Goal: Information Seeking & Learning: Learn about a topic

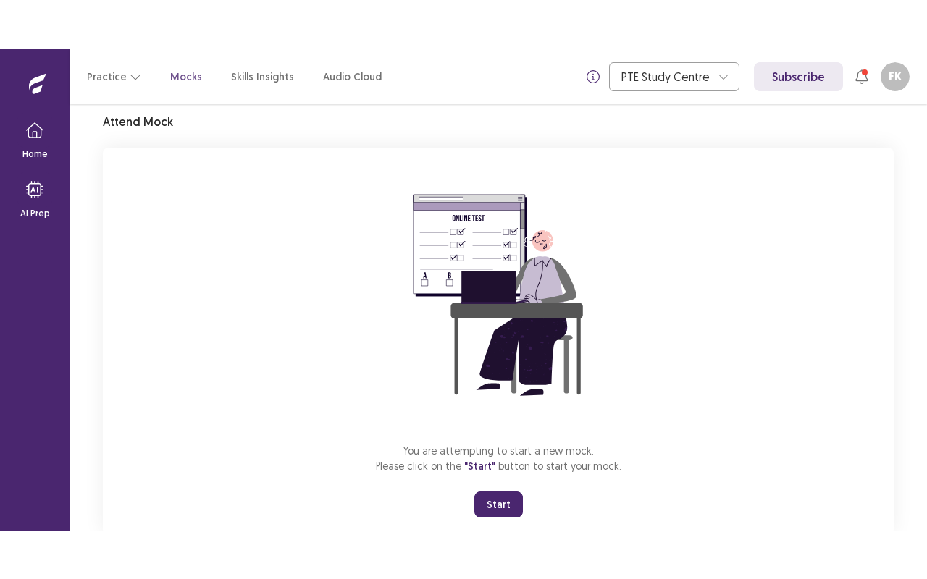
scroll to position [90, 0]
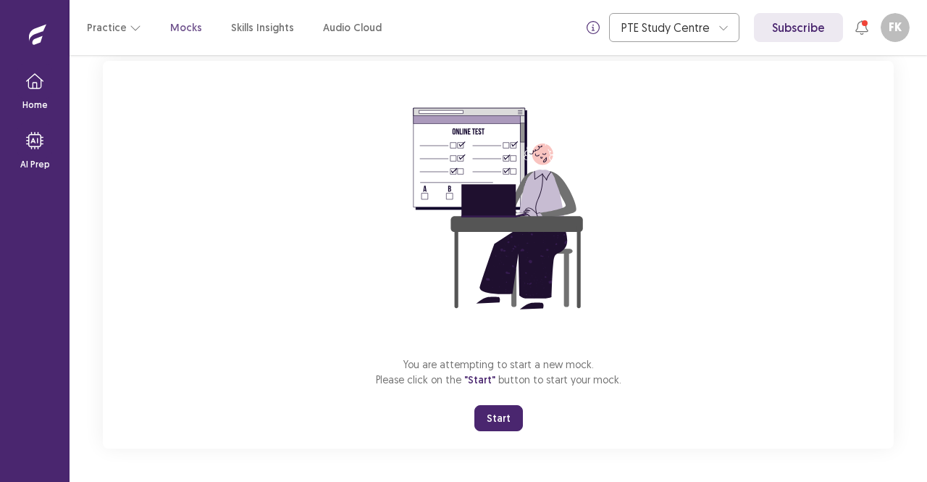
click at [510, 413] on button "Start" at bounding box center [498, 418] width 49 height 26
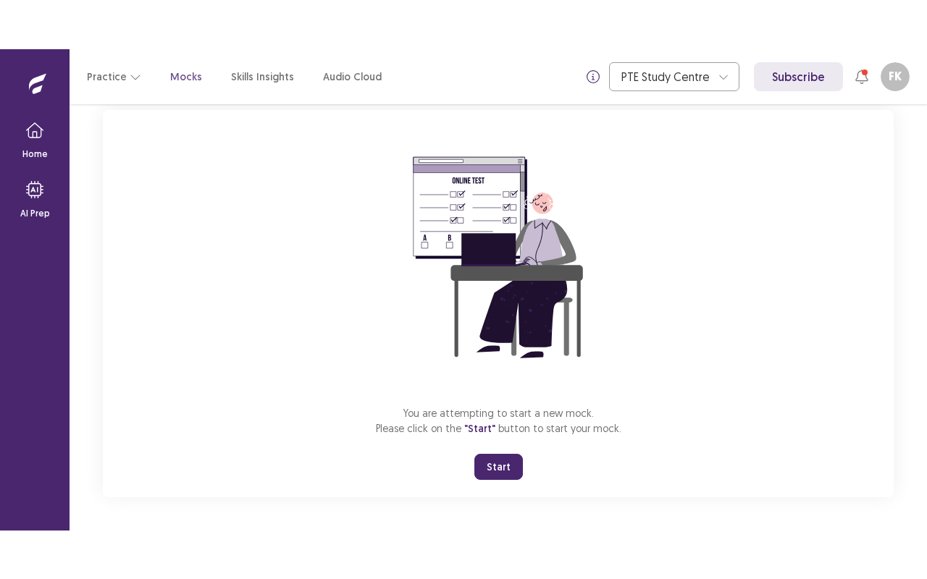
scroll to position [0, 0]
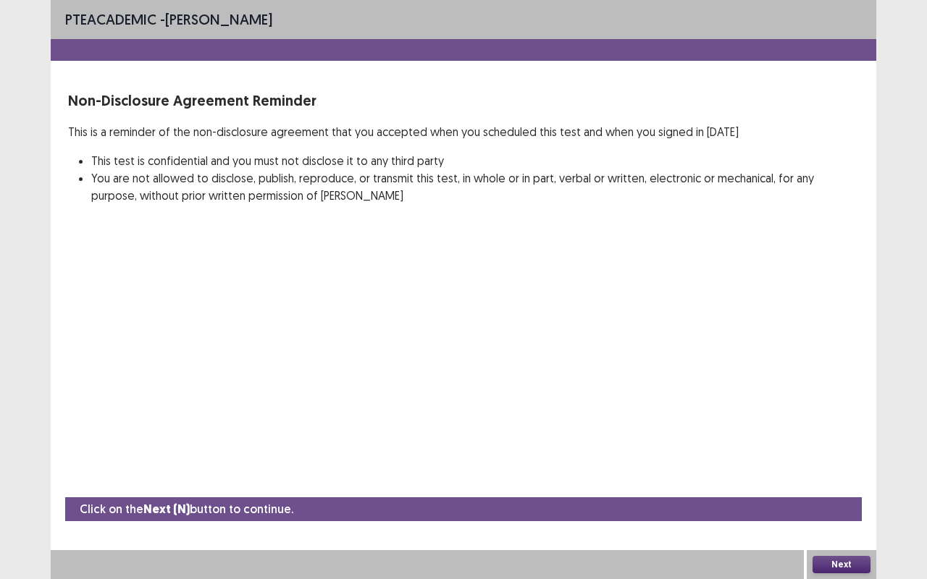
click at [857, 481] on button "Next" at bounding box center [841, 564] width 58 height 17
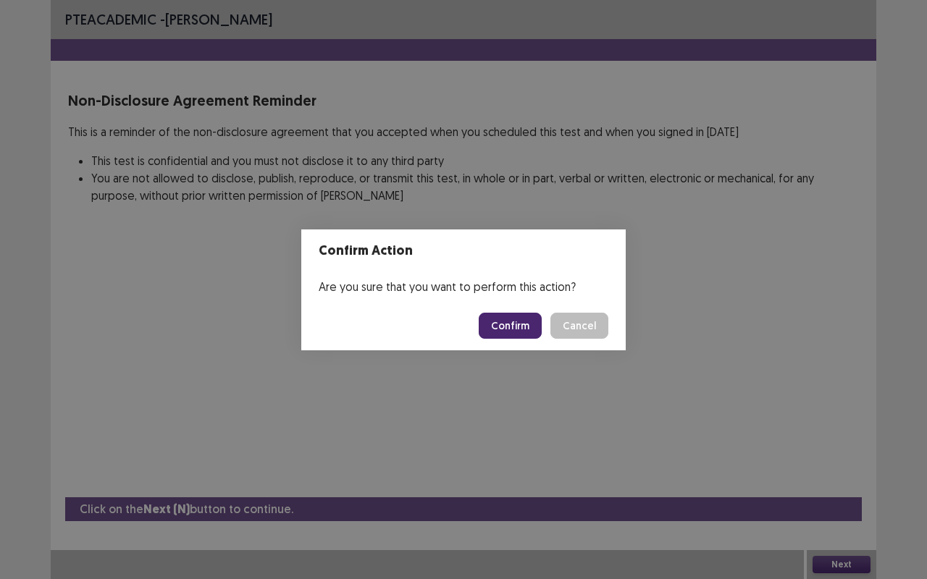
click at [522, 326] on button "Confirm" at bounding box center [510, 326] width 63 height 26
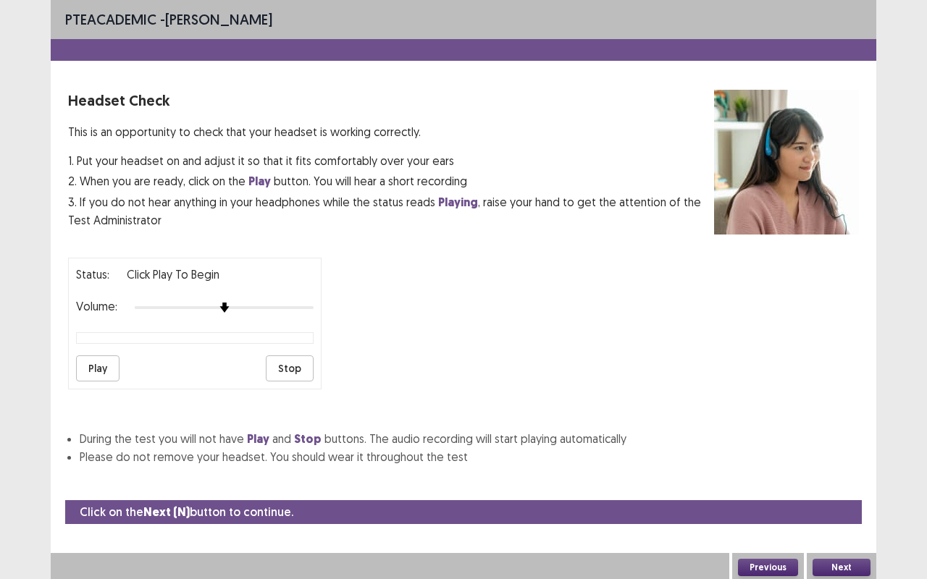
click at [840, 481] on button "Next" at bounding box center [841, 567] width 58 height 17
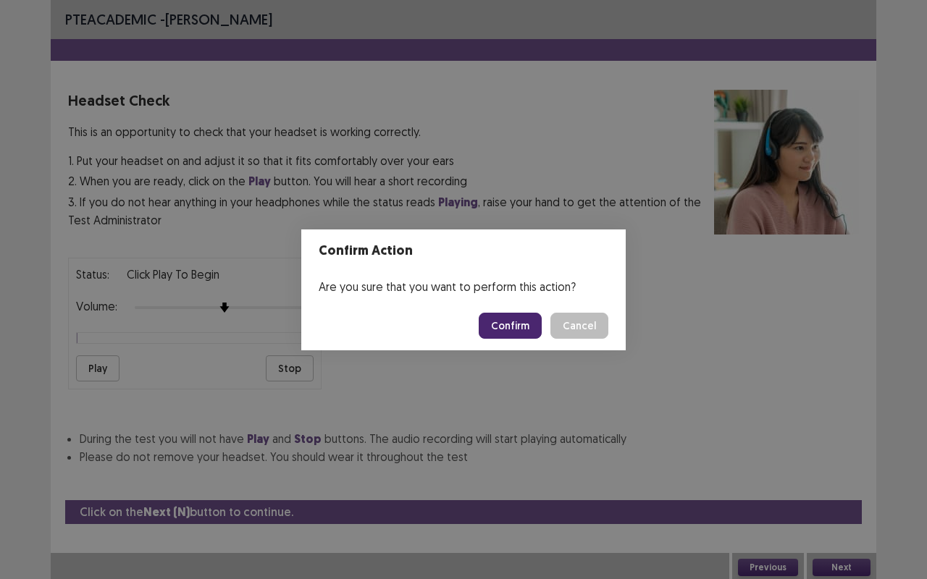
click at [529, 322] on button "Confirm" at bounding box center [510, 326] width 63 height 26
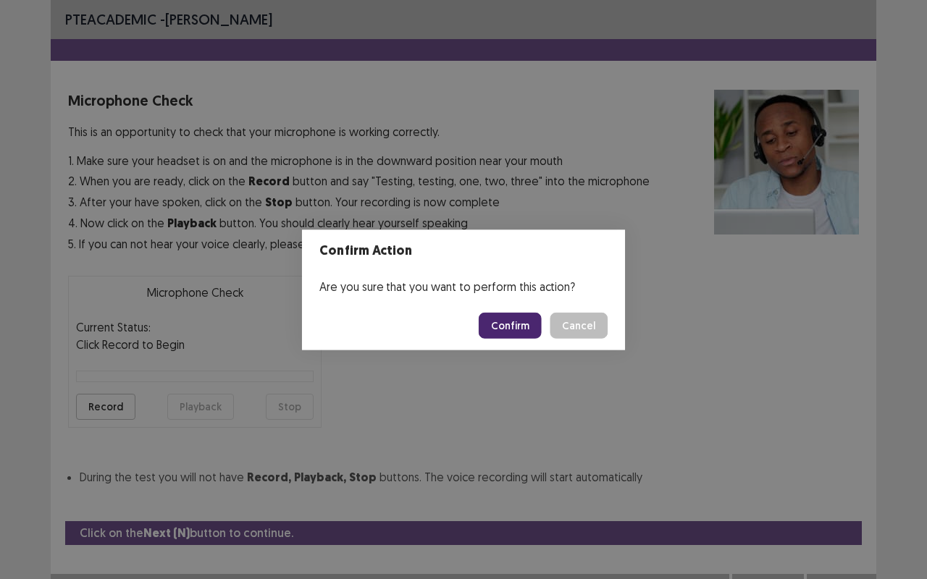
scroll to position [16, 0]
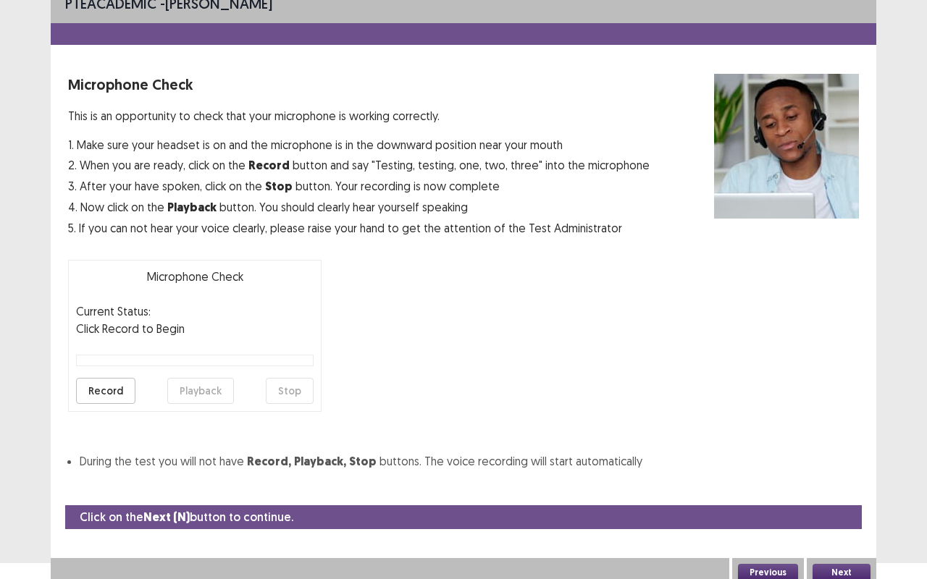
click at [854, 481] on button "Next" at bounding box center [841, 572] width 58 height 17
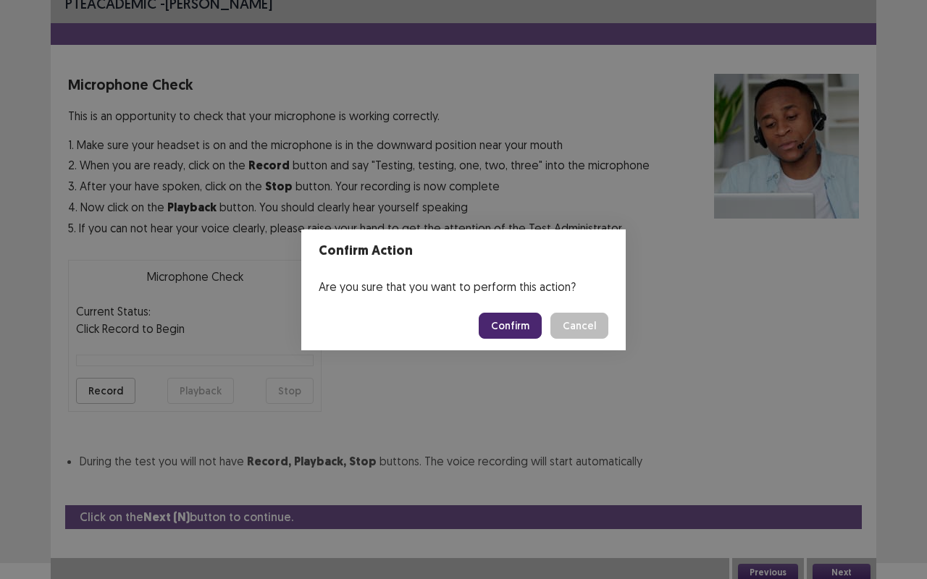
click at [529, 321] on button "Confirm" at bounding box center [510, 326] width 63 height 26
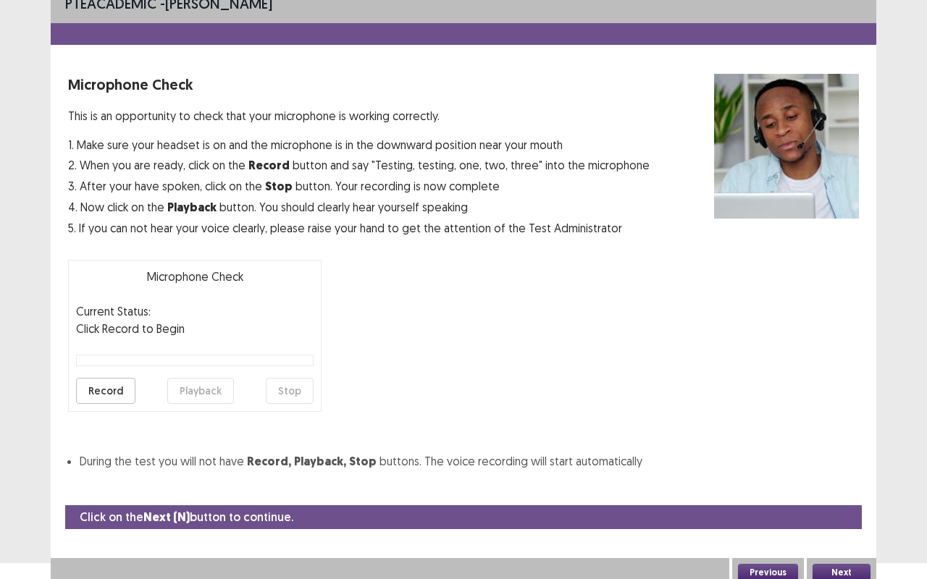
scroll to position [0, 0]
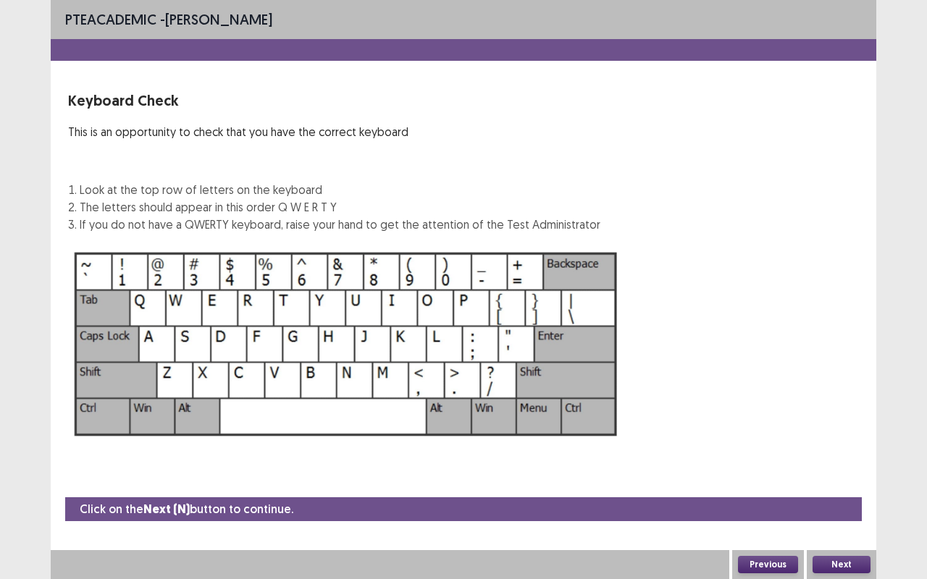
click at [854, 481] on button "Next" at bounding box center [841, 564] width 58 height 17
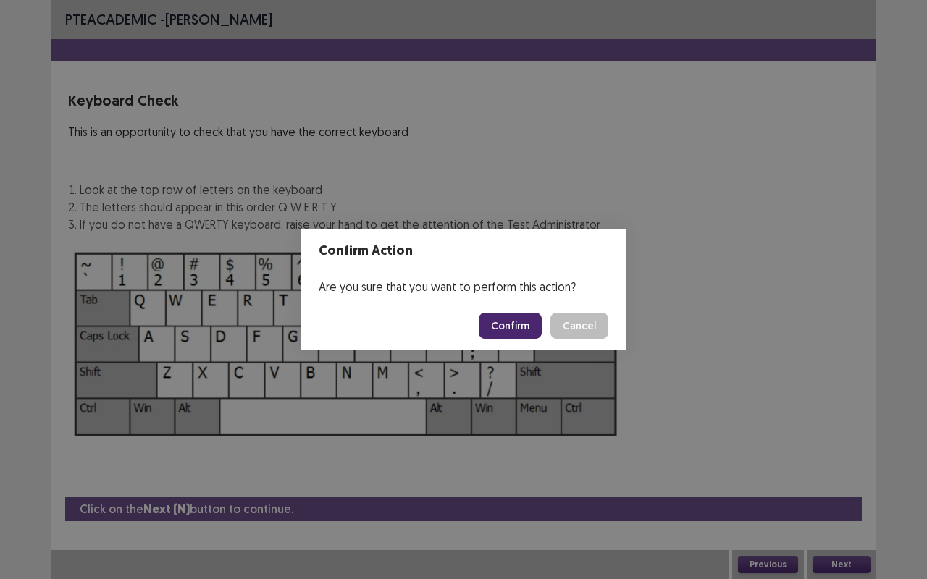
click at [526, 316] on button "Confirm" at bounding box center [510, 326] width 63 height 26
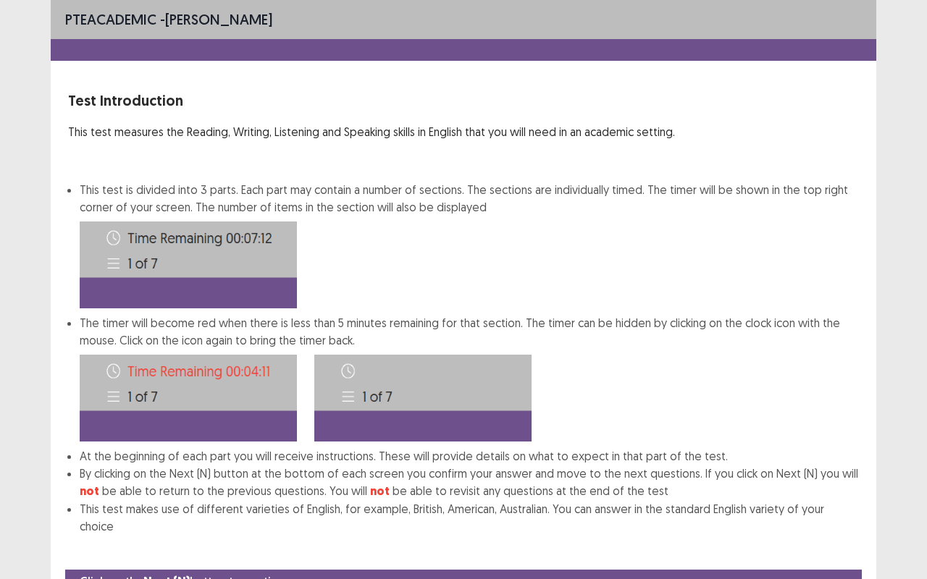
scroll to position [54, 0]
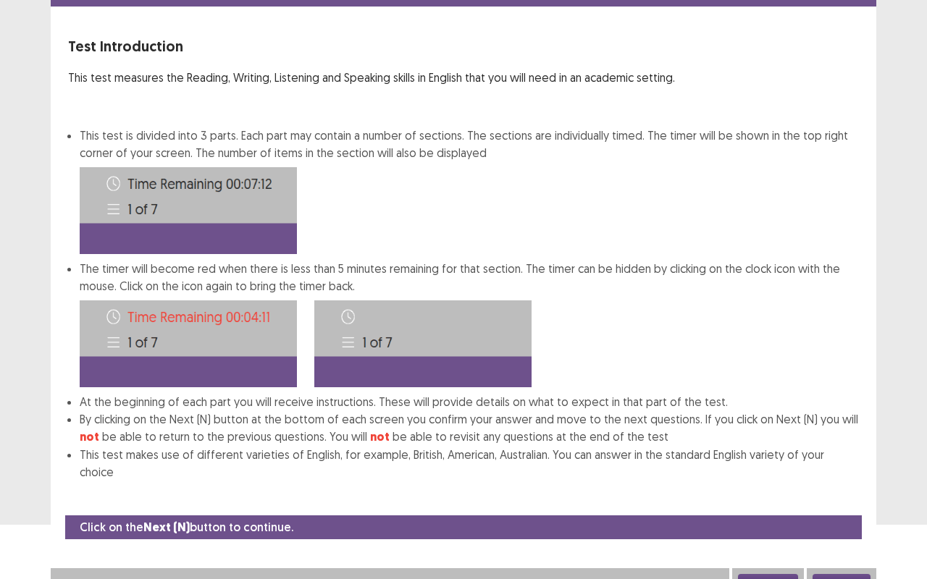
click at [852, 481] on button "Next" at bounding box center [841, 582] width 58 height 17
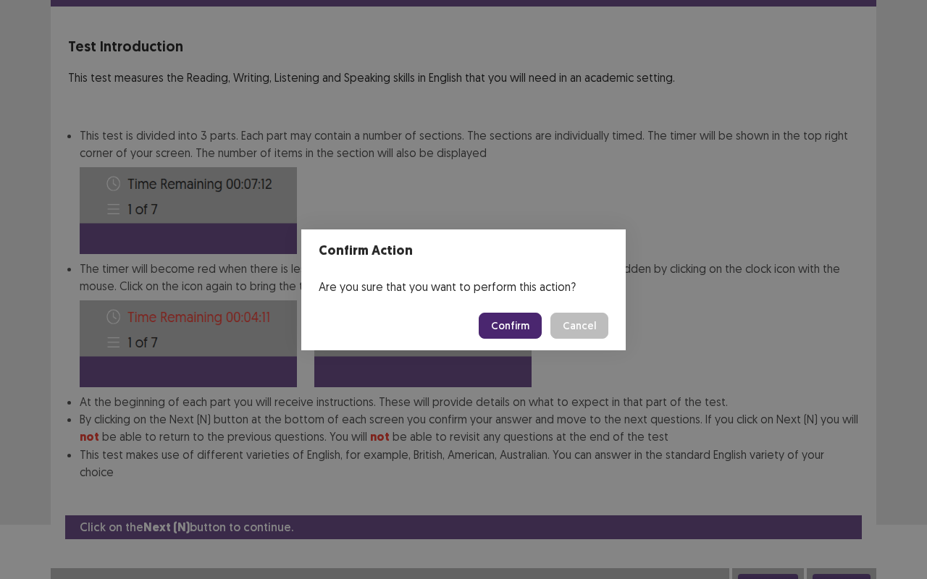
click at [509, 316] on button "Confirm" at bounding box center [510, 326] width 63 height 26
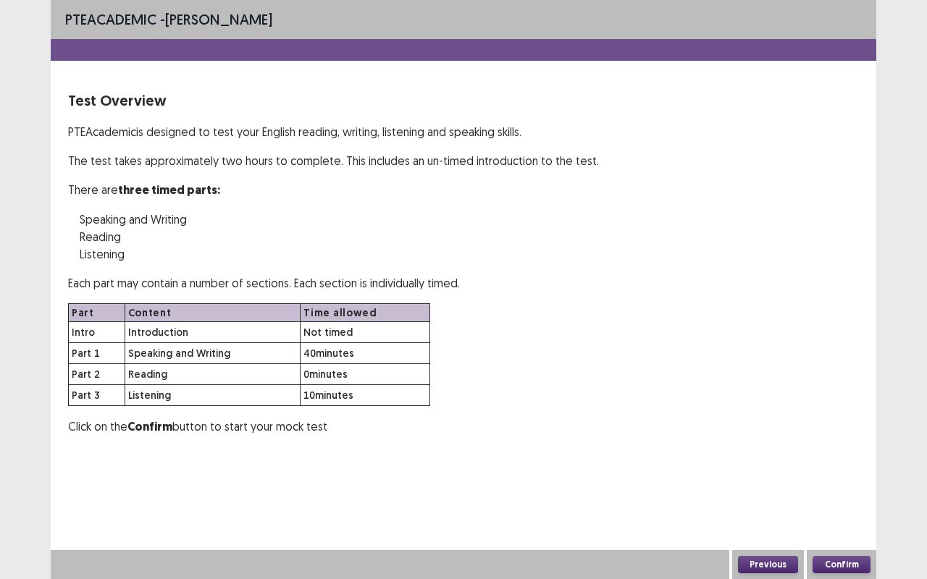
scroll to position [0, 0]
click at [854, 481] on button "Confirm" at bounding box center [841, 564] width 58 height 17
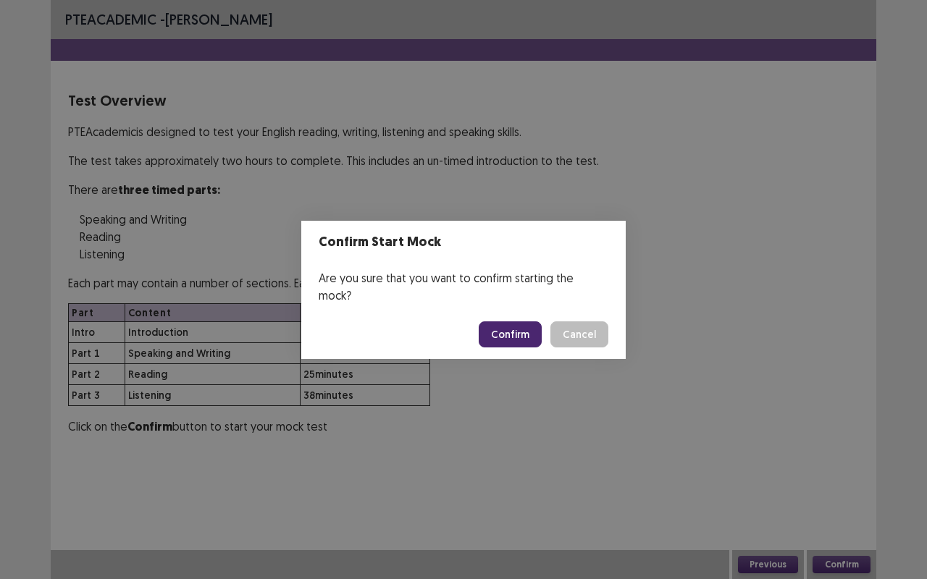
click at [500, 310] on footer "Confirm Cancel" at bounding box center [463, 334] width 324 height 49
click at [504, 322] on button "Confirm" at bounding box center [510, 335] width 63 height 26
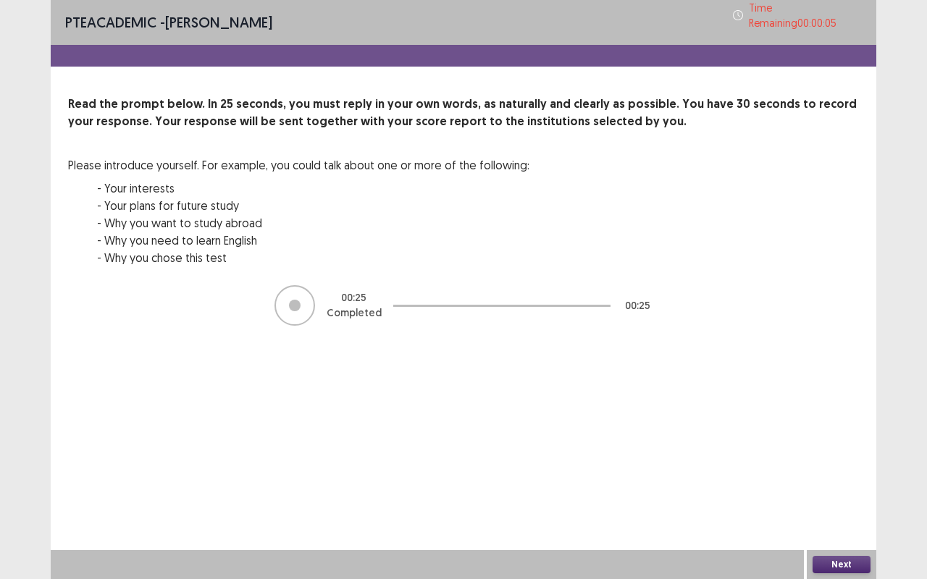
click at [828, 481] on button "Next" at bounding box center [841, 564] width 58 height 17
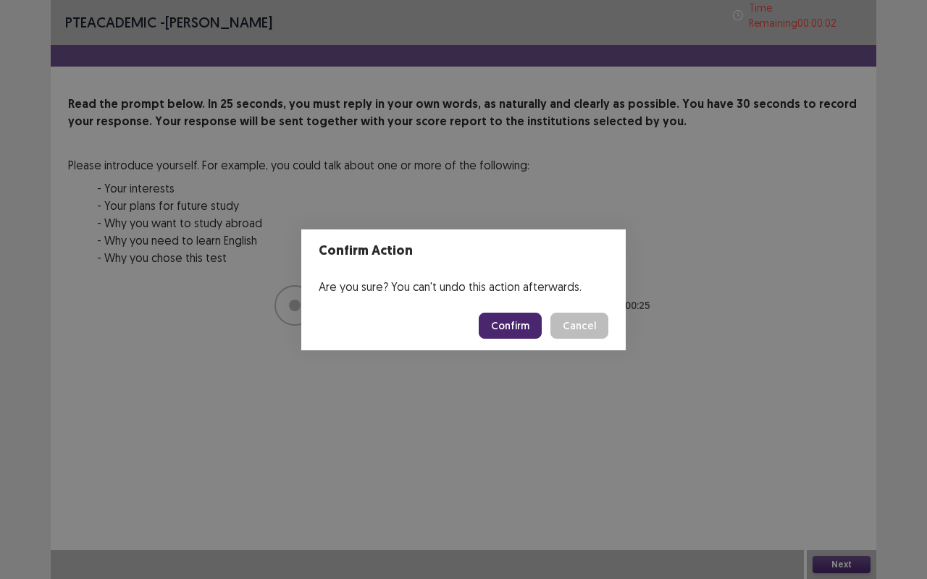
click at [533, 328] on button "Confirm" at bounding box center [510, 326] width 63 height 26
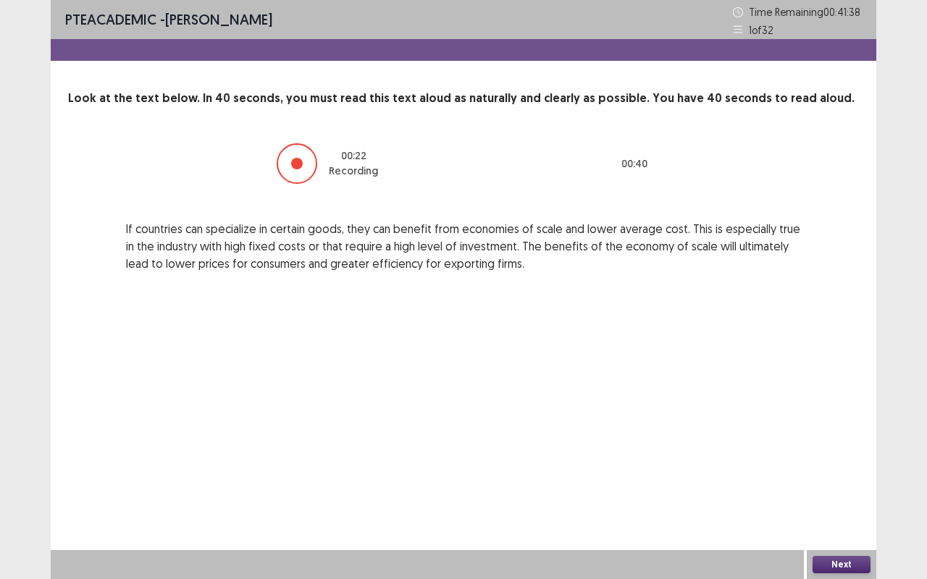
click at [855, 481] on button "Next" at bounding box center [841, 564] width 58 height 17
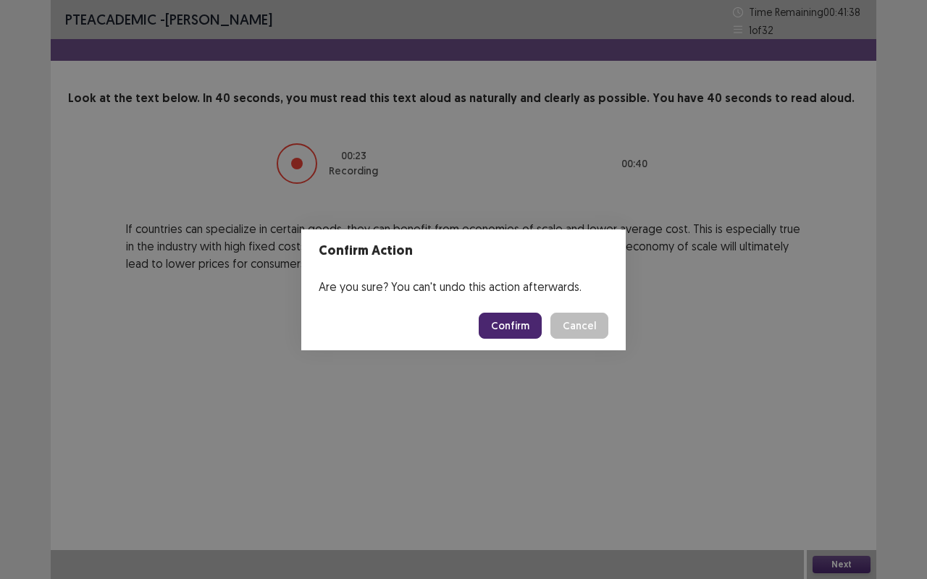
click at [521, 320] on button "Confirm" at bounding box center [510, 326] width 63 height 26
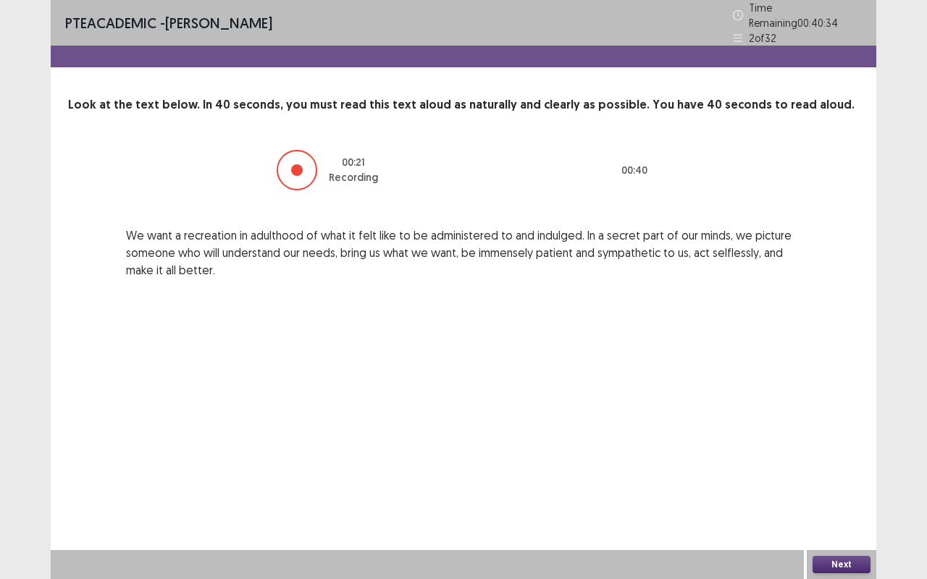
click at [858, 481] on button "Next" at bounding box center [841, 564] width 58 height 17
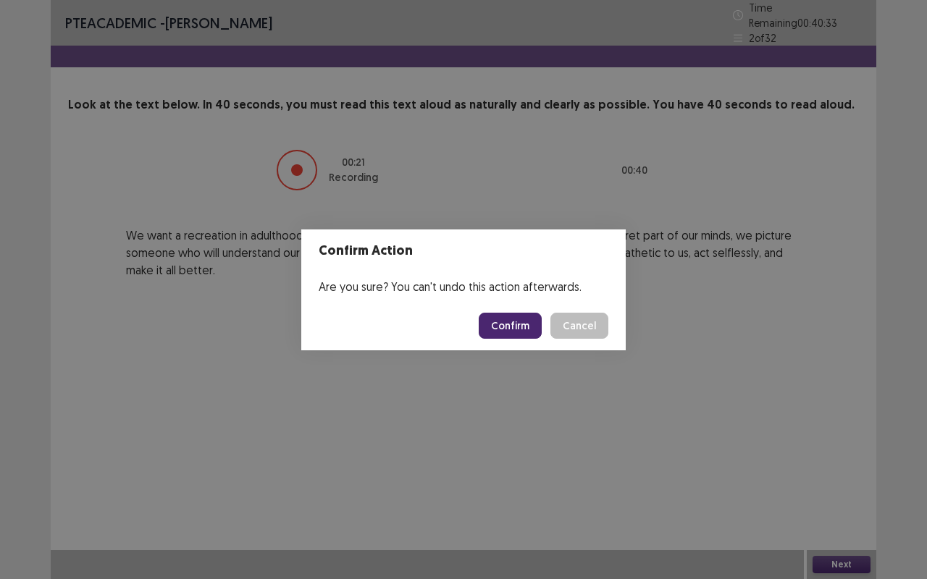
click at [531, 322] on button "Confirm" at bounding box center [510, 326] width 63 height 26
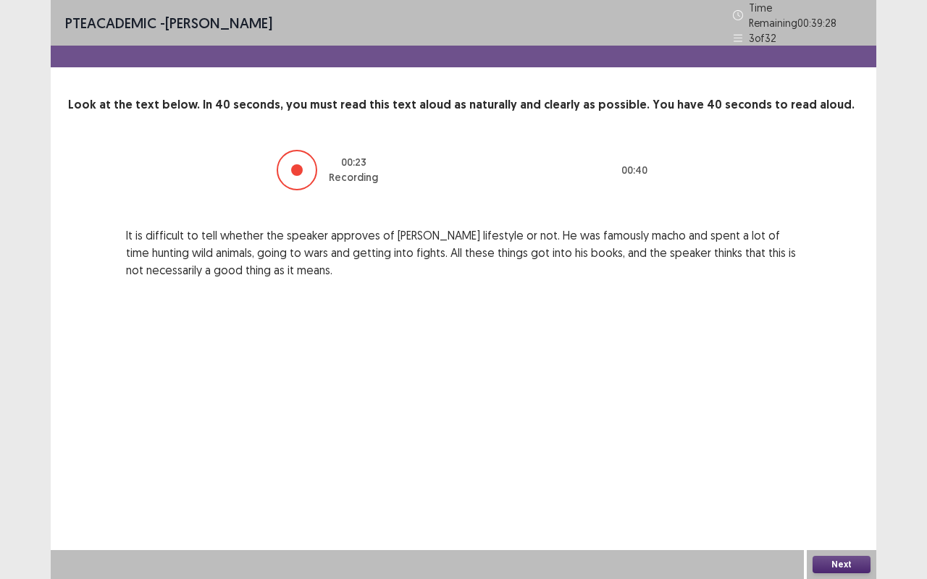
click at [840, 481] on button "Next" at bounding box center [841, 564] width 58 height 17
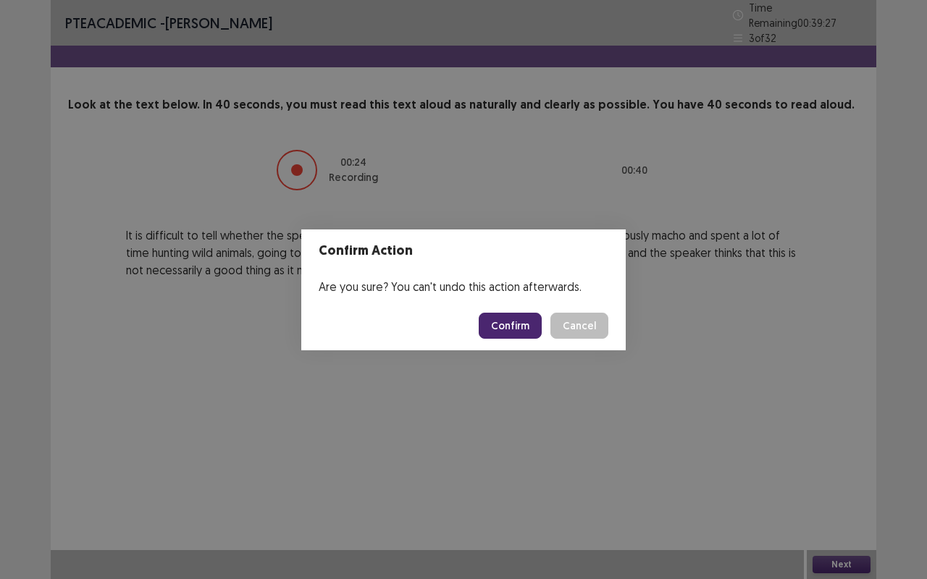
click at [523, 323] on button "Confirm" at bounding box center [510, 326] width 63 height 26
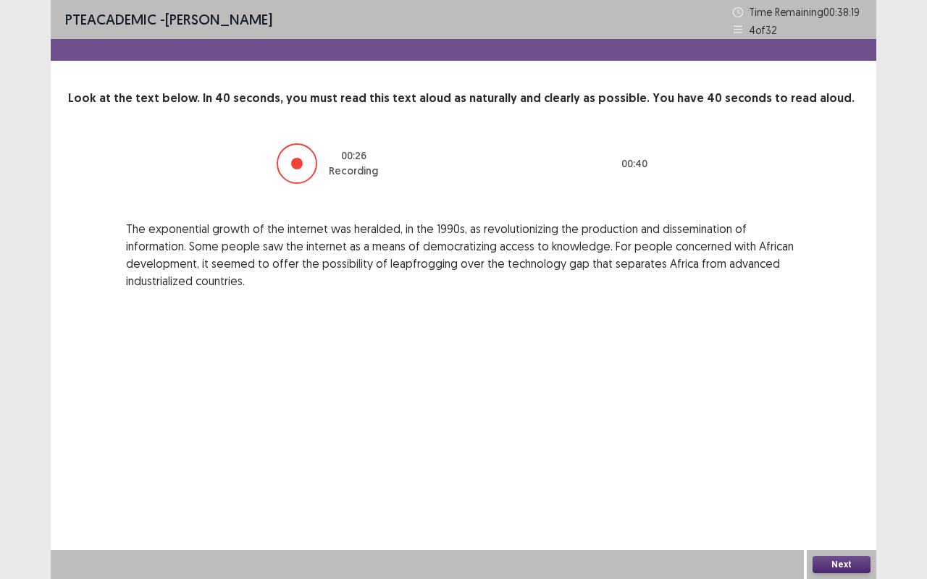
click at [828, 481] on button "Next" at bounding box center [841, 564] width 58 height 17
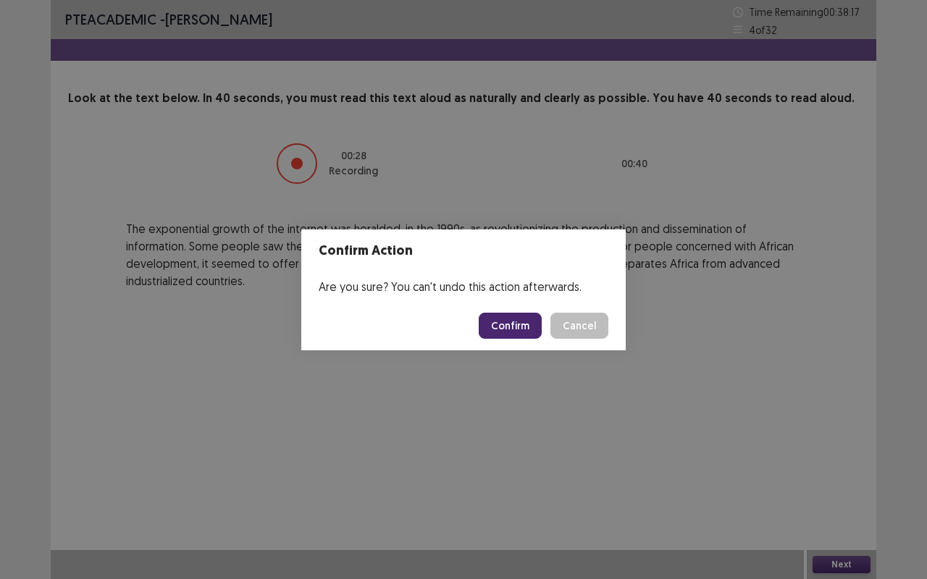
click at [518, 319] on button "Confirm" at bounding box center [510, 326] width 63 height 26
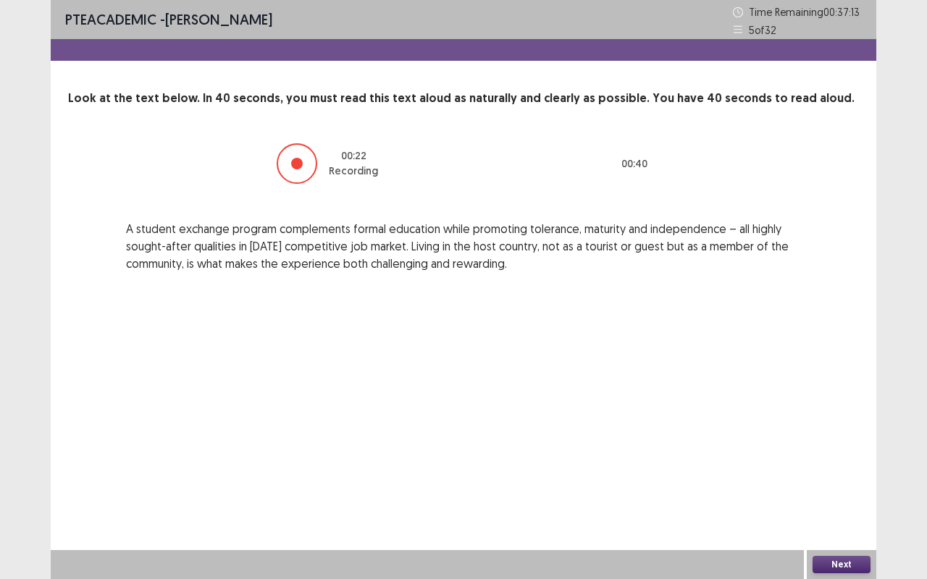
click at [847, 481] on button "Next" at bounding box center [841, 564] width 58 height 17
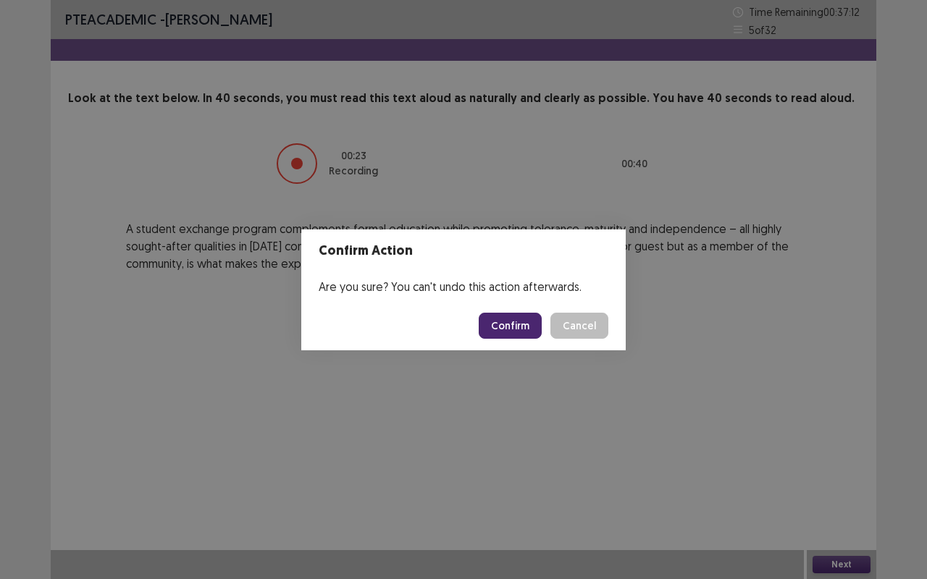
click at [516, 330] on button "Confirm" at bounding box center [510, 326] width 63 height 26
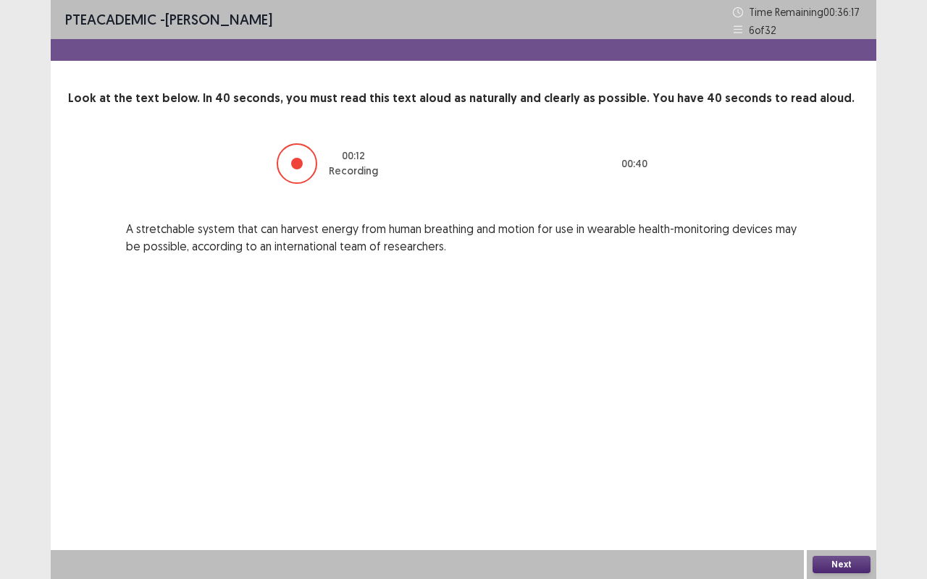
click at [853, 481] on button "Next" at bounding box center [841, 564] width 58 height 17
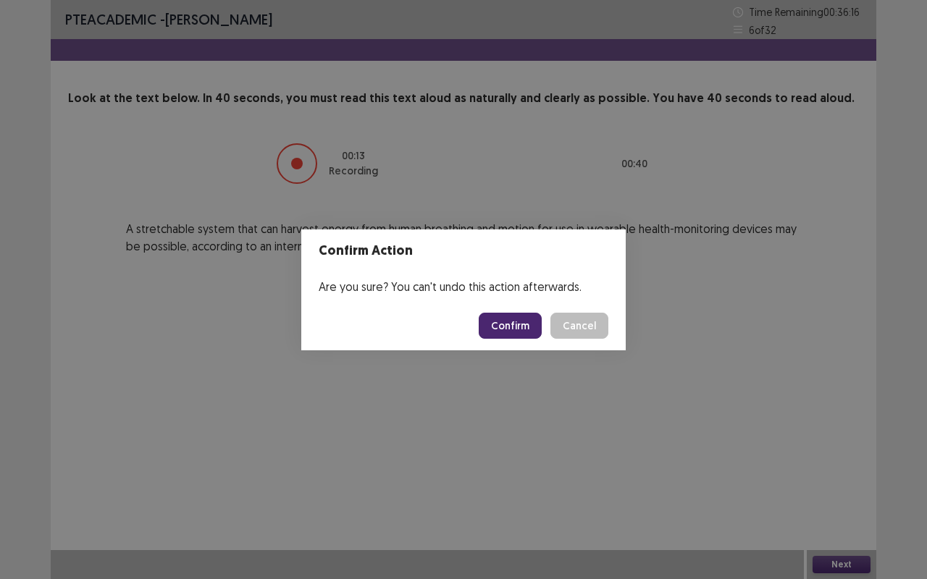
click at [524, 320] on button "Confirm" at bounding box center [510, 326] width 63 height 26
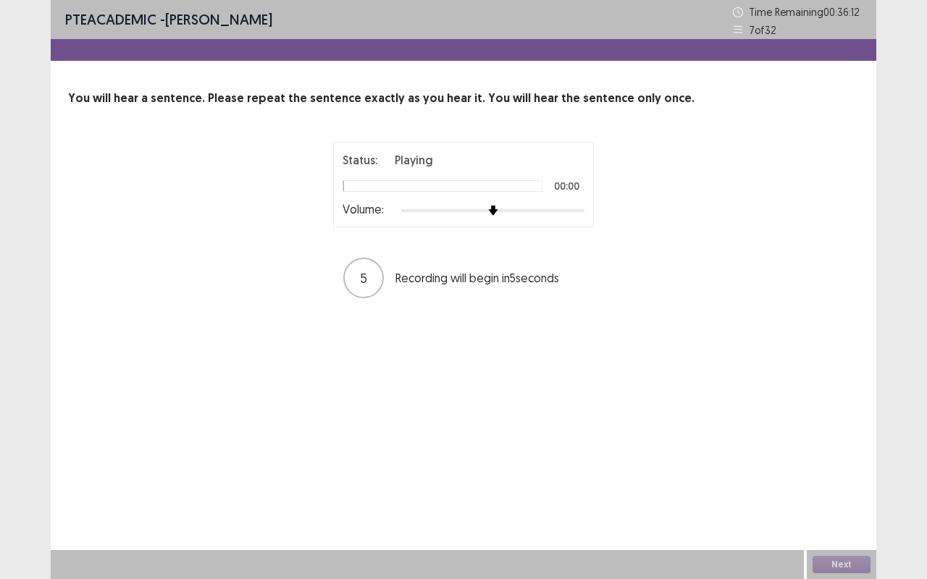
click at [498, 206] on img at bounding box center [493, 211] width 10 height 10
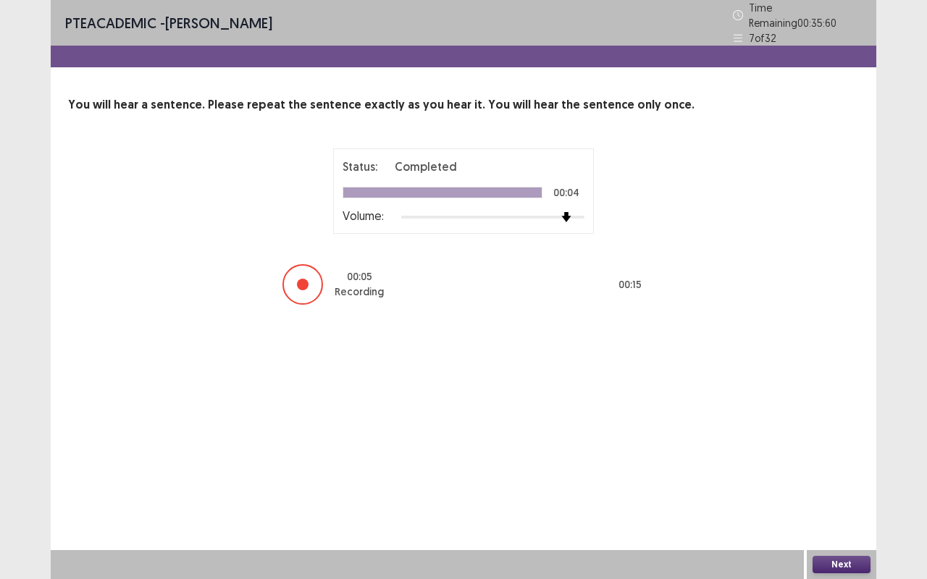
click at [853, 481] on button "Next" at bounding box center [841, 564] width 58 height 17
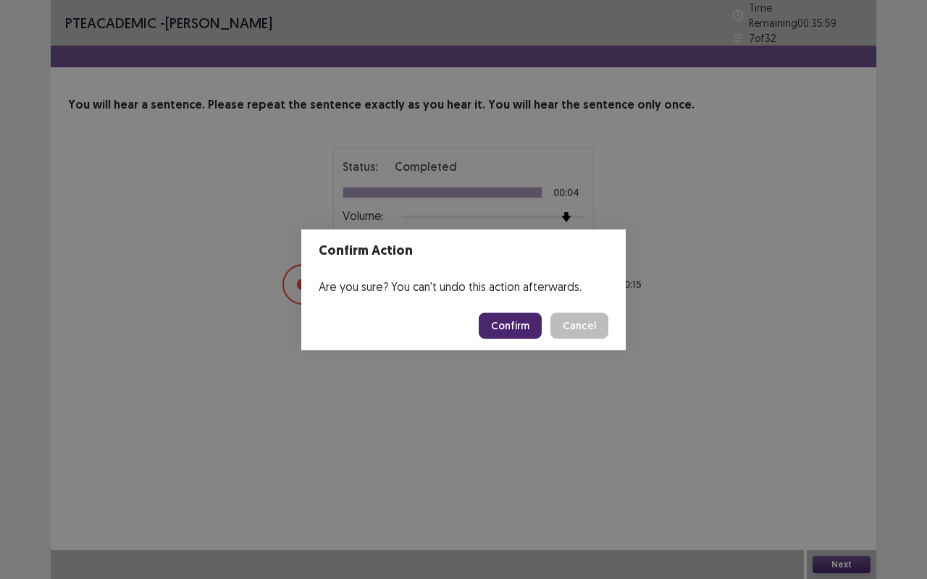
click at [529, 327] on button "Confirm" at bounding box center [510, 326] width 63 height 26
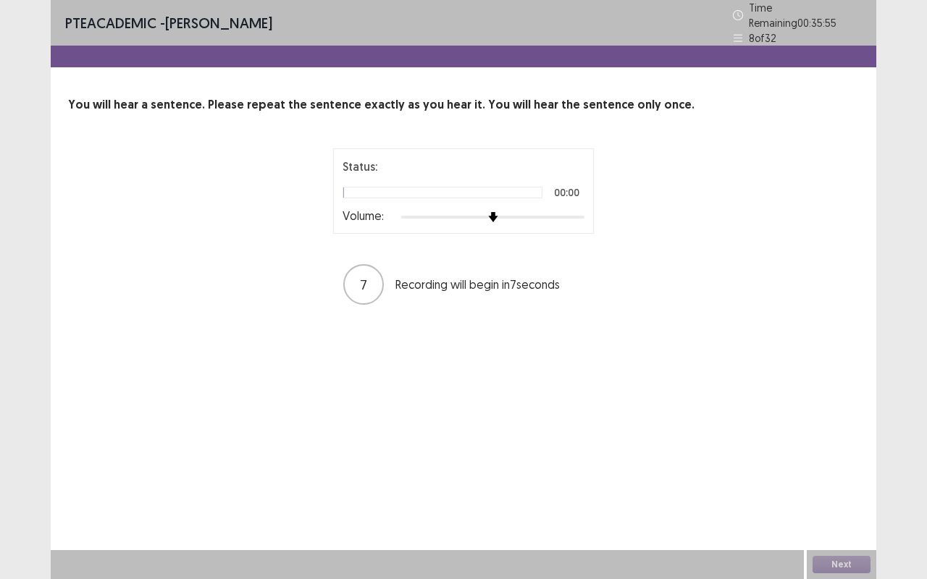
click at [498, 212] on img at bounding box center [493, 217] width 10 height 10
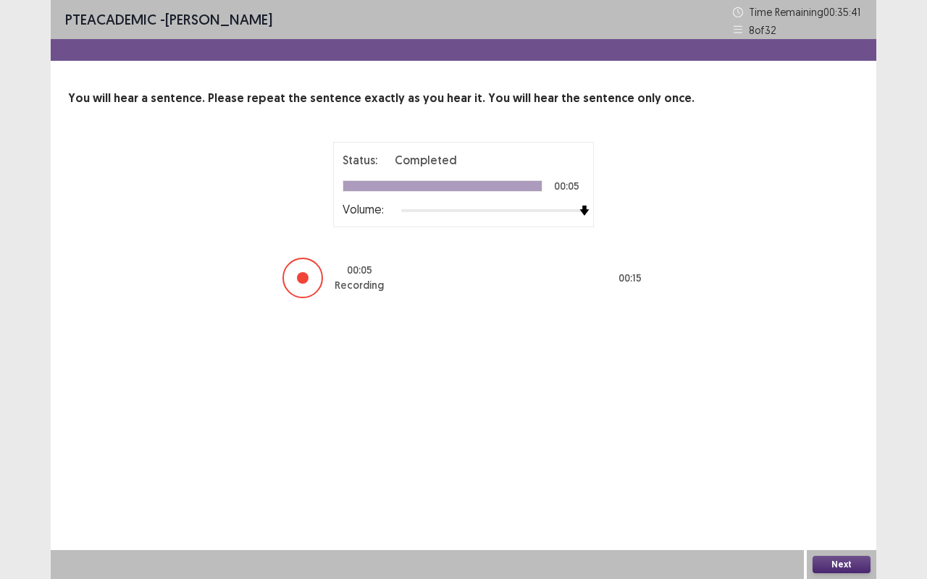
click at [854, 481] on button "Next" at bounding box center [841, 564] width 58 height 17
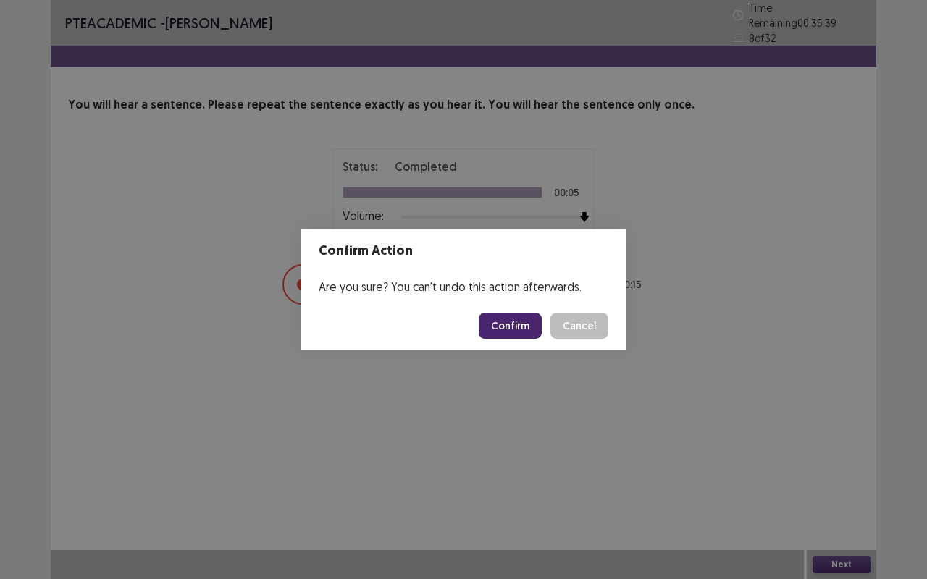
click at [522, 322] on button "Confirm" at bounding box center [510, 326] width 63 height 26
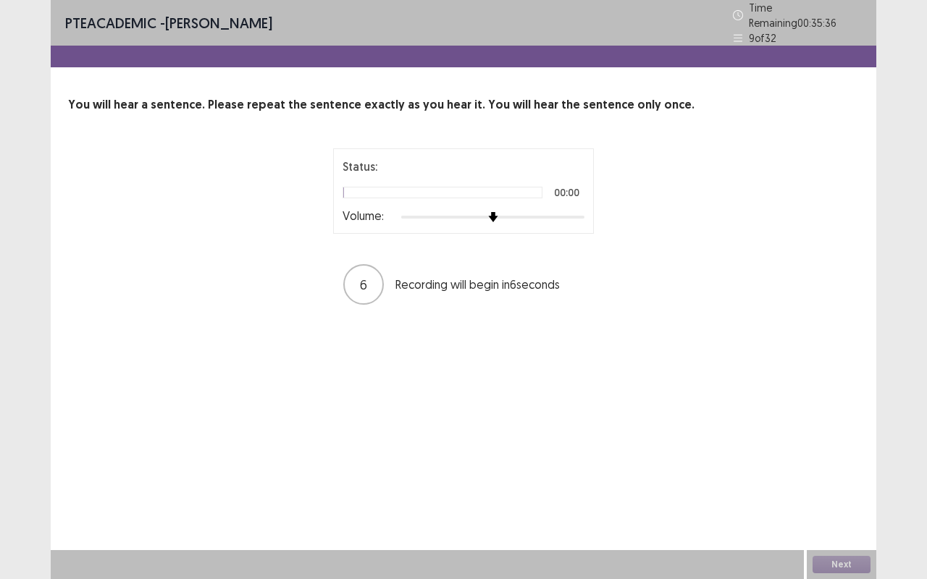
click at [498, 212] on img at bounding box center [493, 217] width 10 height 10
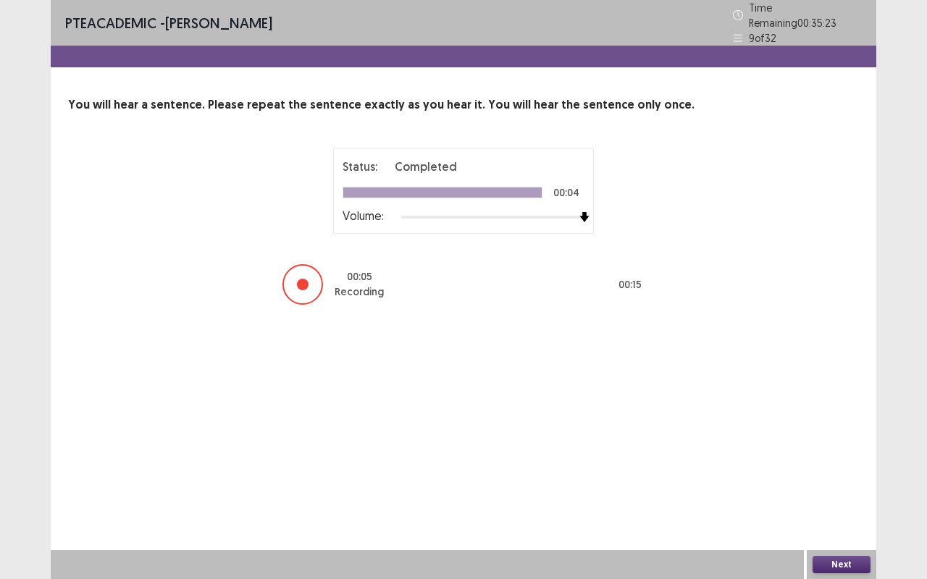
click at [859, 481] on button "Next" at bounding box center [841, 564] width 58 height 17
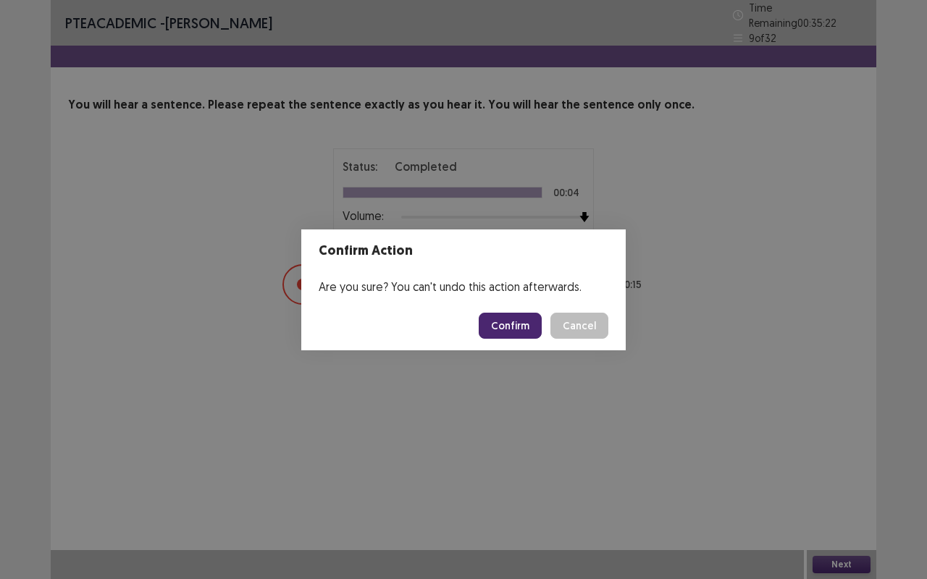
click at [521, 319] on button "Confirm" at bounding box center [510, 326] width 63 height 26
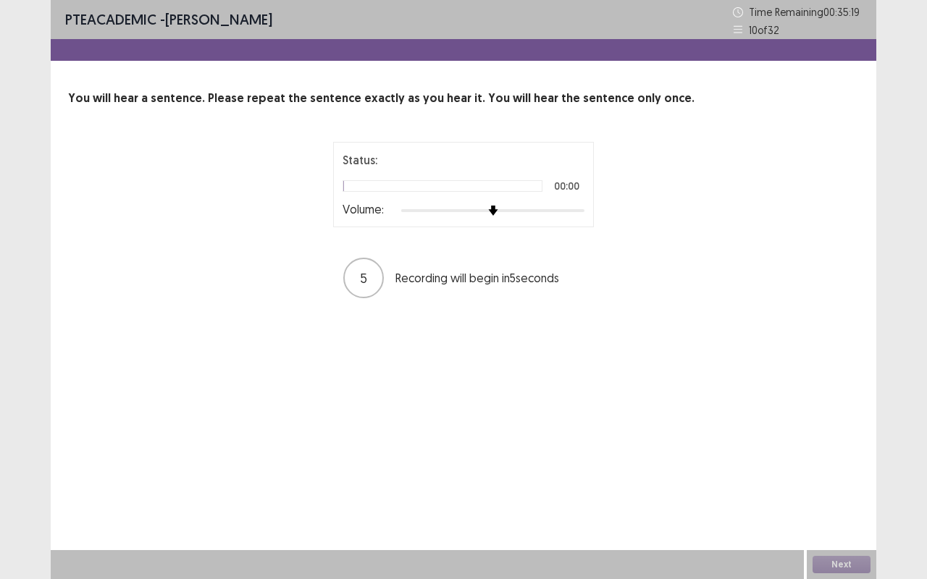
click at [498, 210] on img at bounding box center [493, 211] width 10 height 10
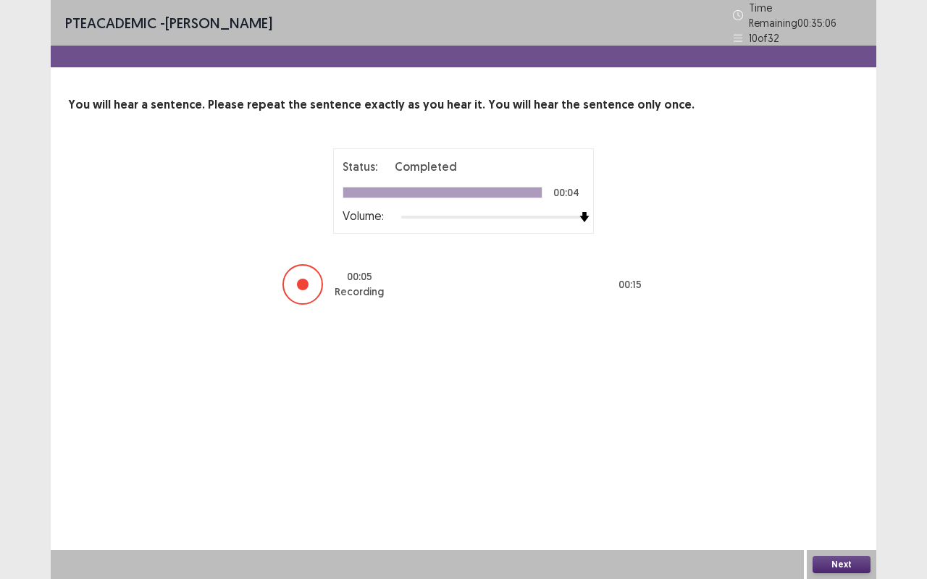
click at [852, 481] on button "Next" at bounding box center [841, 564] width 58 height 17
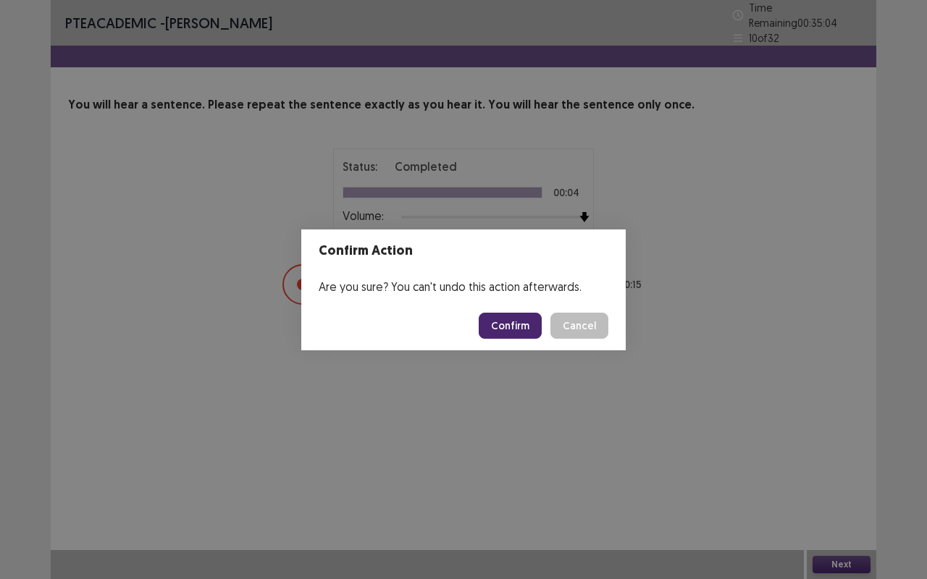
click at [526, 334] on button "Confirm" at bounding box center [510, 326] width 63 height 26
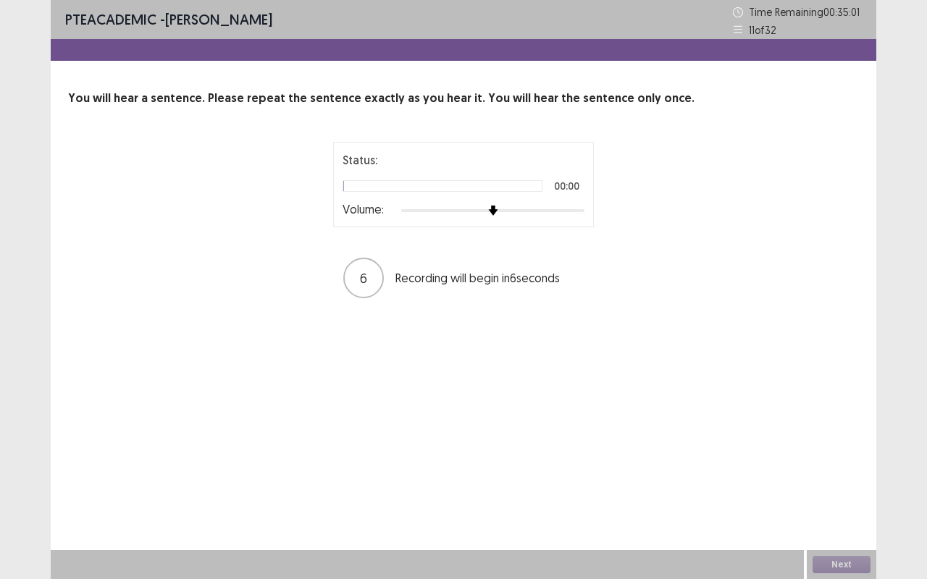
click at [498, 213] on img at bounding box center [493, 211] width 10 height 10
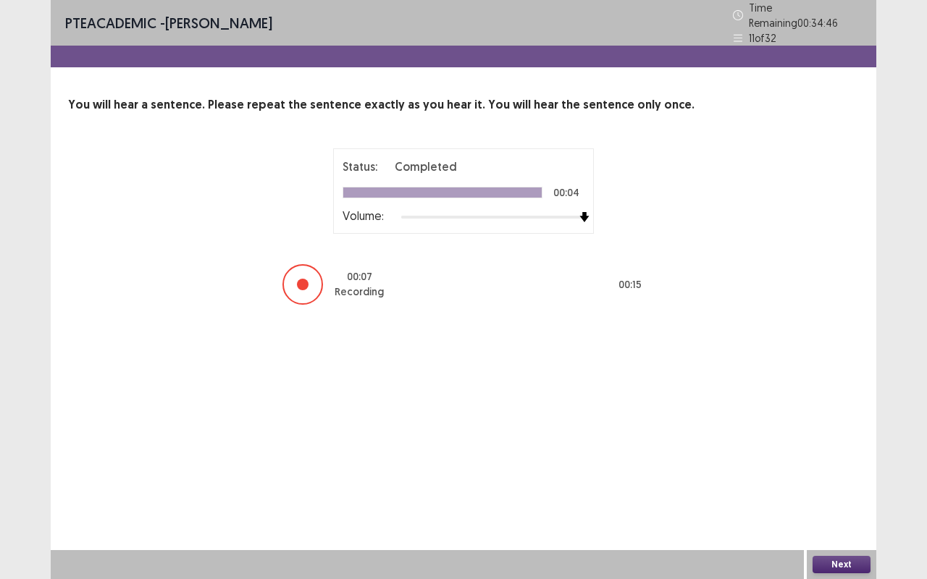
click at [852, 481] on button "Next" at bounding box center [841, 564] width 58 height 17
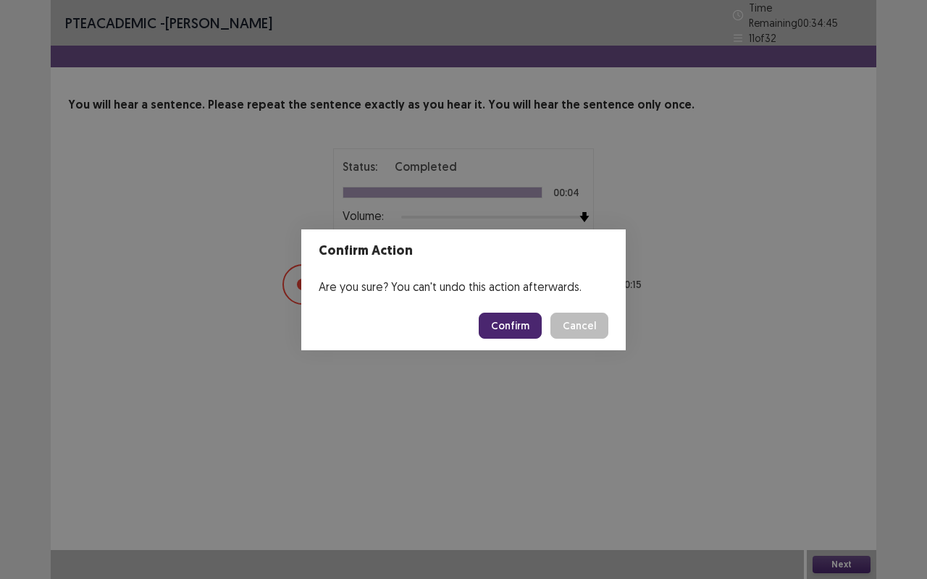
click at [516, 330] on button "Confirm" at bounding box center [510, 326] width 63 height 26
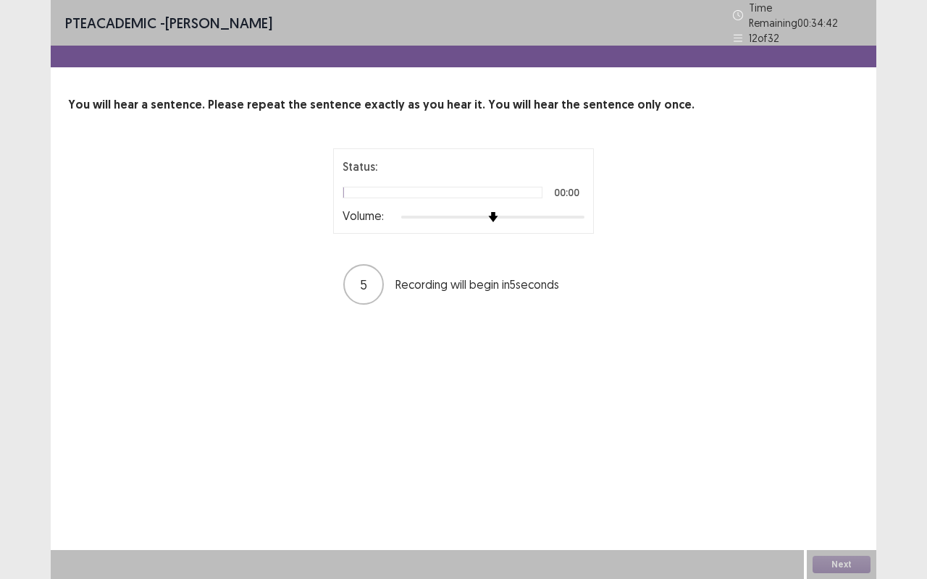
click at [498, 212] on img at bounding box center [493, 217] width 10 height 10
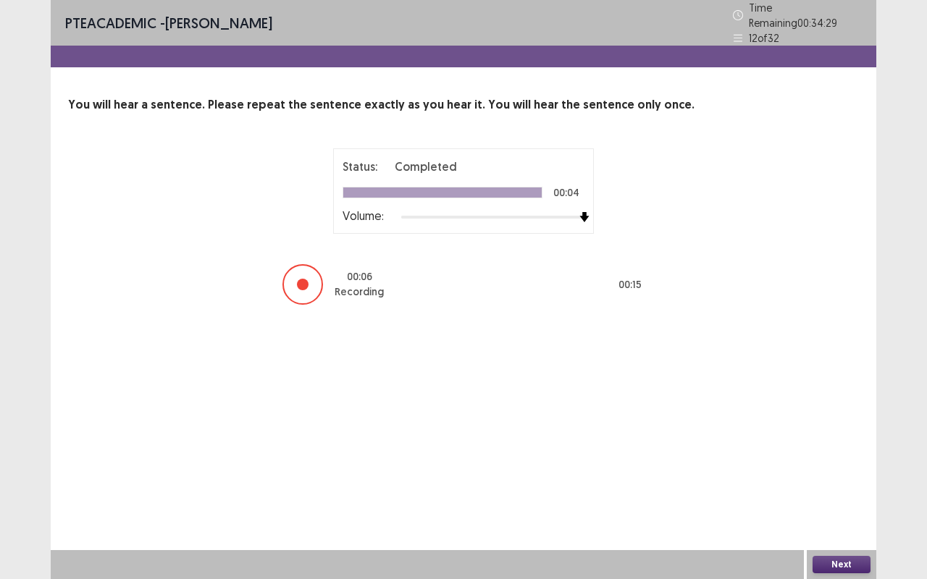
click at [853, 481] on button "Next" at bounding box center [841, 564] width 58 height 17
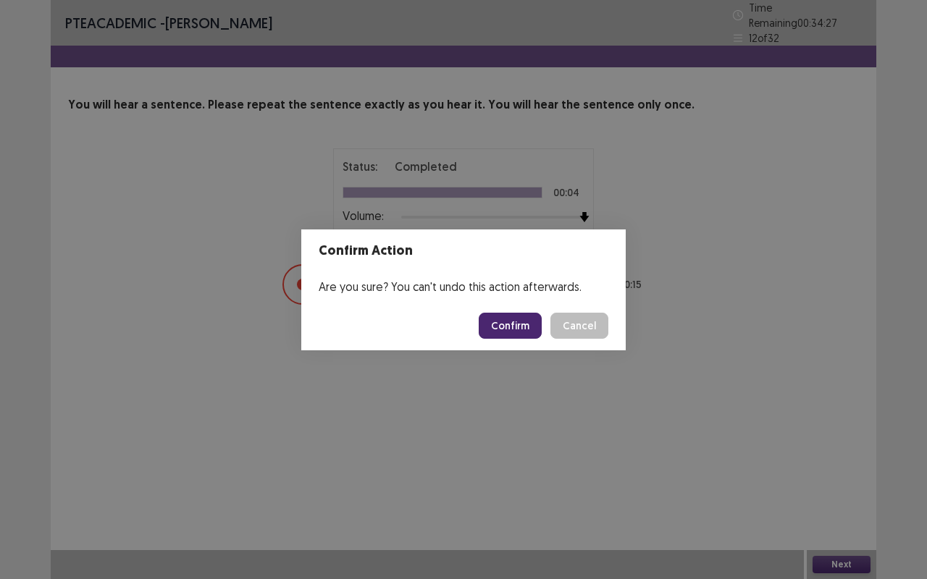
click at [532, 332] on button "Confirm" at bounding box center [510, 326] width 63 height 26
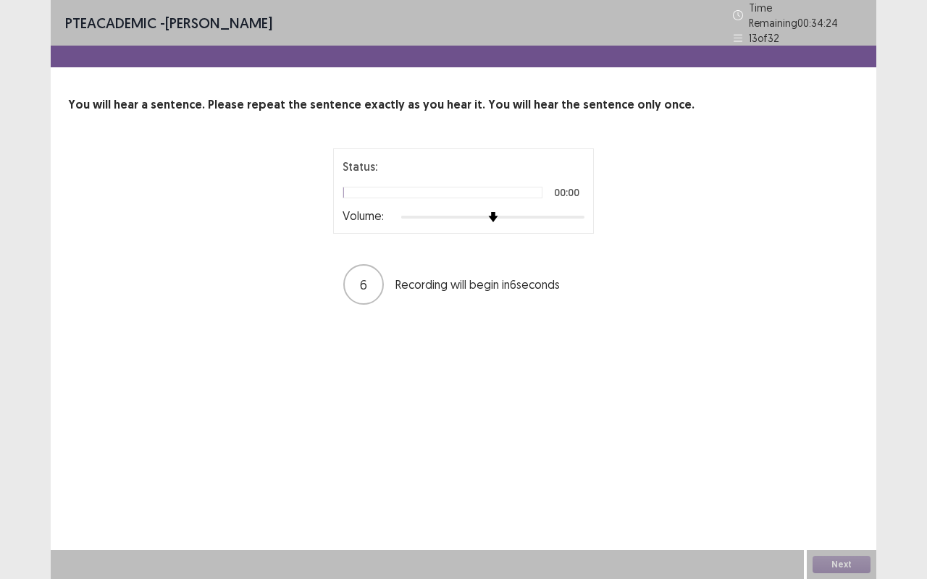
click at [498, 212] on img at bounding box center [493, 217] width 10 height 10
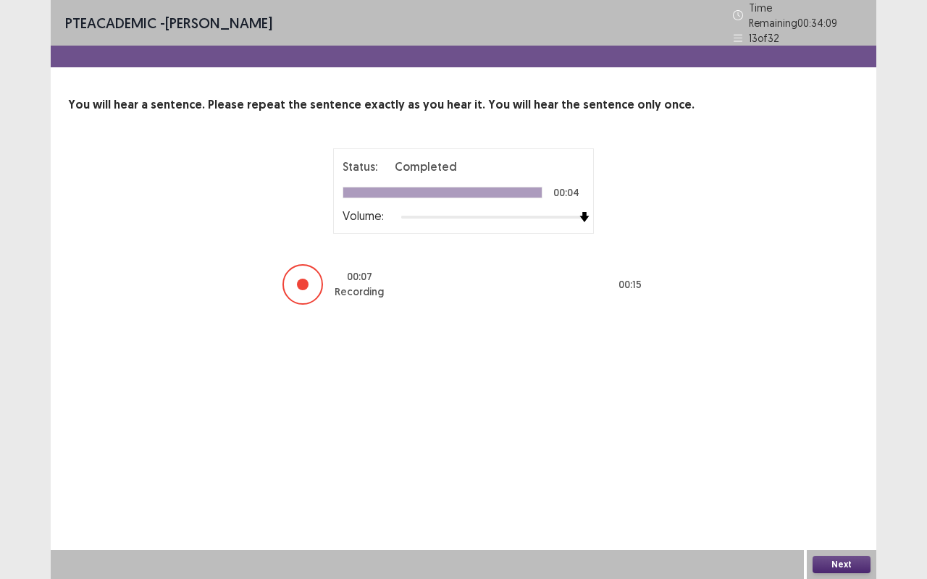
click at [857, 481] on button "Next" at bounding box center [841, 564] width 58 height 17
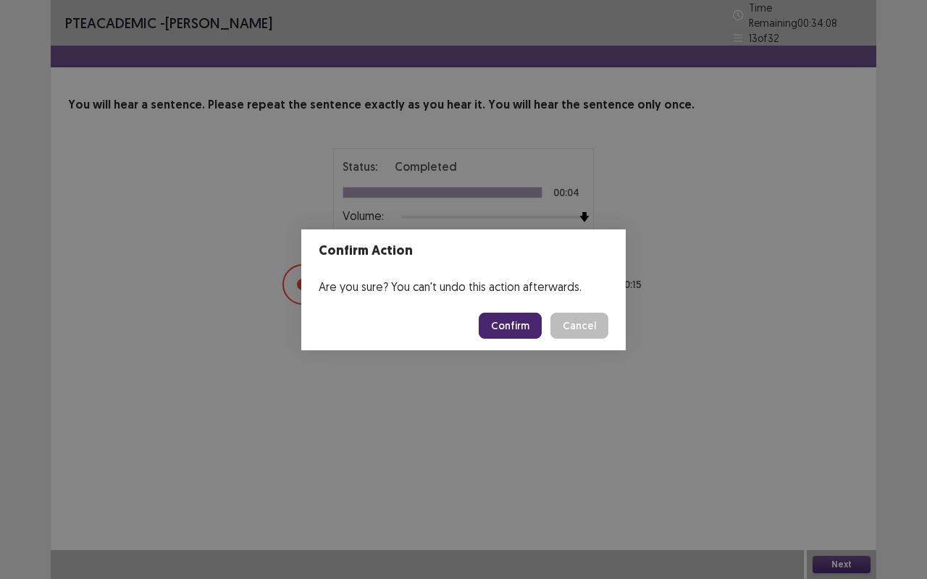
click at [537, 325] on button "Confirm" at bounding box center [510, 326] width 63 height 26
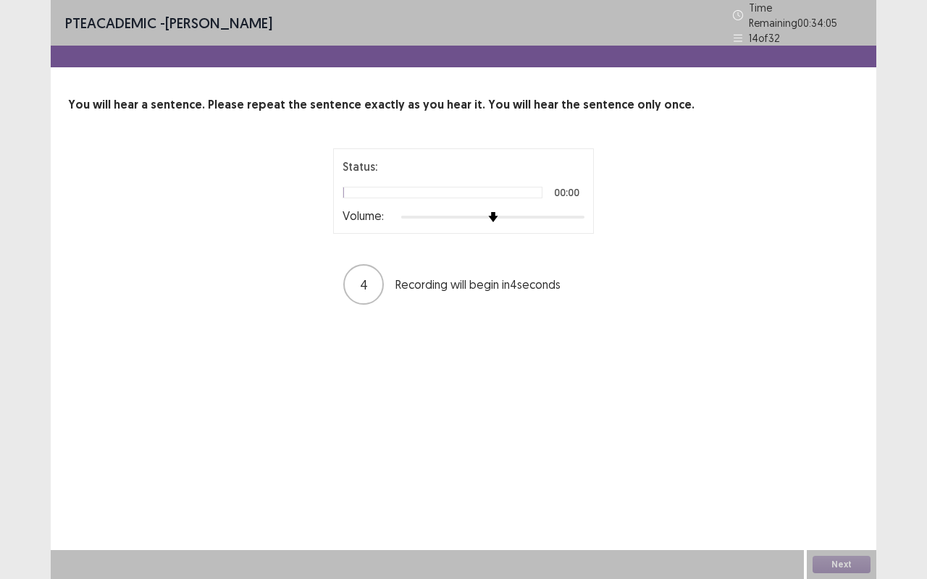
click at [498, 212] on img at bounding box center [493, 217] width 10 height 10
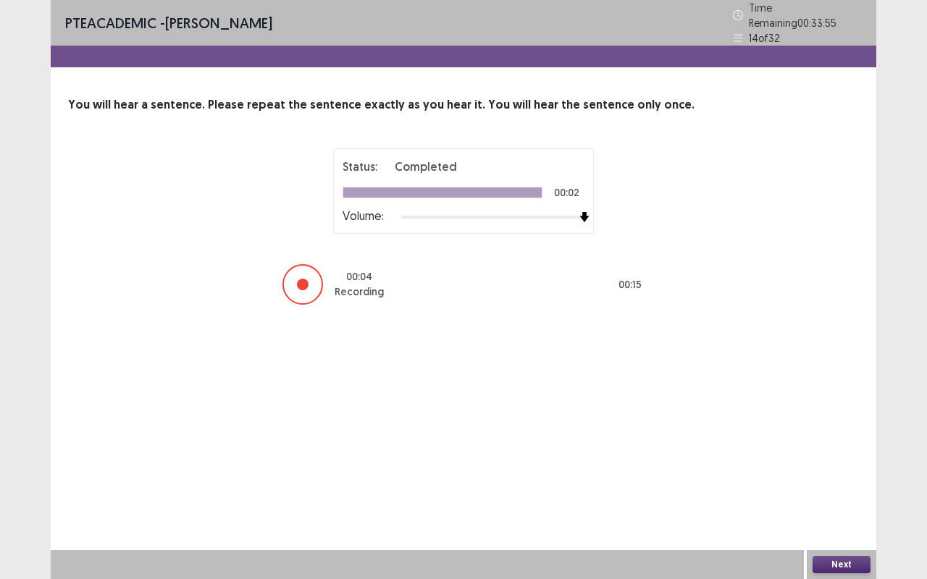
click at [862, 481] on button "Next" at bounding box center [841, 564] width 58 height 17
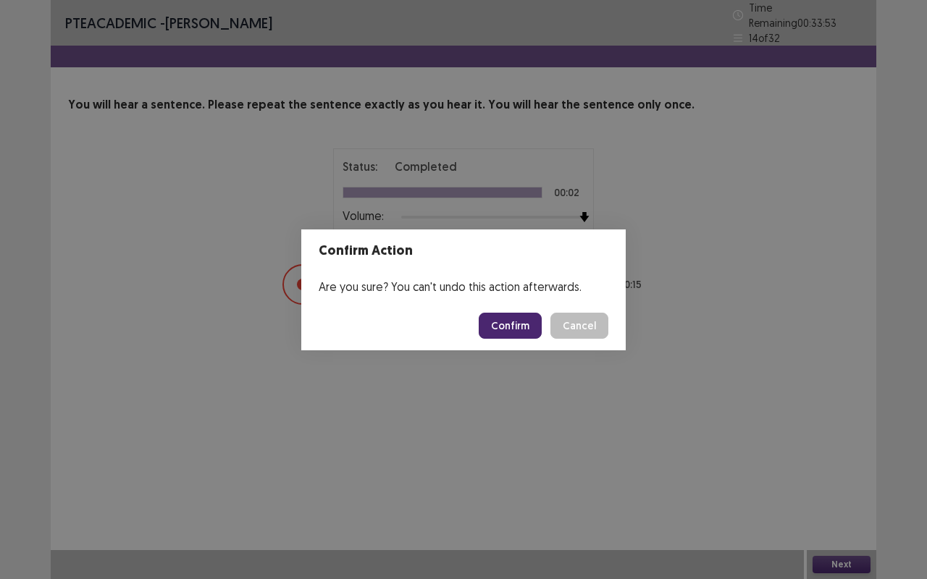
click at [537, 327] on button "Confirm" at bounding box center [510, 326] width 63 height 26
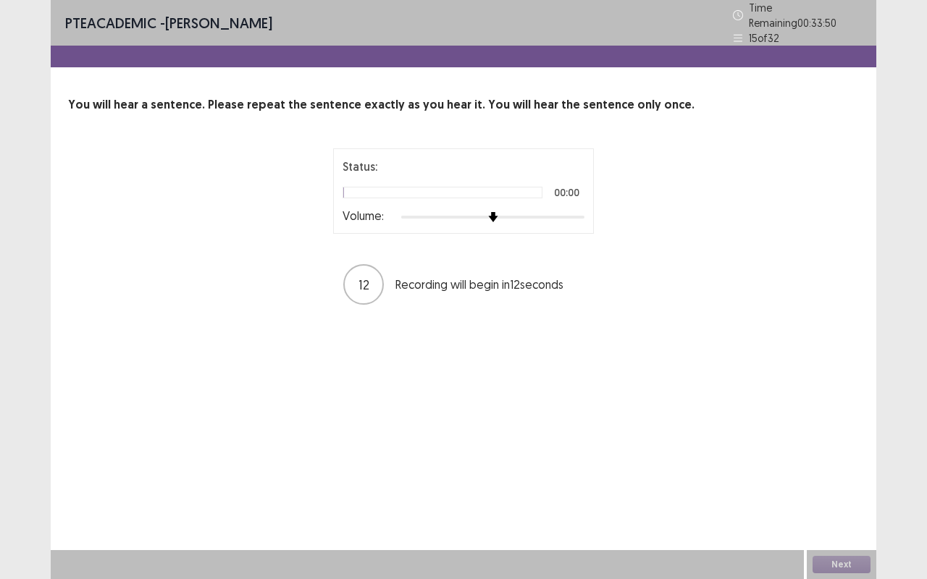
click at [498, 212] on img at bounding box center [493, 217] width 10 height 10
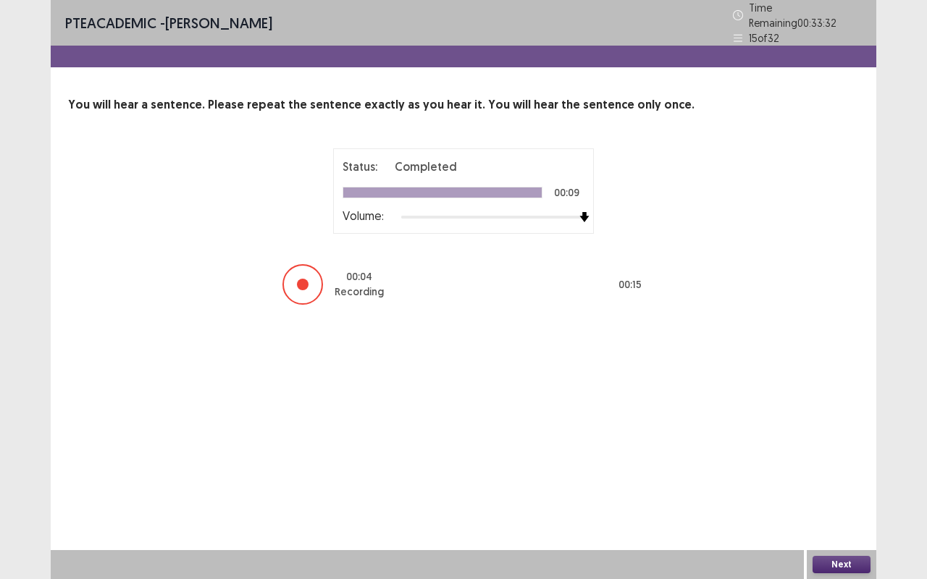
click at [860, 481] on button "Next" at bounding box center [841, 564] width 58 height 17
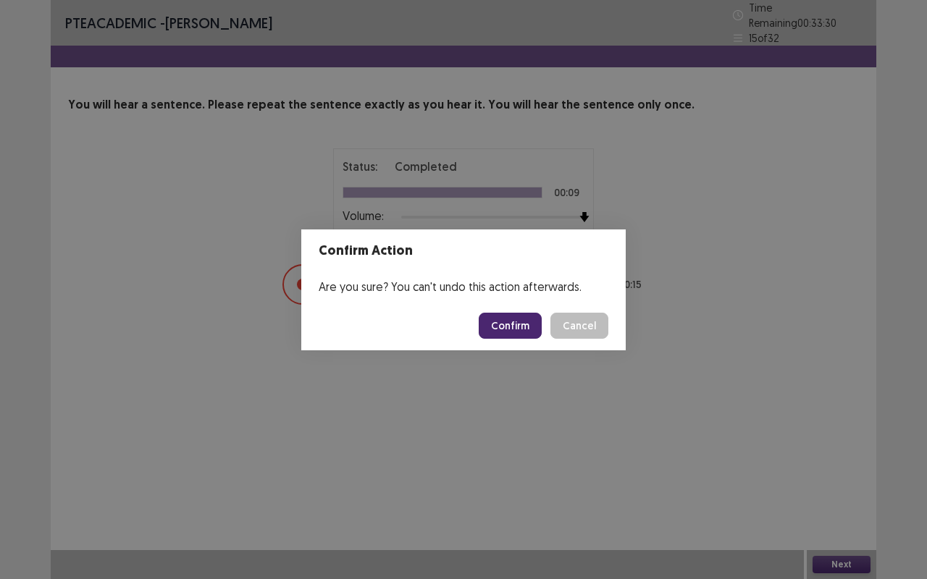
click at [520, 322] on button "Confirm" at bounding box center [510, 326] width 63 height 26
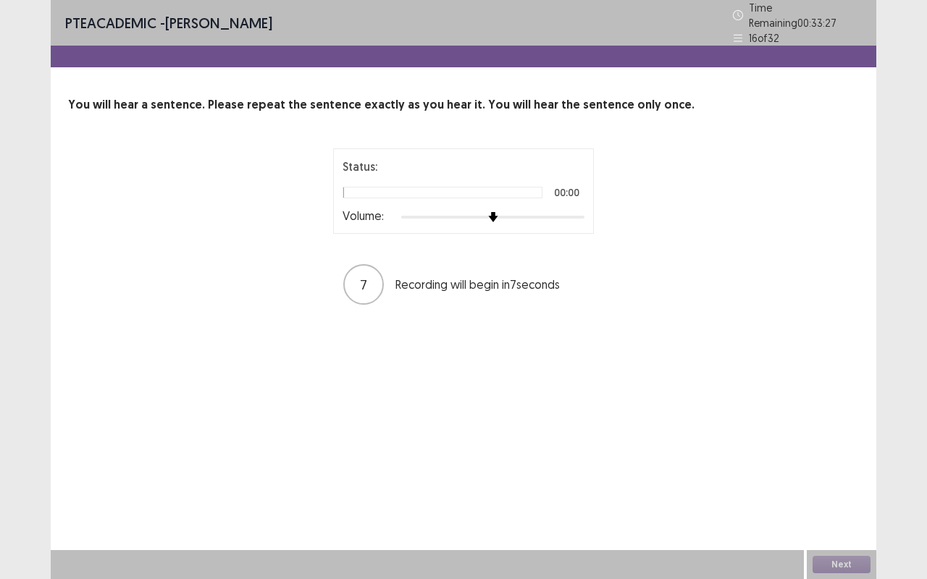
click at [578, 213] on div at bounding box center [492, 217] width 183 height 12
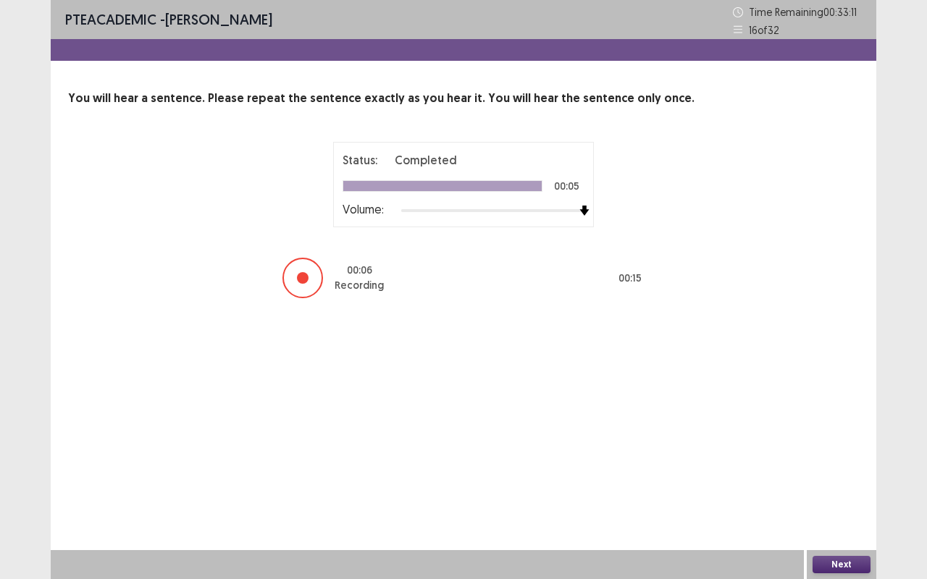
click at [857, 481] on button "Next" at bounding box center [841, 564] width 58 height 17
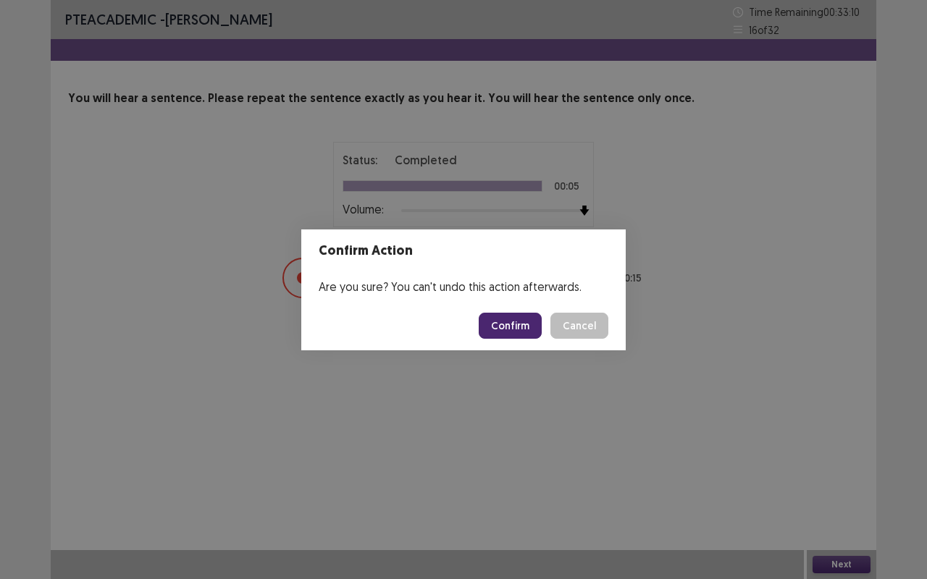
click at [532, 332] on button "Confirm" at bounding box center [510, 326] width 63 height 26
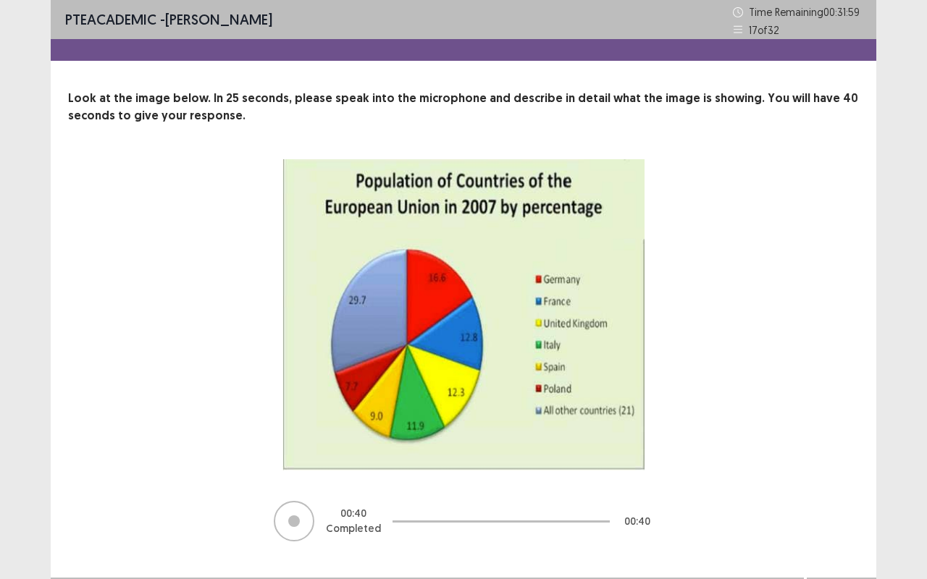
scroll to position [28, 0]
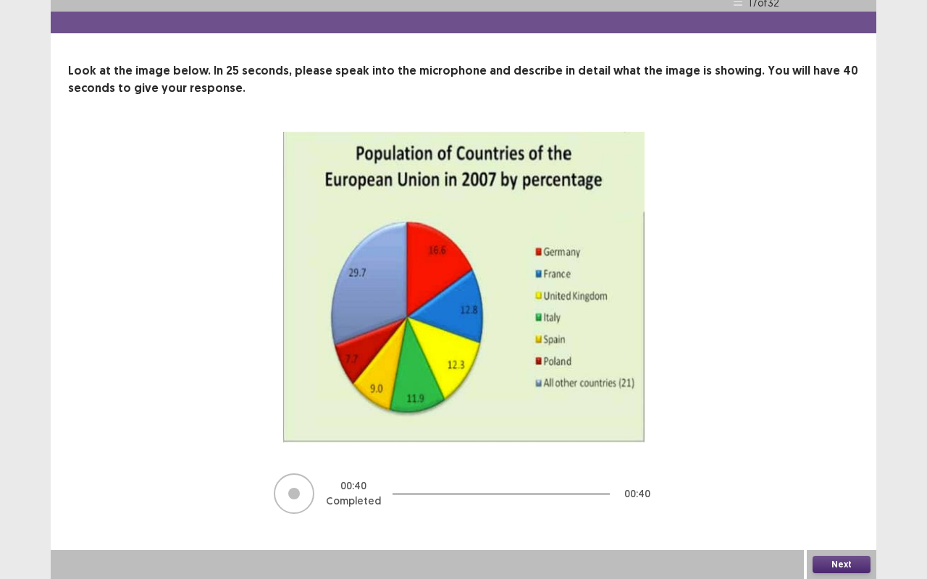
click at [860, 481] on button "Next" at bounding box center [841, 564] width 58 height 17
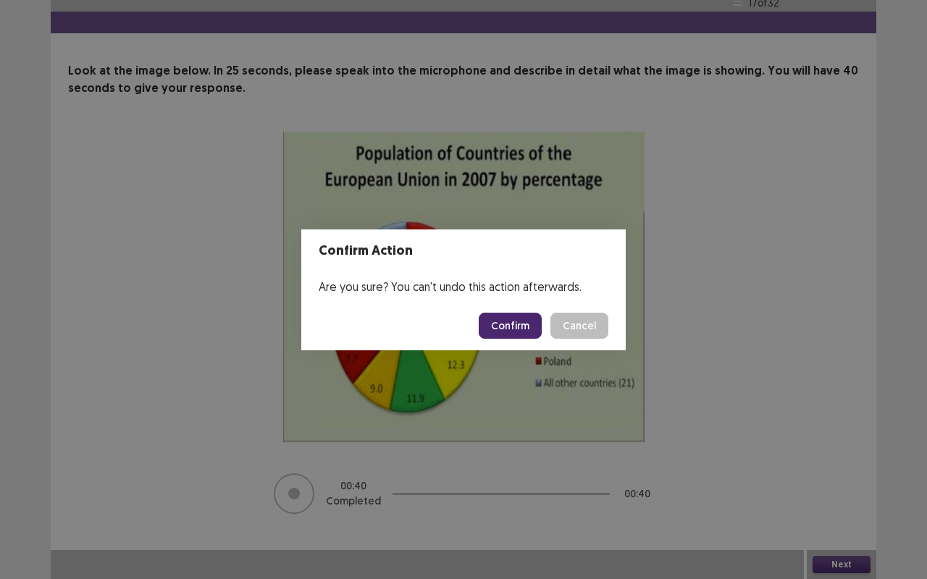
click at [522, 323] on button "Confirm" at bounding box center [510, 326] width 63 height 26
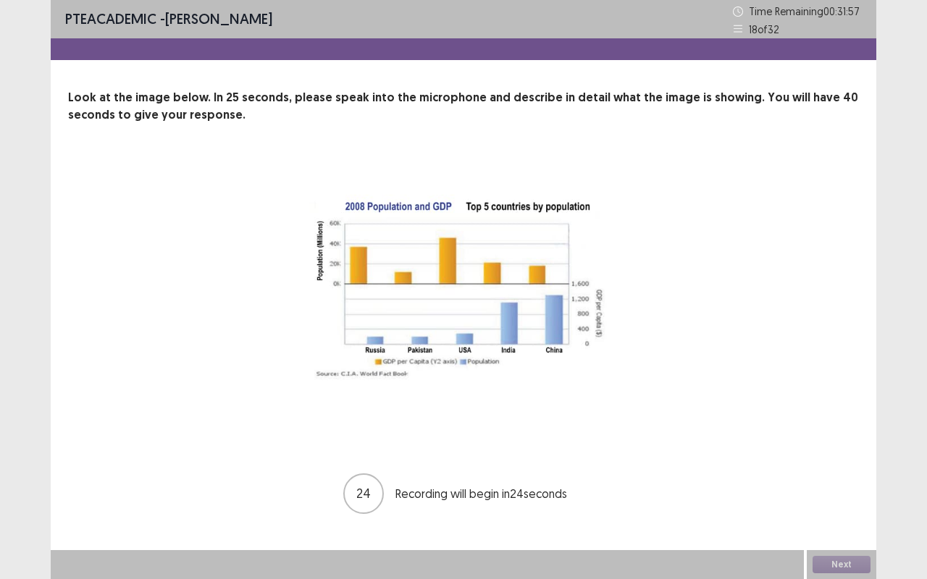
scroll to position [0, 0]
click at [857, 481] on button "Next" at bounding box center [841, 565] width 58 height 17
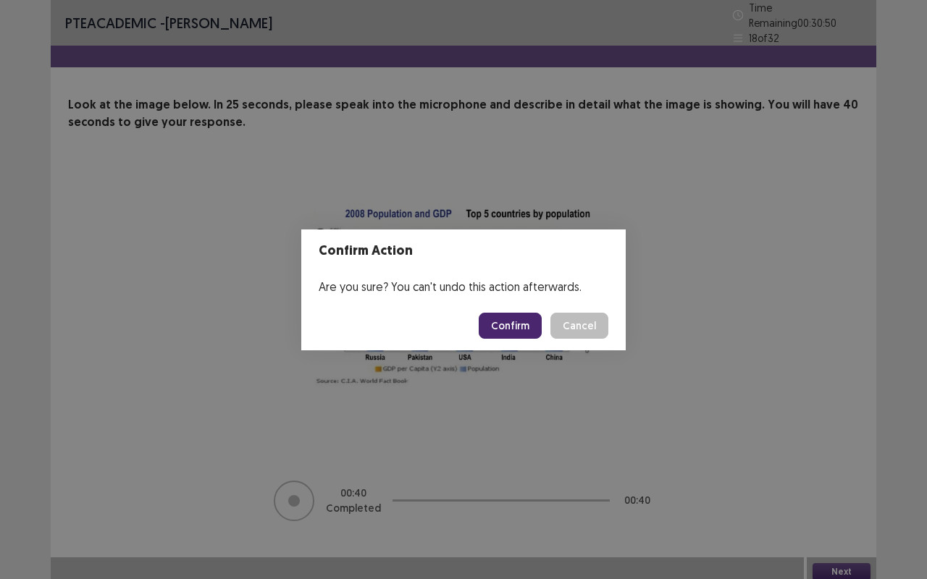
click at [514, 325] on button "Confirm" at bounding box center [510, 326] width 63 height 26
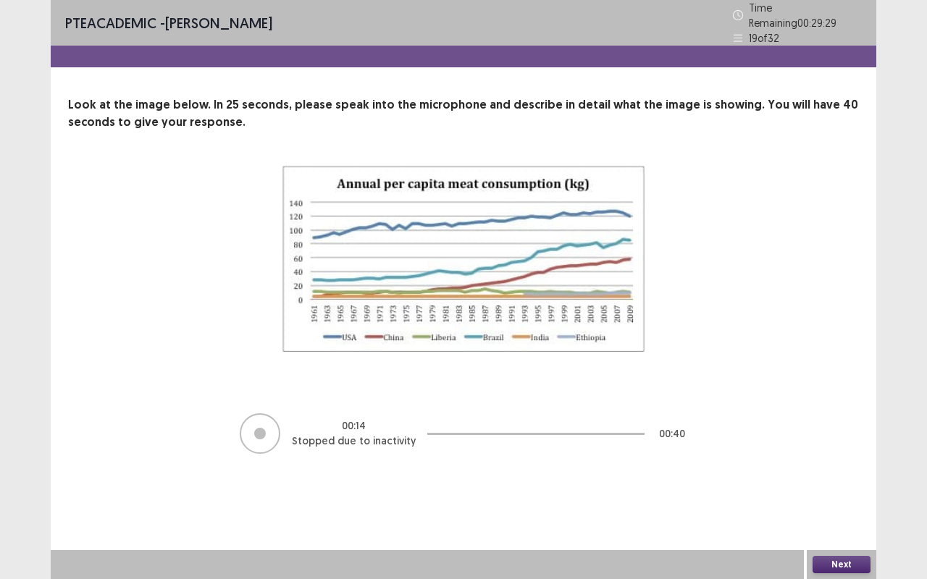
click at [849, 481] on button "Next" at bounding box center [841, 564] width 58 height 17
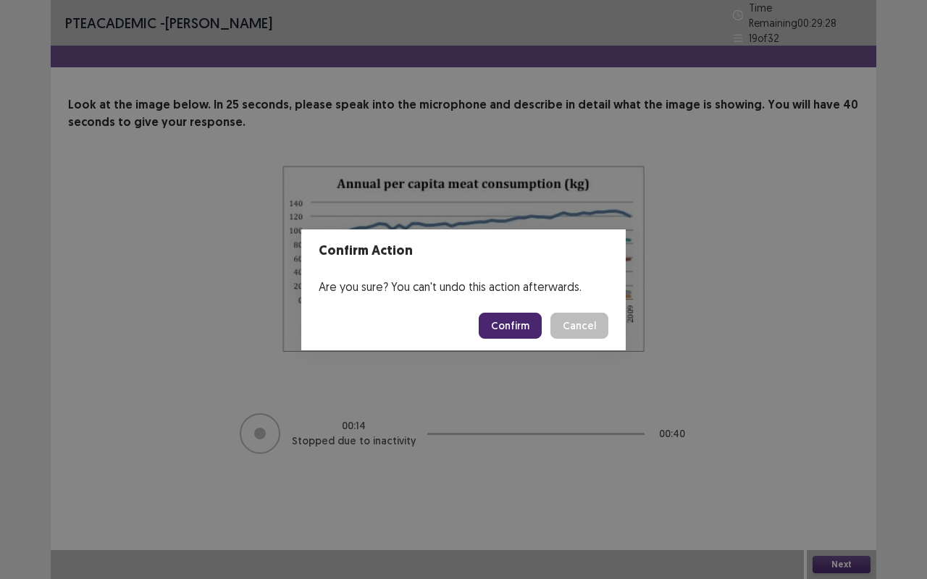
click at [531, 327] on button "Confirm" at bounding box center [510, 326] width 63 height 26
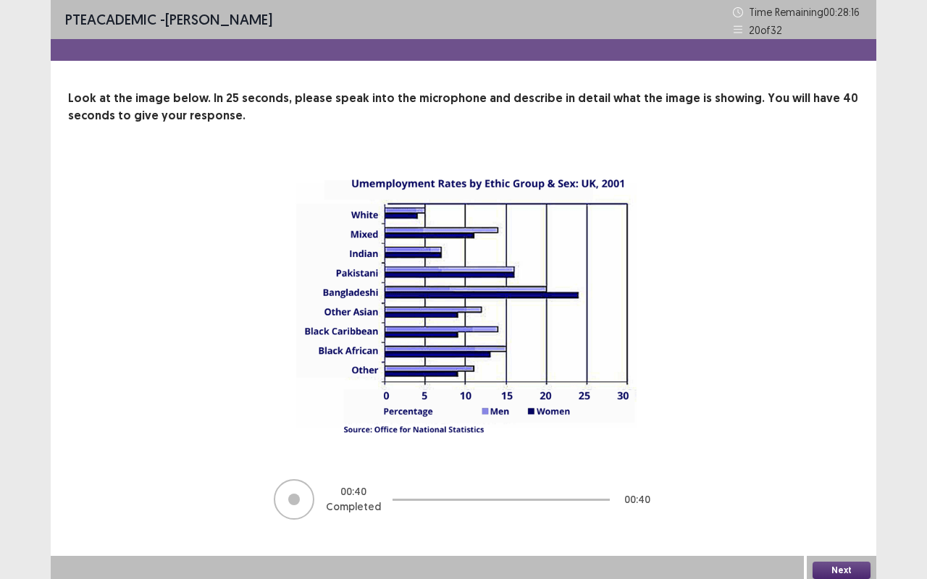
click at [853, 481] on button "Next" at bounding box center [841, 570] width 58 height 17
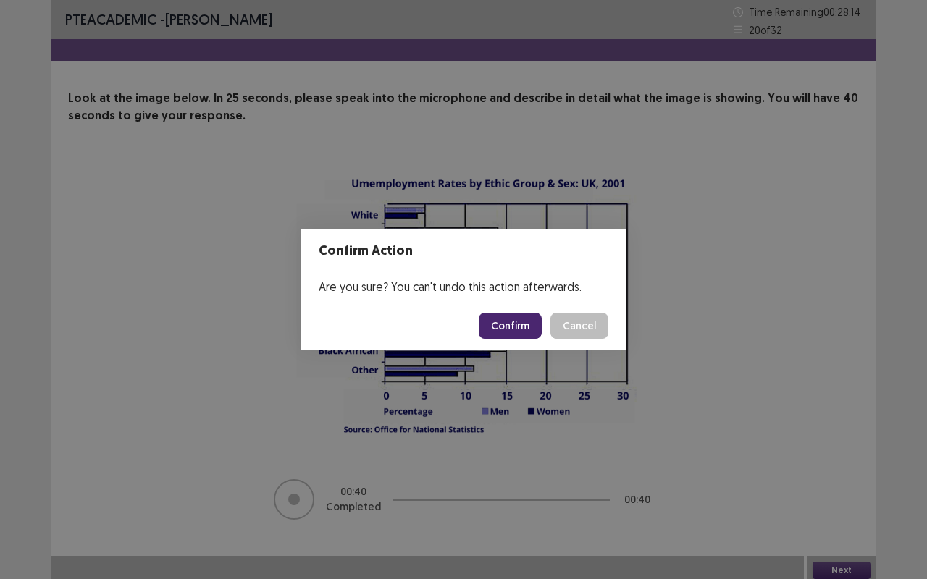
click at [527, 335] on button "Confirm" at bounding box center [510, 326] width 63 height 26
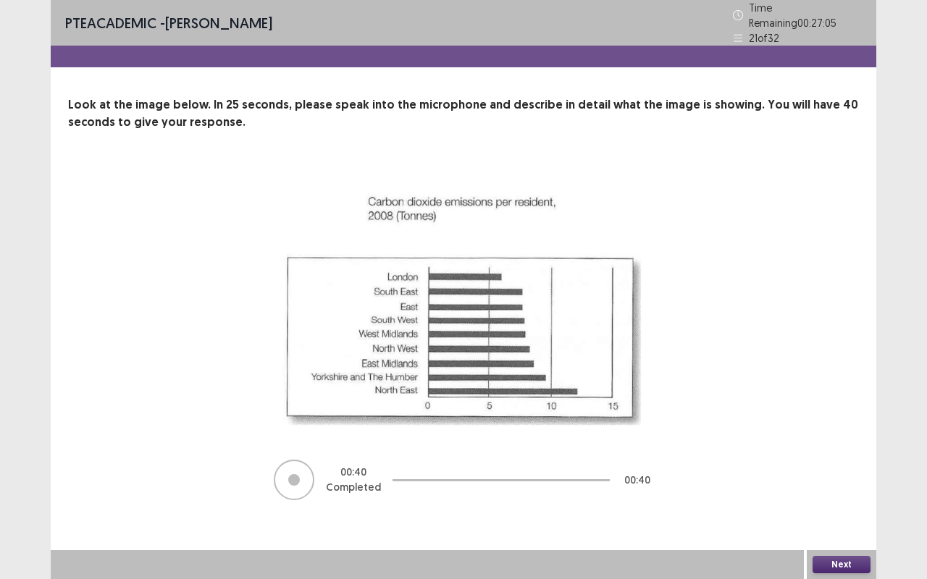
click at [857, 481] on button "Next" at bounding box center [841, 564] width 58 height 17
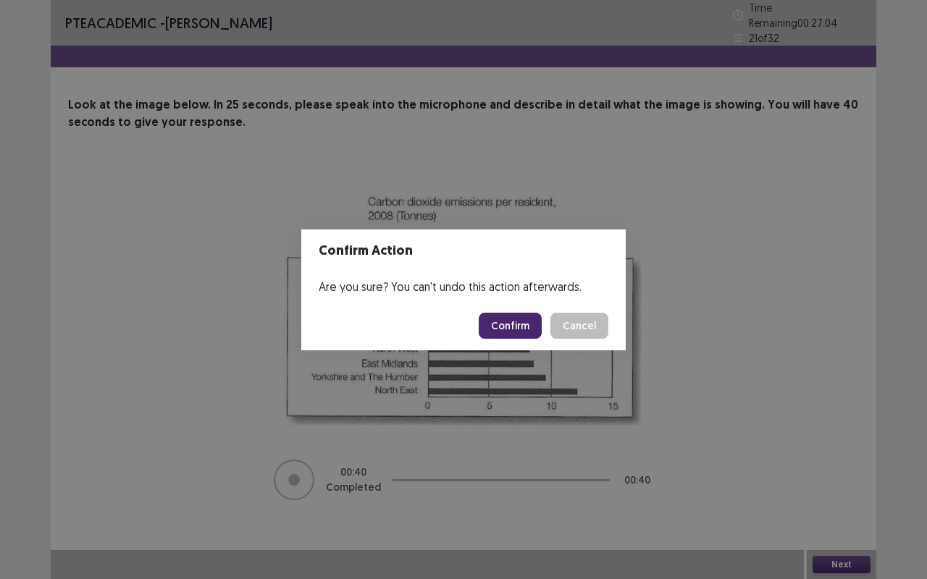
click at [526, 327] on button "Confirm" at bounding box center [510, 326] width 63 height 26
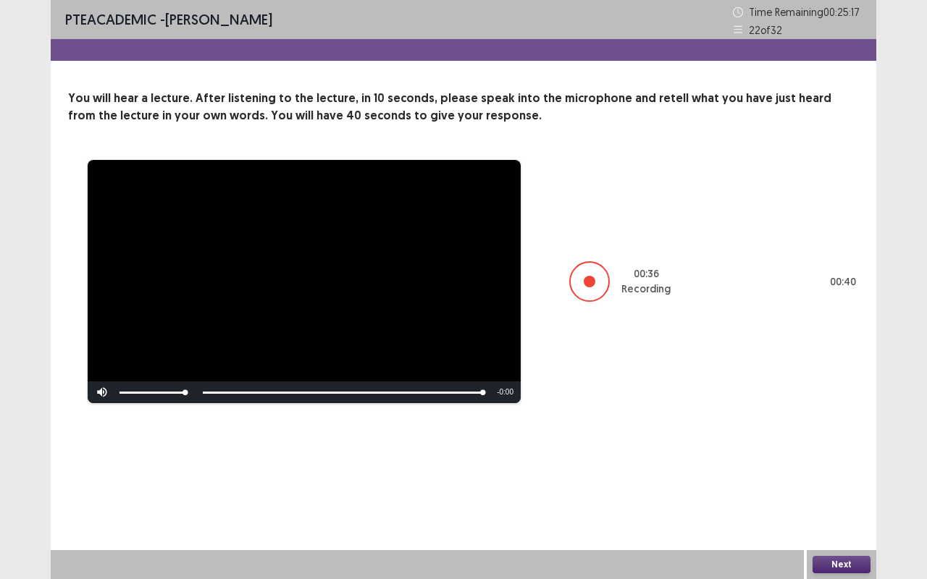
click at [854, 481] on button "Next" at bounding box center [841, 564] width 58 height 17
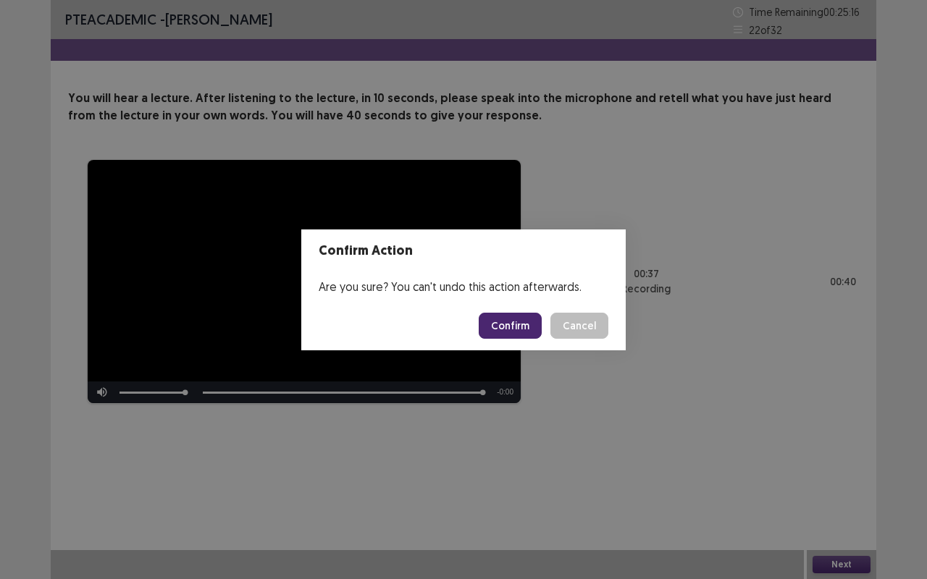
click at [527, 316] on button "Confirm" at bounding box center [510, 326] width 63 height 26
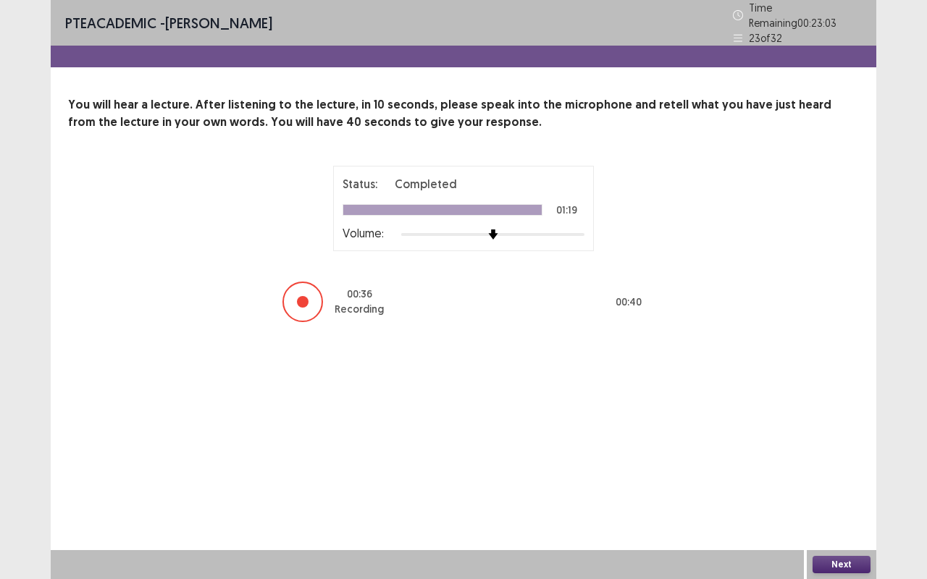
click at [854, 481] on button "Next" at bounding box center [841, 564] width 58 height 17
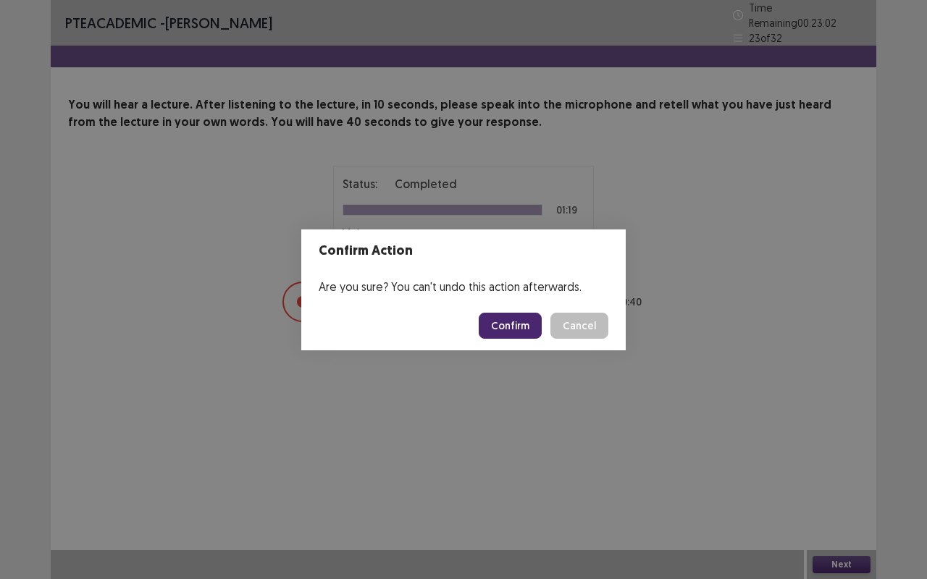
click at [524, 330] on button "Confirm" at bounding box center [510, 326] width 63 height 26
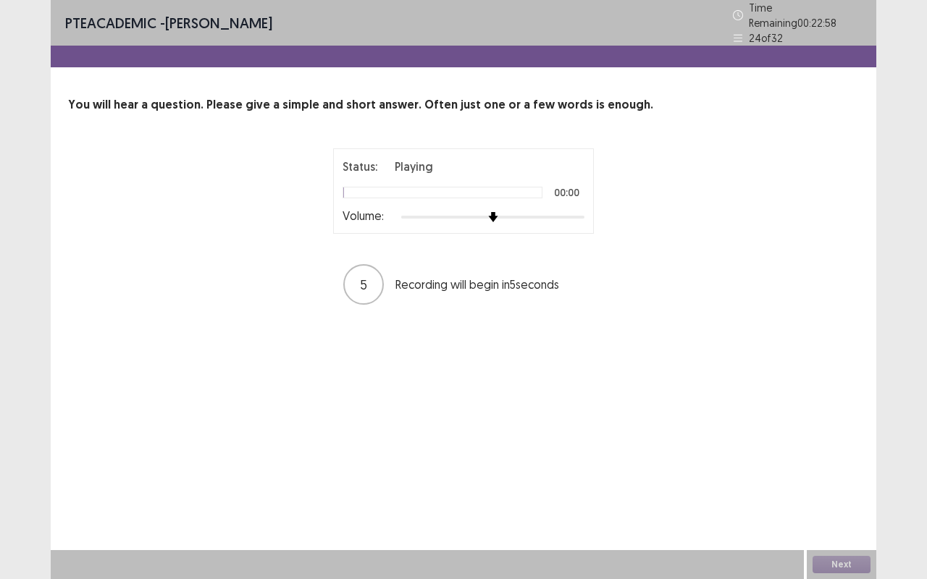
click at [498, 212] on img at bounding box center [493, 217] width 10 height 10
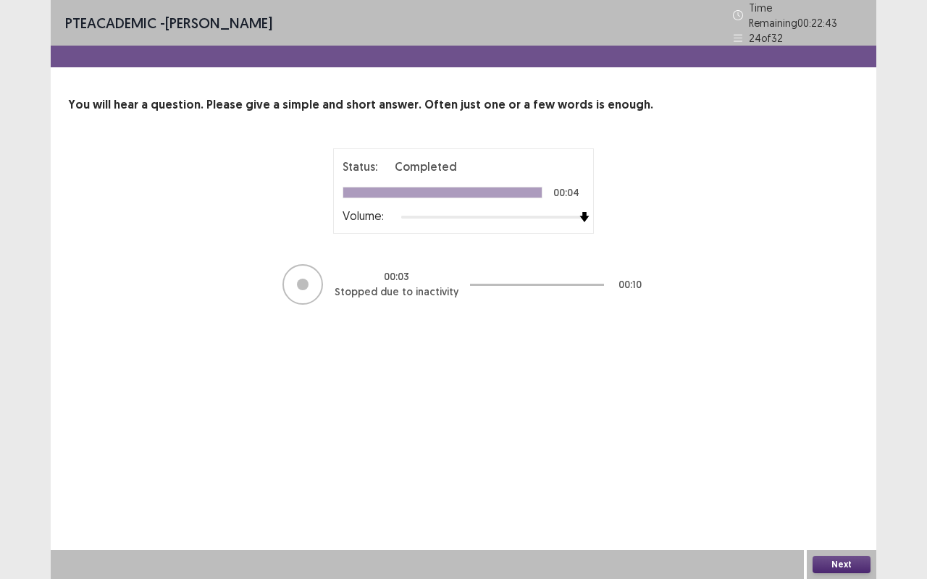
click at [848, 481] on button "Next" at bounding box center [841, 564] width 58 height 17
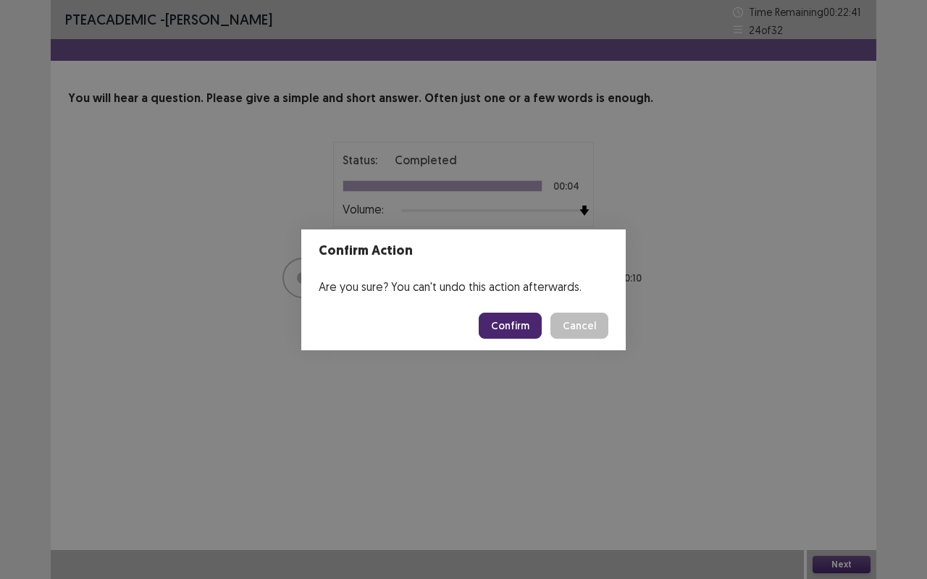
click at [513, 330] on button "Confirm" at bounding box center [510, 326] width 63 height 26
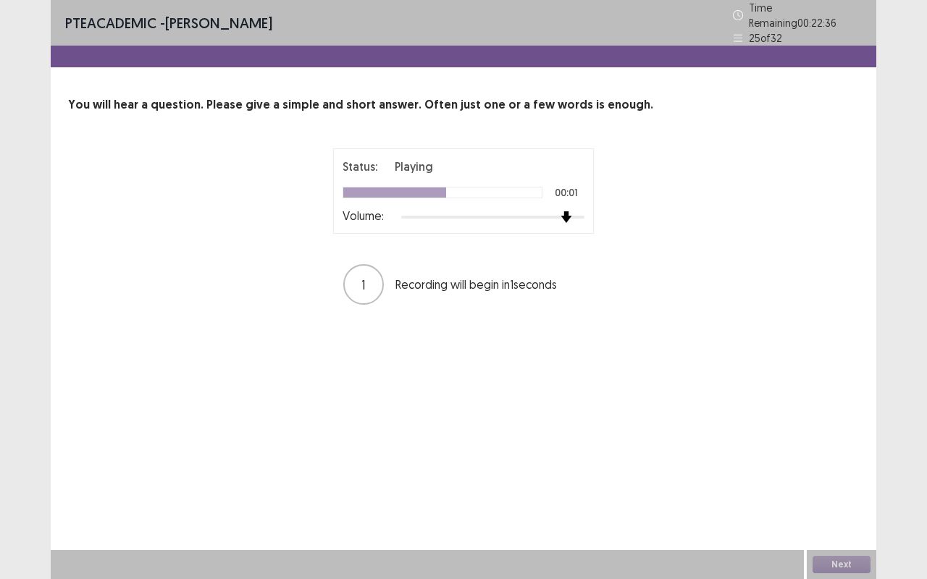
click at [572, 211] on div at bounding box center [492, 217] width 183 height 12
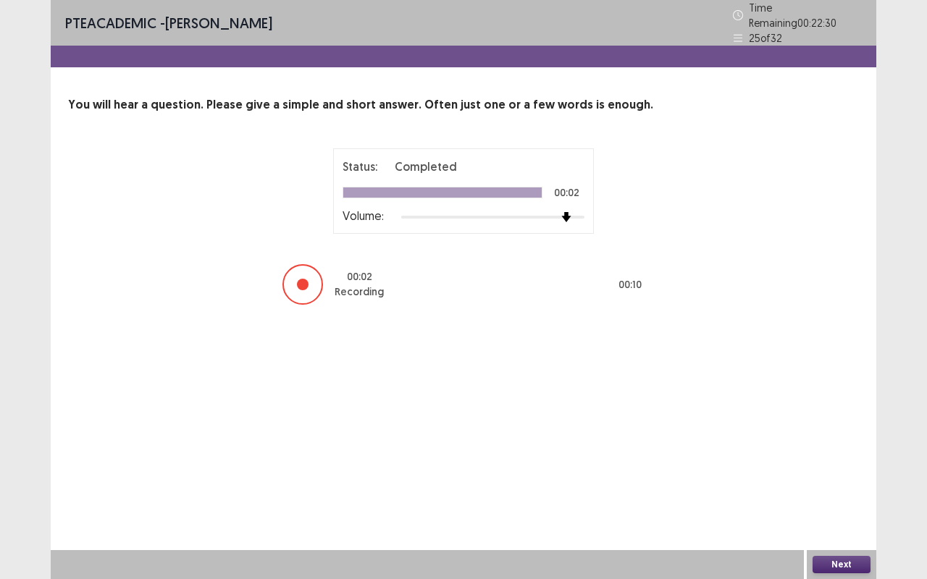
click at [850, 481] on button "Next" at bounding box center [841, 564] width 58 height 17
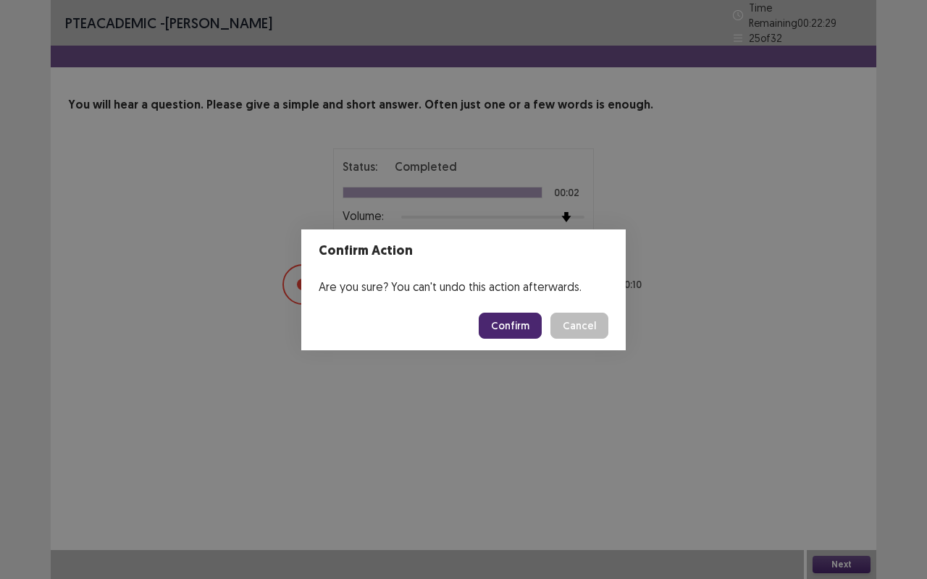
click at [519, 317] on button "Confirm" at bounding box center [510, 326] width 63 height 26
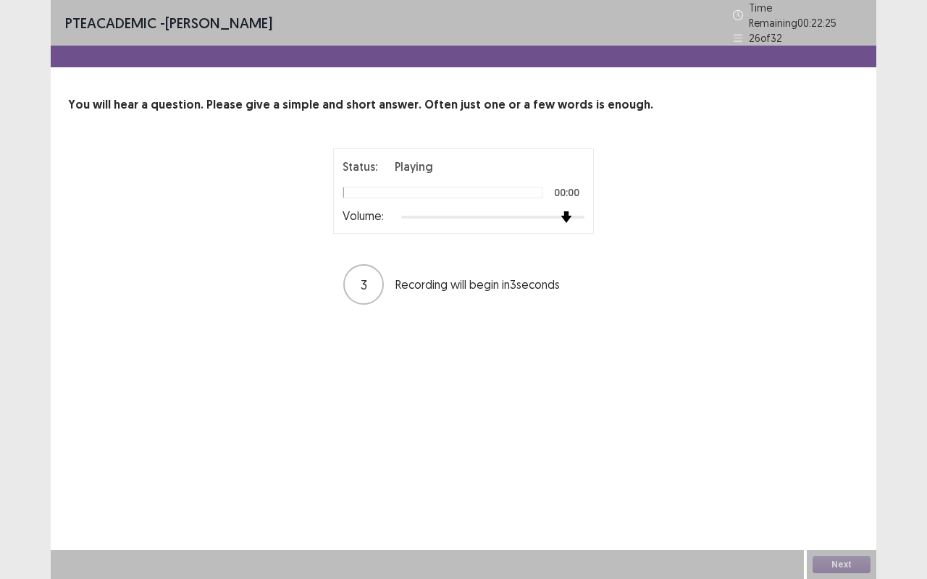
click at [565, 213] on div at bounding box center [492, 217] width 183 height 12
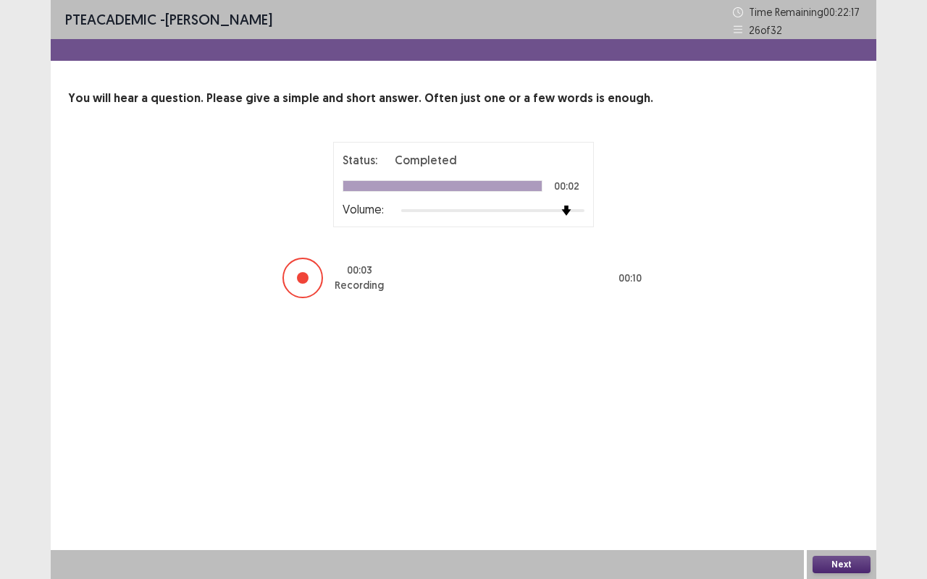
click at [830, 481] on button "Next" at bounding box center [841, 564] width 58 height 17
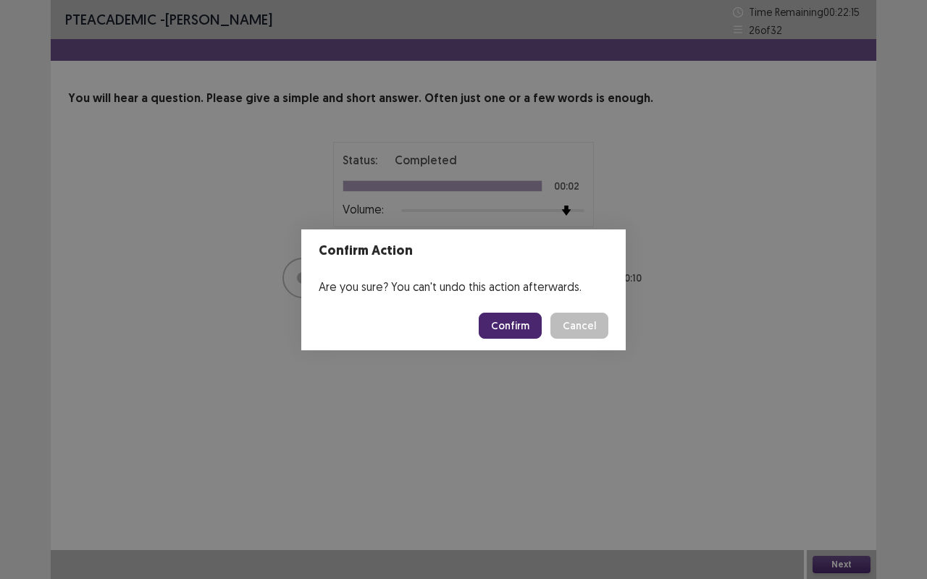
click at [512, 327] on button "Confirm" at bounding box center [510, 326] width 63 height 26
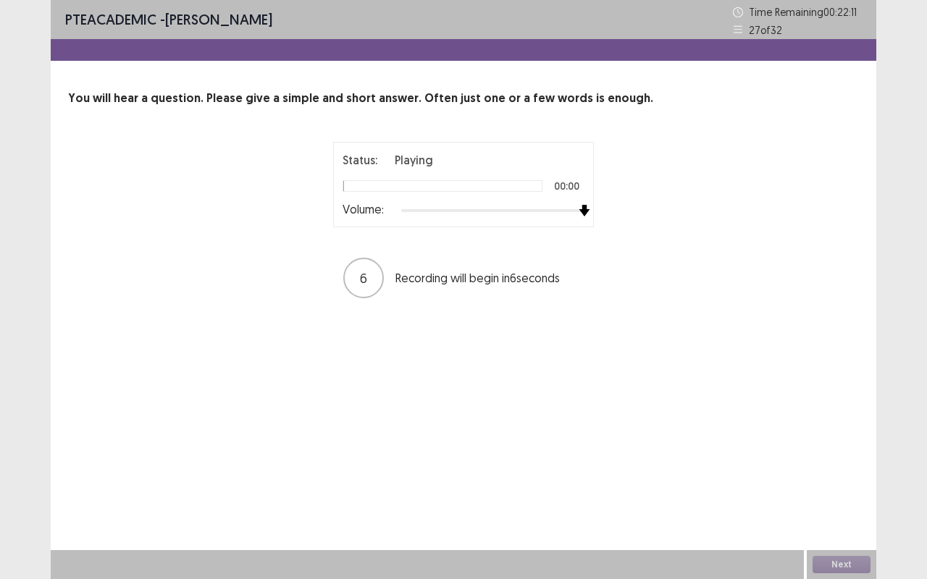
click at [581, 213] on div at bounding box center [492, 211] width 183 height 12
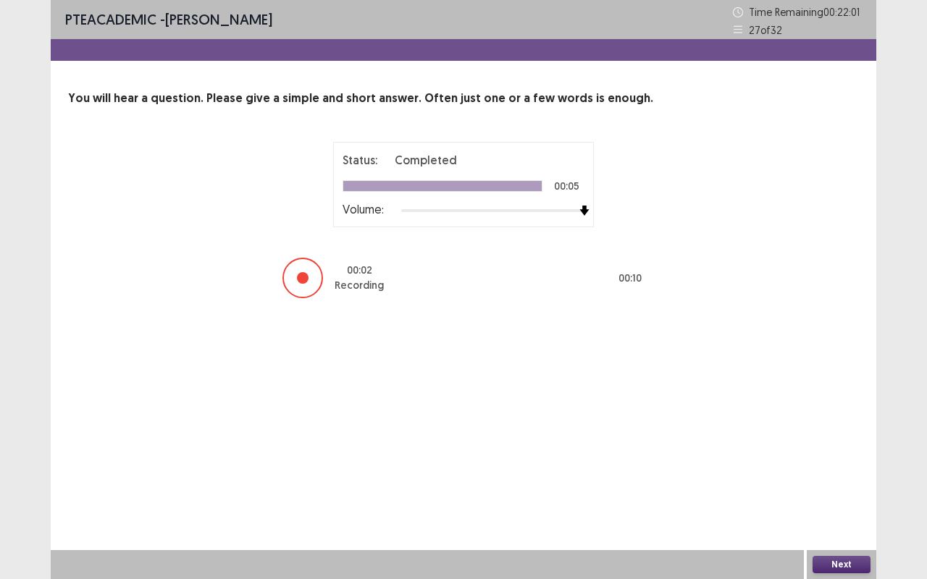
click at [833, 481] on button "Next" at bounding box center [841, 564] width 58 height 17
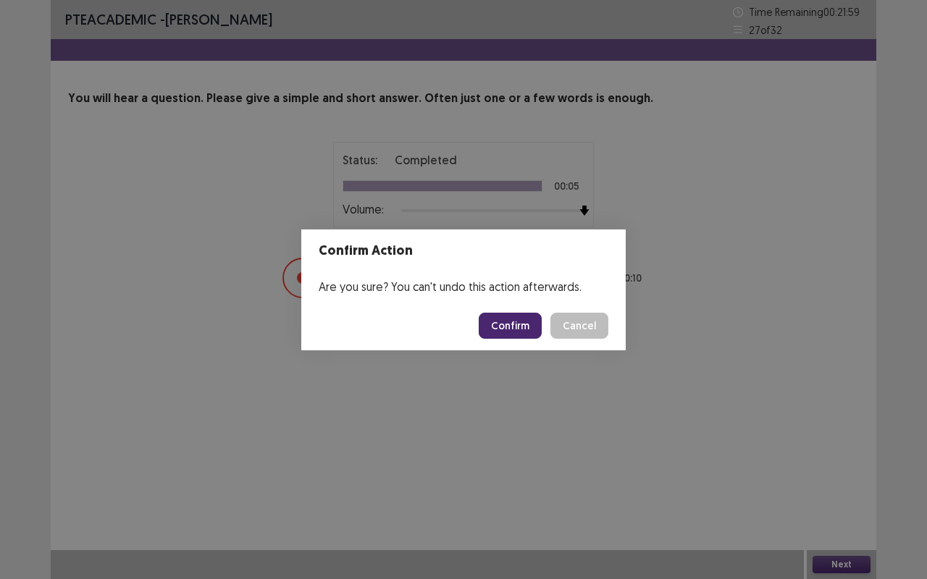
click at [529, 328] on button "Confirm" at bounding box center [510, 326] width 63 height 26
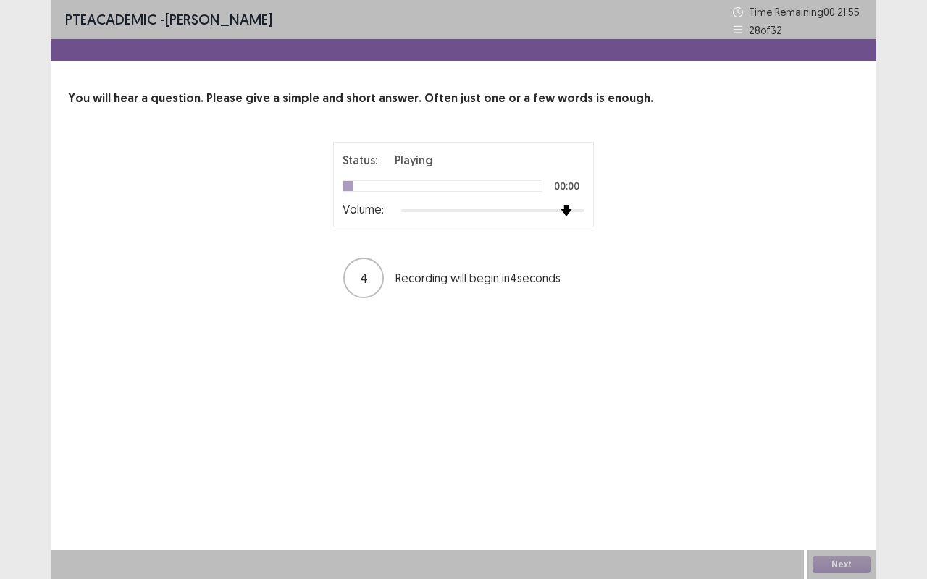
click at [574, 211] on div at bounding box center [492, 210] width 183 height 3
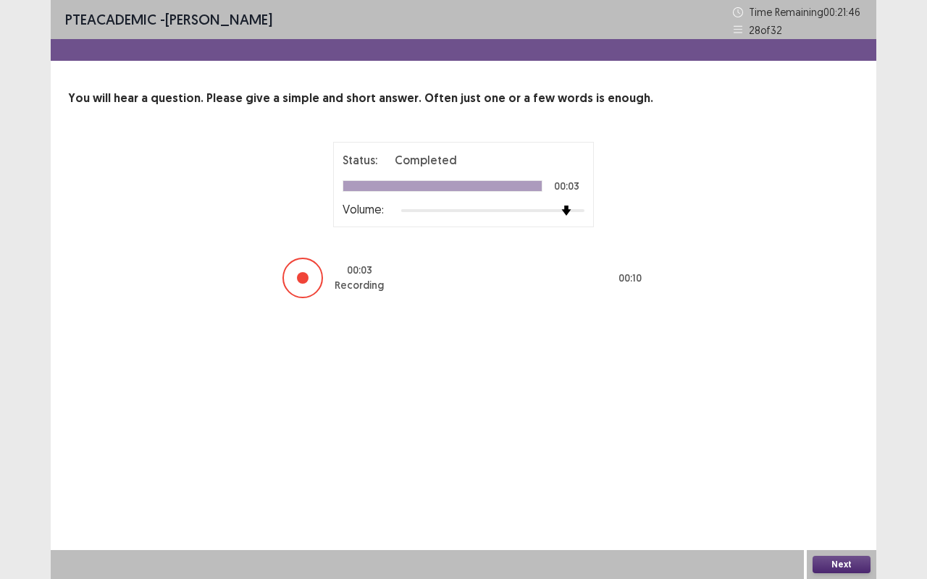
click at [838, 481] on button "Next" at bounding box center [841, 564] width 58 height 17
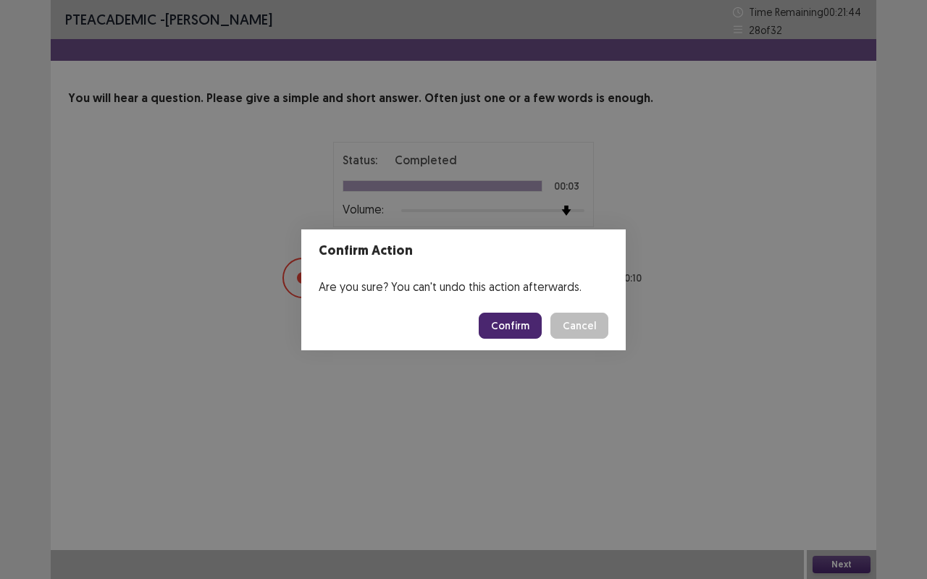
click at [511, 317] on button "Confirm" at bounding box center [510, 326] width 63 height 26
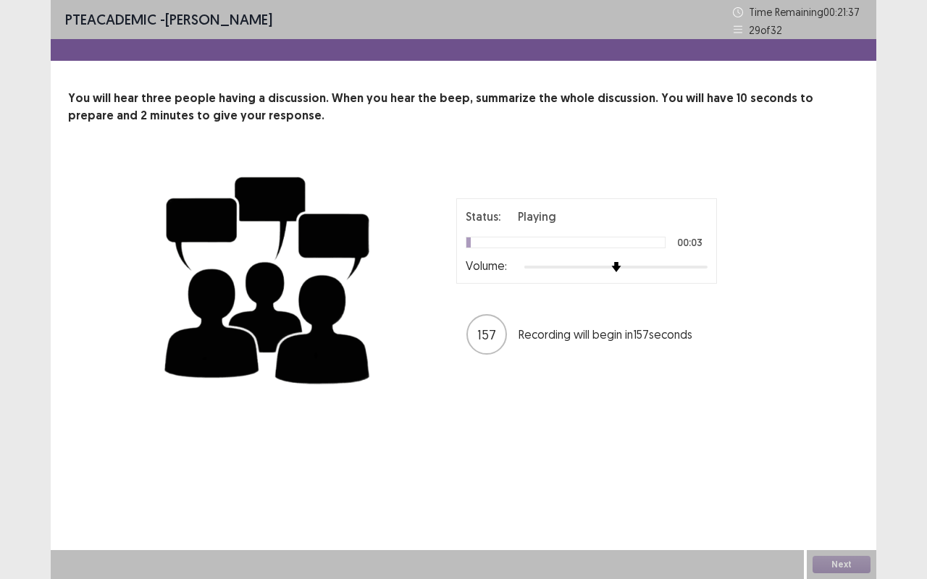
drag, startPoint x: 723, startPoint y: 255, endPoint x: 702, endPoint y: 264, distance: 22.4
click at [702, 264] on div "Status: Playing 00:03 Volume: 157 Recording will begin in 157 seconds" at bounding box center [587, 277] width 362 height 158
click at [702, 264] on div at bounding box center [615, 267] width 183 height 12
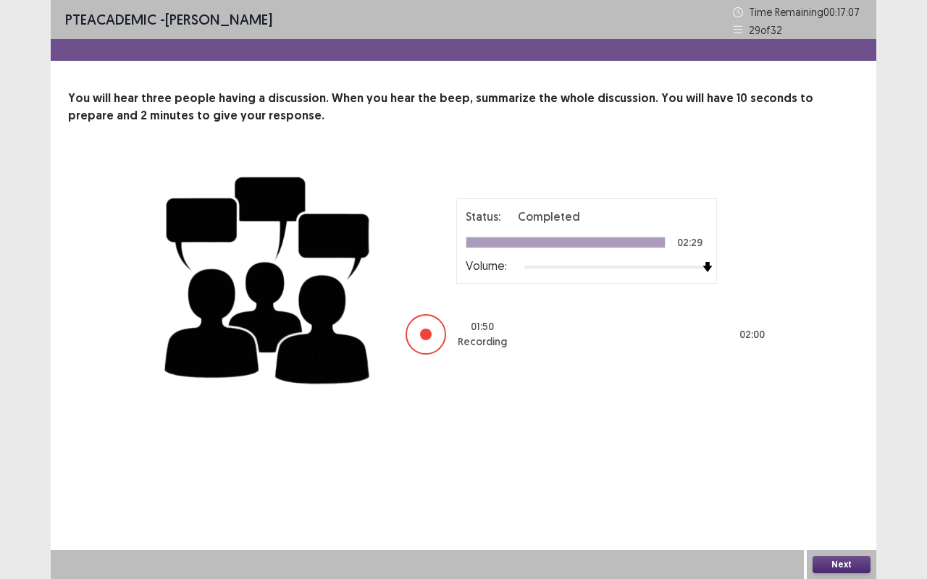
click at [844, 481] on button "Next" at bounding box center [841, 564] width 58 height 17
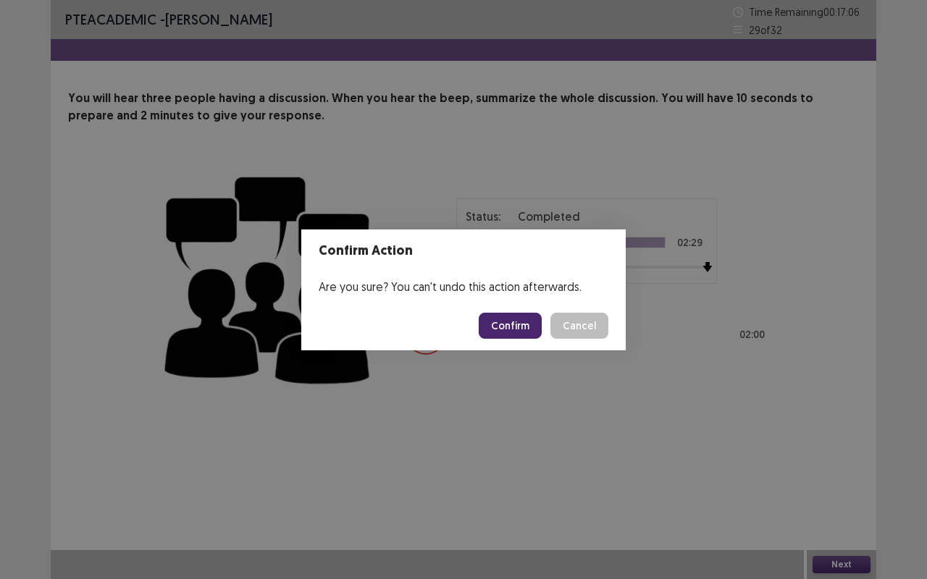
click at [526, 327] on button "Confirm" at bounding box center [510, 326] width 63 height 26
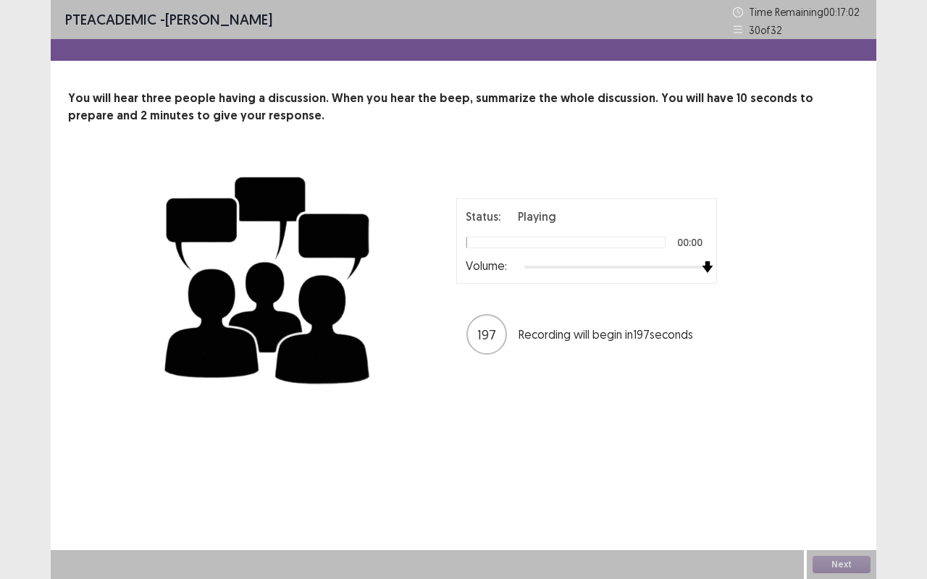
click at [704, 266] on img at bounding box center [708, 267] width 12 height 12
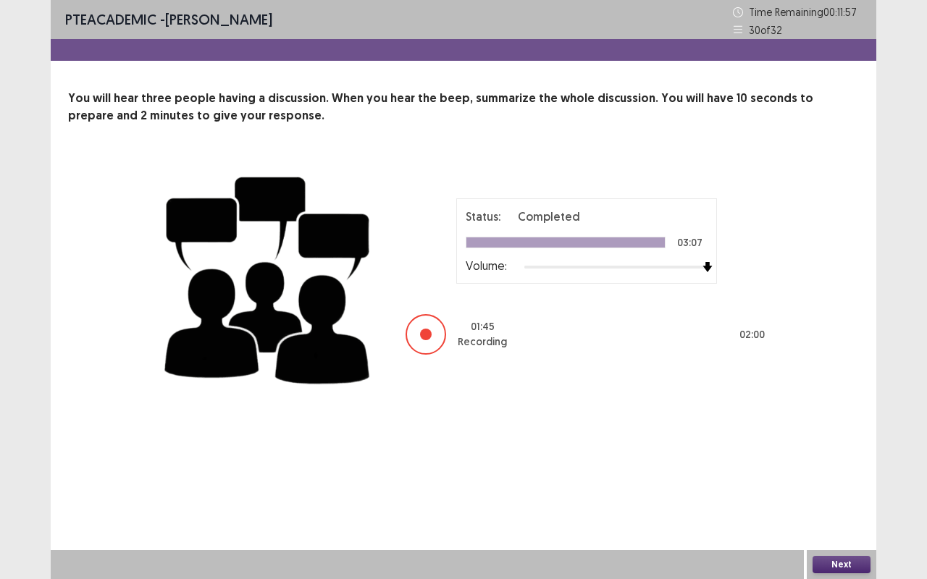
click at [850, 481] on button "Next" at bounding box center [841, 564] width 58 height 17
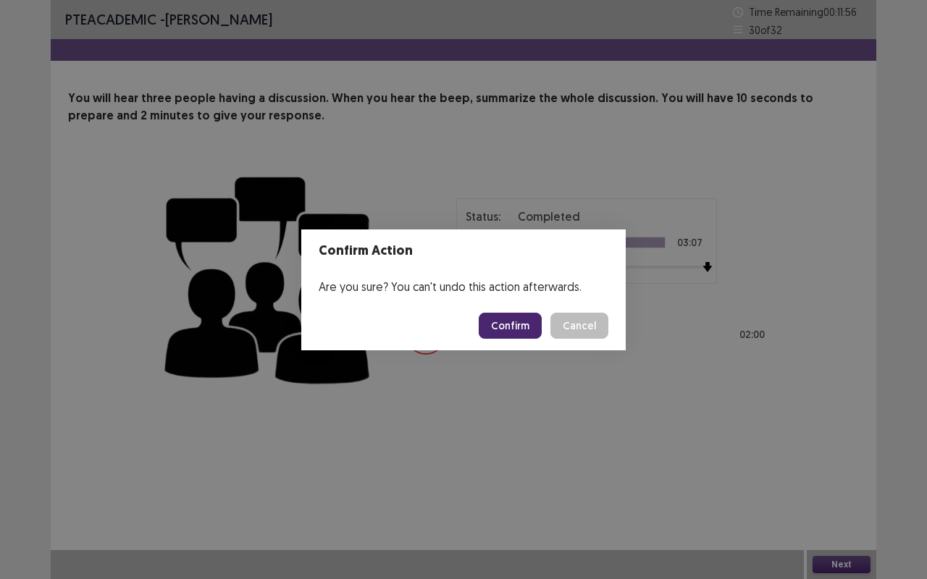
click at [527, 338] on button "Confirm" at bounding box center [510, 326] width 63 height 26
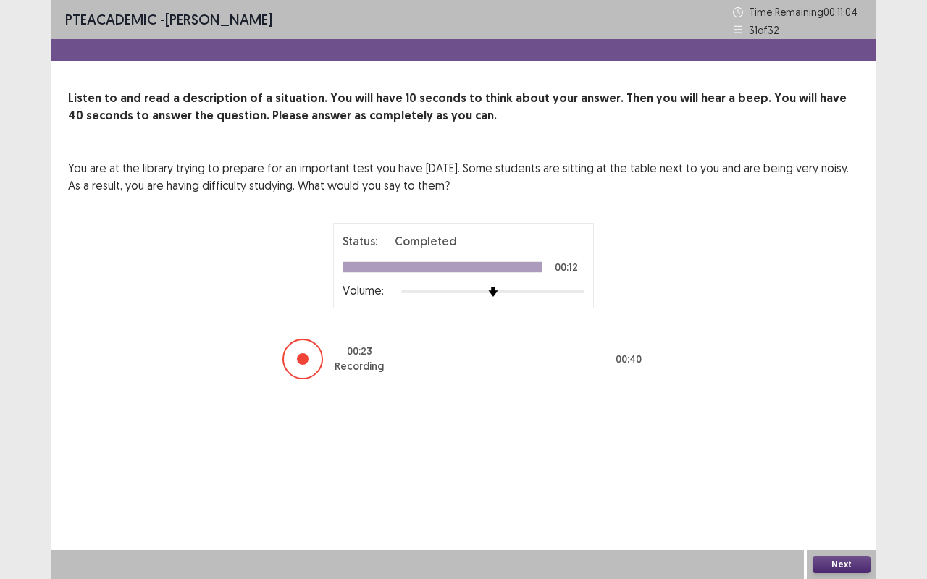
click at [850, 481] on button "Next" at bounding box center [841, 564] width 58 height 17
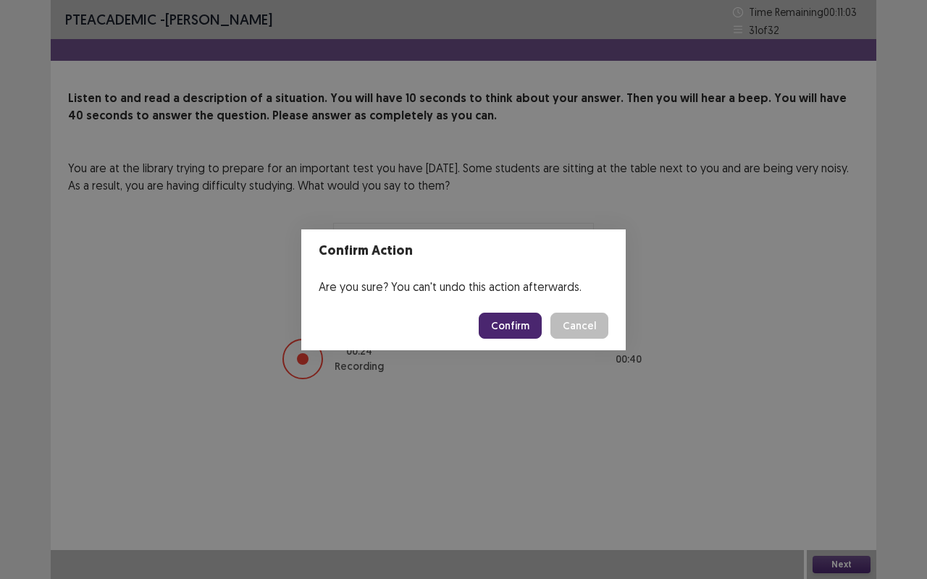
click at [520, 331] on button "Confirm" at bounding box center [510, 326] width 63 height 26
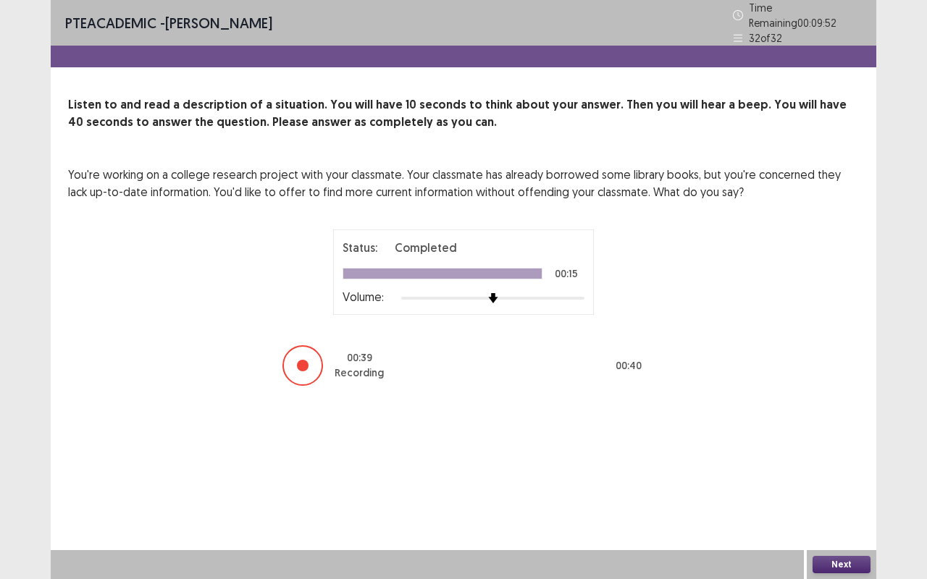
click at [841, 481] on button "Next" at bounding box center [841, 564] width 58 height 17
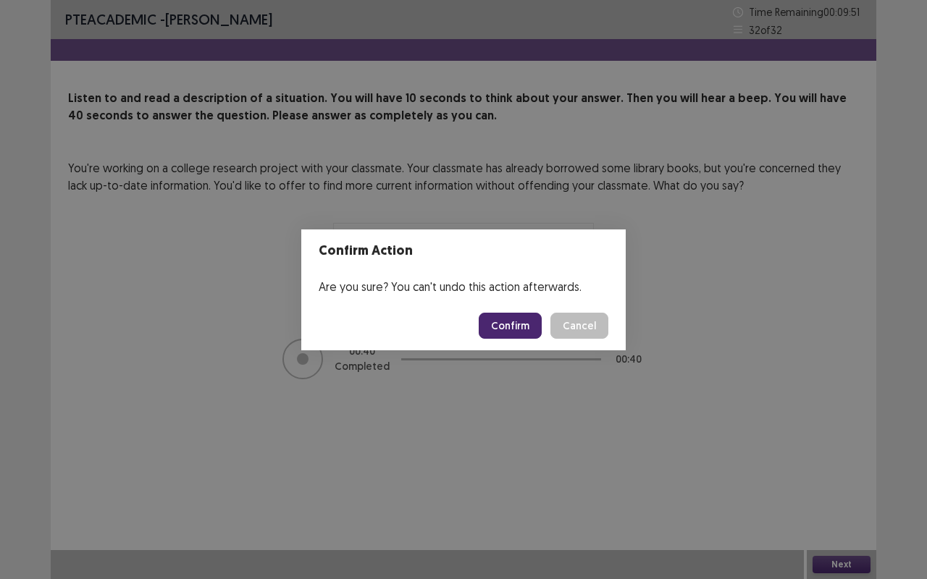
click at [516, 331] on button "Confirm" at bounding box center [510, 326] width 63 height 26
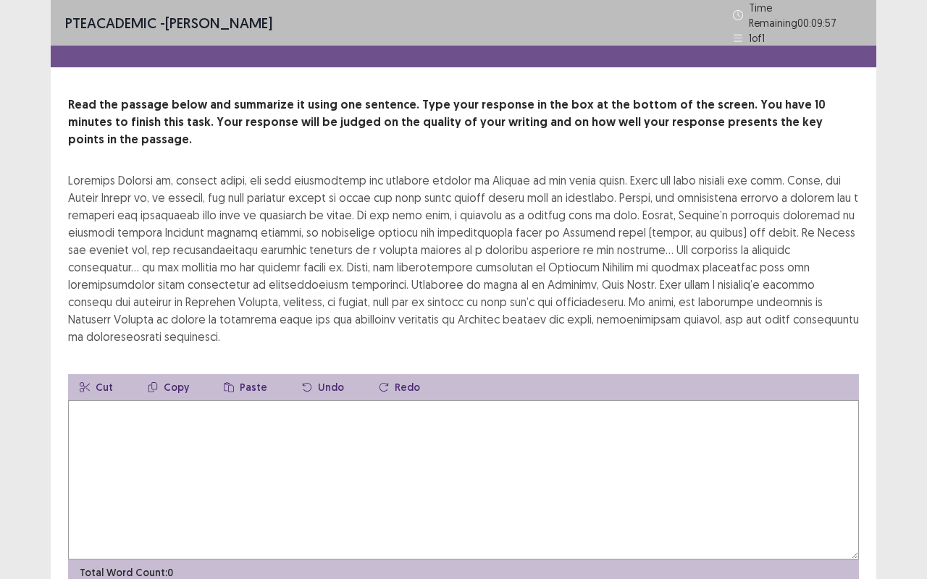
click at [177, 401] on textarea at bounding box center [463, 479] width 791 height 159
click at [266, 400] on textarea at bounding box center [463, 479] width 791 height 159
click at [388, 400] on textarea "**********" at bounding box center [463, 479] width 791 height 159
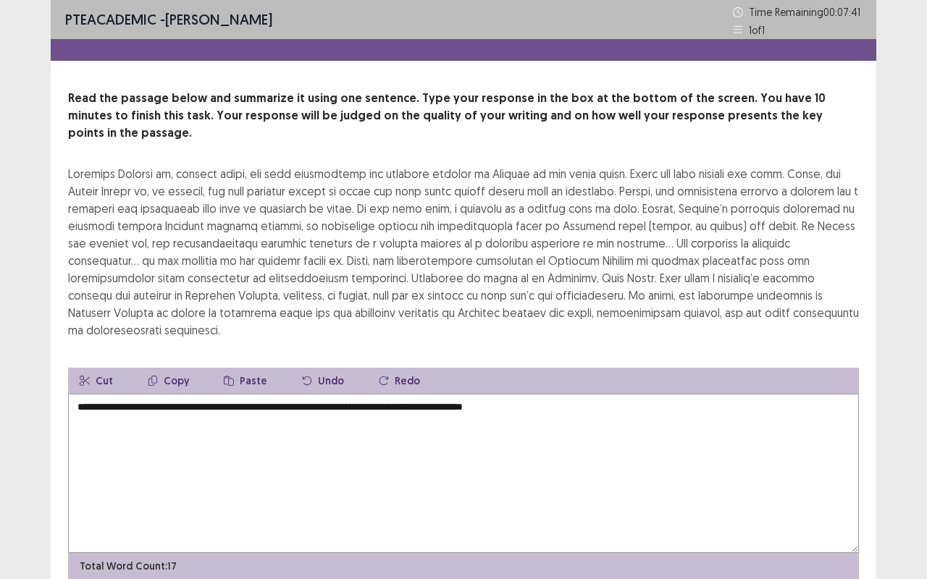
click at [410, 427] on textarea "**********" at bounding box center [463, 473] width 791 height 159
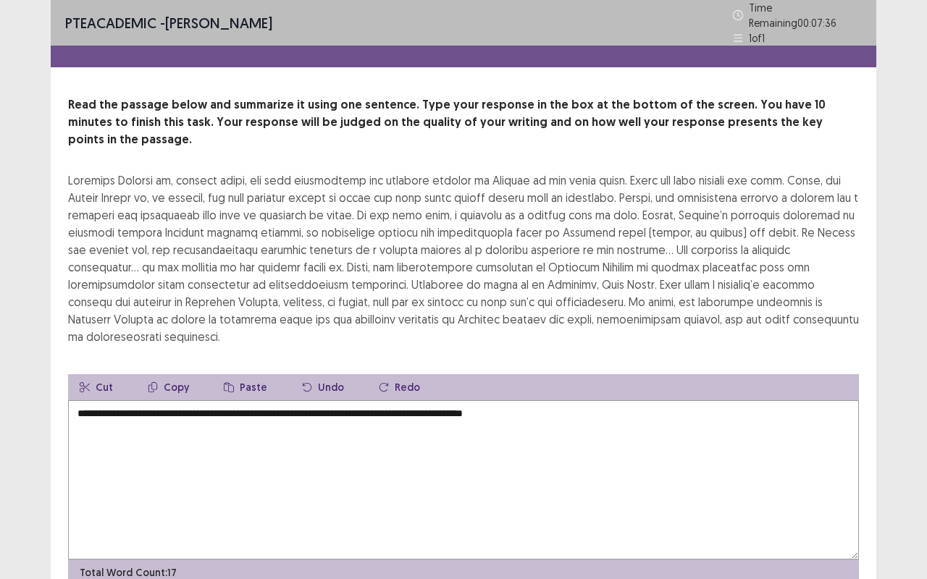
click at [553, 400] on textarea "**********" at bounding box center [463, 479] width 791 height 159
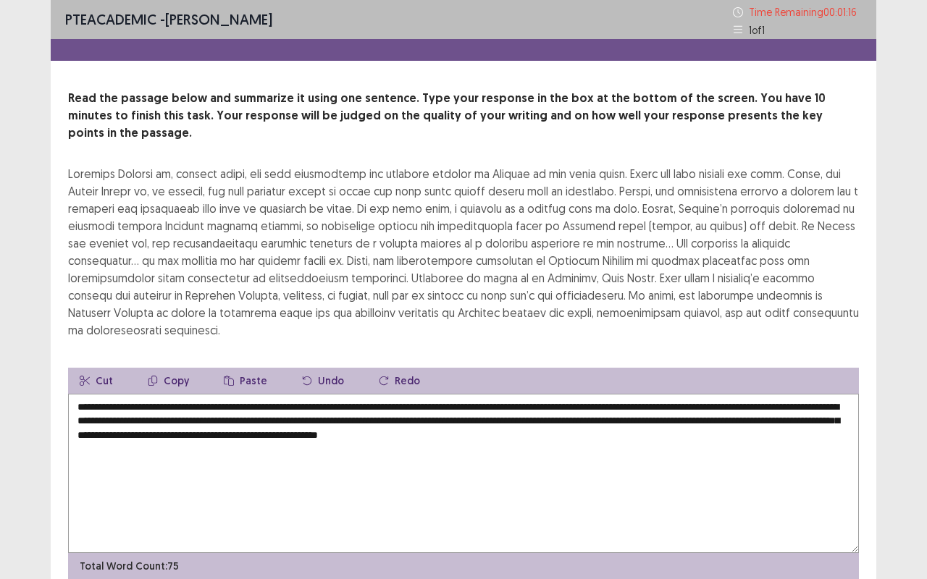
click at [379, 394] on textarea "**********" at bounding box center [463, 473] width 791 height 159
click at [384, 394] on textarea "**********" at bounding box center [463, 473] width 791 height 159
click at [402, 408] on textarea "**********" at bounding box center [463, 473] width 791 height 159
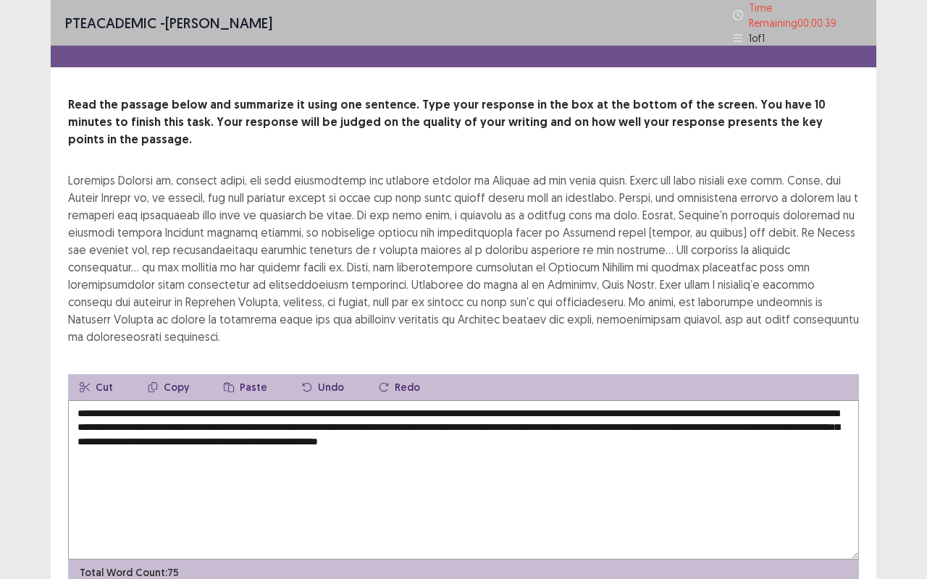
scroll to position [29, 0]
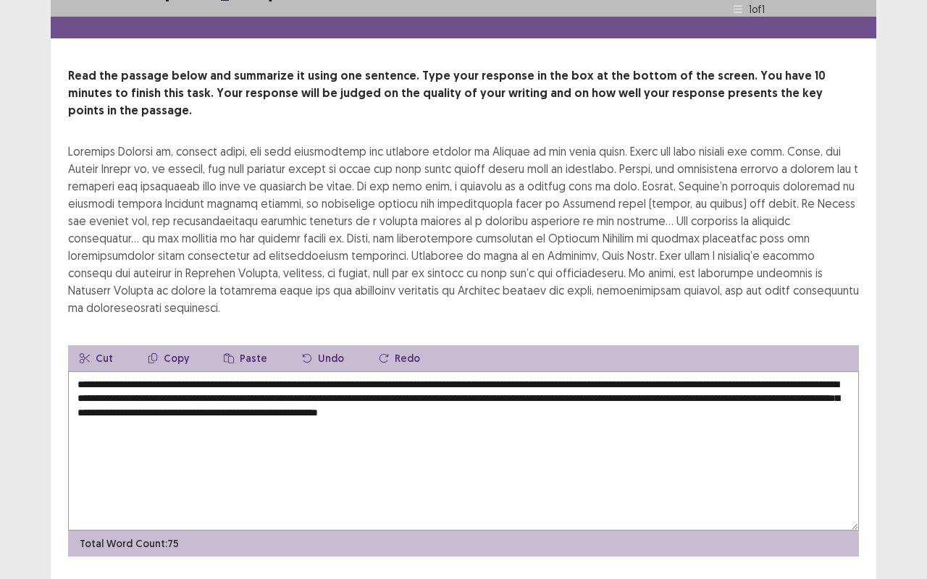
type textarea "**********"
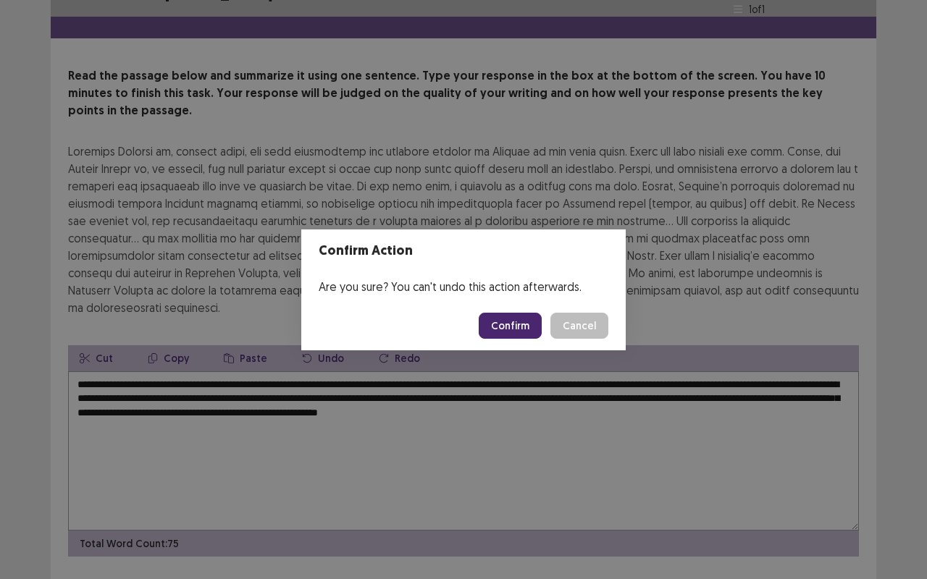
click at [537, 322] on button "Confirm" at bounding box center [510, 326] width 63 height 26
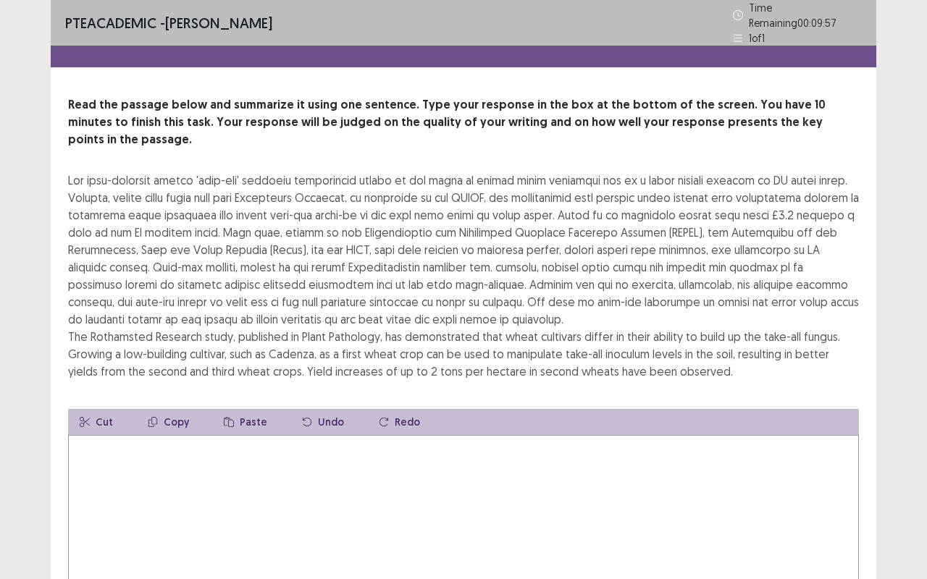
click at [190, 481] on textarea at bounding box center [463, 514] width 791 height 159
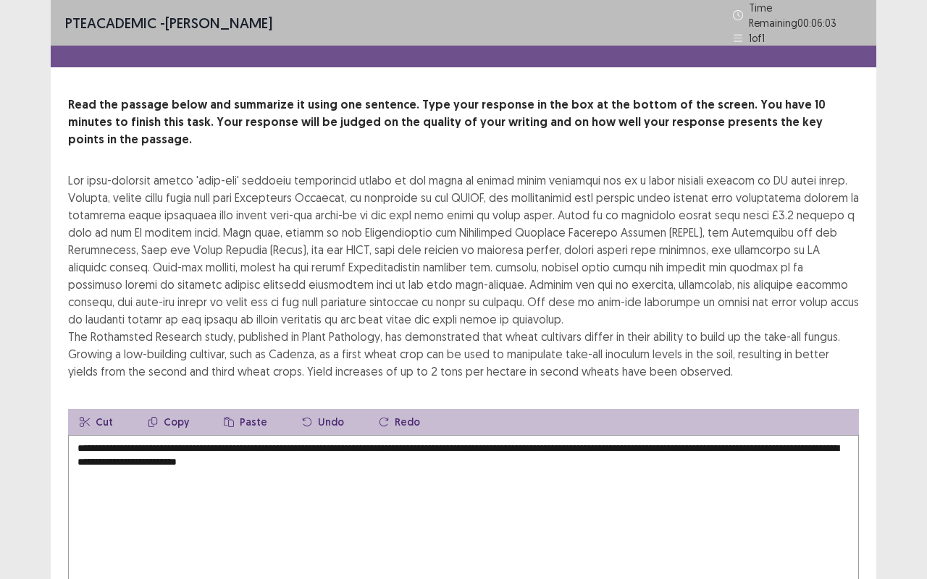
click at [293, 435] on textarea "**********" at bounding box center [463, 514] width 791 height 159
click at [405, 440] on textarea "**********" at bounding box center [463, 514] width 791 height 159
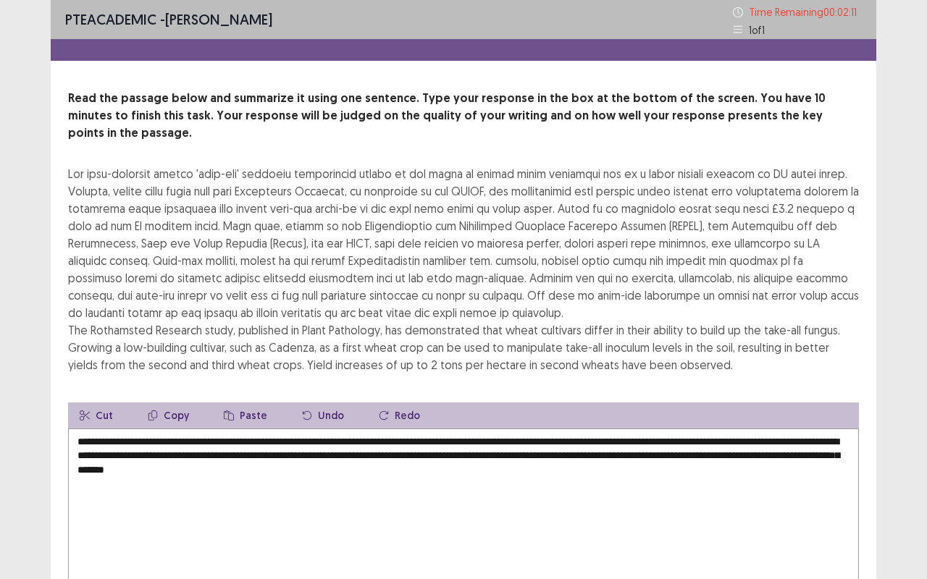
scroll to position [1, 0]
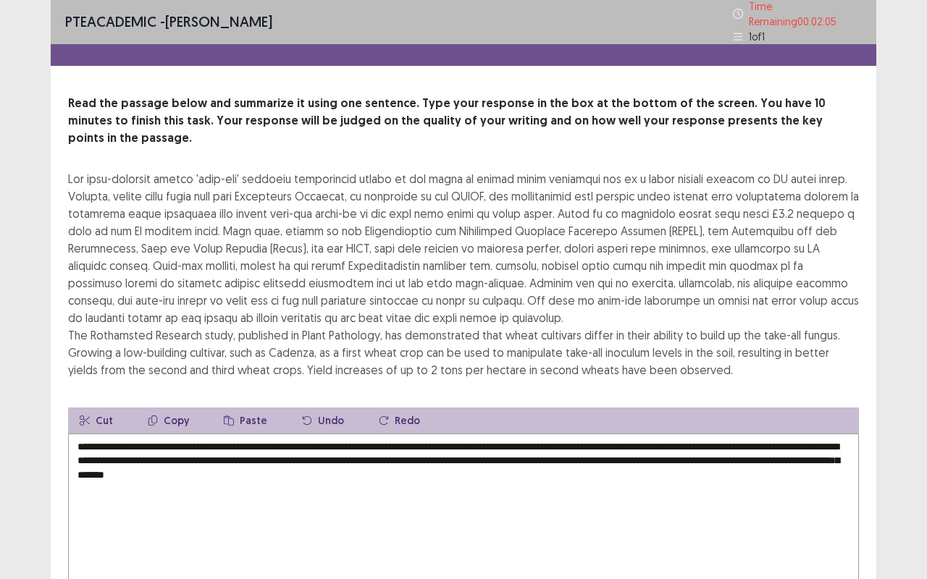
drag, startPoint x: 807, startPoint y: 437, endPoint x: 499, endPoint y: 434, distance: 307.8
click at [499, 434] on textarea "**********" at bounding box center [463, 513] width 791 height 159
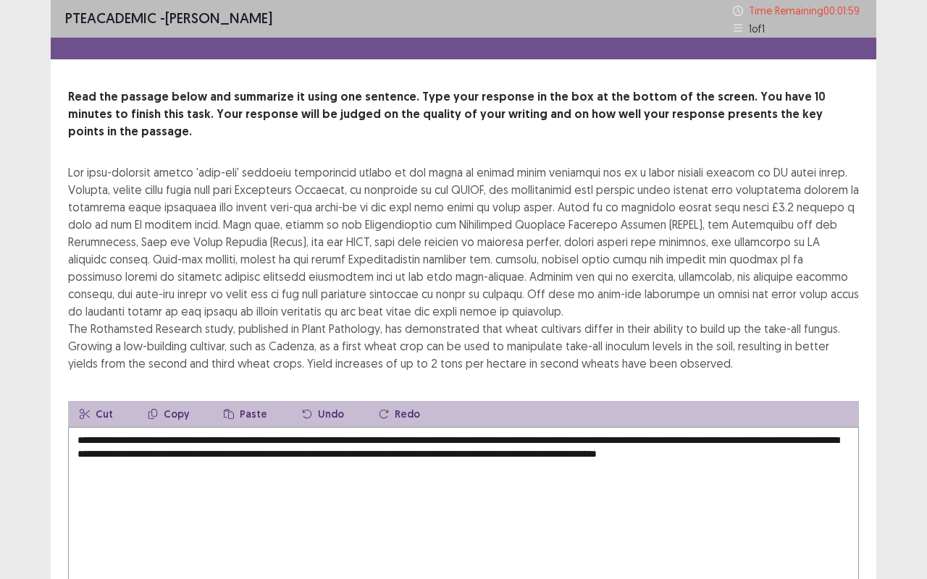
click at [850, 436] on textarea "**********" at bounding box center [463, 506] width 791 height 159
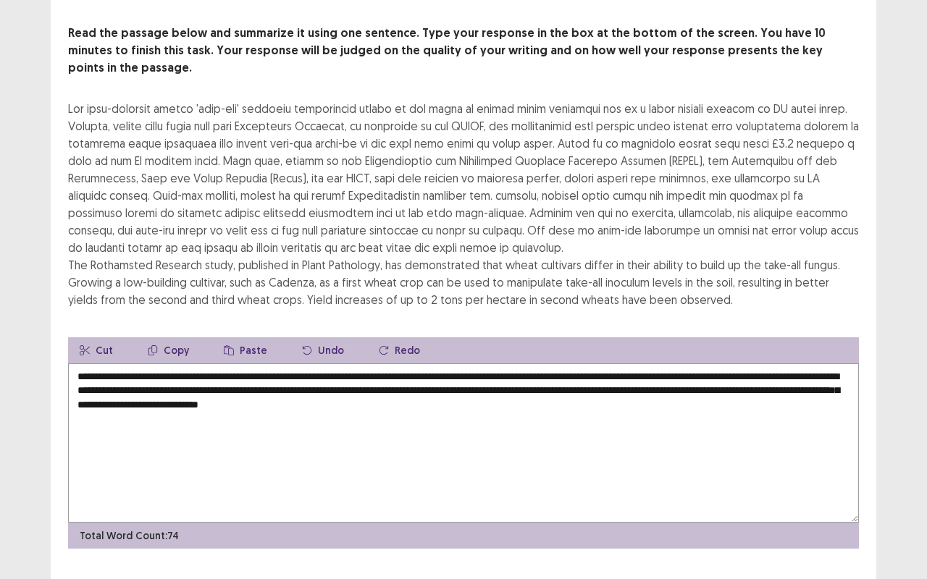
scroll to position [81, 0]
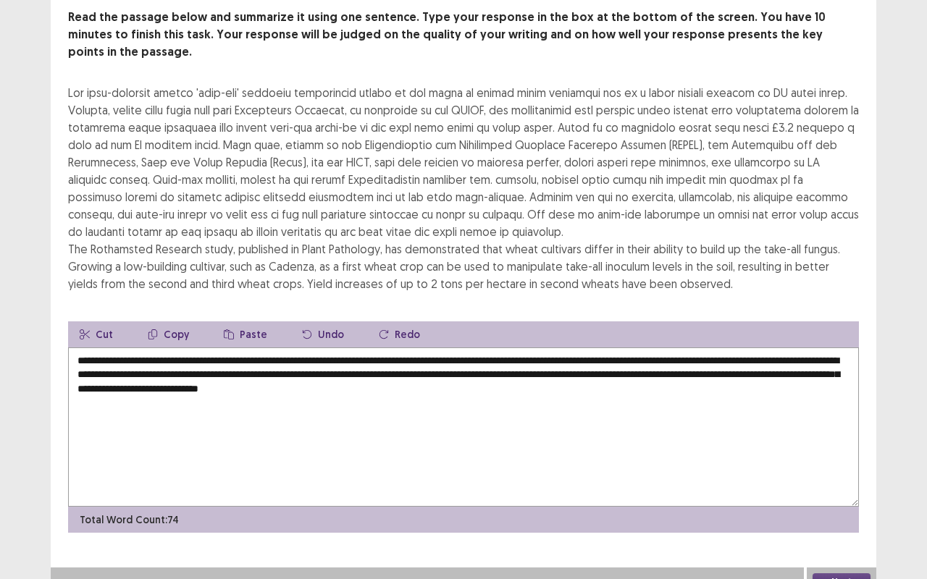
type textarea "**********"
click at [855, 481] on button "Next" at bounding box center [841, 582] width 58 height 17
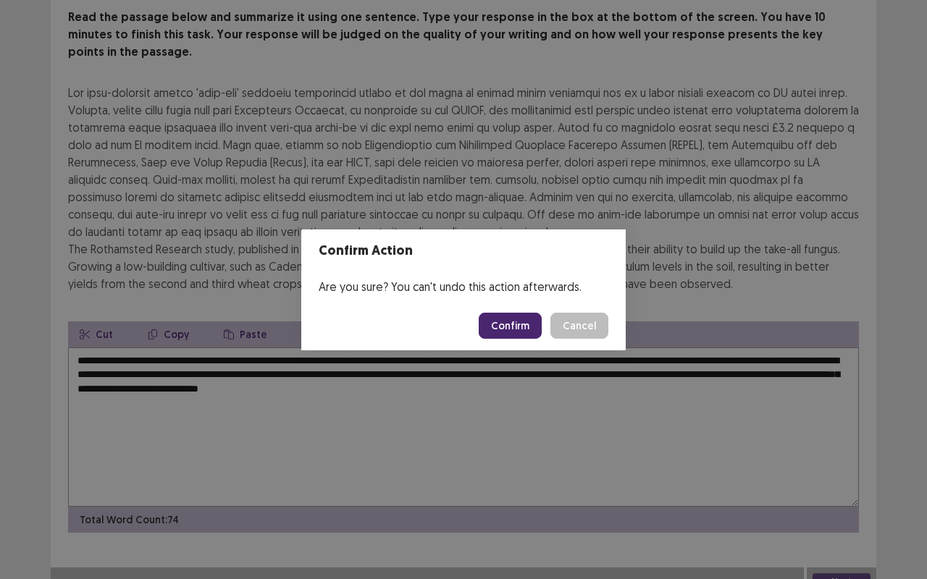
click at [541, 317] on button "Confirm" at bounding box center [510, 326] width 63 height 26
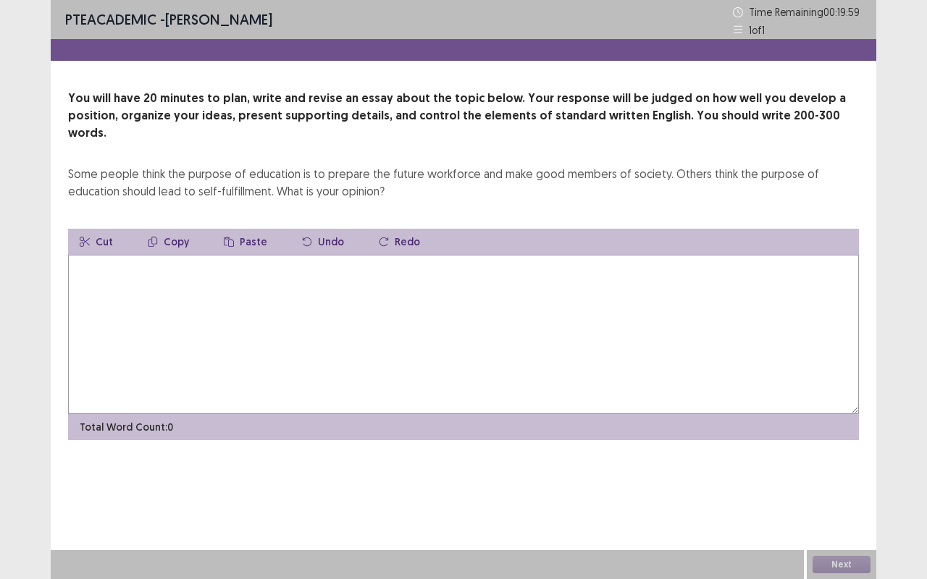
click at [114, 298] on textarea at bounding box center [463, 334] width 791 height 159
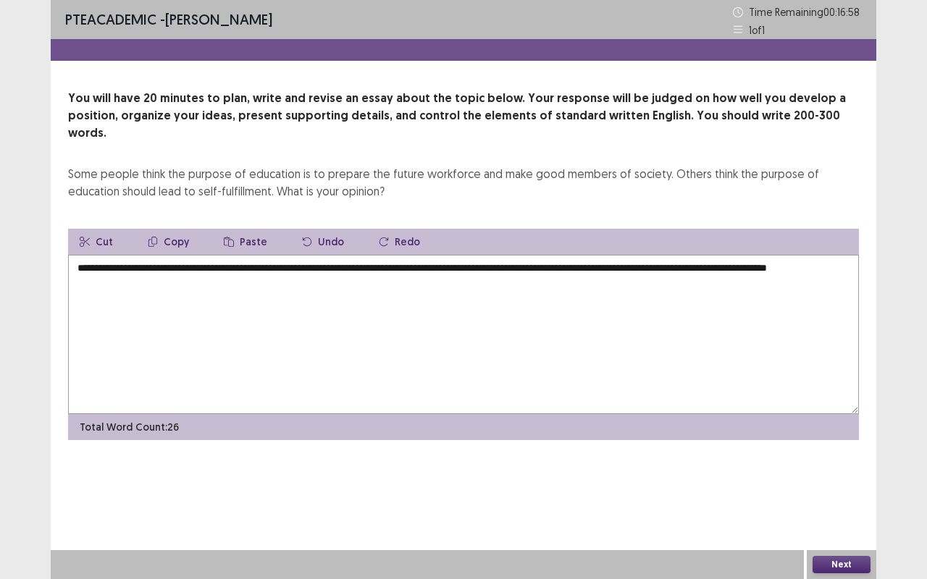
click at [597, 255] on textarea "**********" at bounding box center [463, 334] width 791 height 159
click at [395, 269] on textarea "**********" at bounding box center [463, 334] width 791 height 159
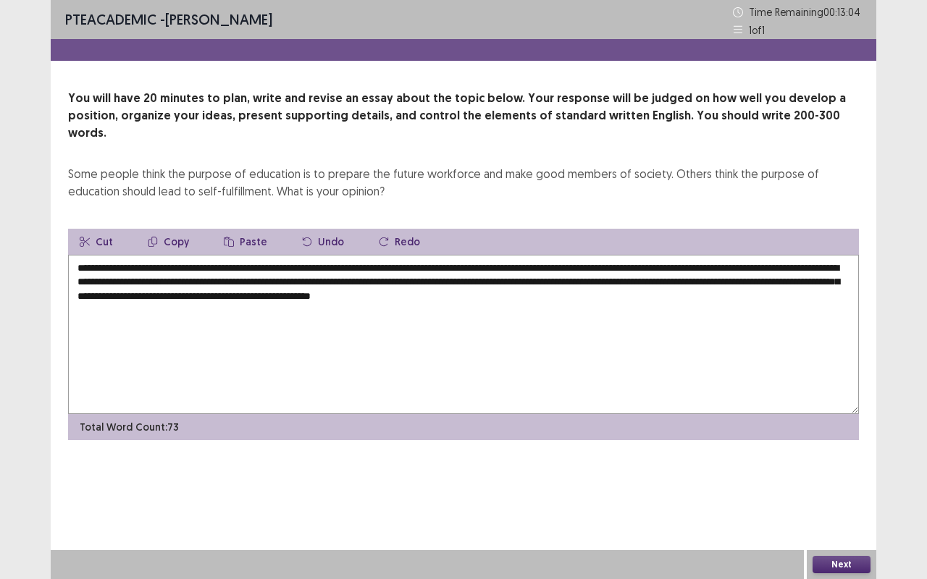
click at [656, 281] on textarea "**********" at bounding box center [463, 334] width 791 height 159
click at [727, 278] on textarea "**********" at bounding box center [463, 334] width 791 height 159
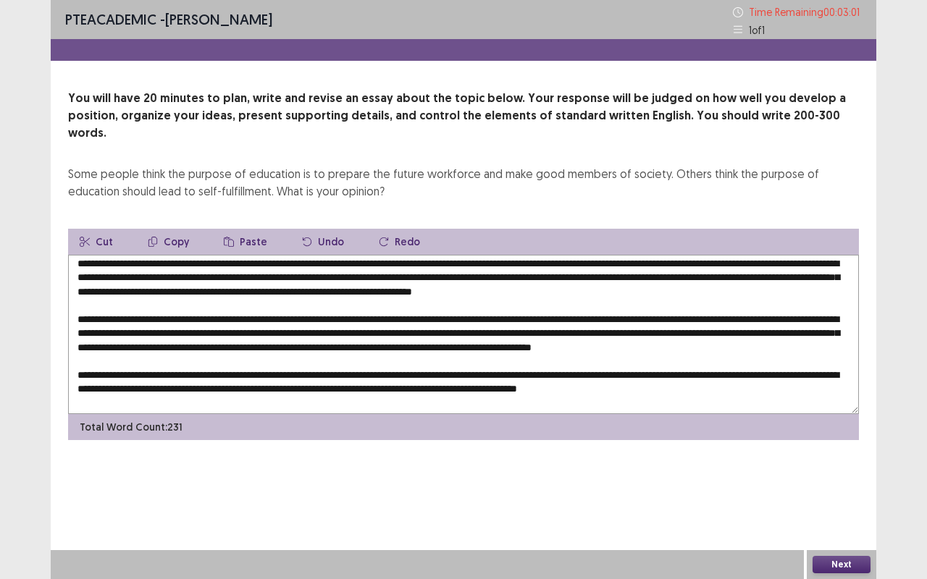
scroll to position [6, 0]
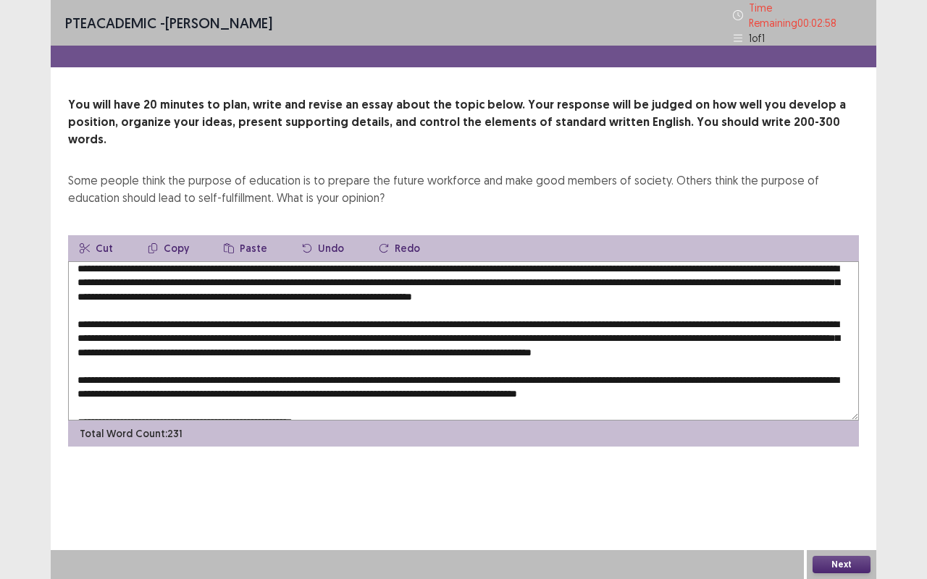
click at [825, 275] on textarea at bounding box center [463, 340] width 791 height 159
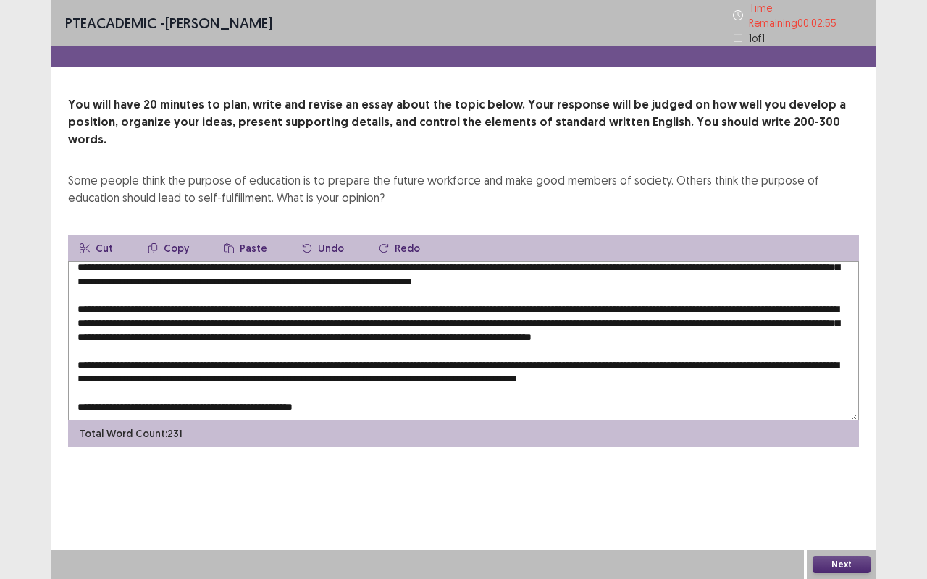
scroll to position [33, 0]
click at [345, 390] on textarea at bounding box center [463, 340] width 791 height 159
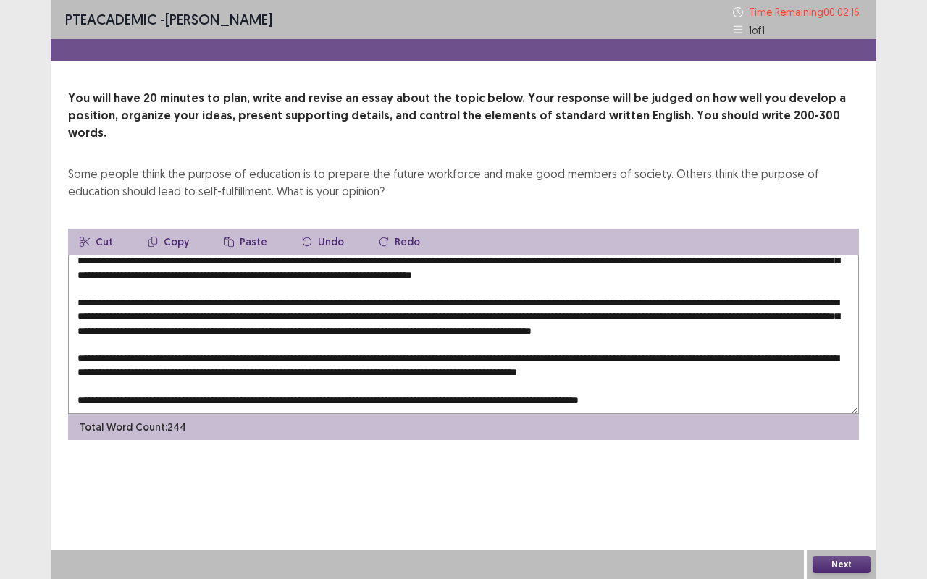
click at [358, 386] on textarea at bounding box center [463, 334] width 791 height 159
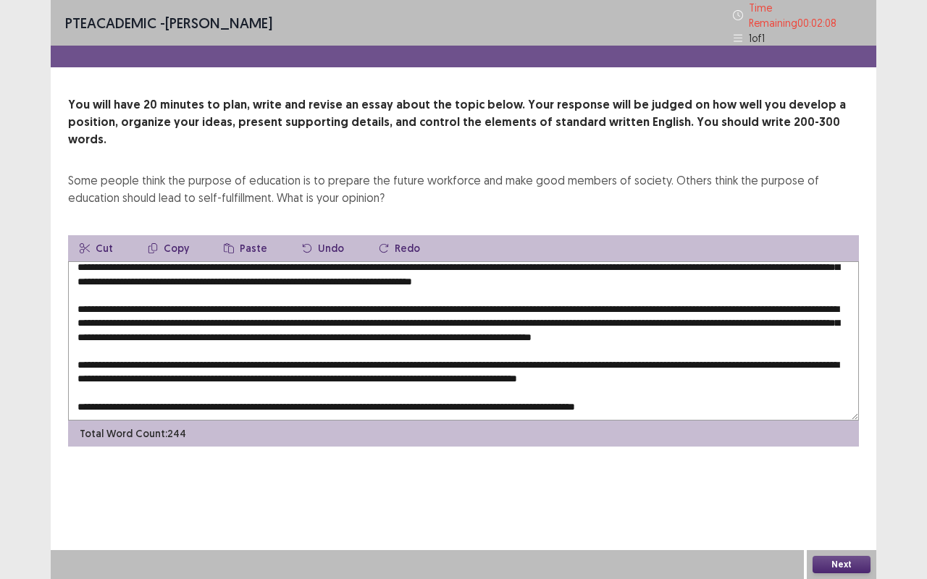
click at [522, 387] on textarea at bounding box center [463, 340] width 791 height 159
click at [688, 385] on textarea at bounding box center [463, 340] width 791 height 159
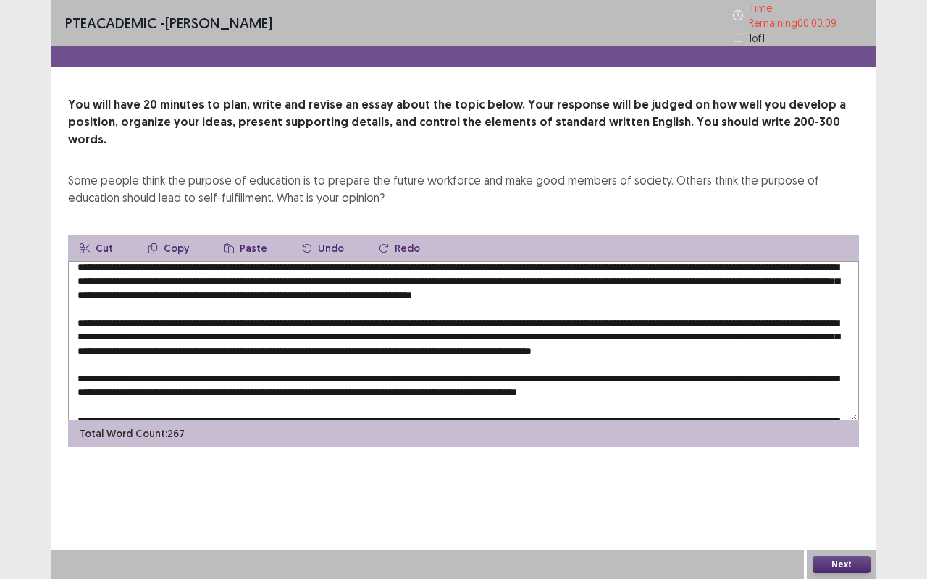
scroll to position [6, 0]
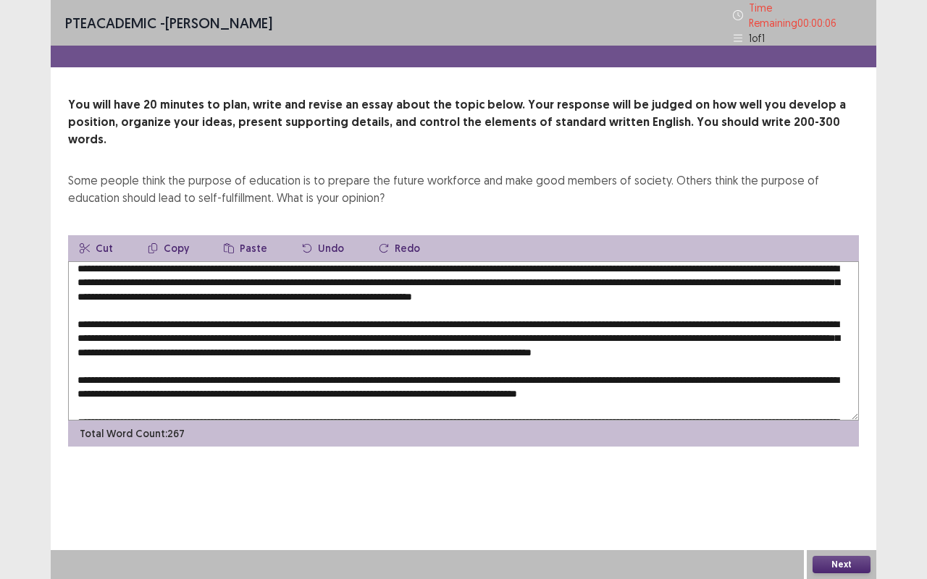
click at [116, 274] on textarea at bounding box center [463, 340] width 791 height 159
click at [91, 272] on textarea at bounding box center [463, 340] width 791 height 159
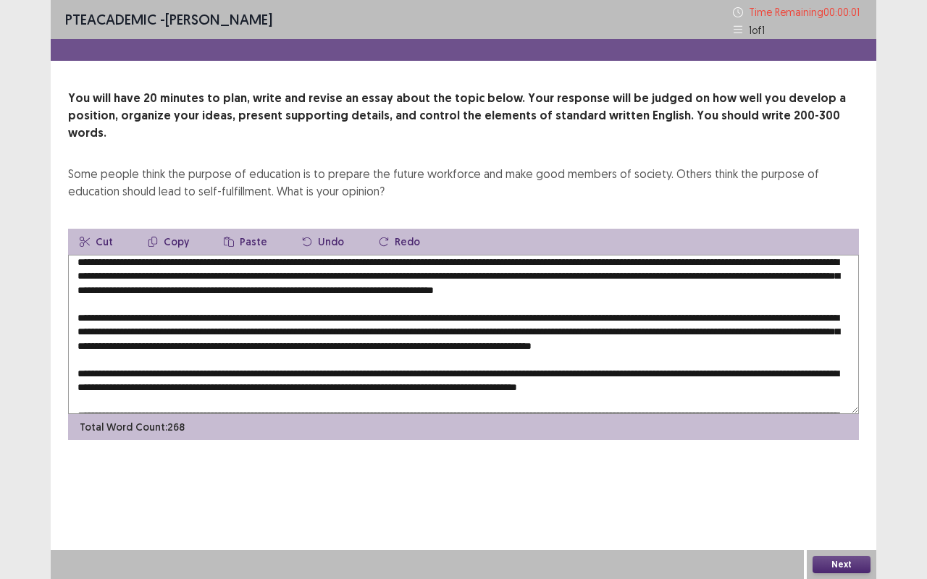
type textarea "**********"
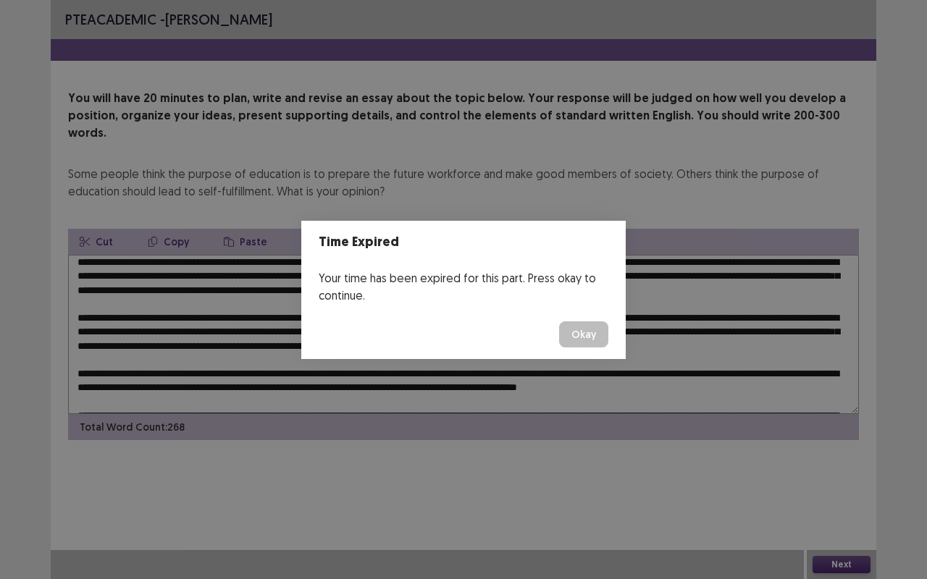
click at [595, 329] on button "Okay" at bounding box center [583, 335] width 49 height 26
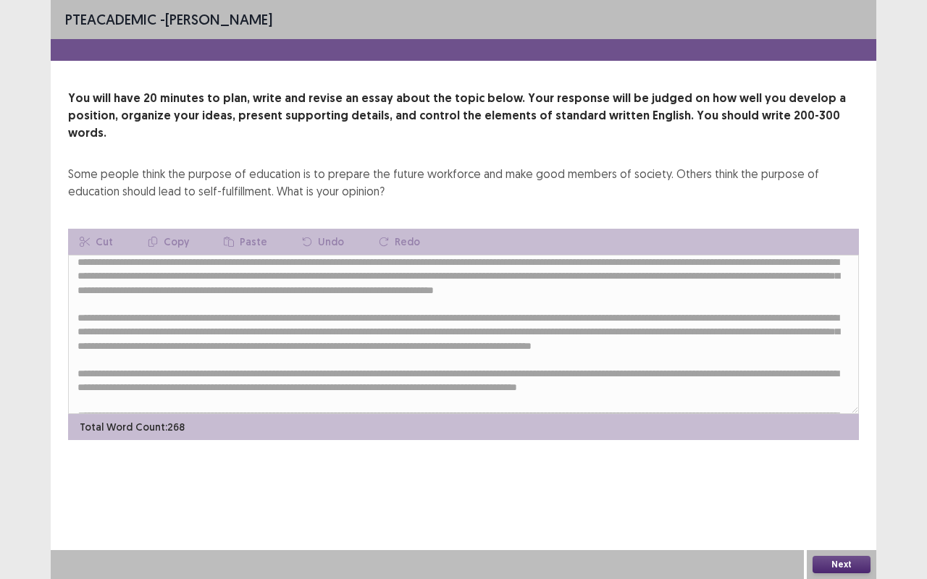
click at [836, 481] on button "Next" at bounding box center [841, 564] width 58 height 17
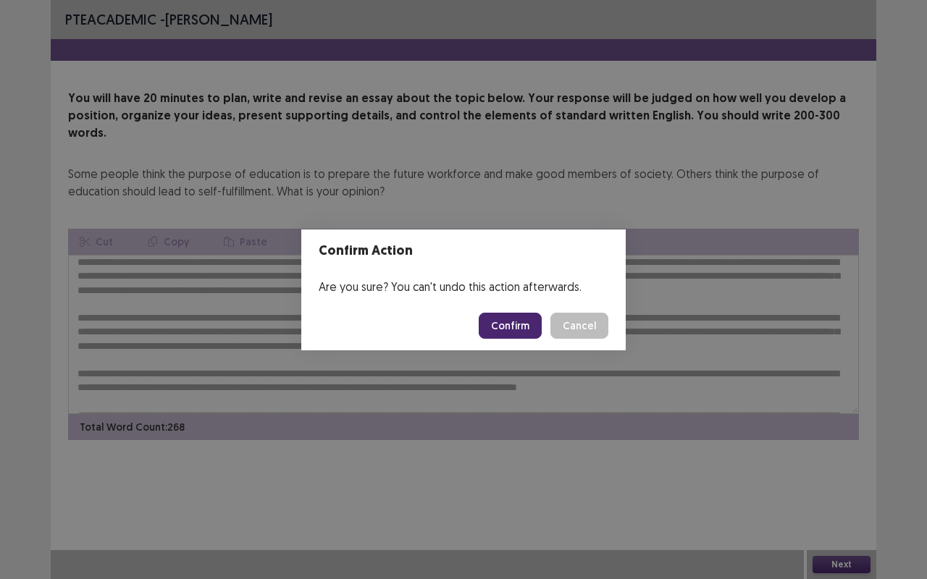
click at [511, 316] on button "Confirm" at bounding box center [510, 326] width 63 height 26
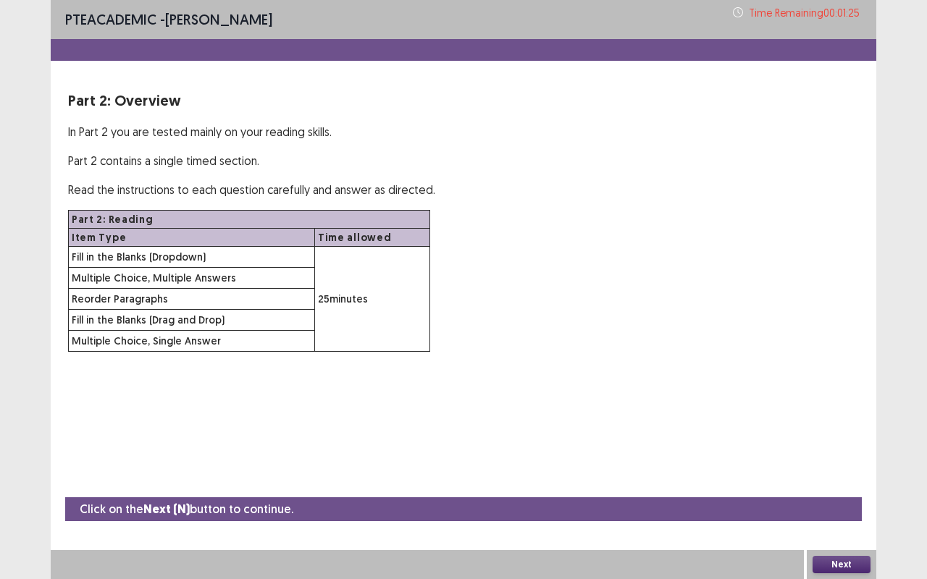
click at [845, 481] on button "Next" at bounding box center [841, 564] width 58 height 17
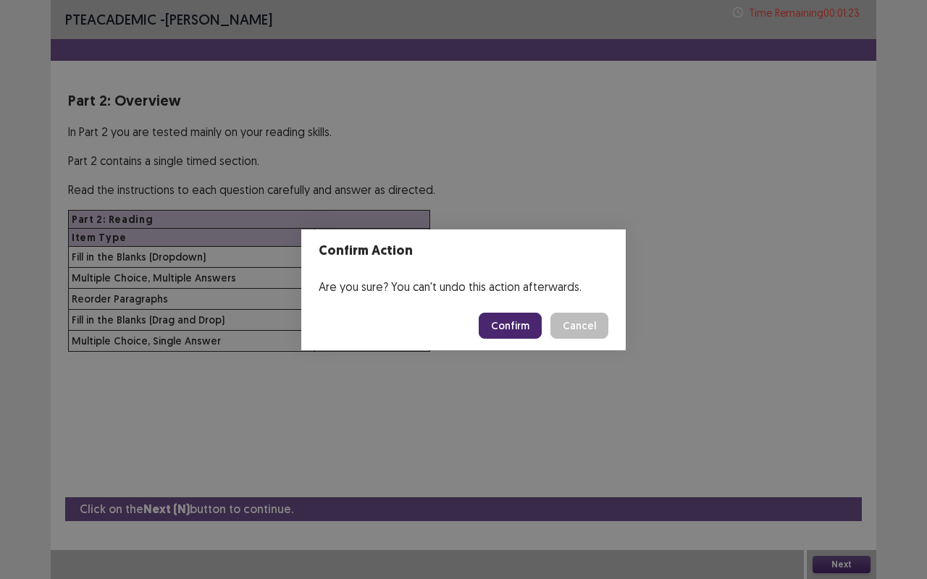
click at [520, 340] on footer "Confirm Cancel" at bounding box center [463, 325] width 324 height 49
click at [519, 323] on button "Confirm" at bounding box center [510, 326] width 63 height 26
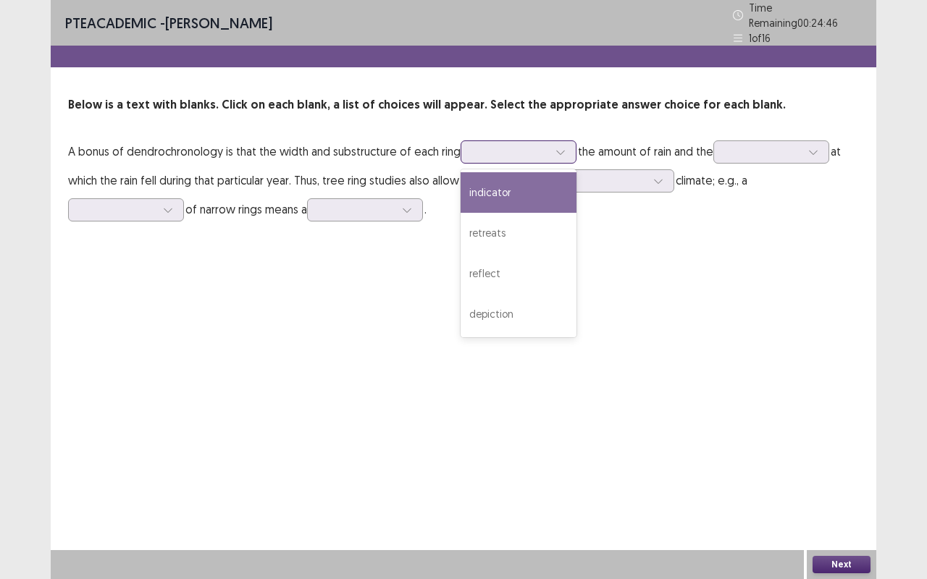
click at [504, 146] on div at bounding box center [510, 152] width 75 height 14
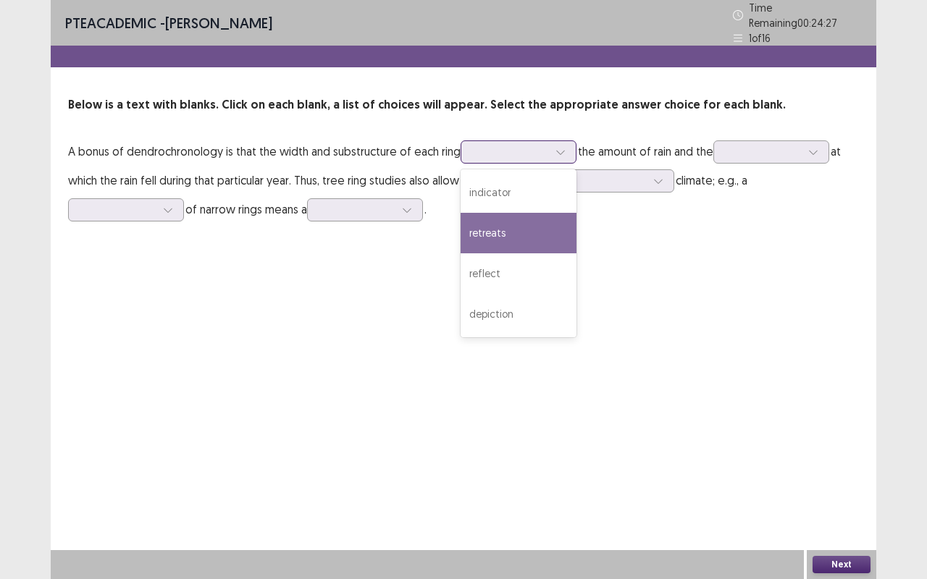
click at [517, 235] on div "retreats" at bounding box center [519, 233] width 116 height 41
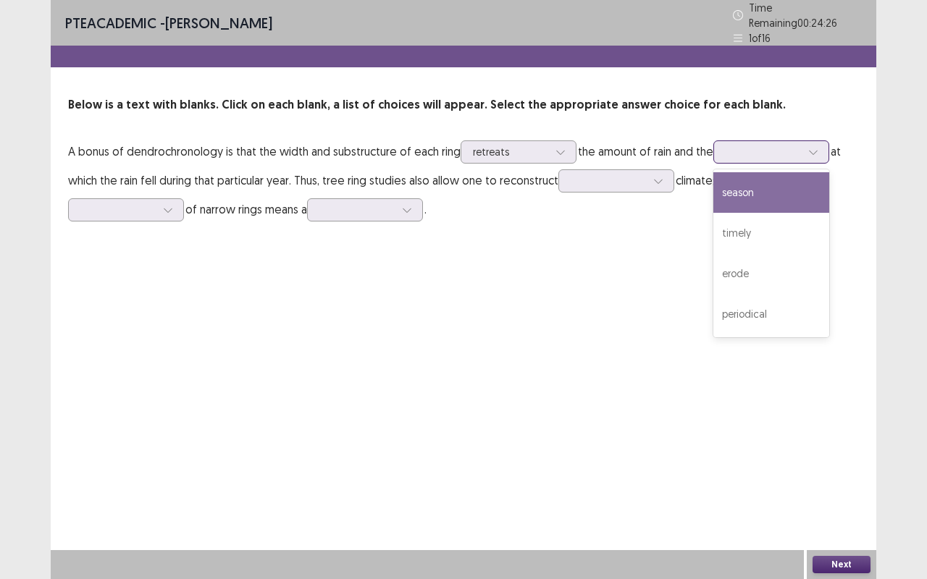
click at [768, 148] on div at bounding box center [763, 152] width 75 height 14
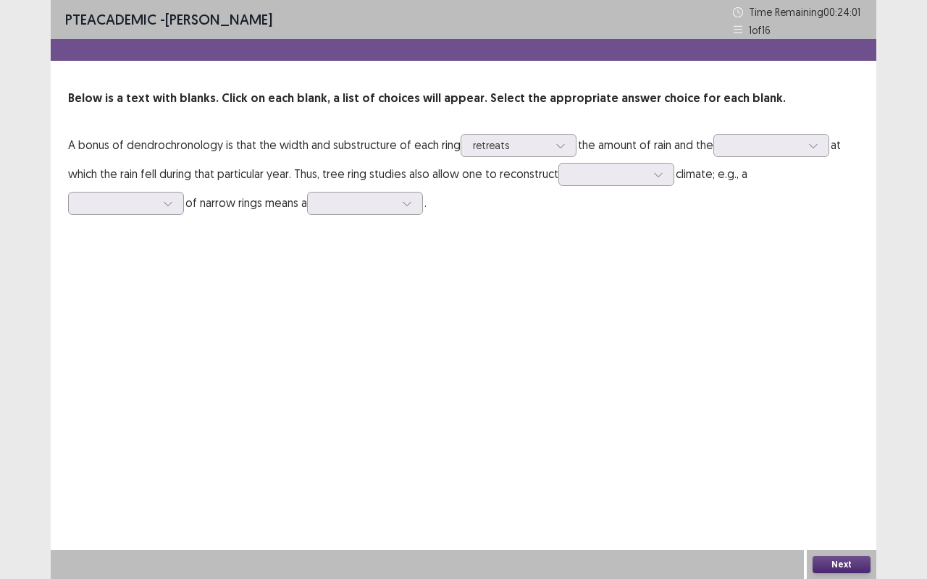
click at [463, 204] on p "A bonus of dendrochronology is that the width and substructure of each ring ret…" at bounding box center [463, 173] width 791 height 87
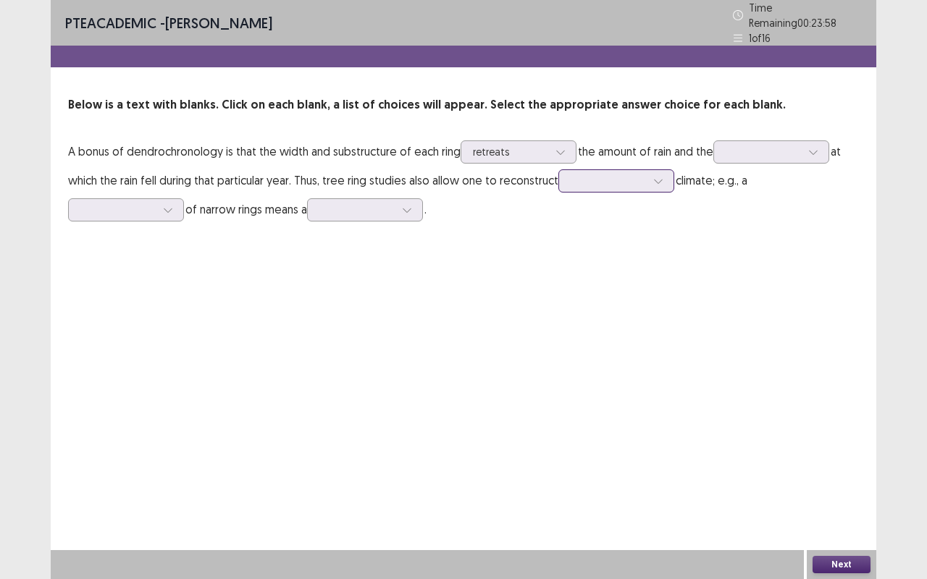
click at [658, 182] on div at bounding box center [658, 181] width 22 height 22
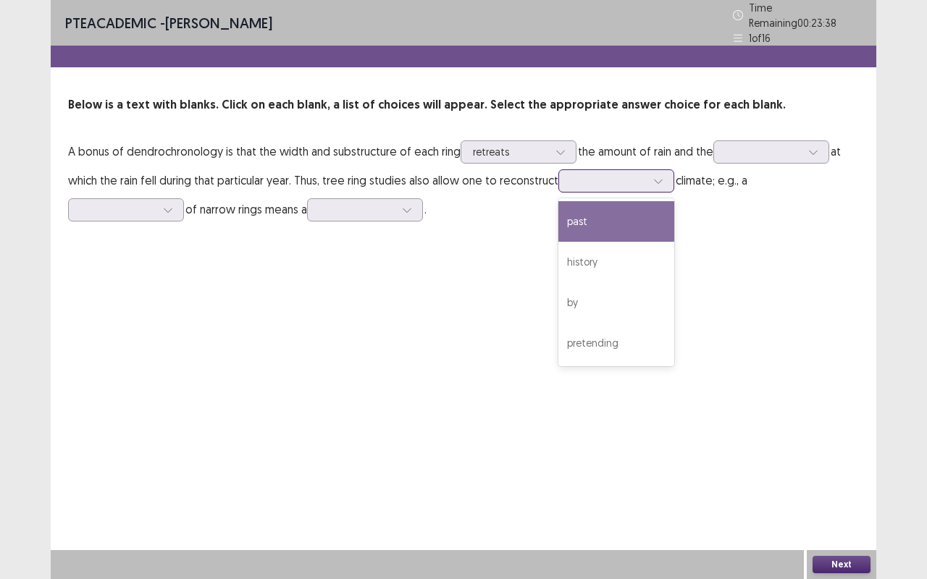
click at [601, 219] on div "past" at bounding box center [616, 221] width 116 height 41
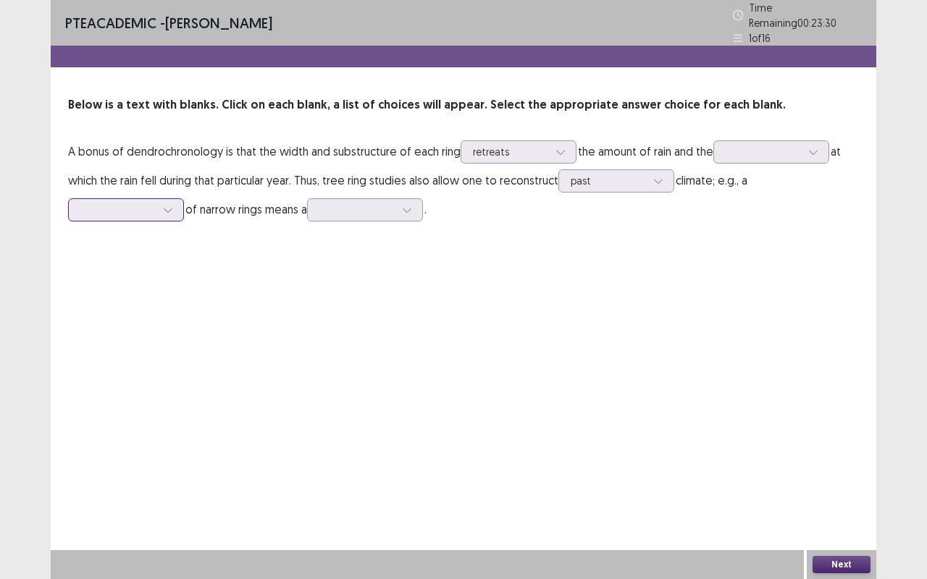
click at [150, 203] on div at bounding box center [117, 210] width 75 height 14
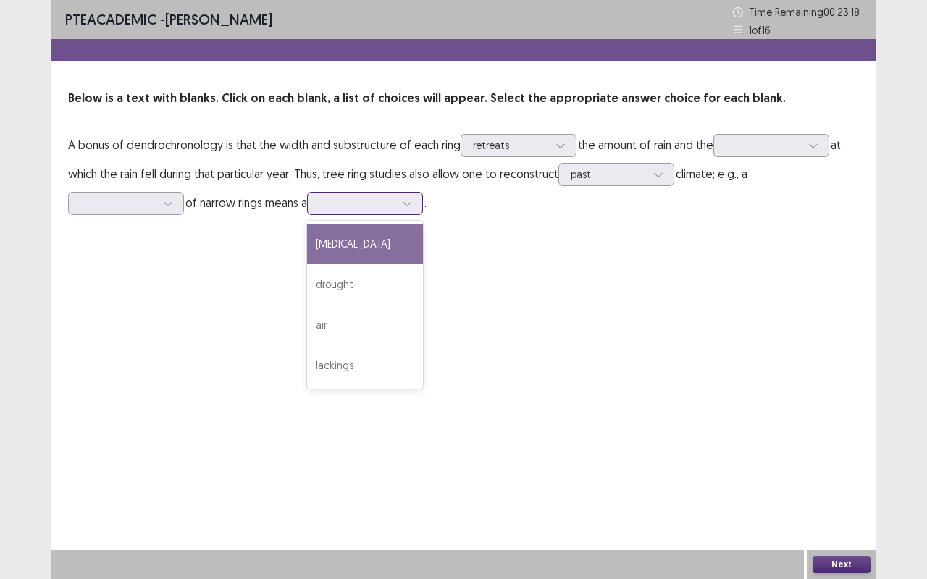
click at [342, 198] on div at bounding box center [356, 203] width 75 height 14
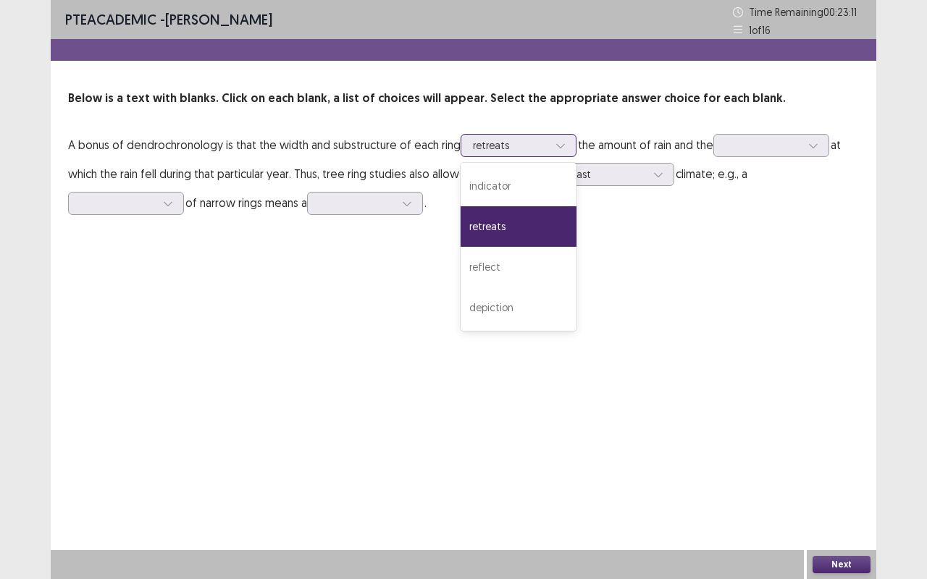
click at [566, 143] on div at bounding box center [561, 146] width 22 height 22
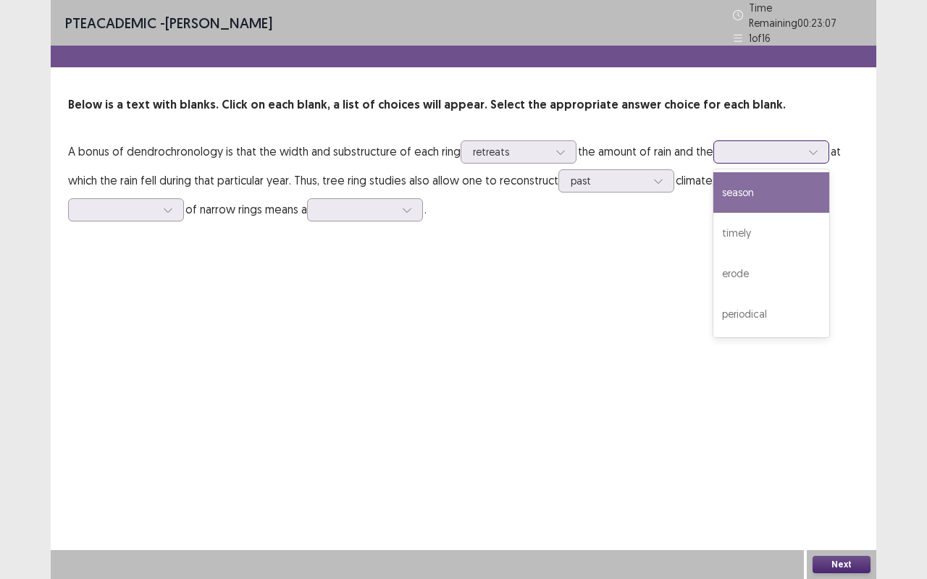
click at [768, 145] on div at bounding box center [763, 152] width 75 height 14
click at [760, 203] on div "season" at bounding box center [771, 192] width 116 height 41
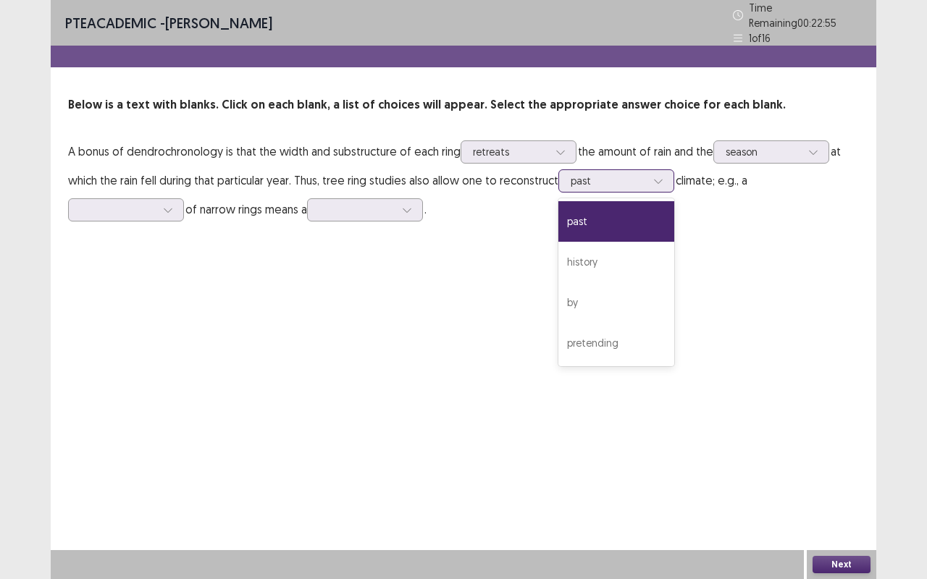
click at [613, 176] on div at bounding box center [608, 181] width 75 height 14
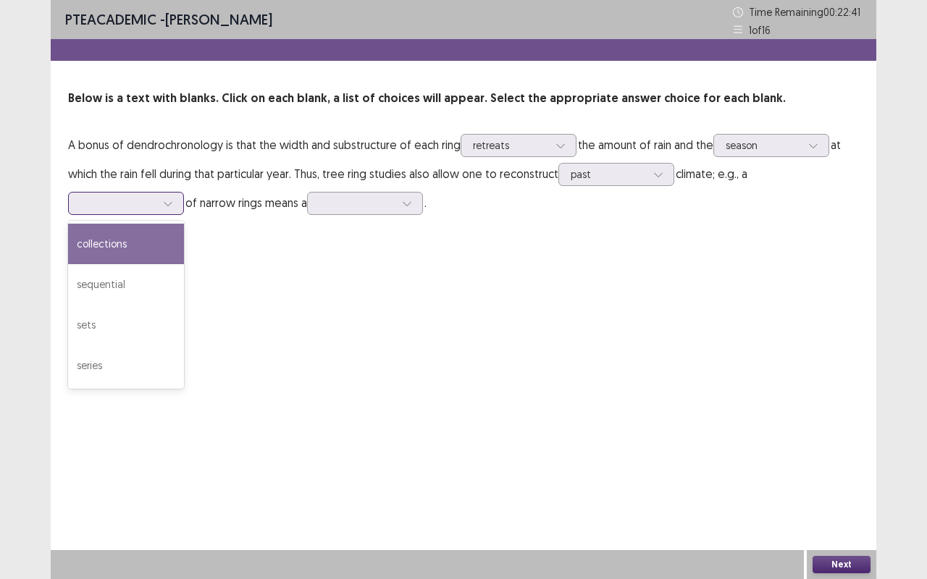
click at [148, 200] on div at bounding box center [117, 203] width 75 height 14
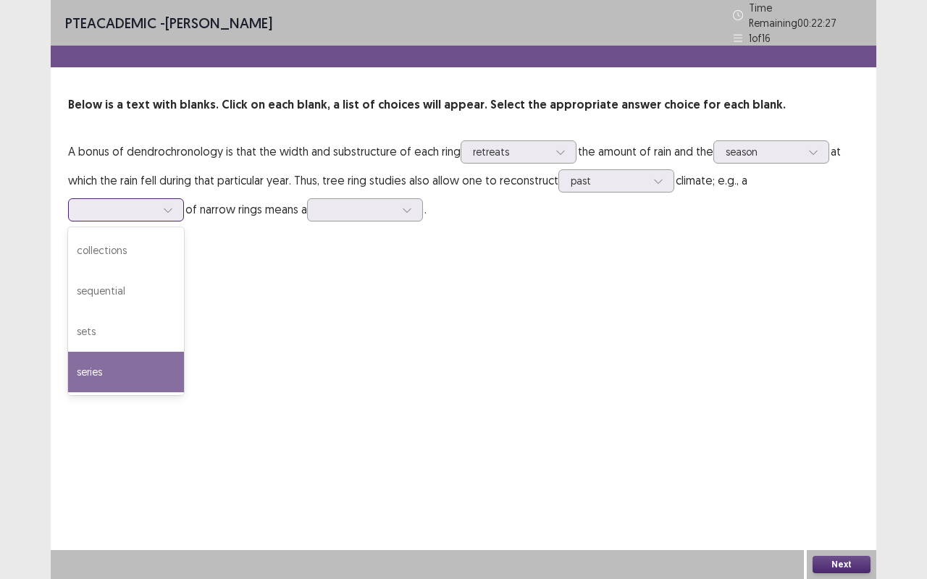
click at [112, 366] on div "series" at bounding box center [126, 372] width 116 height 41
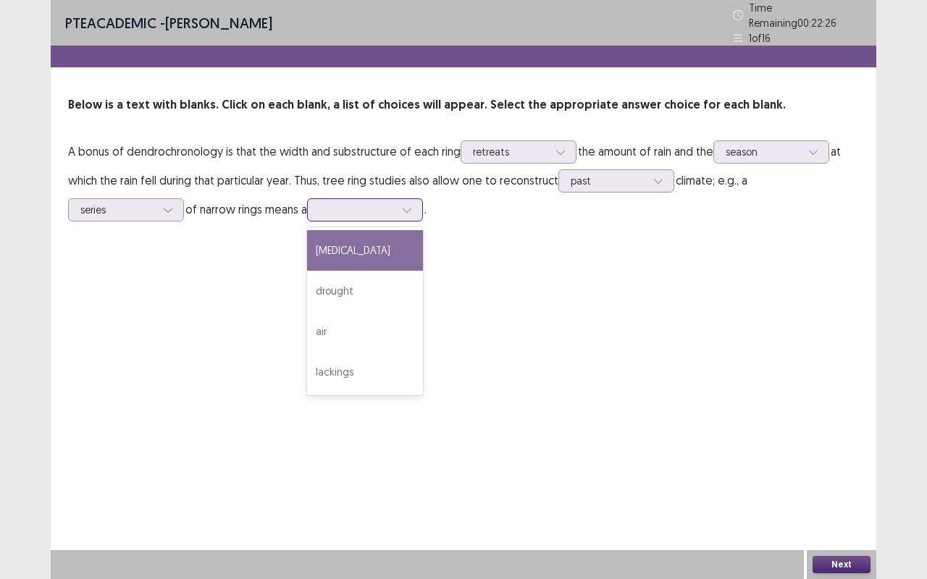
click at [396, 202] on div at bounding box center [357, 209] width 78 height 17
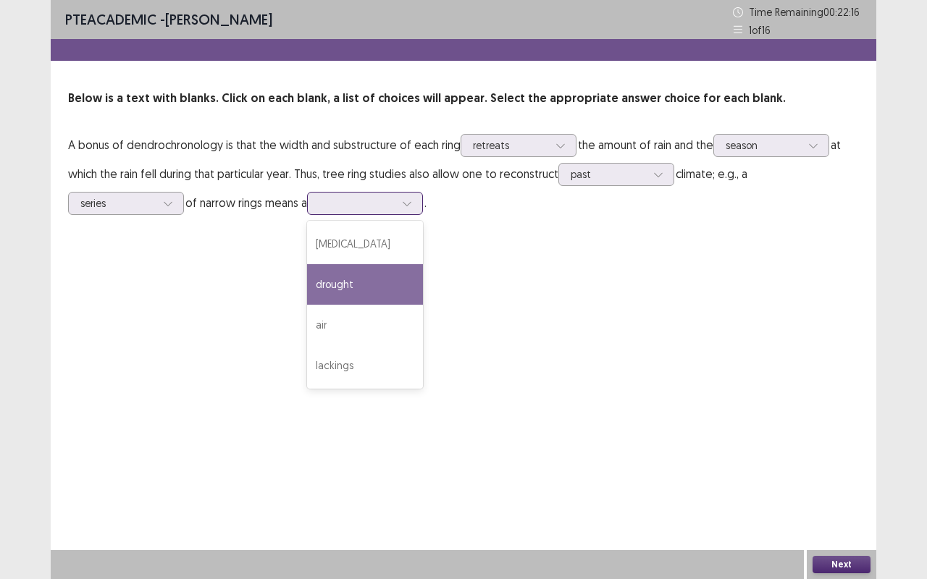
click at [358, 282] on div "drought" at bounding box center [365, 284] width 116 height 41
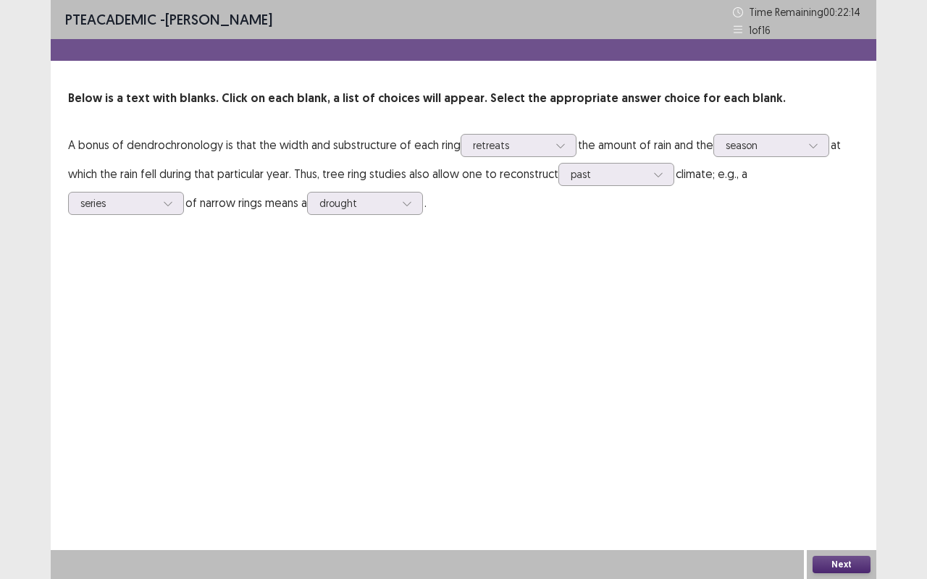
click at [844, 481] on button "Next" at bounding box center [841, 564] width 58 height 17
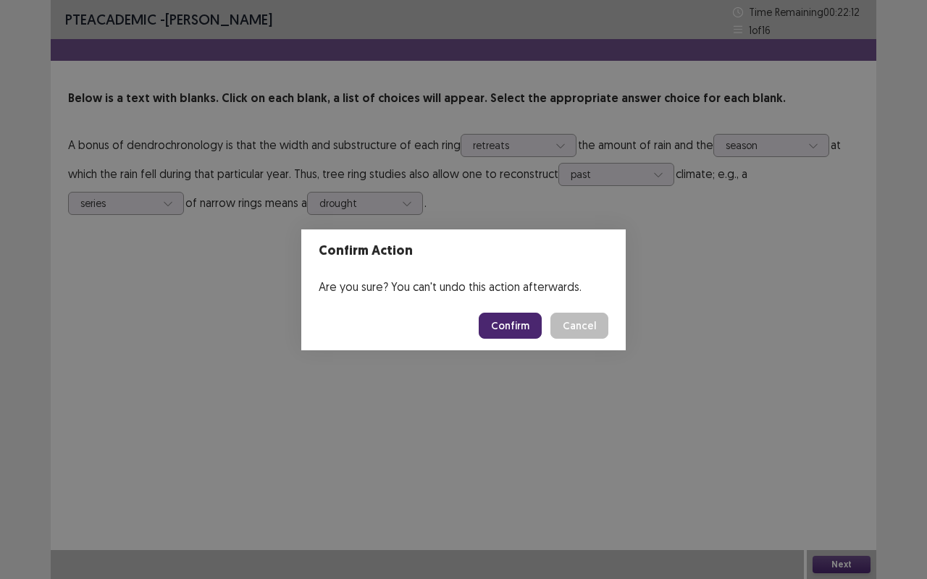
click at [527, 319] on button "Confirm" at bounding box center [510, 326] width 63 height 26
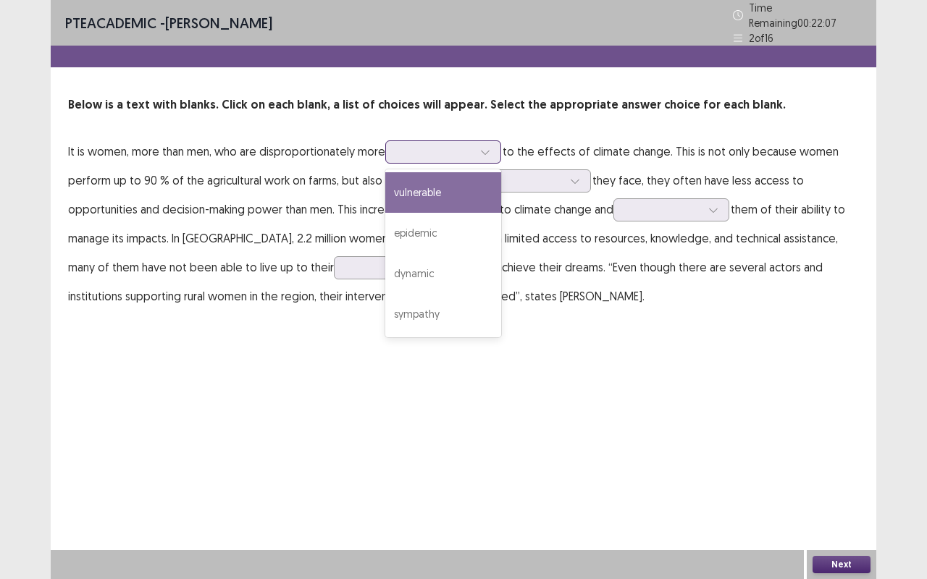
click at [462, 149] on div at bounding box center [435, 152] width 75 height 14
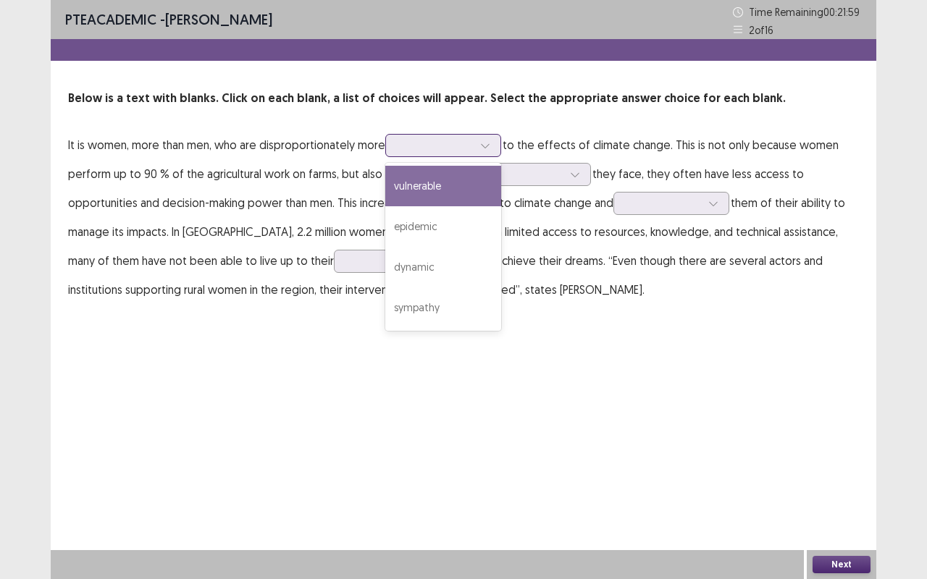
click at [422, 190] on div "vulnerable" at bounding box center [443, 186] width 116 height 41
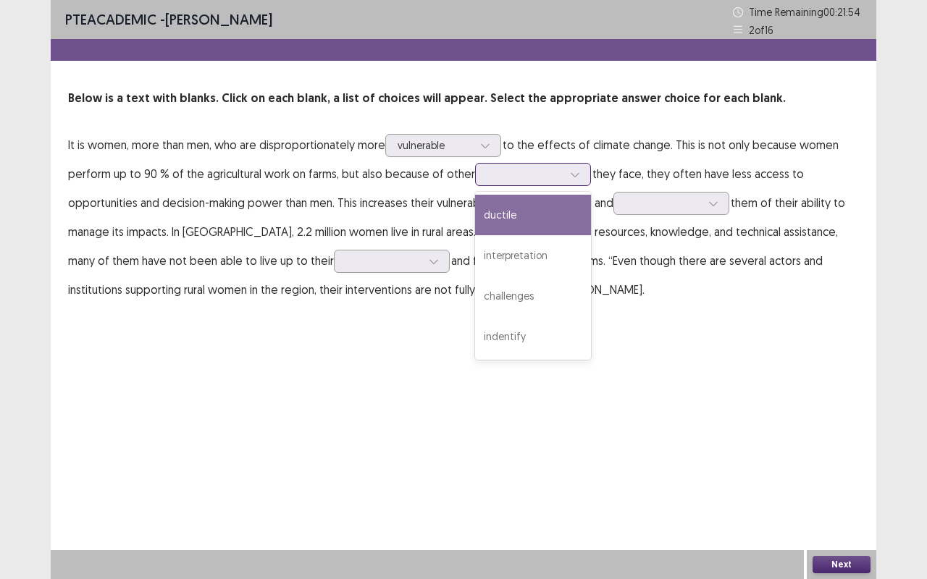
click at [527, 180] on div at bounding box center [524, 174] width 75 height 14
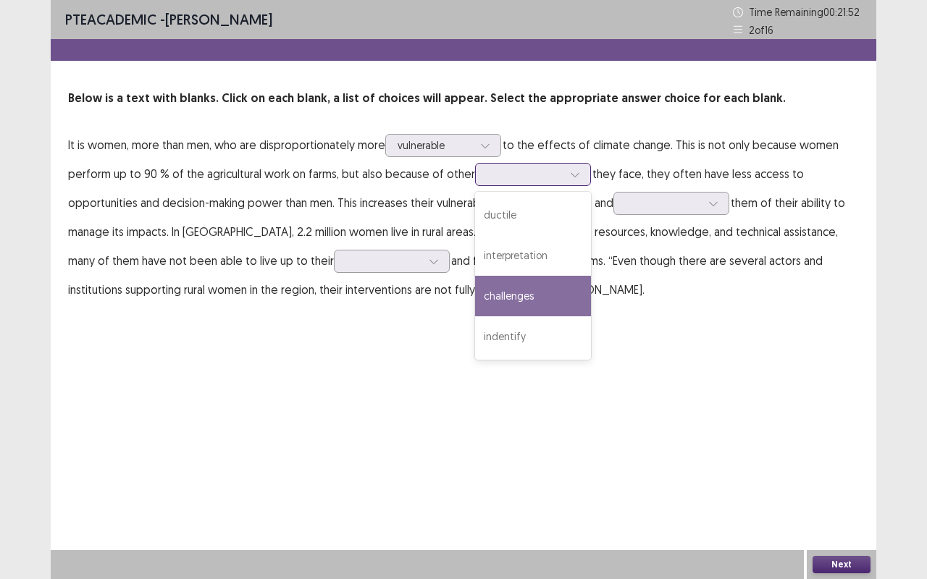
click at [521, 296] on div "challenges" at bounding box center [533, 296] width 116 height 41
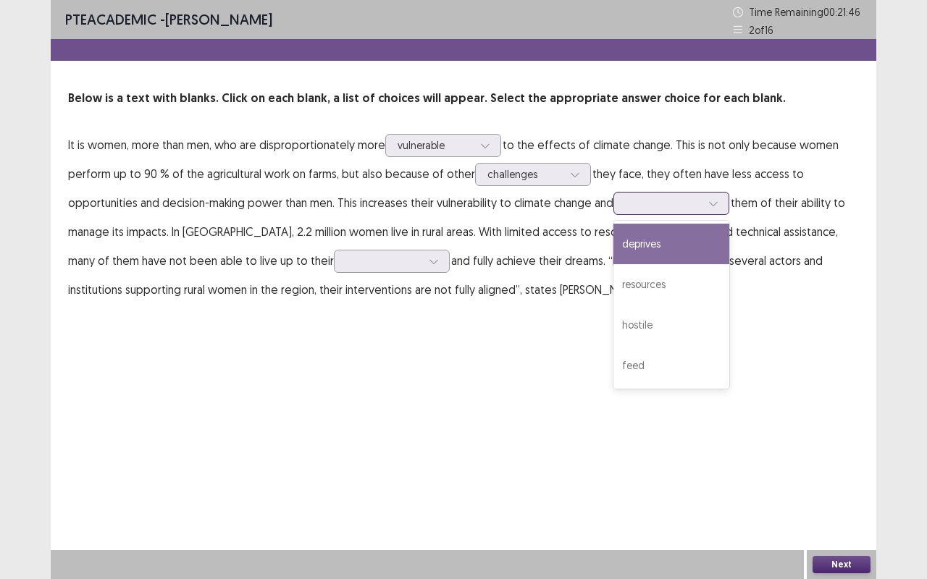
click at [710, 201] on div at bounding box center [713, 204] width 22 height 22
click at [671, 248] on div "deprives" at bounding box center [671, 244] width 116 height 41
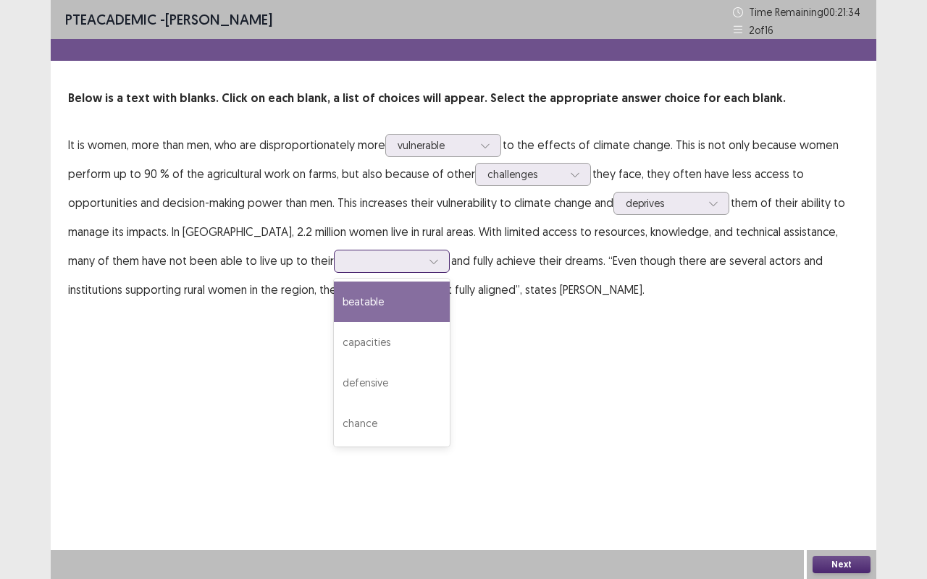
click at [346, 265] on div at bounding box center [383, 261] width 75 height 14
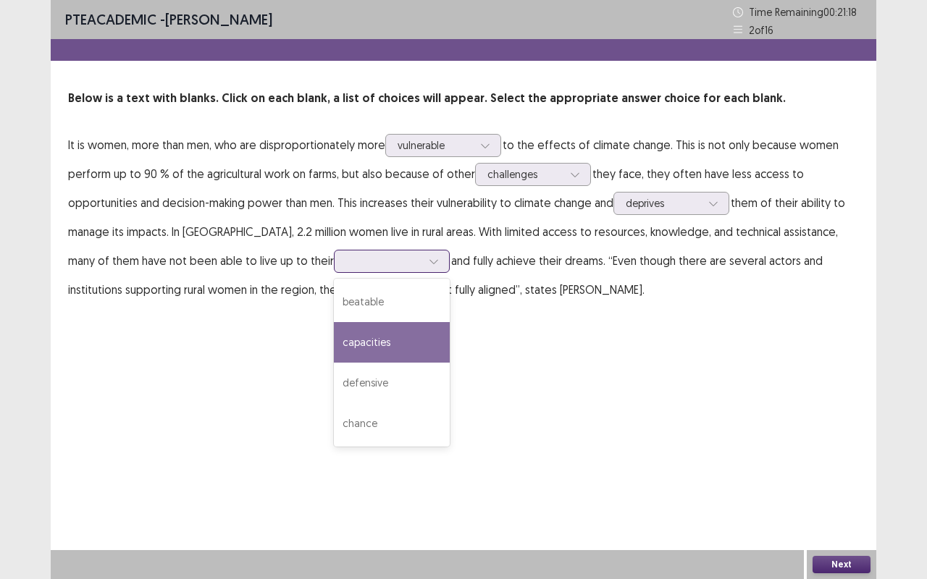
click at [334, 326] on div "capacities" at bounding box center [392, 342] width 116 height 41
click at [346, 265] on div at bounding box center [383, 261] width 75 height 14
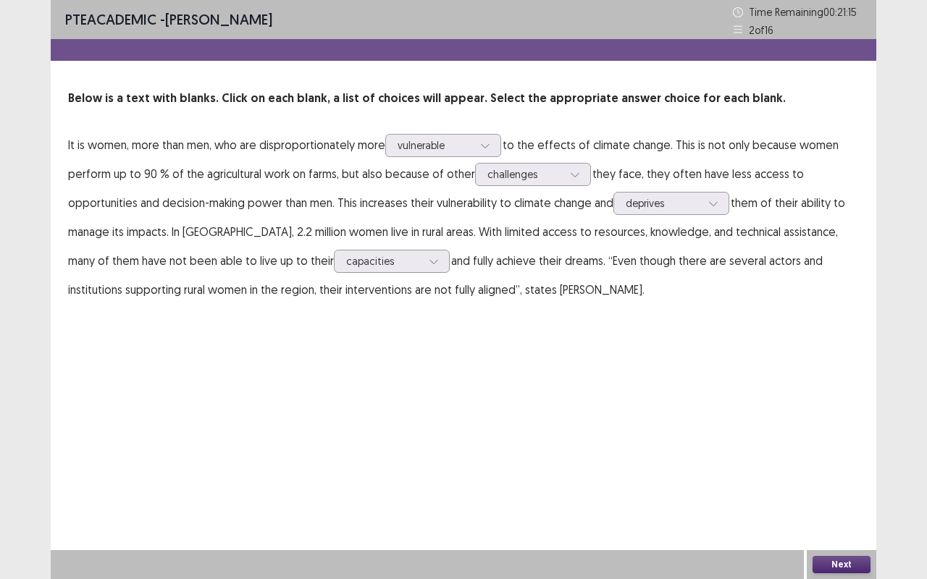
click at [481, 353] on div "PTE academic - [PERSON_NAME] Time Remaining 00 : 21 : 15 2 of 16 Below is a tex…" at bounding box center [464, 289] width 826 height 579
click at [817, 481] on button "Next" at bounding box center [841, 564] width 58 height 17
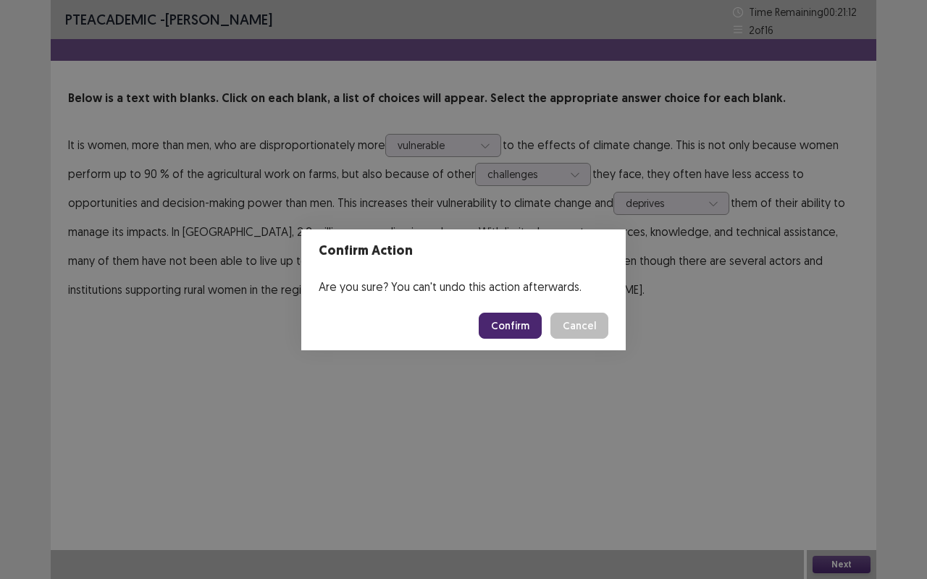
click at [518, 337] on button "Confirm" at bounding box center [510, 326] width 63 height 26
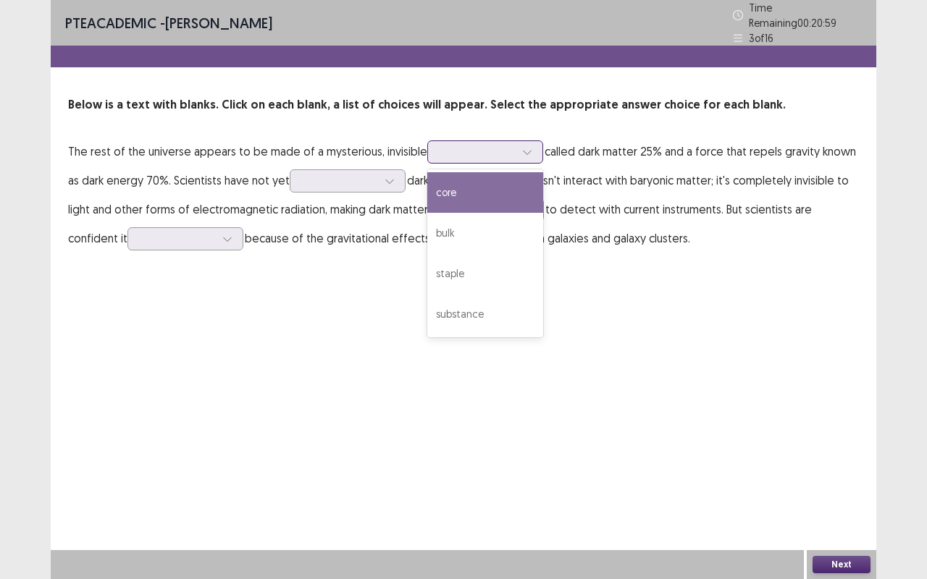
click at [463, 151] on div at bounding box center [477, 152] width 75 height 14
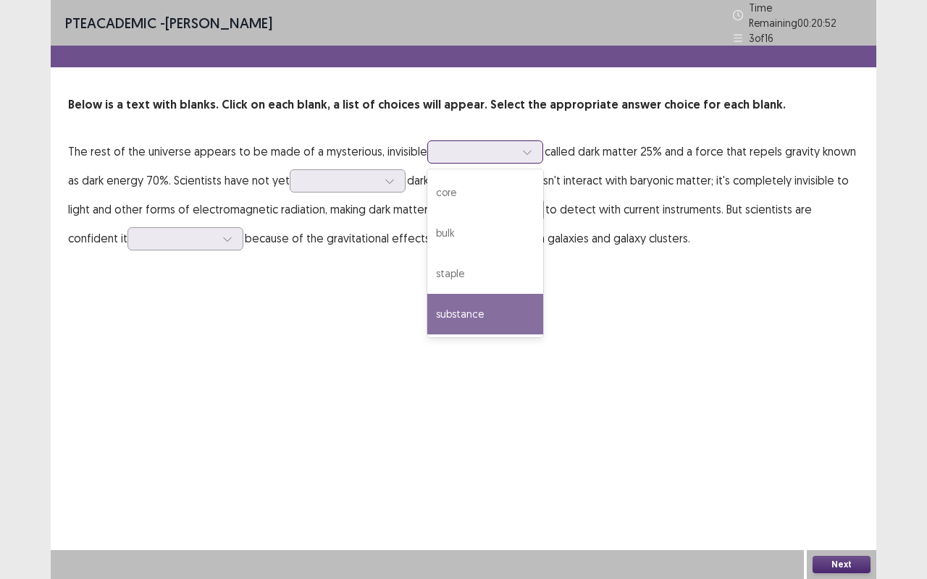
click at [485, 302] on div "substance" at bounding box center [485, 314] width 116 height 41
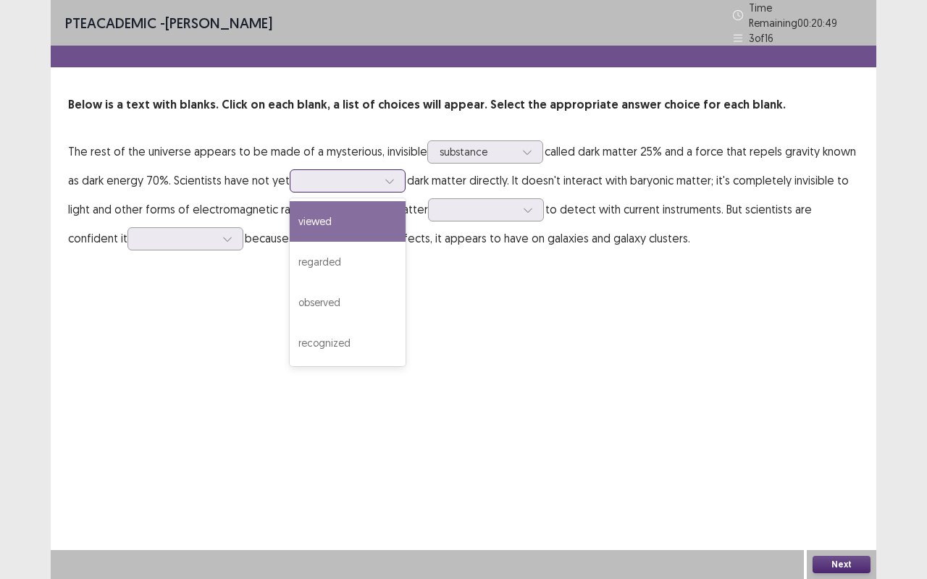
click at [379, 180] on div at bounding box center [390, 181] width 22 height 22
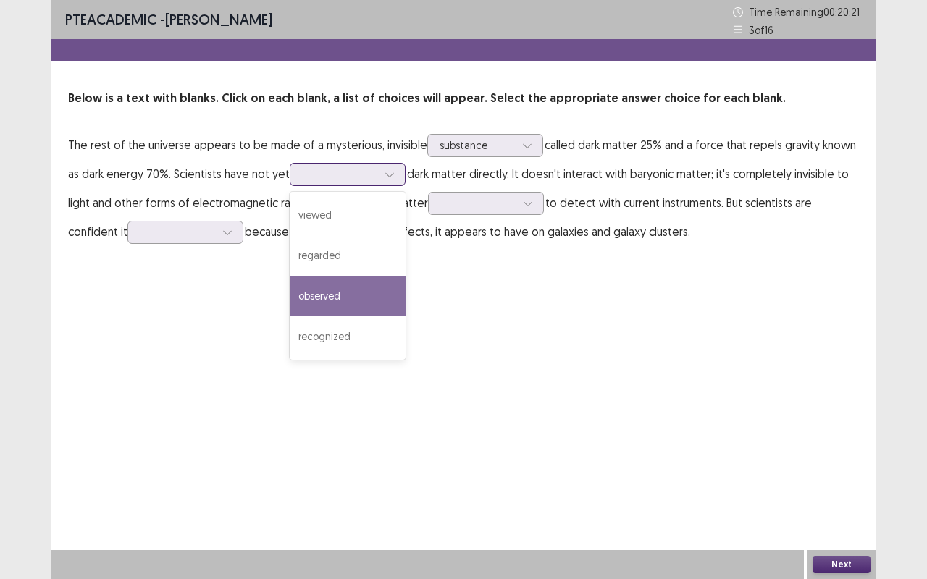
click at [369, 277] on div "observed" at bounding box center [348, 296] width 116 height 41
click at [382, 171] on div at bounding box center [390, 175] width 22 height 22
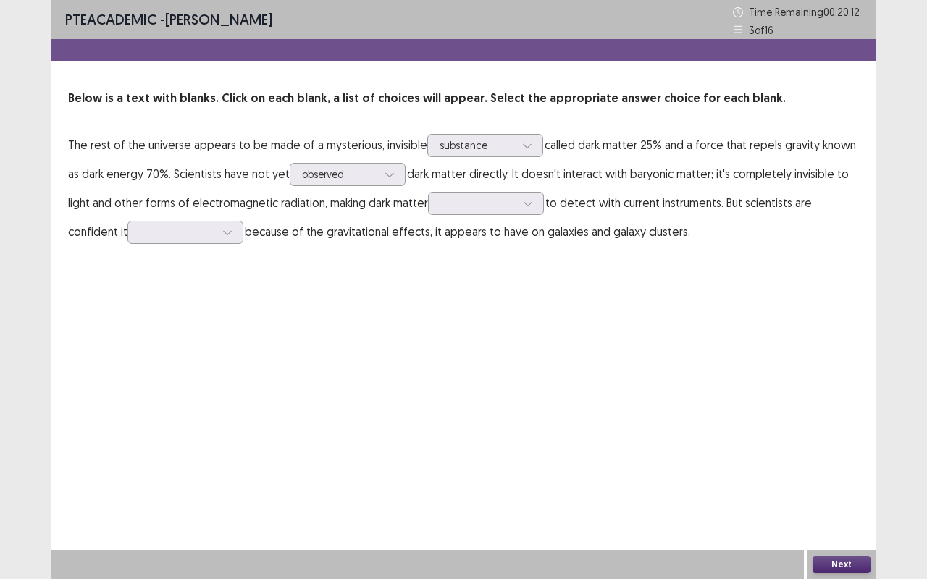
click at [572, 359] on div "PTE academic - [PERSON_NAME] Time Remaining 00 : 20 : 12 3 of 16 Below is a tex…" at bounding box center [464, 289] width 826 height 579
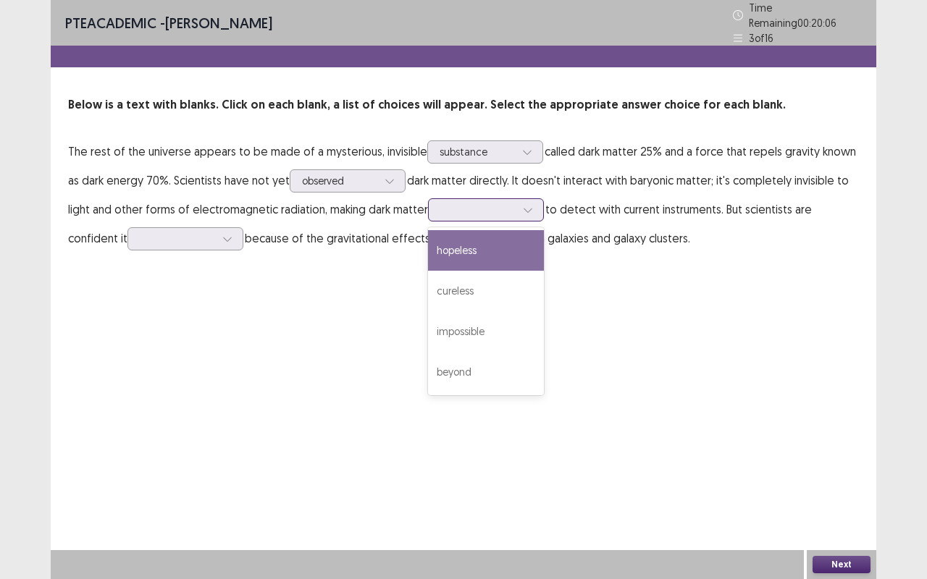
click at [484, 203] on div at bounding box center [477, 210] width 75 height 14
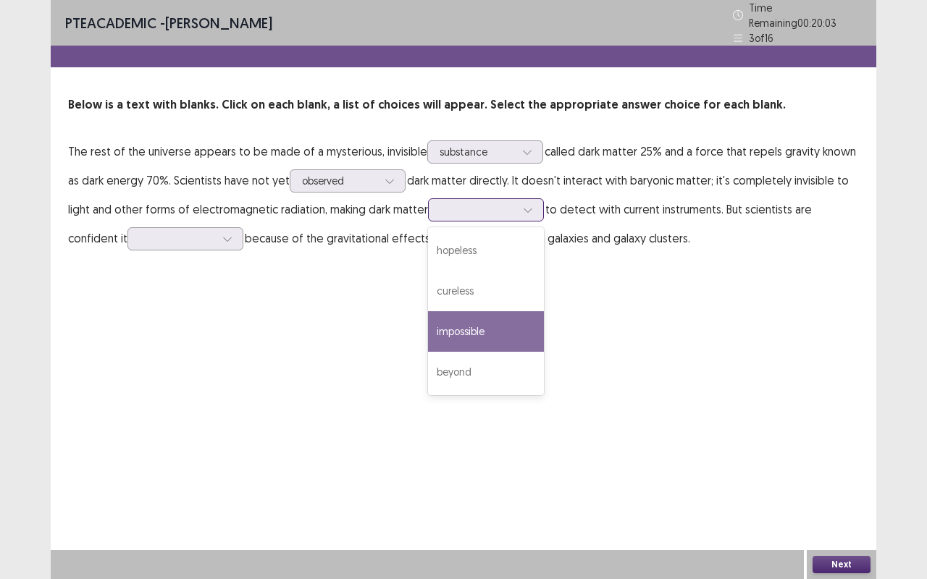
click at [492, 325] on div "impossible" at bounding box center [486, 331] width 116 height 41
click at [461, 209] on div at bounding box center [477, 210] width 75 height 14
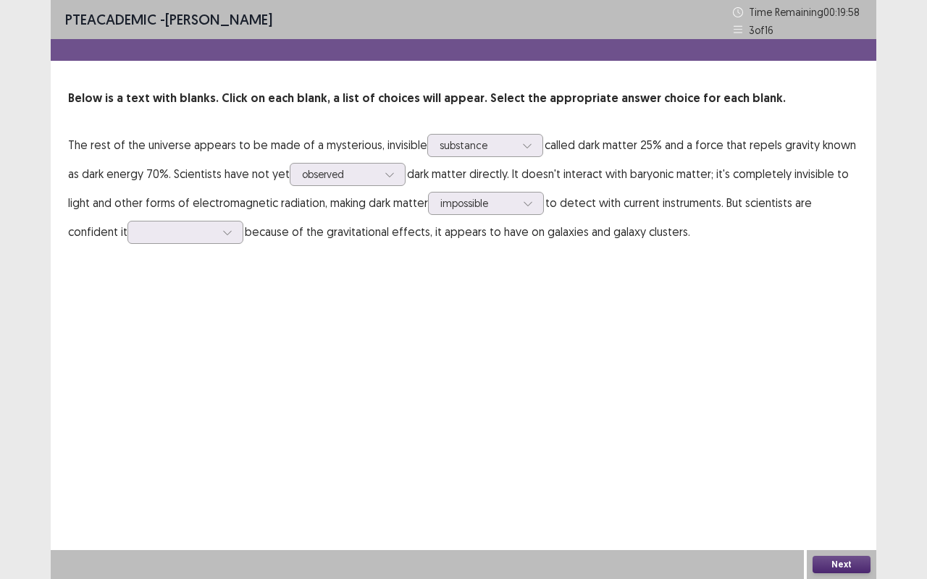
click at [308, 333] on div "PTE academic - [PERSON_NAME] Time Remaining 00 : 19 : 58 3 of 16 Below is a tex…" at bounding box center [464, 289] width 826 height 579
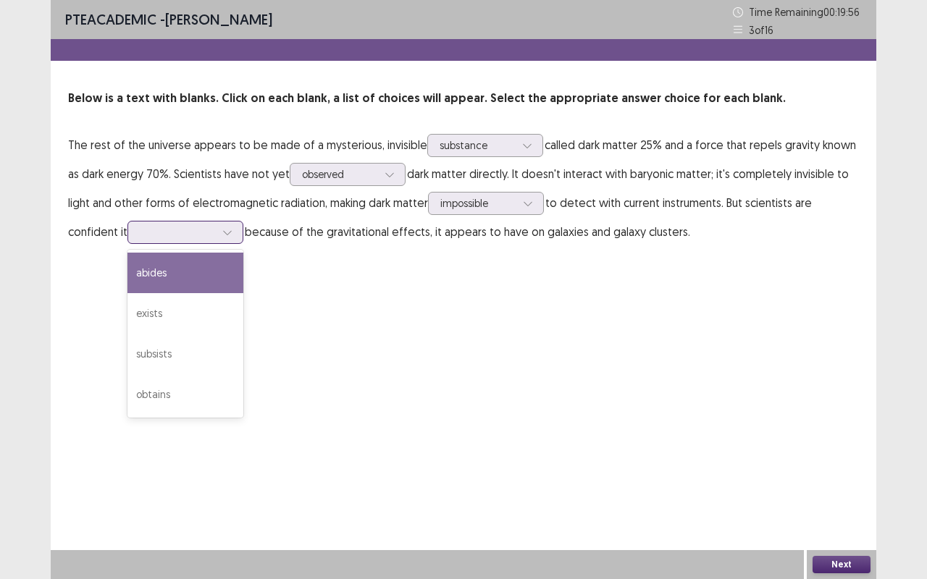
click at [146, 230] on div at bounding box center [177, 232] width 75 height 14
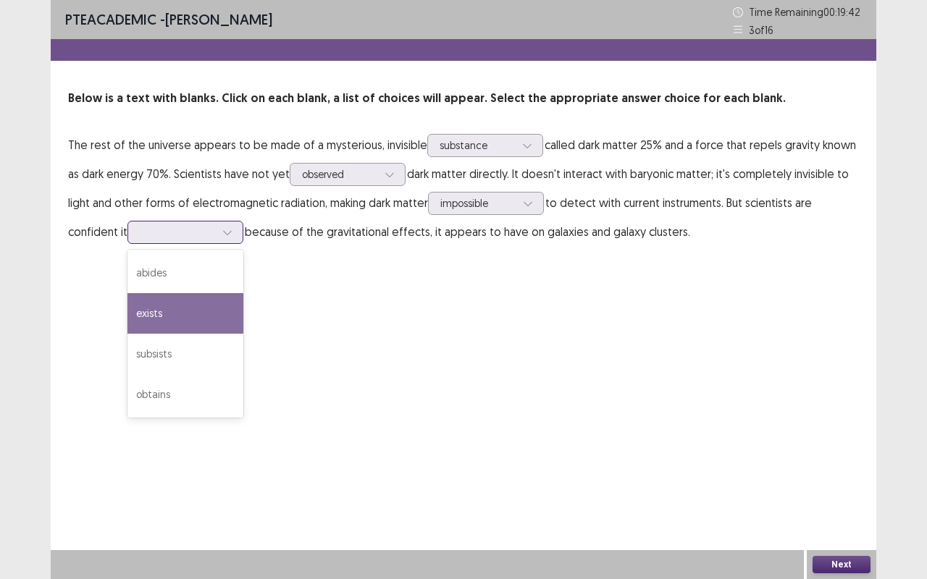
click at [127, 311] on div "exists" at bounding box center [185, 313] width 116 height 41
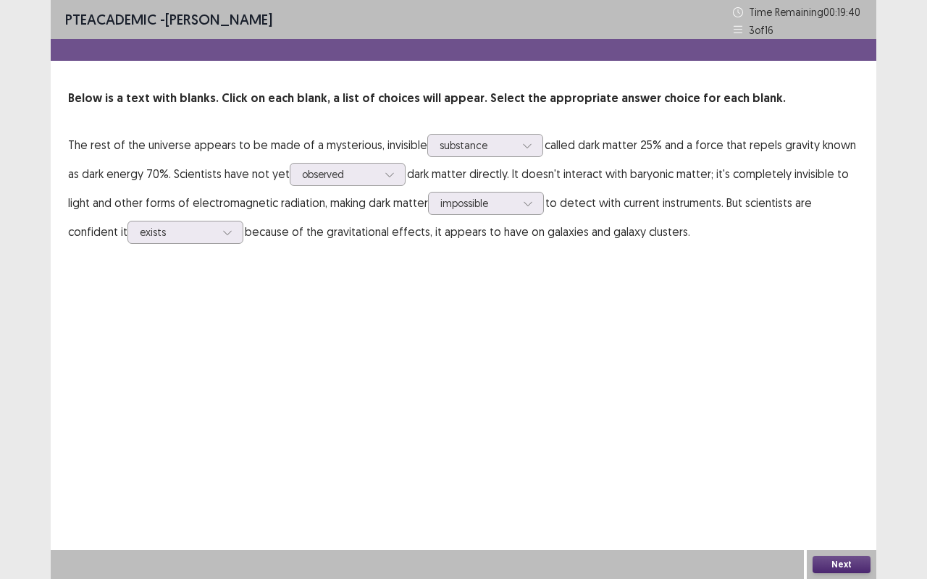
click at [833, 481] on button "Next" at bounding box center [841, 564] width 58 height 17
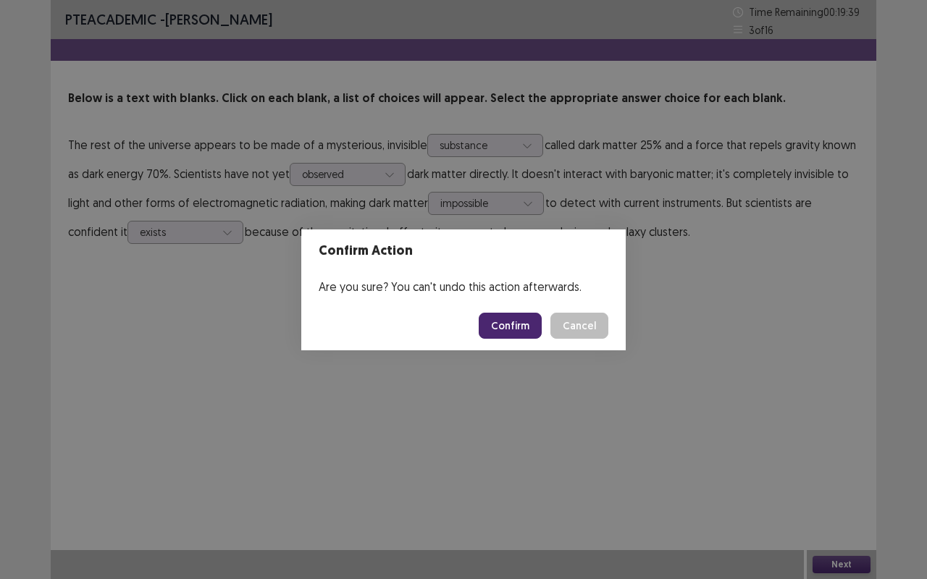
click at [520, 320] on button "Confirm" at bounding box center [510, 326] width 63 height 26
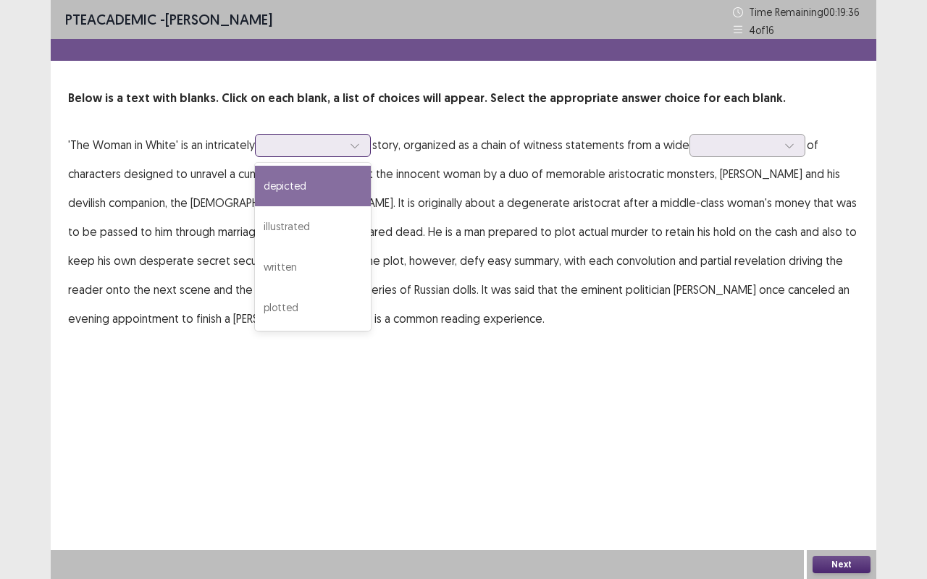
click at [324, 150] on div at bounding box center [304, 145] width 75 height 14
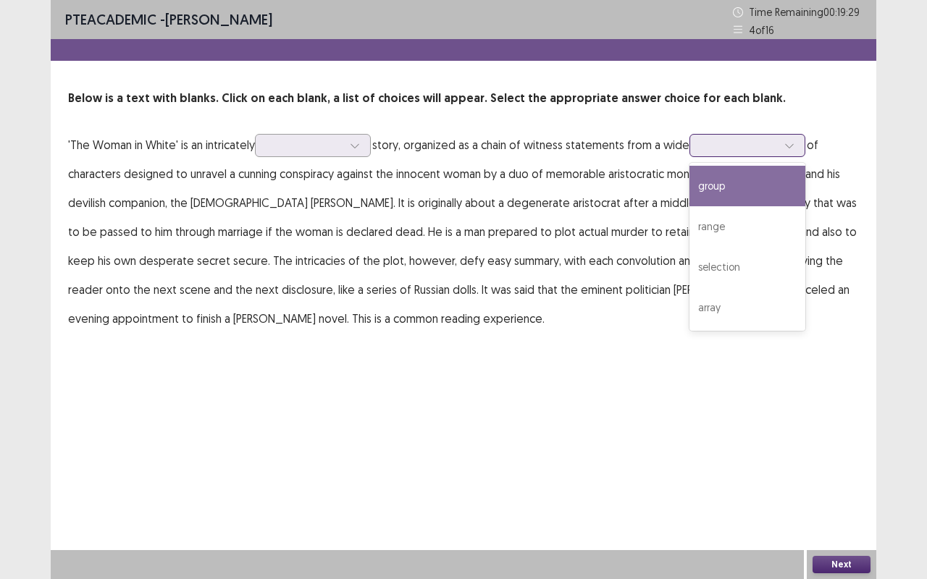
click at [757, 148] on div at bounding box center [739, 145] width 75 height 14
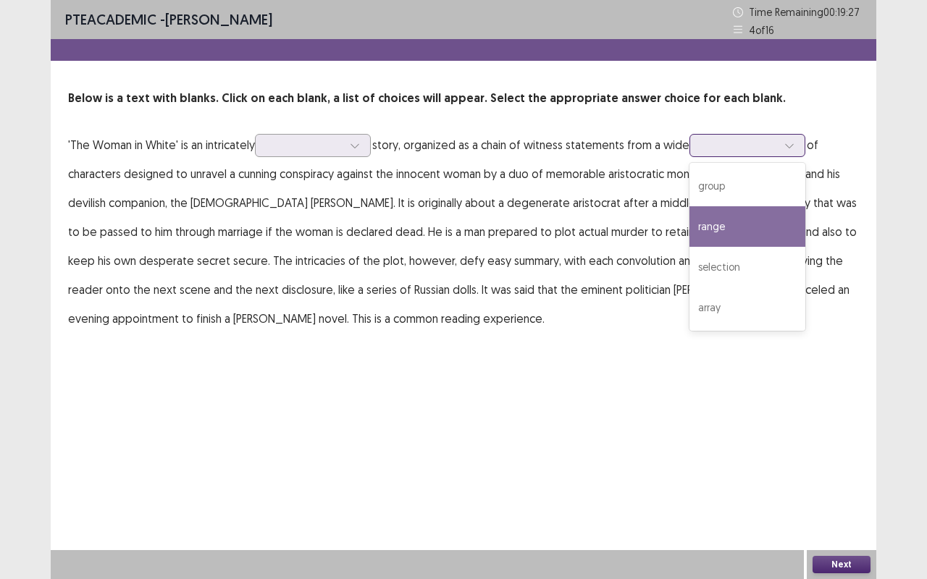
click at [749, 229] on div "range" at bounding box center [747, 226] width 116 height 41
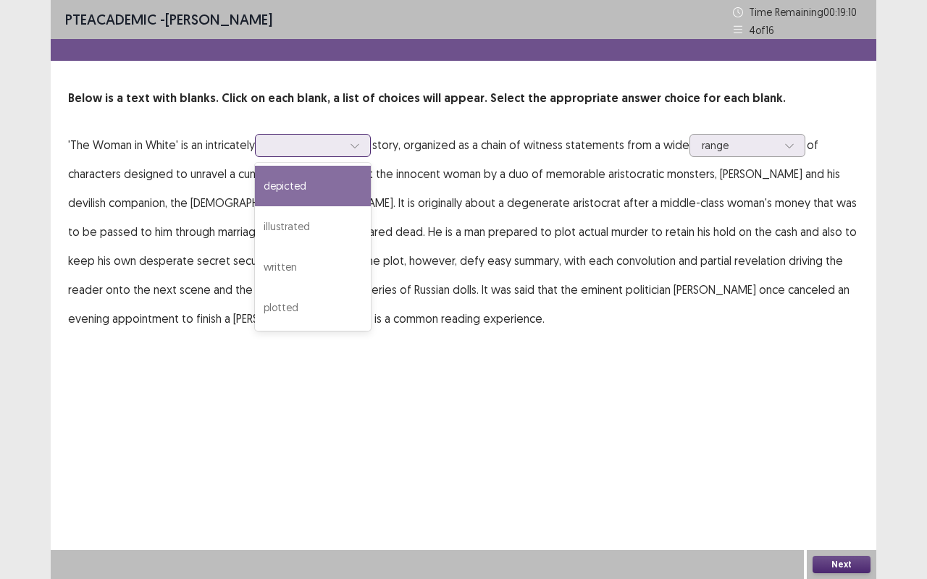
click at [348, 135] on div at bounding box center [355, 146] width 22 height 22
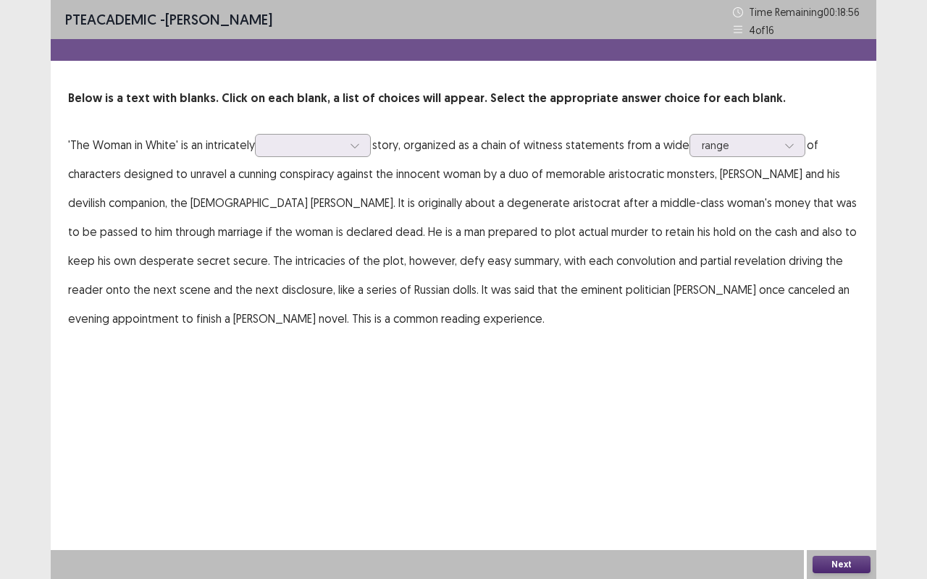
click at [504, 344] on div "PTE academic - [PERSON_NAME] Time Remaining 00 : 18 : 56 4 of 16 Below is a tex…" at bounding box center [464, 181] width 826 height 362
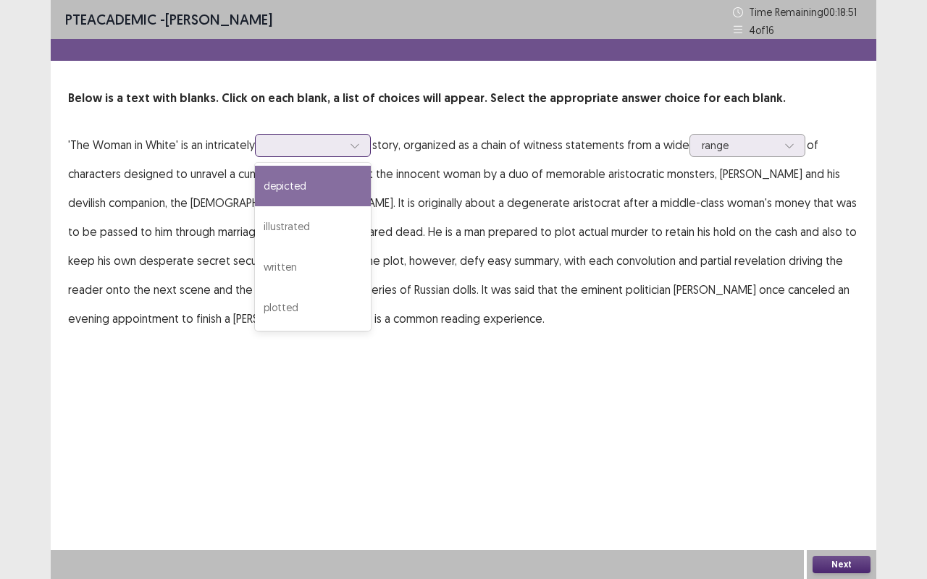
click at [306, 146] on div at bounding box center [304, 145] width 75 height 14
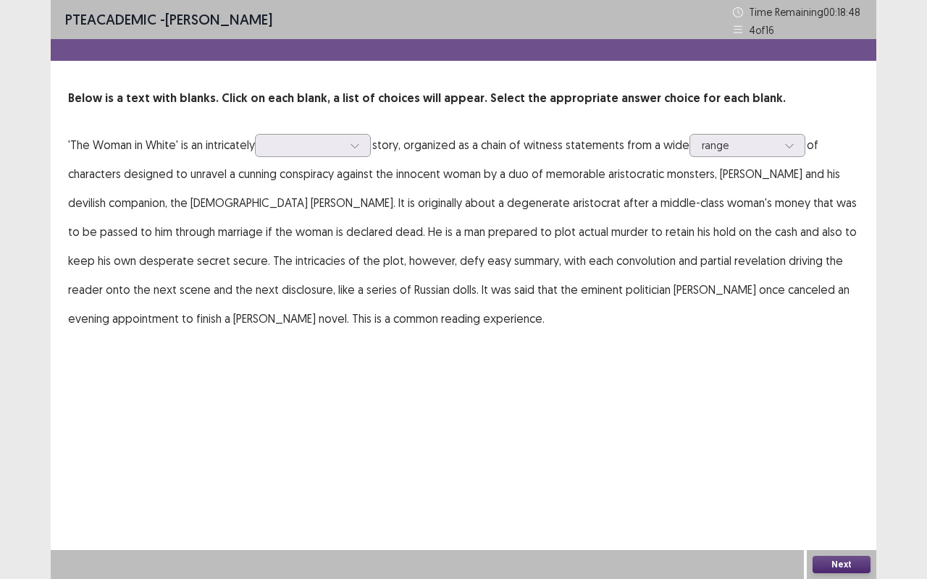
click at [471, 264] on p "'The Woman in White' is an intricately story, organized as a chain of witness s…" at bounding box center [463, 231] width 791 height 203
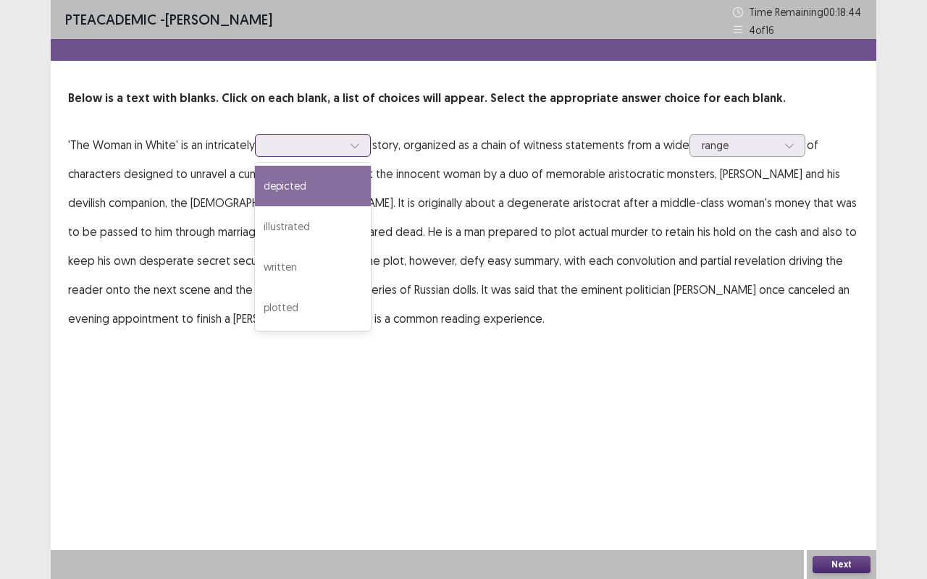
click at [340, 149] on div at bounding box center [304, 145] width 75 height 14
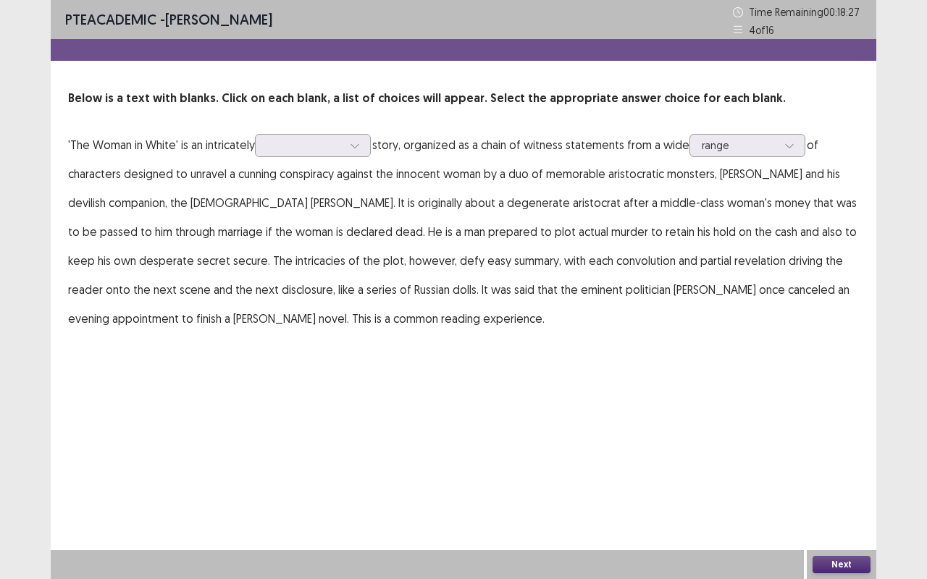
click at [521, 277] on p "'The Woman in White' is an intricately story, organized as a chain of witness s…" at bounding box center [463, 231] width 791 height 203
click at [314, 138] on div at bounding box center [304, 145] width 75 height 14
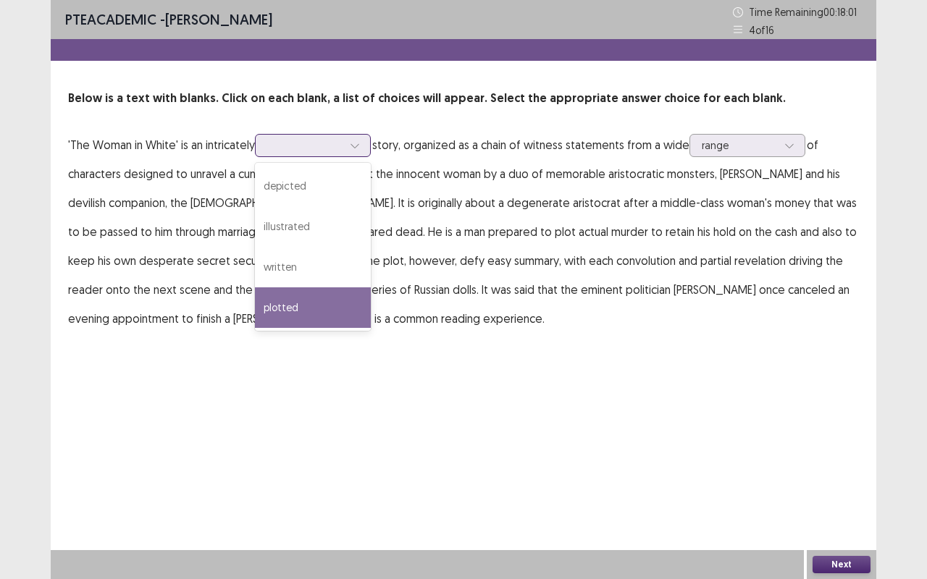
click at [293, 303] on div "plotted" at bounding box center [313, 307] width 116 height 41
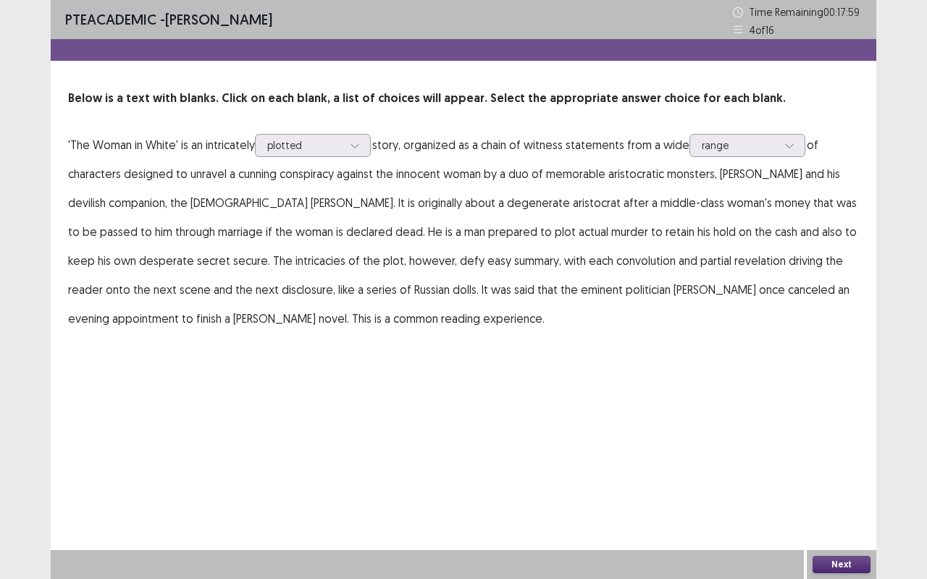
click at [831, 481] on button "Next" at bounding box center [841, 564] width 58 height 17
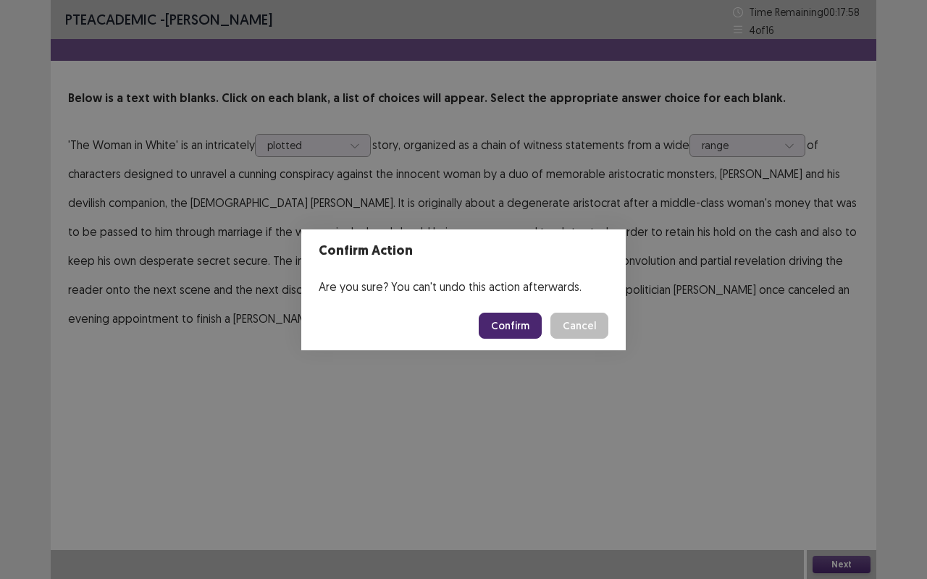
click at [505, 332] on button "Confirm" at bounding box center [510, 326] width 63 height 26
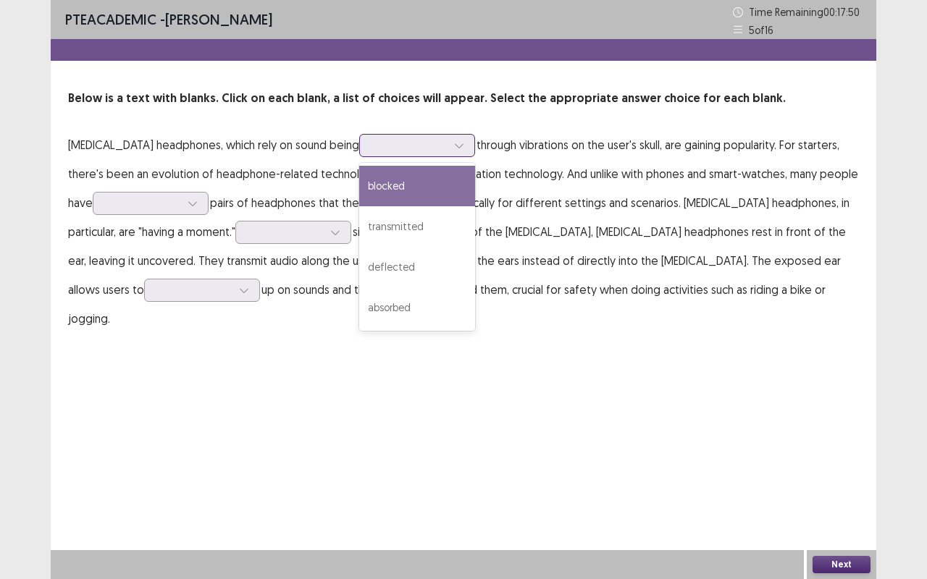
click at [447, 145] on div at bounding box center [408, 145] width 75 height 14
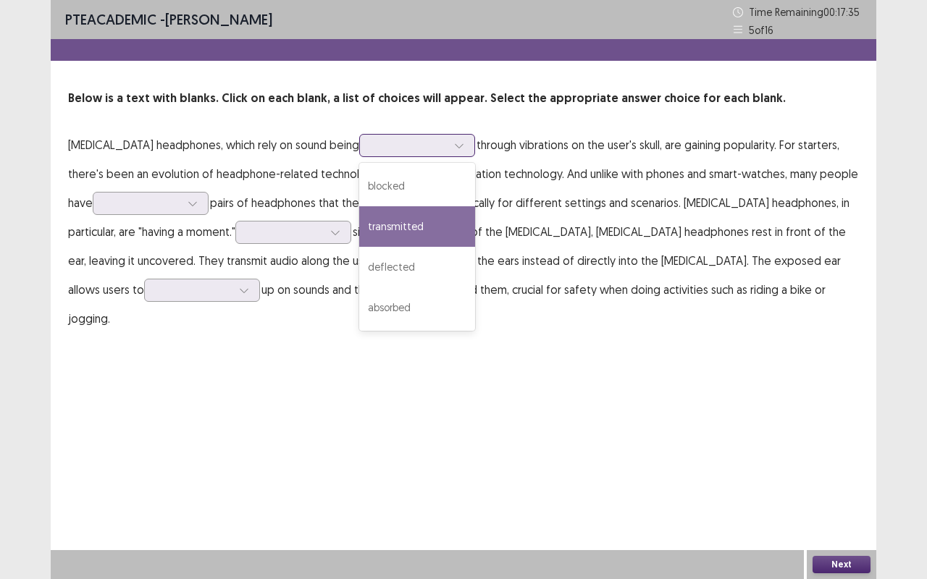
click at [433, 220] on div "transmitted" at bounding box center [417, 226] width 116 height 41
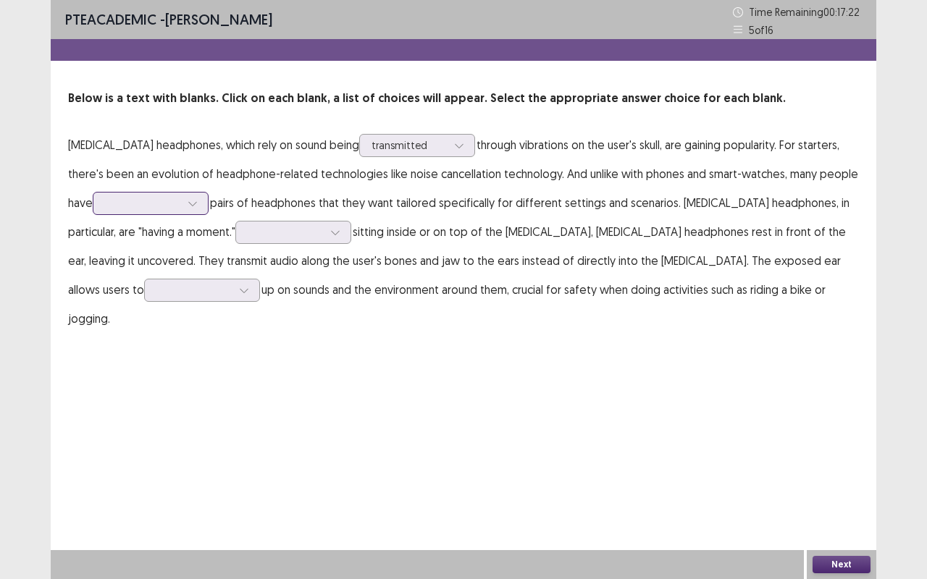
click at [180, 205] on div at bounding box center [142, 203] width 75 height 14
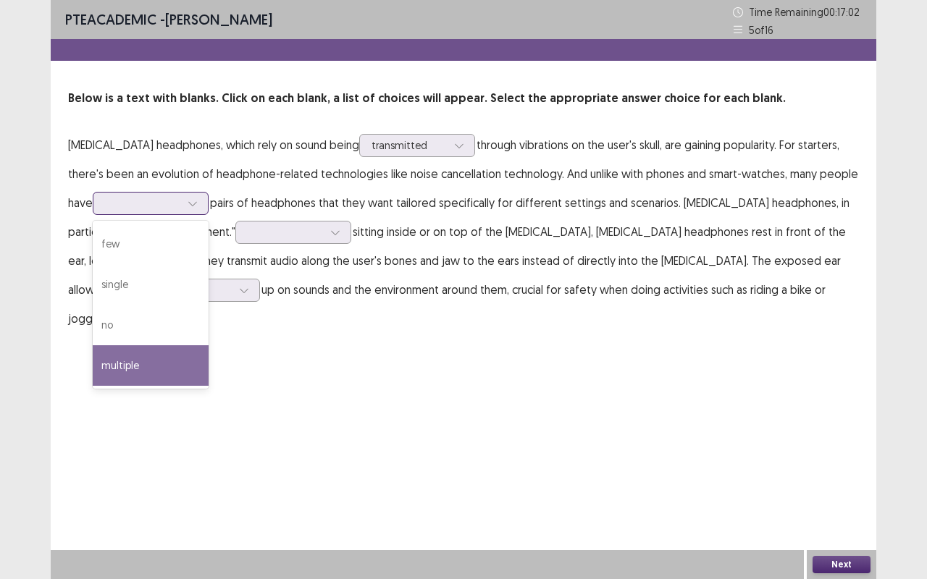
click at [140, 358] on div "multiple" at bounding box center [151, 365] width 116 height 41
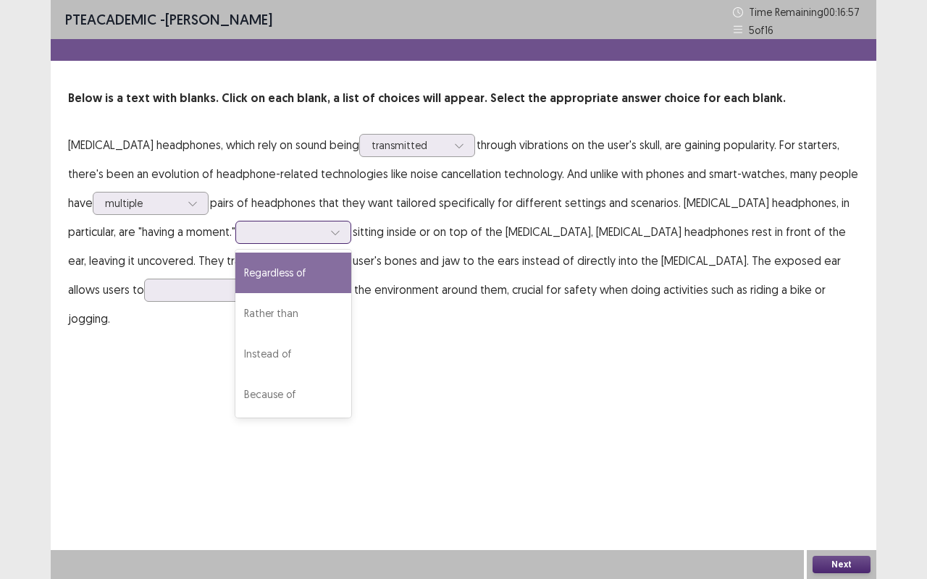
click at [308, 232] on div at bounding box center [285, 232] width 75 height 14
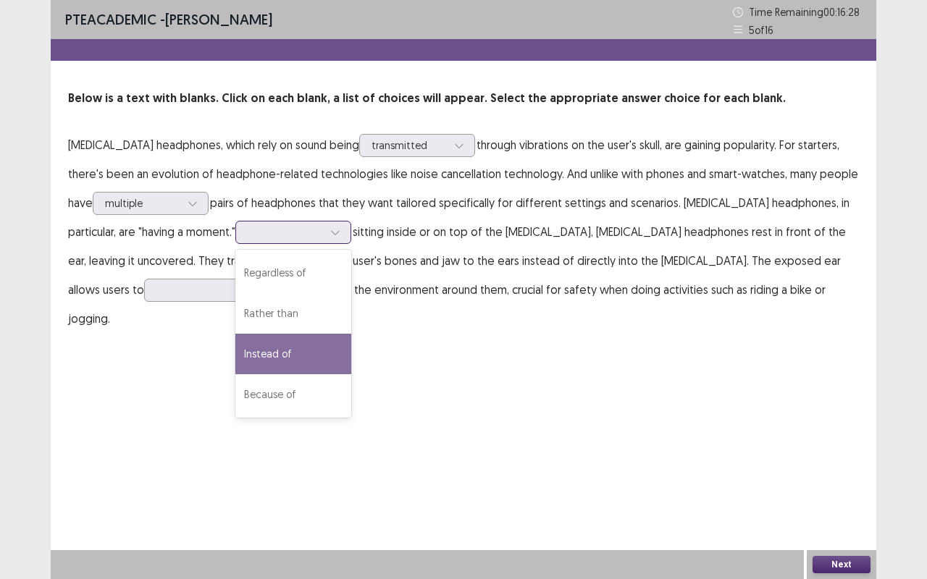
click at [291, 348] on div "Instead of" at bounding box center [293, 354] width 116 height 41
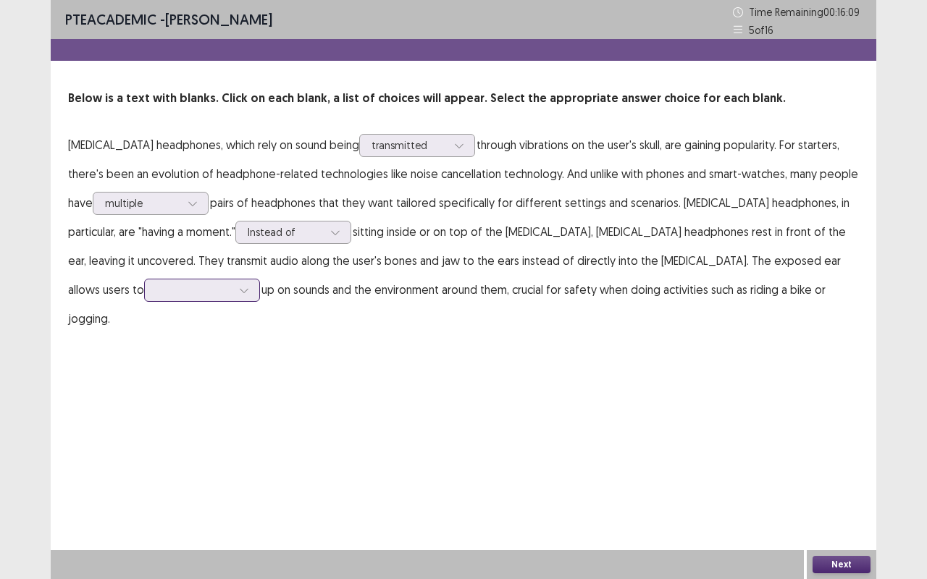
click at [233, 291] on div at bounding box center [244, 291] width 22 height 22
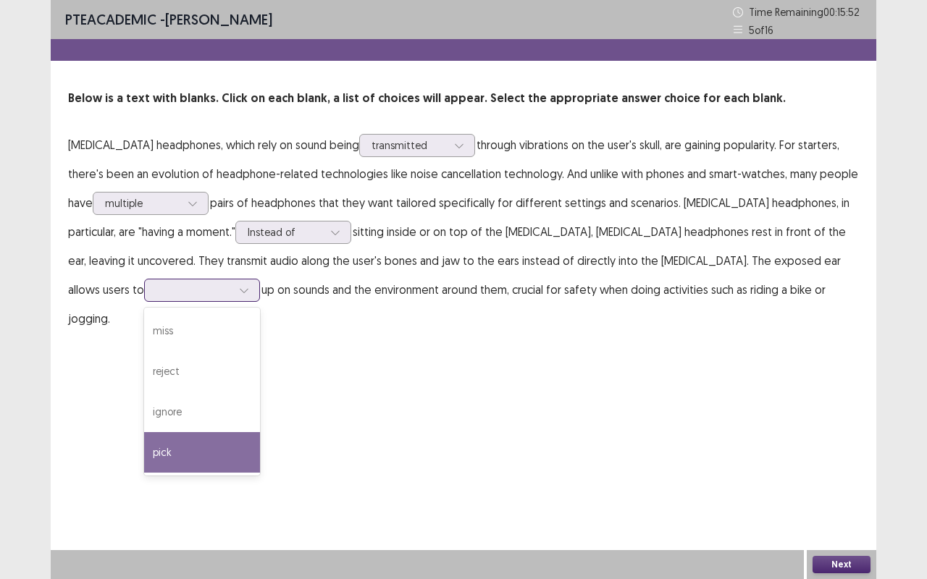
click at [144, 453] on div "pick" at bounding box center [202, 452] width 116 height 41
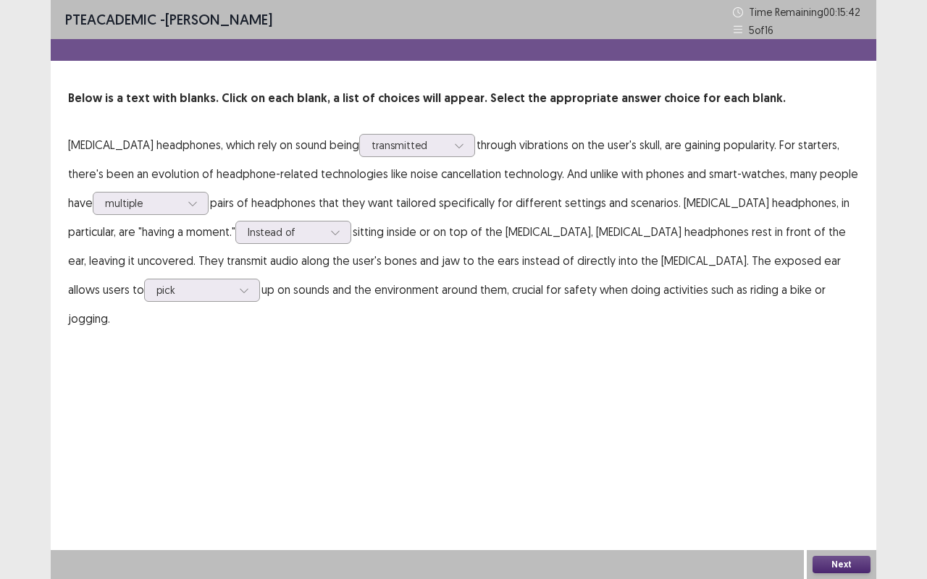
click at [838, 481] on button "Next" at bounding box center [841, 564] width 58 height 17
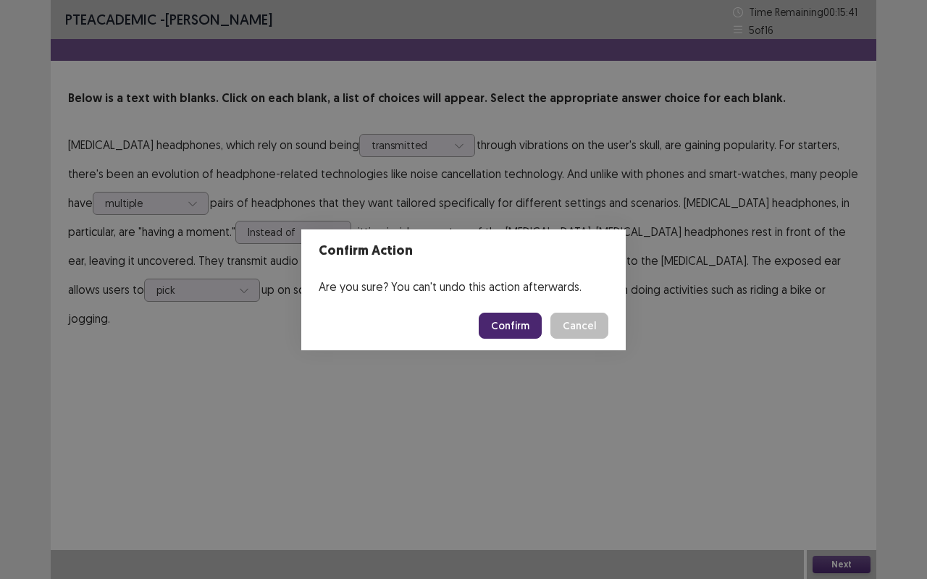
click at [532, 322] on button "Confirm" at bounding box center [510, 326] width 63 height 26
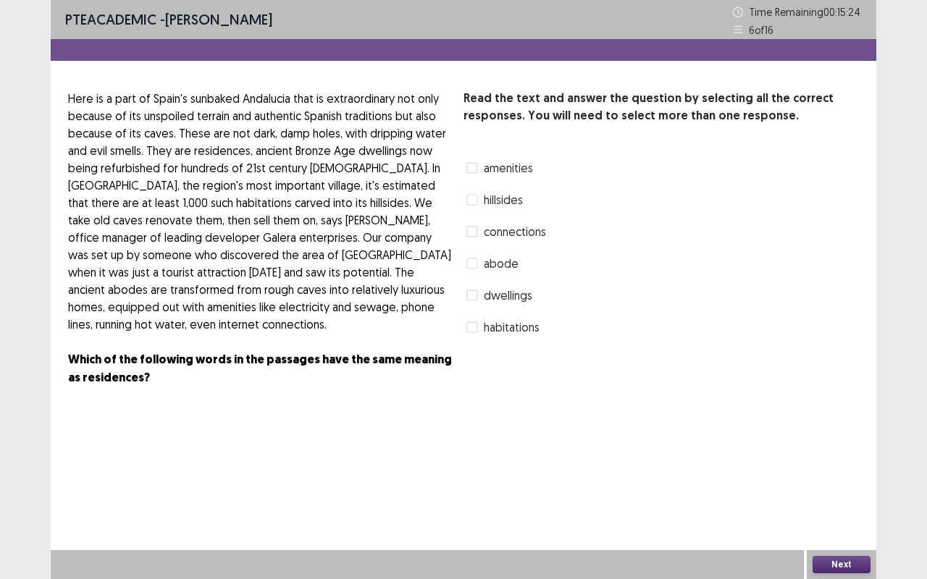
click at [474, 301] on span at bounding box center [472, 296] width 12 height 12
click at [836, 481] on button "Next" at bounding box center [841, 564] width 58 height 17
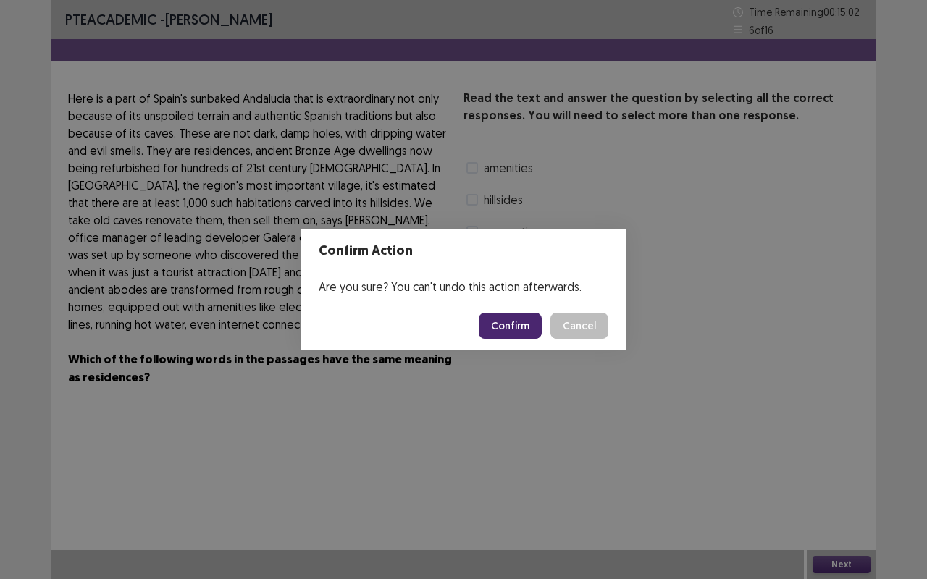
click at [513, 319] on button "Confirm" at bounding box center [510, 326] width 63 height 26
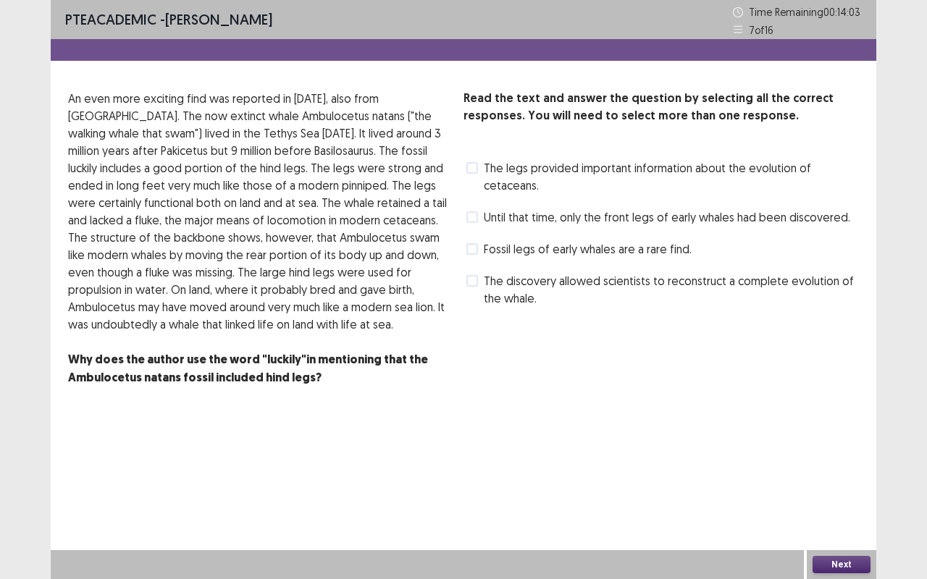
click at [468, 248] on span at bounding box center [472, 249] width 12 height 12
click at [824, 481] on button "Next" at bounding box center [841, 564] width 58 height 17
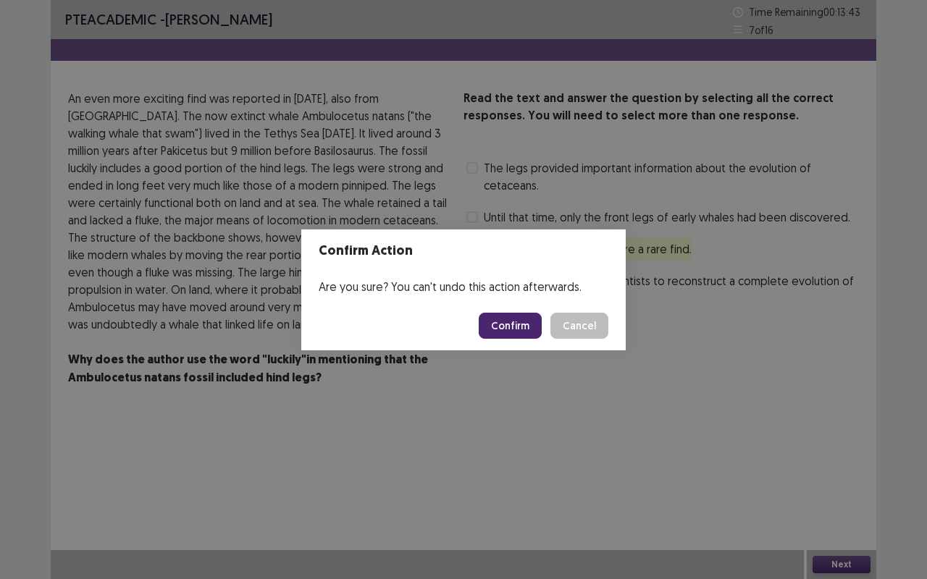
click at [509, 331] on button "Confirm" at bounding box center [510, 326] width 63 height 26
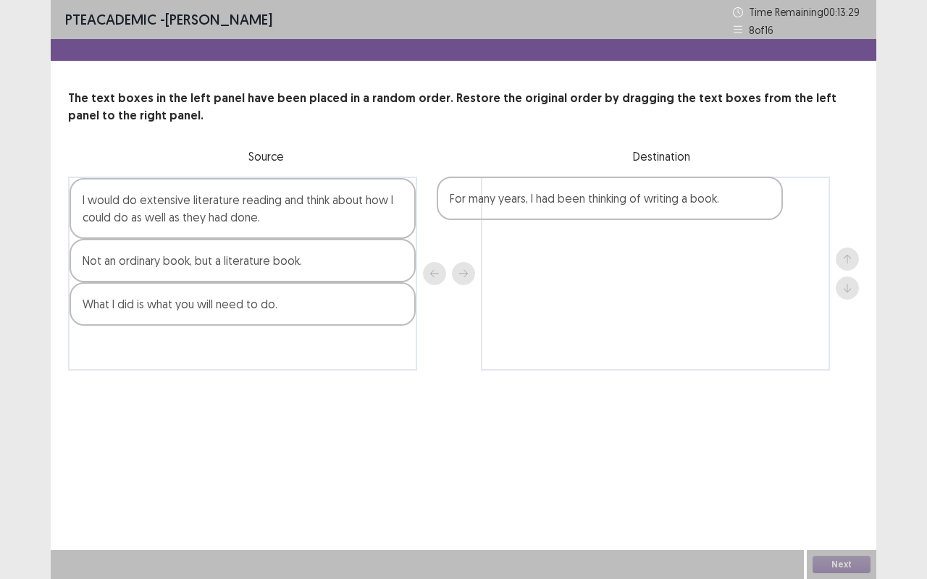
drag, startPoint x: 358, startPoint y: 304, endPoint x: 734, endPoint y: 199, distance: 390.2
click at [734, 199] on div "I would do extensive literature reading and think about how I could do as well …" at bounding box center [463, 274] width 791 height 194
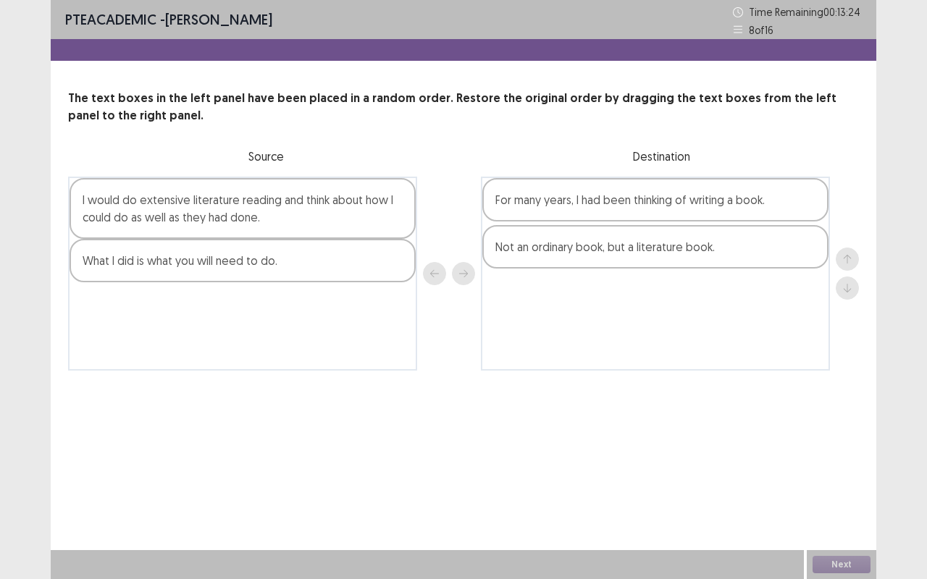
drag, startPoint x: 349, startPoint y: 274, endPoint x: 775, endPoint y: 256, distance: 426.2
click at [775, 256] on div "I would do extensive literature reading and think about how I could do as well …" at bounding box center [463, 274] width 791 height 194
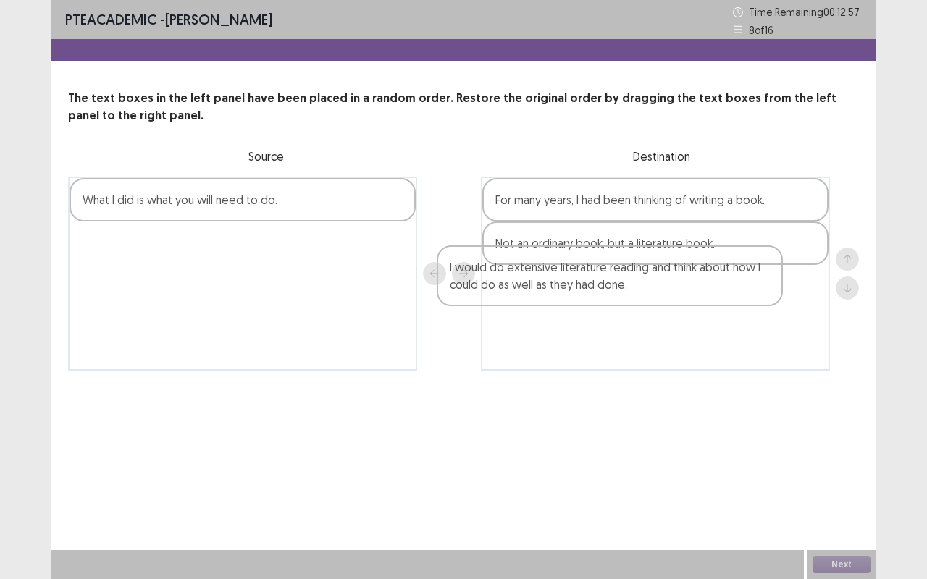
drag, startPoint x: 278, startPoint y: 219, endPoint x: 649, endPoint y: 290, distance: 377.5
click at [649, 290] on div "I would do extensive literature reading and think about how I could do as well …" at bounding box center [463, 274] width 791 height 194
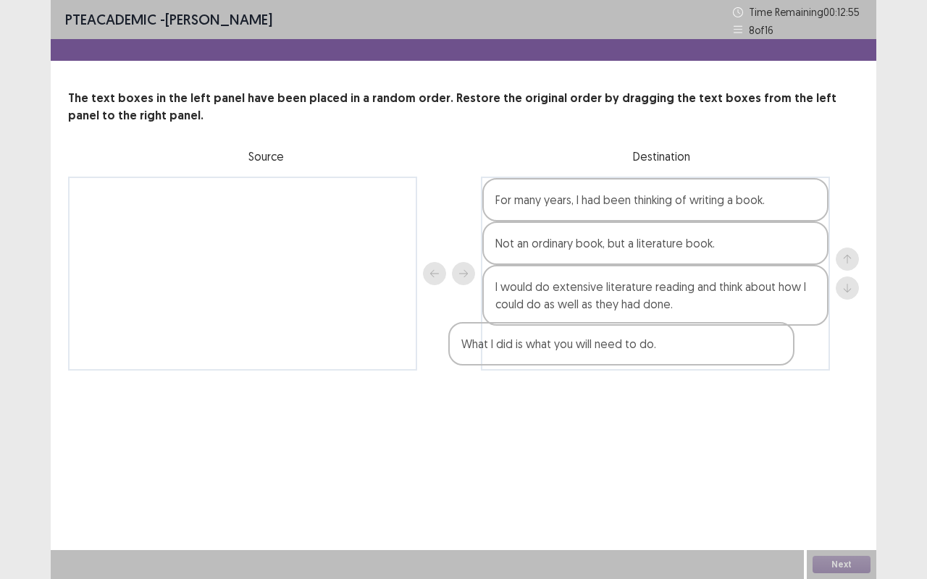
drag, startPoint x: 256, startPoint y: 209, endPoint x: 644, endPoint y: 359, distance: 415.4
click at [644, 359] on div "What I did is what you will need to do. For many years, I had been thinking of …" at bounding box center [463, 274] width 791 height 194
click at [833, 481] on button "Next" at bounding box center [841, 564] width 58 height 17
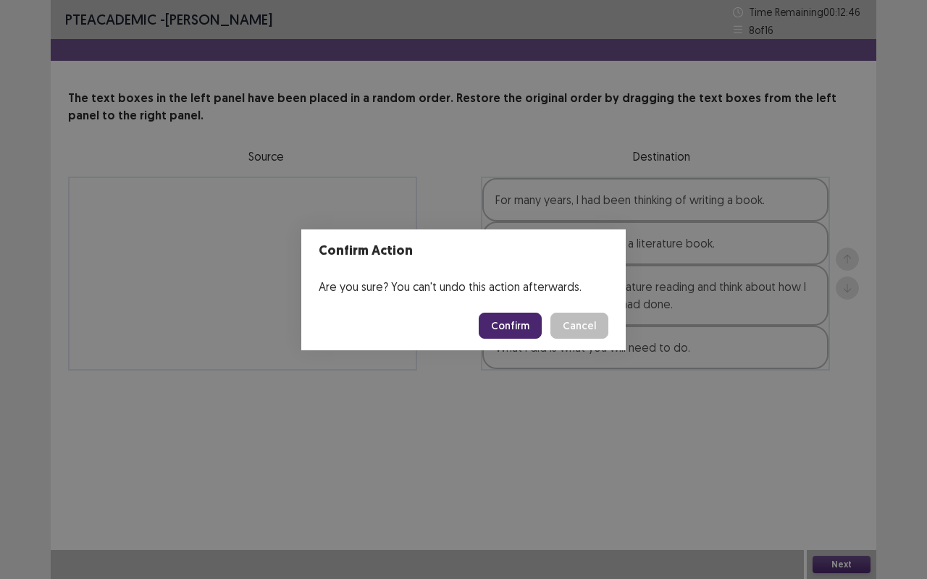
click at [508, 327] on button "Confirm" at bounding box center [510, 326] width 63 height 26
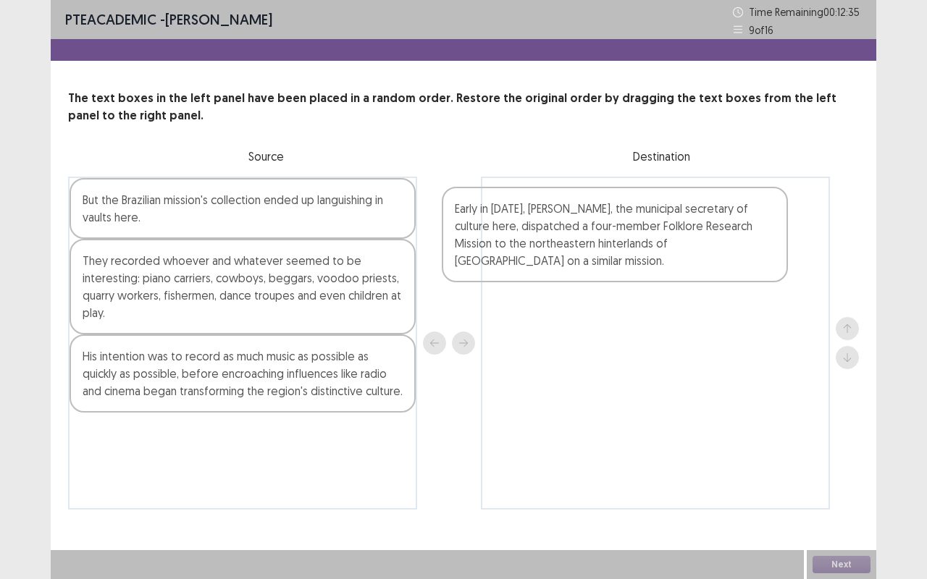
drag, startPoint x: 249, startPoint y: 289, endPoint x: 656, endPoint y: 242, distance: 409.7
click at [656, 242] on div "But the Brazilian mission's collection ended up languishing in vaults here. Ear…" at bounding box center [463, 343] width 791 height 333
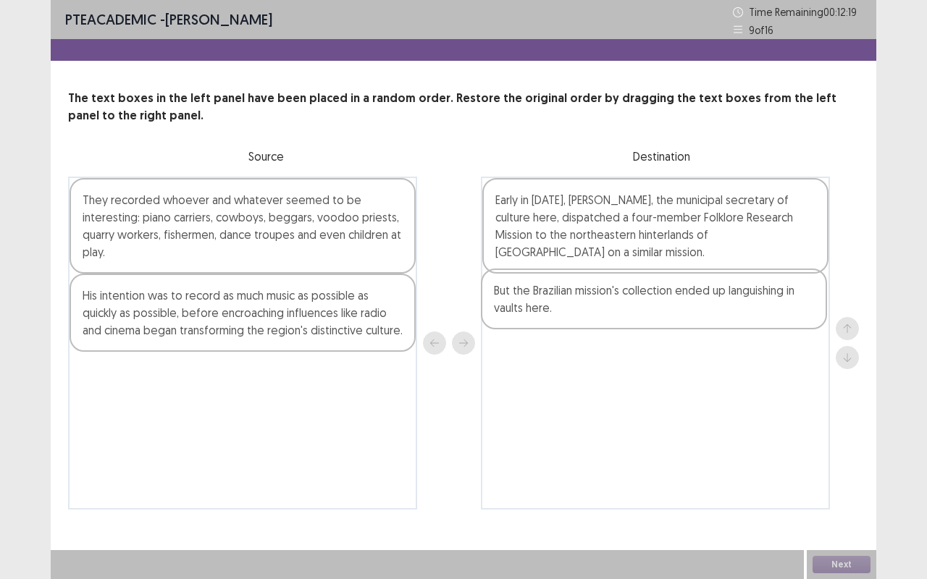
drag, startPoint x: 219, startPoint y: 203, endPoint x: 636, endPoint y: 298, distance: 427.0
click at [636, 298] on div "But the Brazilian mission's collection ended up languishing in vaults here. The…" at bounding box center [463, 343] width 791 height 333
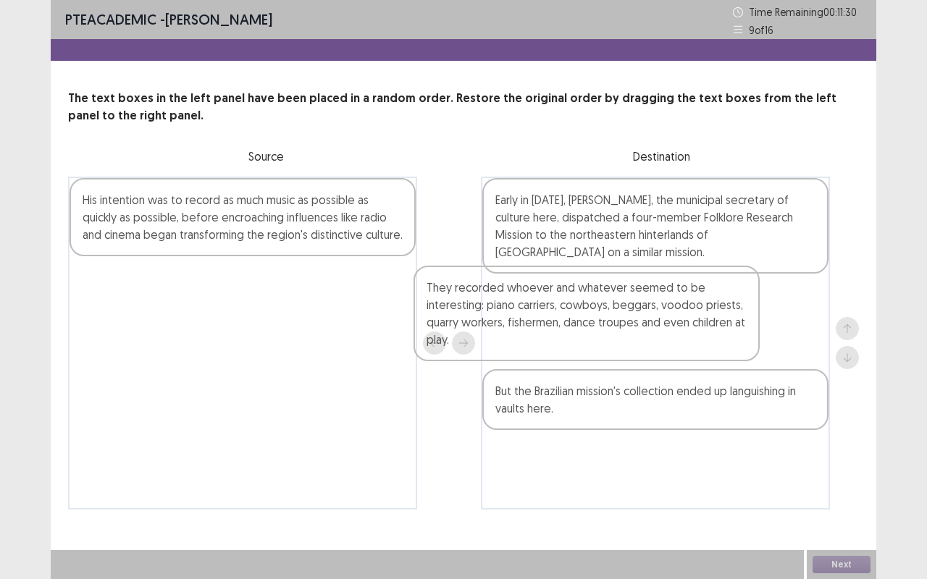
drag, startPoint x: 264, startPoint y: 244, endPoint x: 616, endPoint y: 336, distance: 363.7
click at [616, 336] on div "They recorded whoever and whatever seemed to be interesting: piano carriers, co…" at bounding box center [463, 343] width 791 height 333
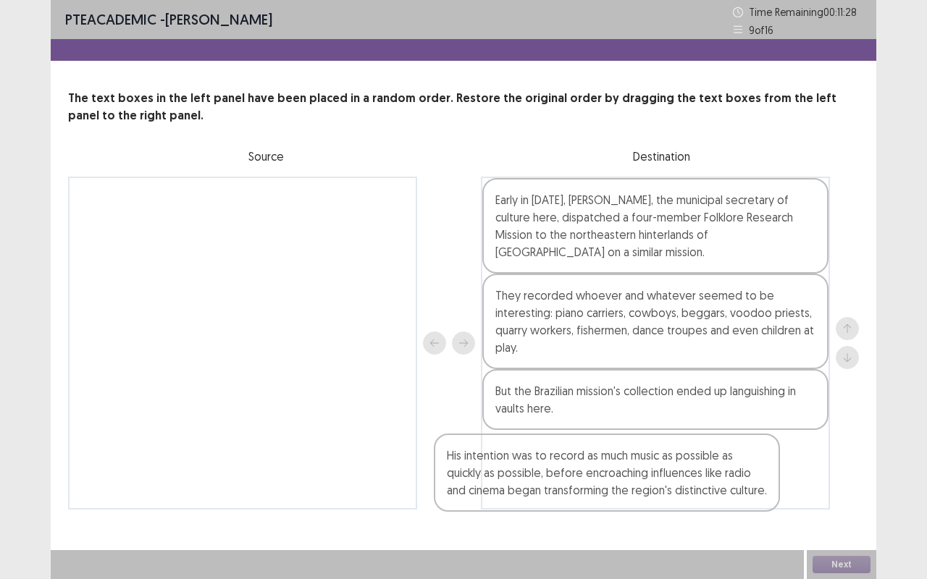
drag, startPoint x: 295, startPoint y: 212, endPoint x: 661, endPoint y: 471, distance: 447.8
click at [661, 471] on div "His intention was to record as much music as possible as quickly as possible, b…" at bounding box center [463, 343] width 791 height 333
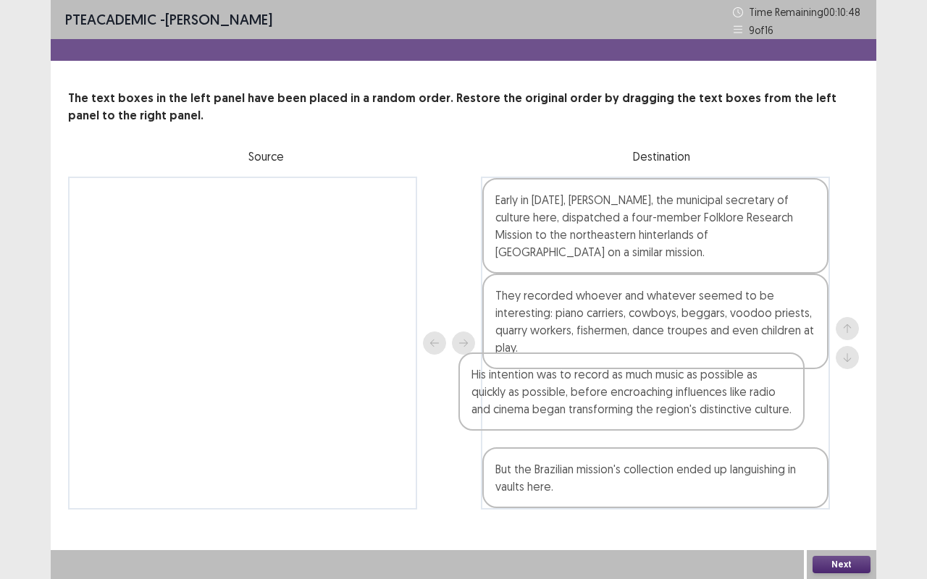
drag, startPoint x: 661, startPoint y: 471, endPoint x: 633, endPoint y: 388, distance: 87.2
click at [633, 388] on div "Early in [DATE], [PERSON_NAME], the municipal secretary of culture here, dispat…" at bounding box center [655, 343] width 349 height 333
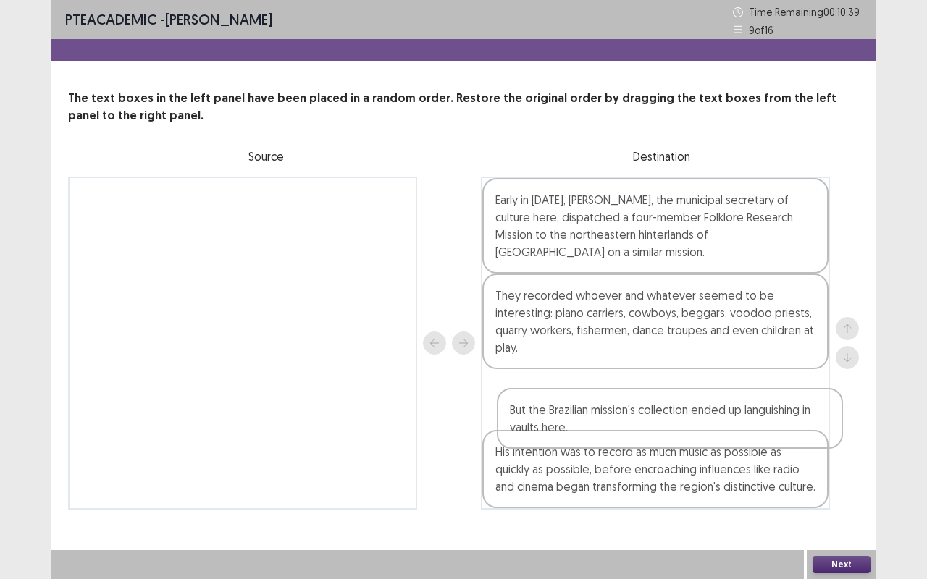
drag, startPoint x: 585, startPoint y: 475, endPoint x: 600, endPoint y: 412, distance: 64.6
click at [600, 412] on div "Early in [DATE], [PERSON_NAME], the municipal secretary of culture here, dispat…" at bounding box center [655, 343] width 349 height 333
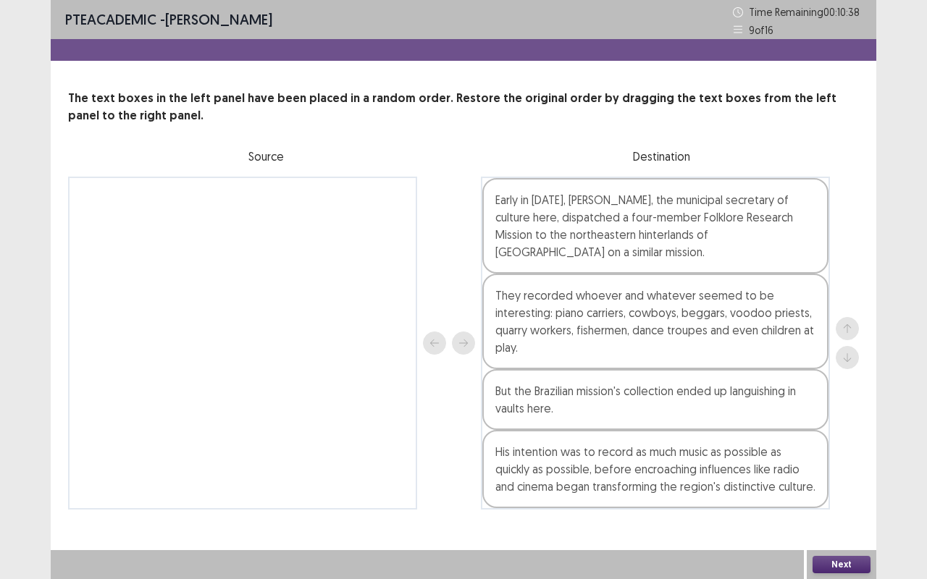
click at [831, 481] on button "Next" at bounding box center [841, 564] width 58 height 17
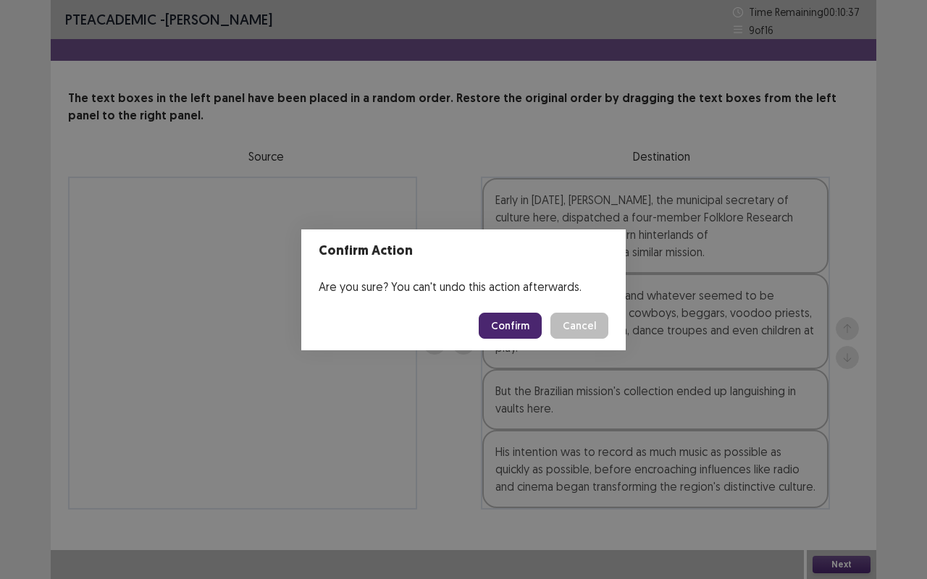
click at [526, 321] on button "Confirm" at bounding box center [510, 326] width 63 height 26
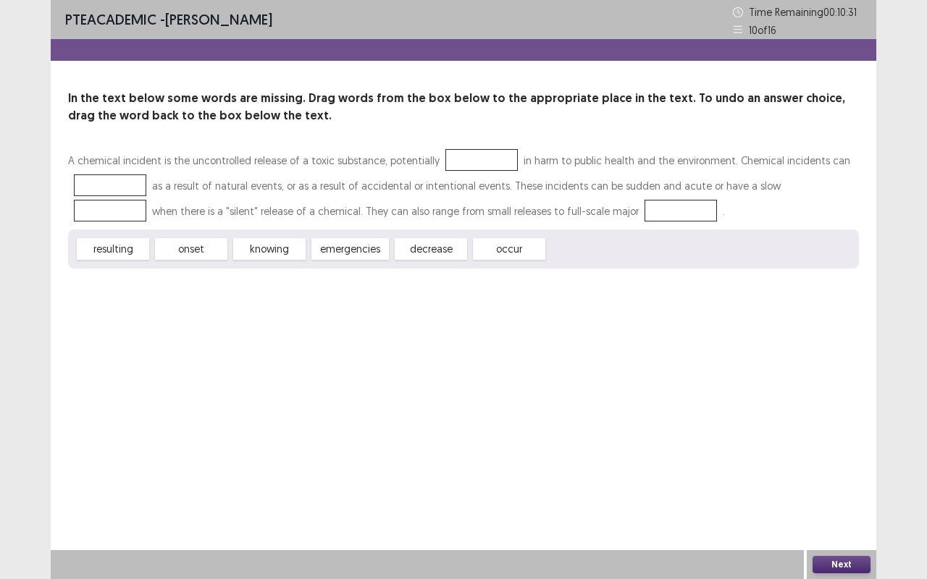
click at [448, 164] on div at bounding box center [481, 160] width 72 height 22
drag, startPoint x: 128, startPoint y: 249, endPoint x: 483, endPoint y: 154, distance: 367.3
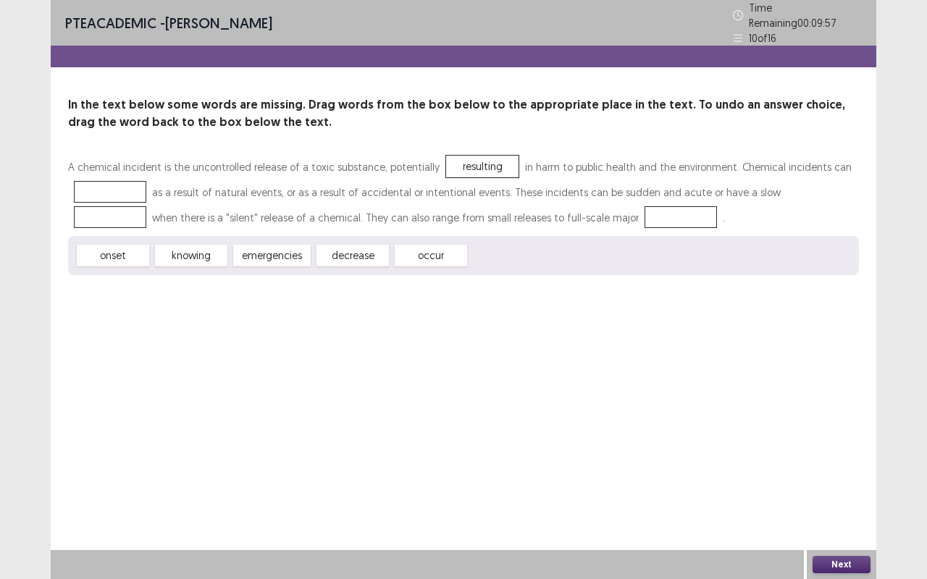
drag, startPoint x: 433, startPoint y: 251, endPoint x: 146, endPoint y: 181, distance: 295.1
click at [146, 181] on div "A chemical incident is the uncontrolled release of a toxic substance, potential…" at bounding box center [463, 214] width 791 height 121
drag, startPoint x: 420, startPoint y: 249, endPoint x: 127, endPoint y: 184, distance: 299.7
drag, startPoint x: 303, startPoint y: 251, endPoint x: 571, endPoint y: 210, distance: 271.0
drag, startPoint x: 114, startPoint y: 243, endPoint x: 787, endPoint y: 184, distance: 675.3
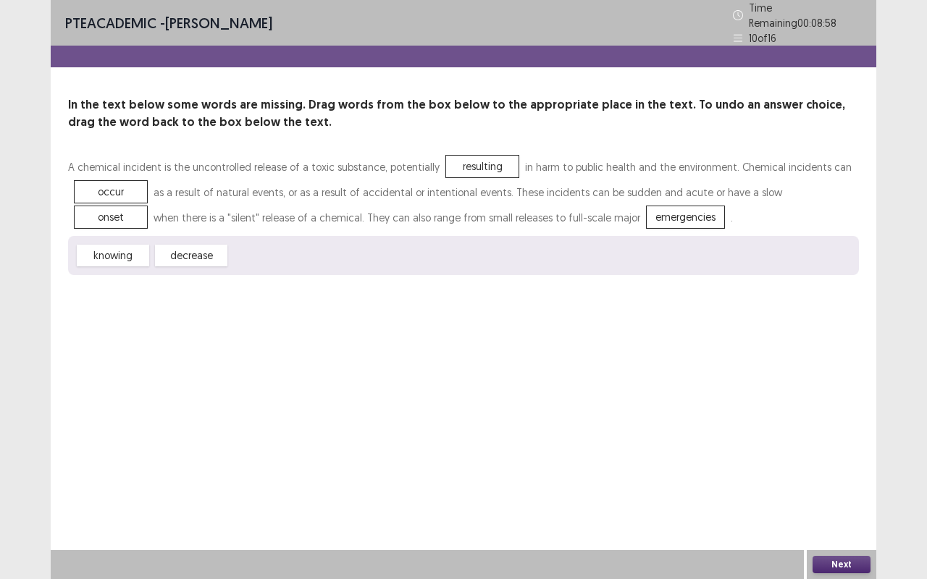
click at [830, 481] on button "Next" at bounding box center [841, 564] width 58 height 17
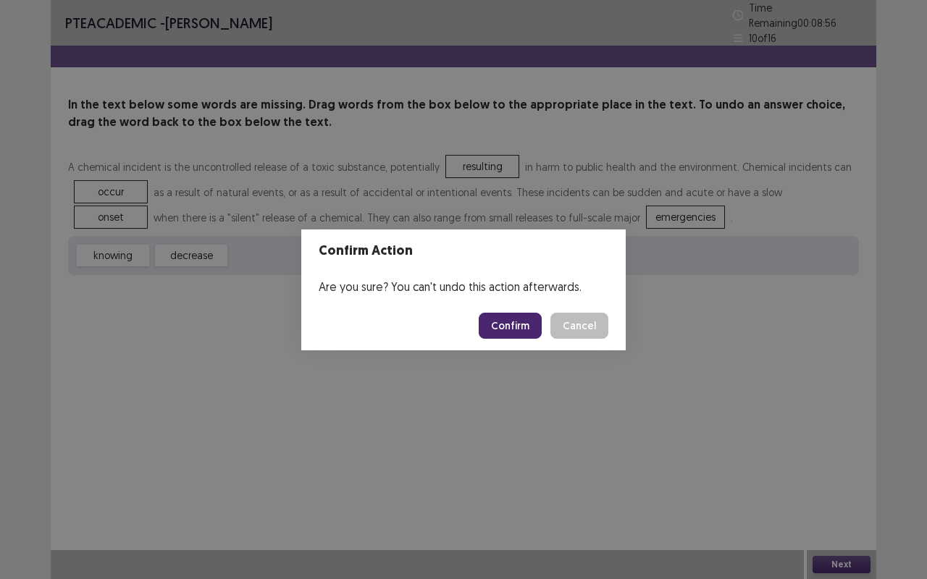
click at [518, 323] on button "Confirm" at bounding box center [510, 326] width 63 height 26
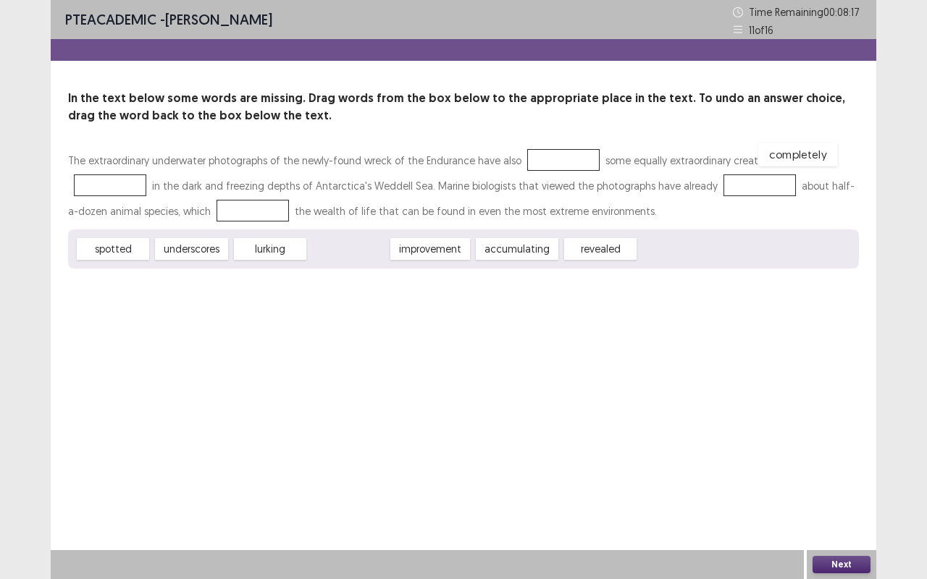
drag, startPoint x: 343, startPoint y: 245, endPoint x: 792, endPoint y: 151, distance: 458.9
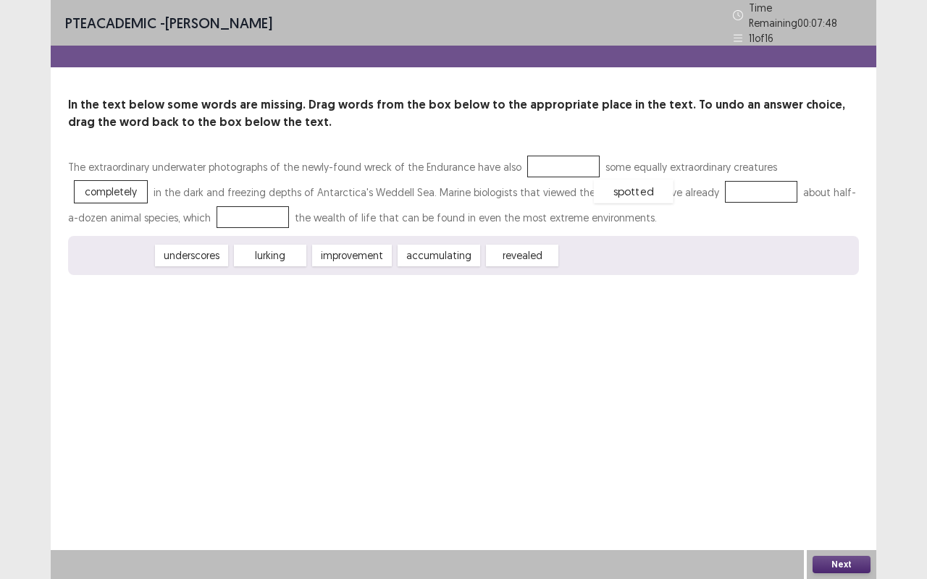
drag, startPoint x: 132, startPoint y: 245, endPoint x: 652, endPoint y: 181, distance: 524.6
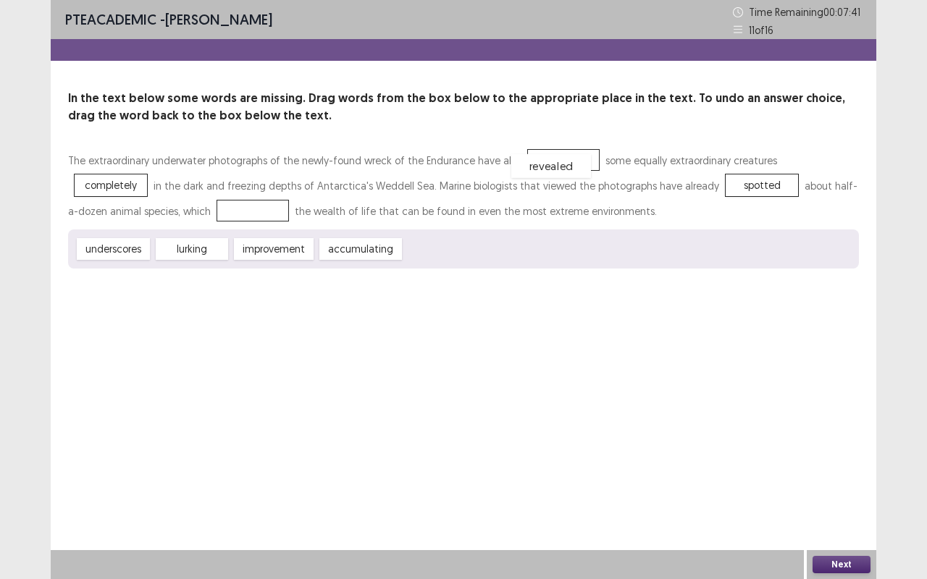
drag, startPoint x: 450, startPoint y: 245, endPoint x: 558, endPoint y: 161, distance: 135.7
drag, startPoint x: 117, startPoint y: 251, endPoint x: 143, endPoint y: 211, distance: 47.4
click at [143, 211] on div "The extraordinary underwater photographs of the newly-found wreck of the Endura…" at bounding box center [463, 208] width 791 height 121
drag, startPoint x: 119, startPoint y: 249, endPoint x: 145, endPoint y: 208, distance: 48.8
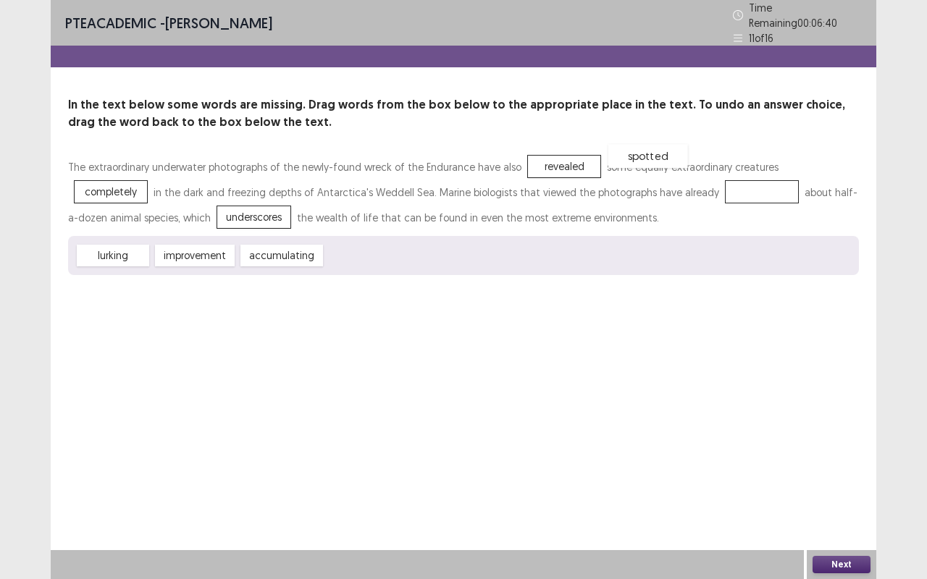
drag, startPoint x: 645, startPoint y: 179, endPoint x: 532, endPoint y: 143, distance: 119.1
drag, startPoint x: 369, startPoint y: 259, endPoint x: 650, endPoint y: 194, distance: 289.1
click at [836, 481] on button "Next" at bounding box center [841, 564] width 58 height 17
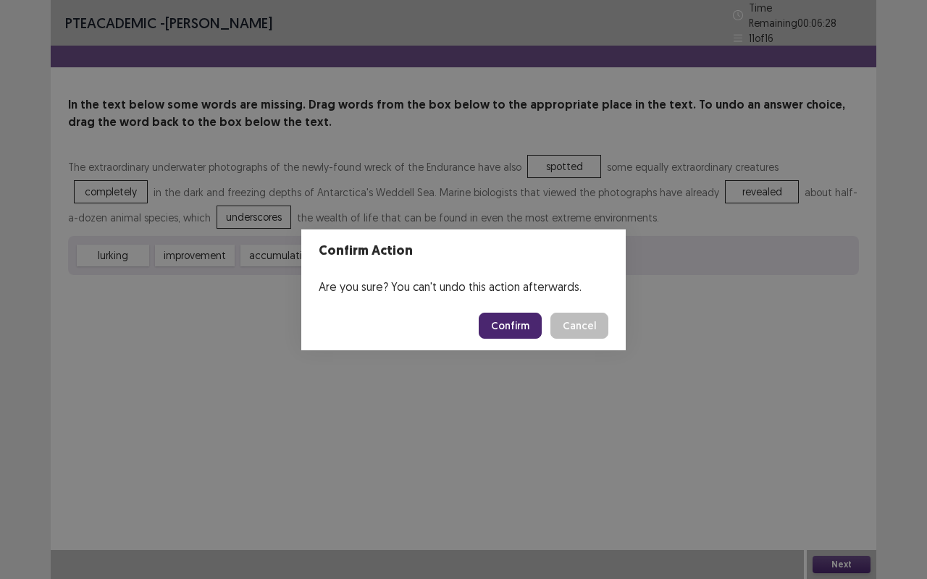
click at [524, 324] on button "Confirm" at bounding box center [510, 326] width 63 height 26
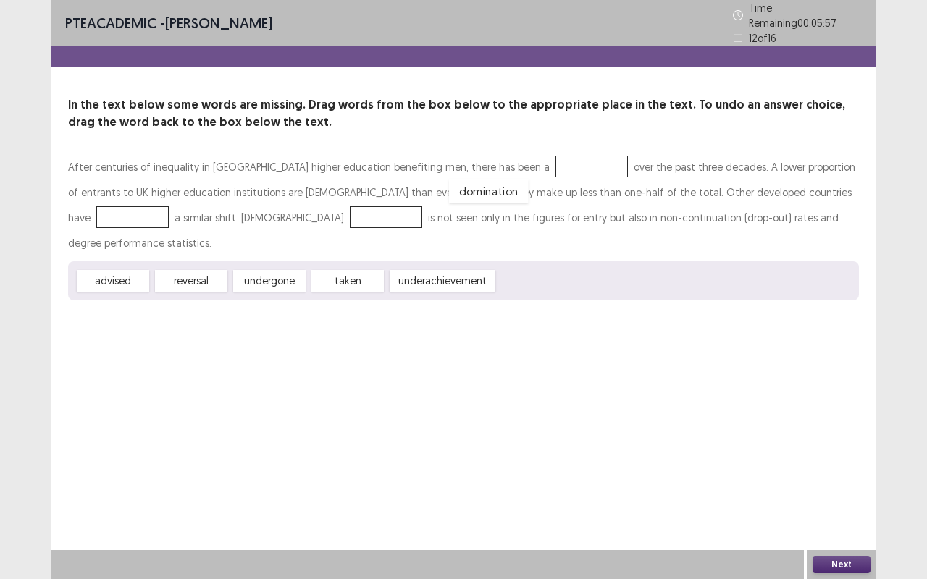
drag, startPoint x: 539, startPoint y: 243, endPoint x: 490, endPoint y: 154, distance: 102.4
drag, startPoint x: 469, startPoint y: 164, endPoint x: 106, endPoint y: 212, distance: 366.7
drag, startPoint x: 197, startPoint y: 246, endPoint x: 497, endPoint y: 158, distance: 312.5
drag, startPoint x: 270, startPoint y: 256, endPoint x: 697, endPoint y: 191, distance: 431.4
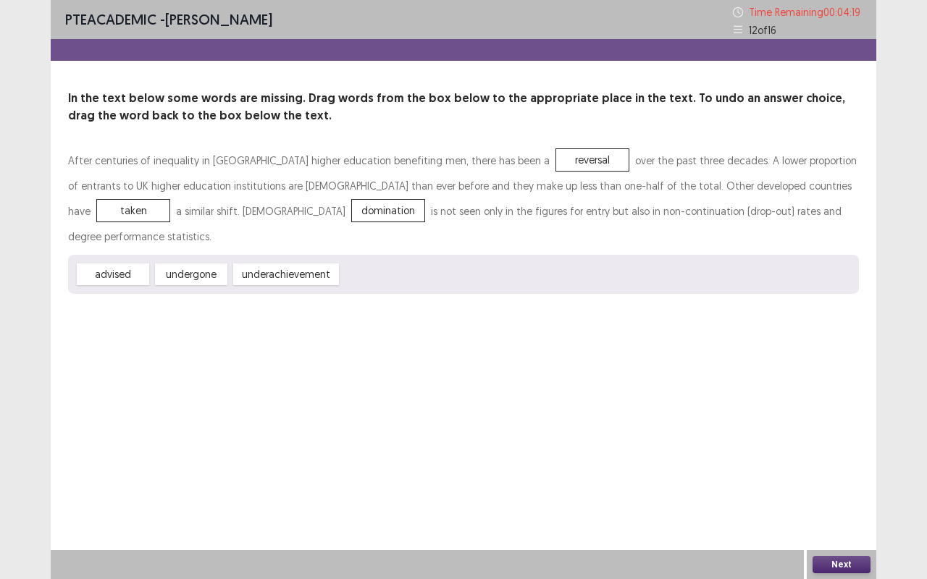
click at [837, 481] on button "Next" at bounding box center [841, 564] width 58 height 17
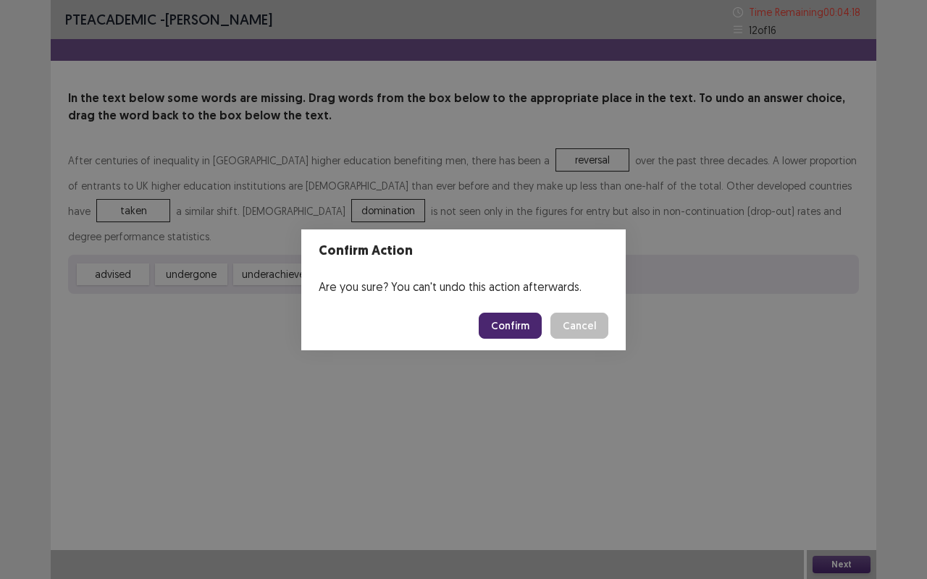
click at [516, 318] on button "Confirm" at bounding box center [510, 326] width 63 height 26
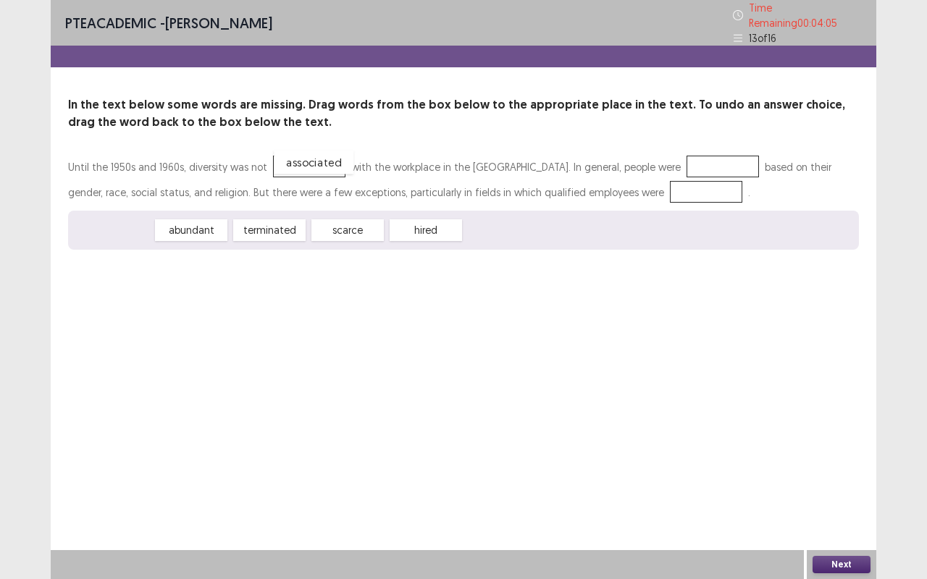
drag, startPoint x: 132, startPoint y: 222, endPoint x: 332, endPoint y: 154, distance: 211.8
drag, startPoint x: 358, startPoint y: 224, endPoint x: 697, endPoint y: 152, distance: 346.5
drag, startPoint x: 284, startPoint y: 222, endPoint x: 644, endPoint y: 187, distance: 362.3
click at [815, 481] on button "Next" at bounding box center [841, 564] width 58 height 17
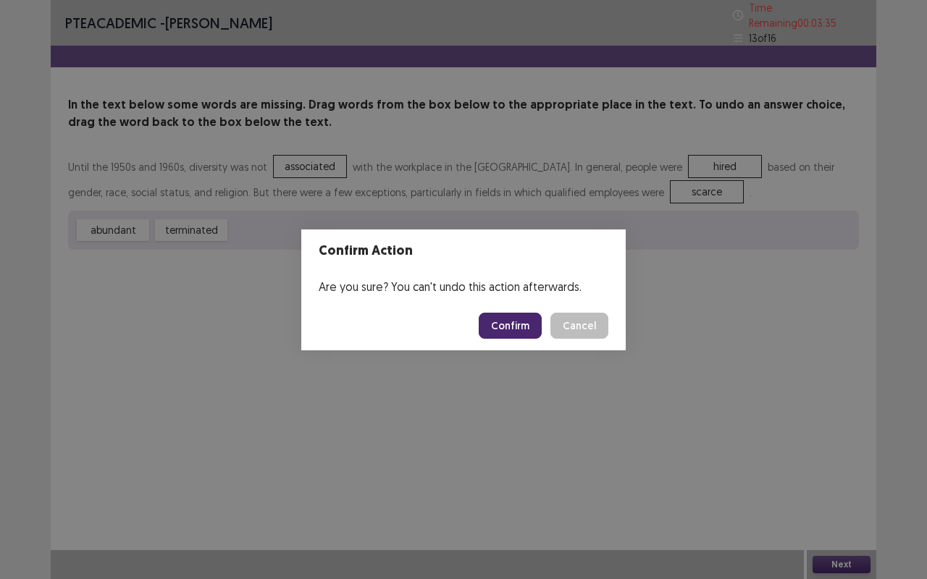
click at [517, 329] on button "Confirm" at bounding box center [510, 326] width 63 height 26
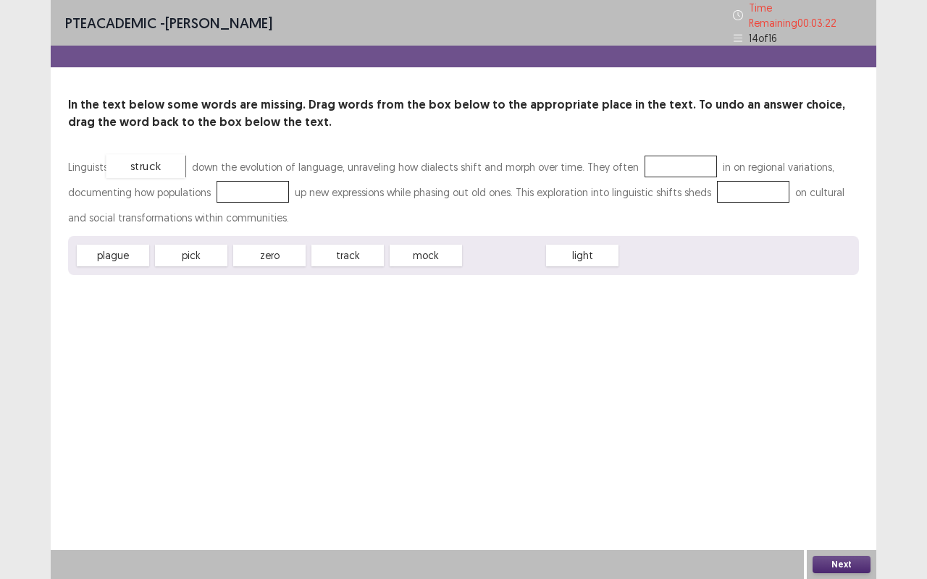
drag, startPoint x: 497, startPoint y: 249, endPoint x: 140, endPoint y: 161, distance: 367.8
drag, startPoint x: 184, startPoint y: 252, endPoint x: 266, endPoint y: 185, distance: 106.1
drag, startPoint x: 411, startPoint y: 256, endPoint x: 744, endPoint y: 185, distance: 339.7
drag, startPoint x: 154, startPoint y: 162, endPoint x: 666, endPoint y: 158, distance: 512.7
drag, startPoint x: 295, startPoint y: 245, endPoint x: 175, endPoint y: 159, distance: 148.3
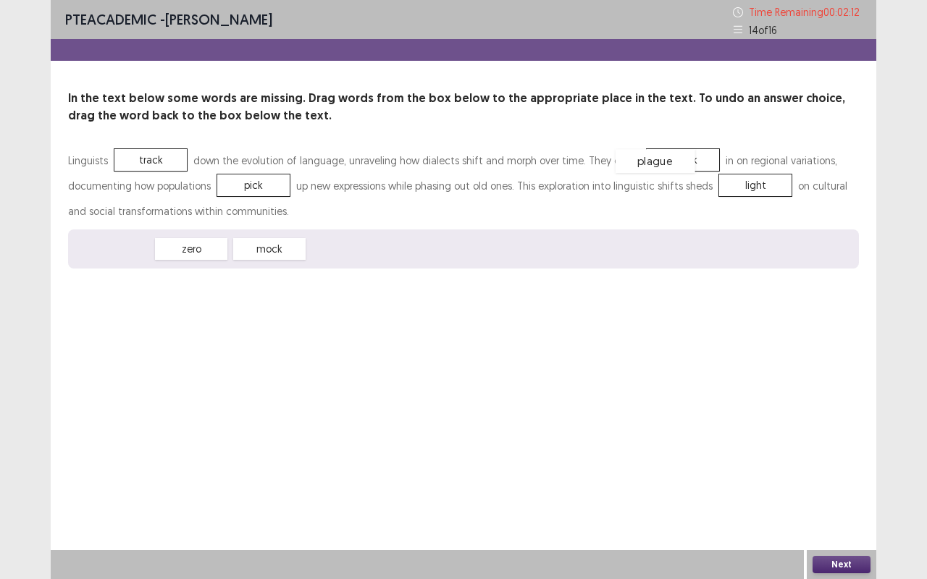
drag, startPoint x: 130, startPoint y: 245, endPoint x: 673, endPoint y: 158, distance: 550.0
click at [838, 481] on button "Next" at bounding box center [841, 564] width 58 height 17
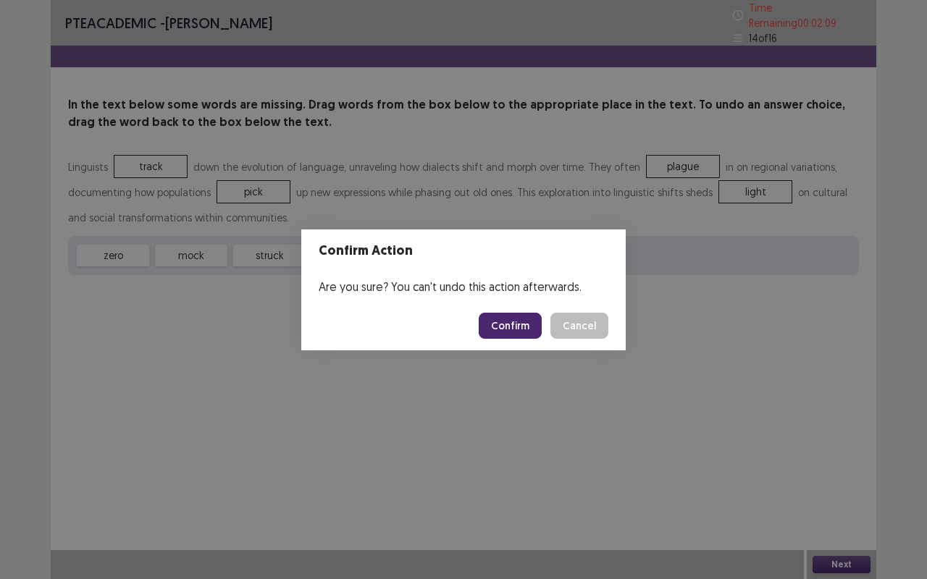
click at [514, 323] on button "Confirm" at bounding box center [510, 326] width 63 height 26
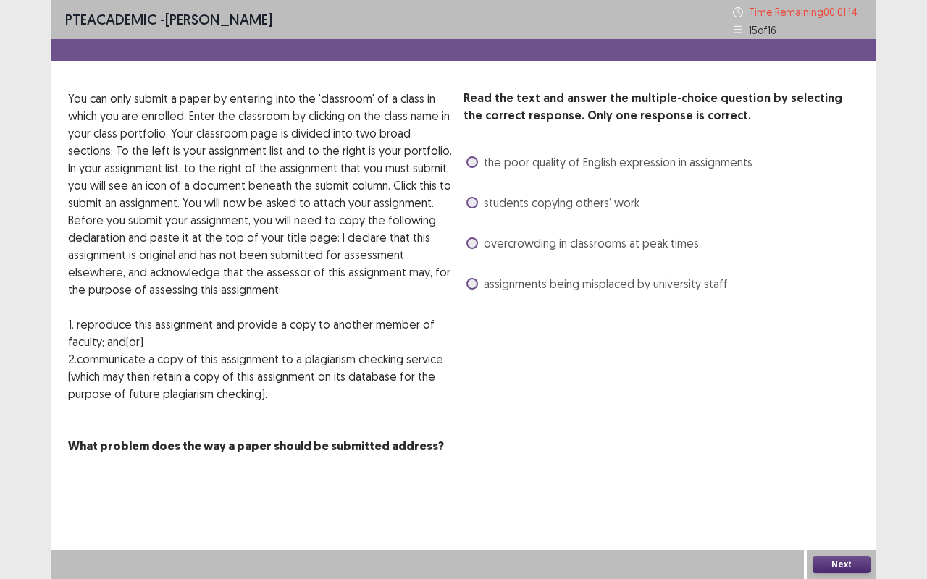
click at [471, 203] on span at bounding box center [472, 203] width 12 height 12
click at [843, 481] on button "Next" at bounding box center [841, 564] width 58 height 17
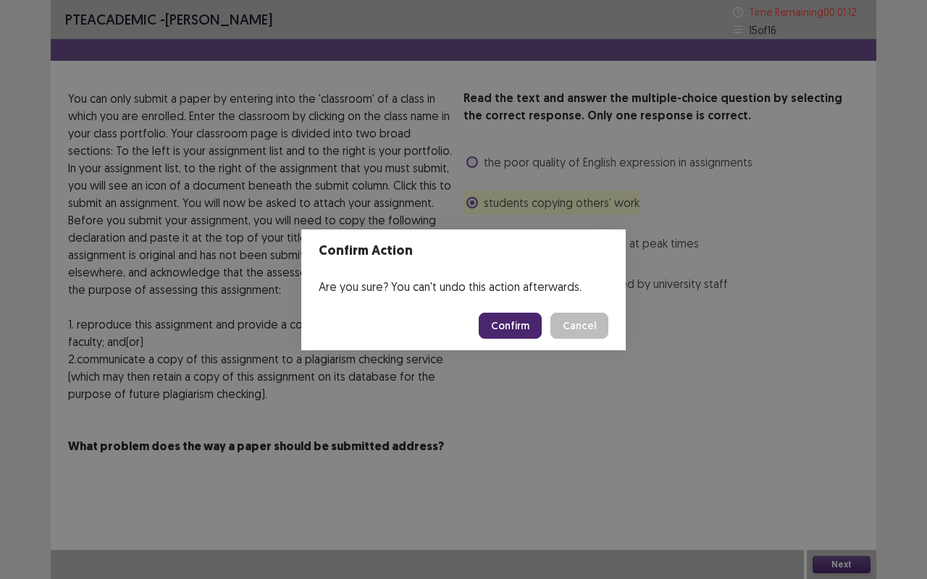
click at [522, 327] on button "Confirm" at bounding box center [510, 326] width 63 height 26
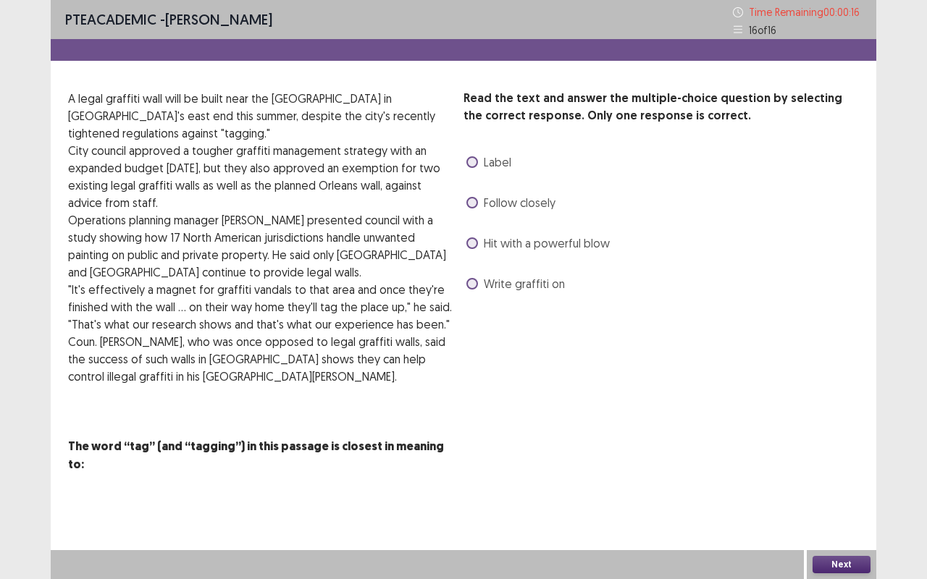
click at [482, 283] on label "Write graffiti on" at bounding box center [515, 283] width 98 height 17
click at [840, 481] on button "Next" at bounding box center [841, 564] width 58 height 17
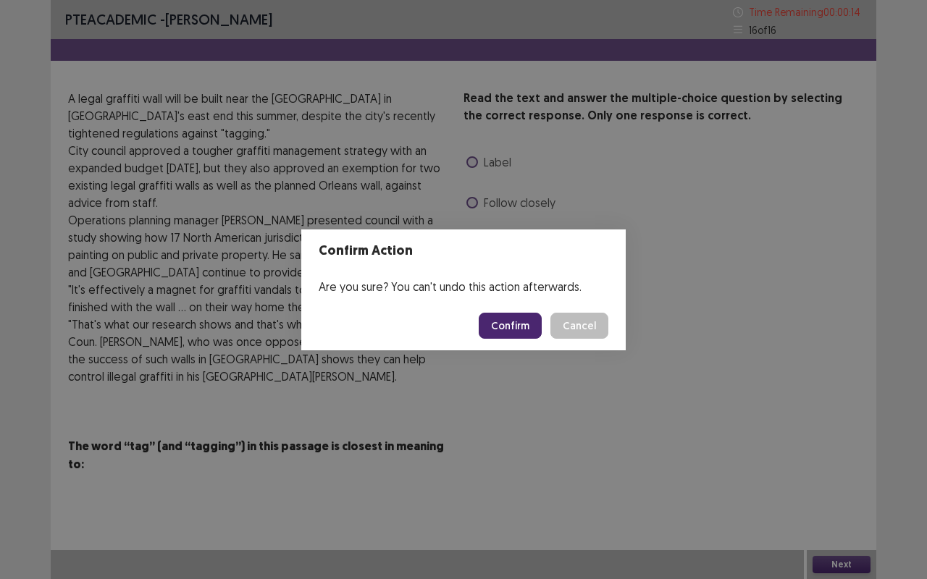
click at [507, 329] on button "Confirm" at bounding box center [510, 326] width 63 height 26
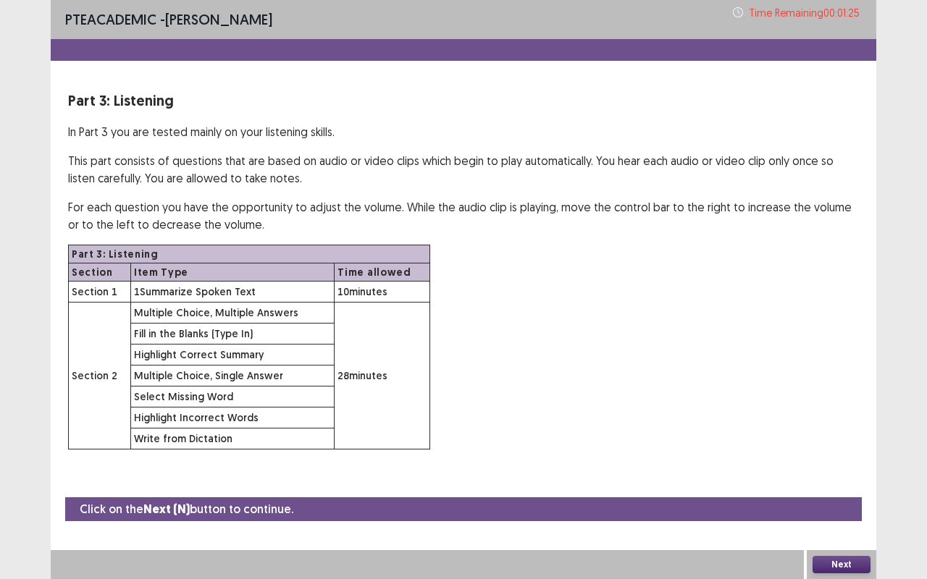
click at [862, 481] on button "Next" at bounding box center [841, 564] width 58 height 17
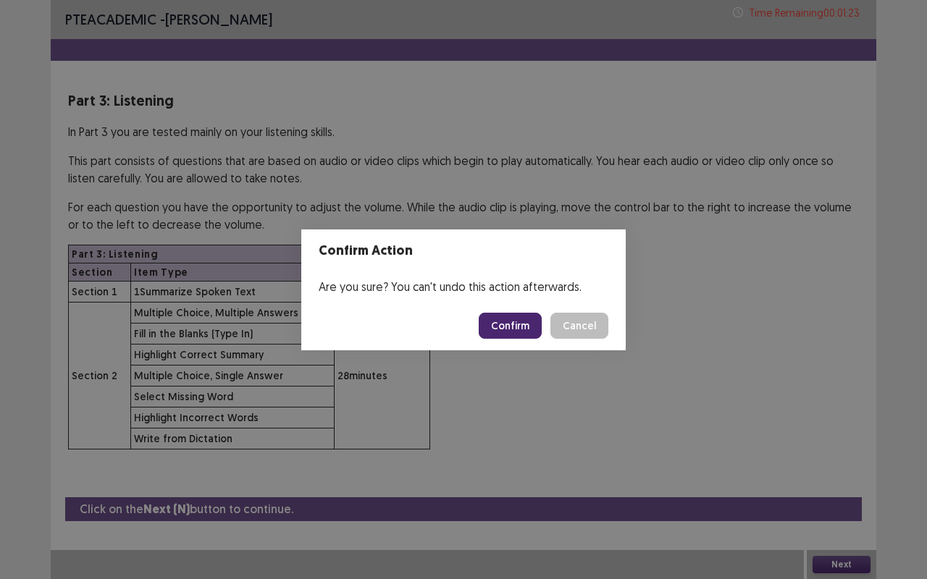
click at [497, 329] on button "Confirm" at bounding box center [510, 326] width 63 height 26
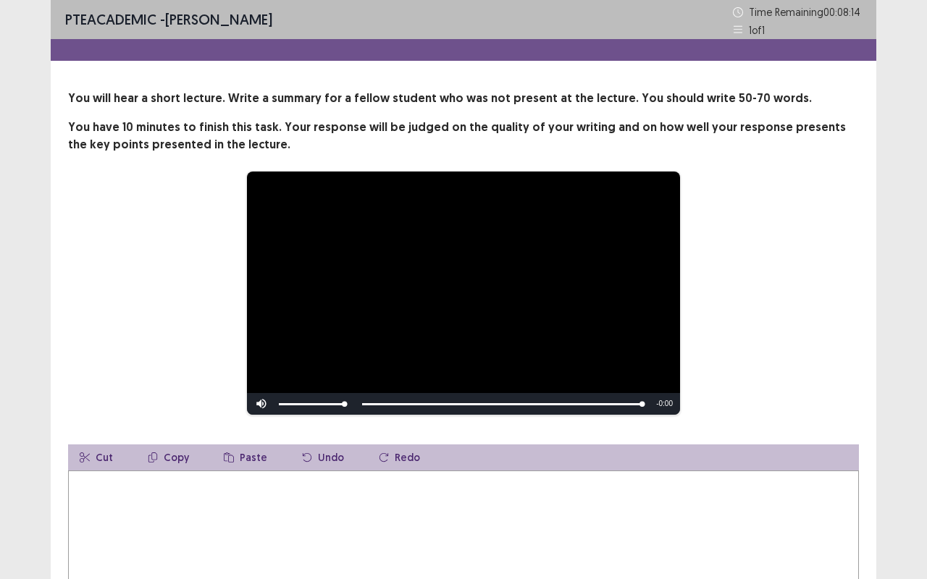
click at [218, 481] on textarea at bounding box center [463, 550] width 791 height 159
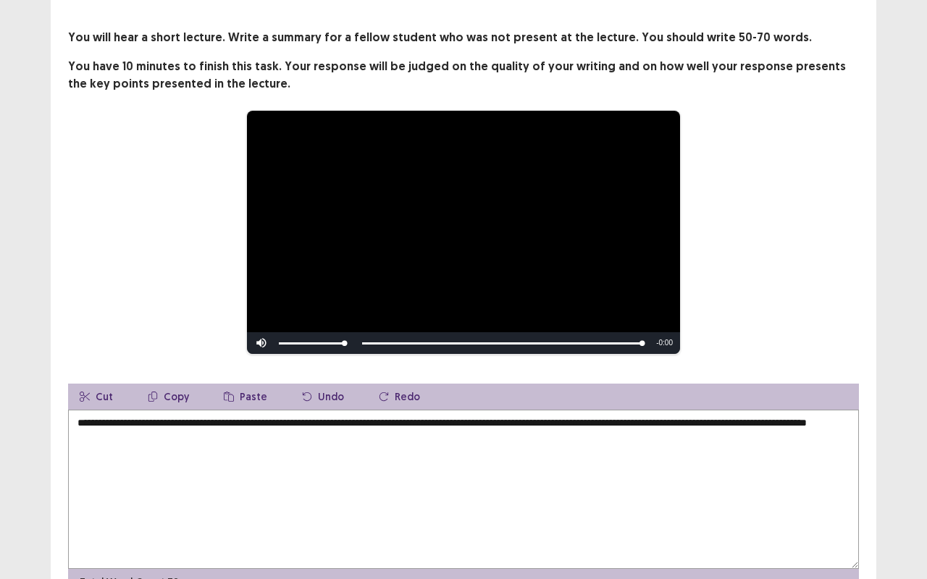
scroll to position [58, 0]
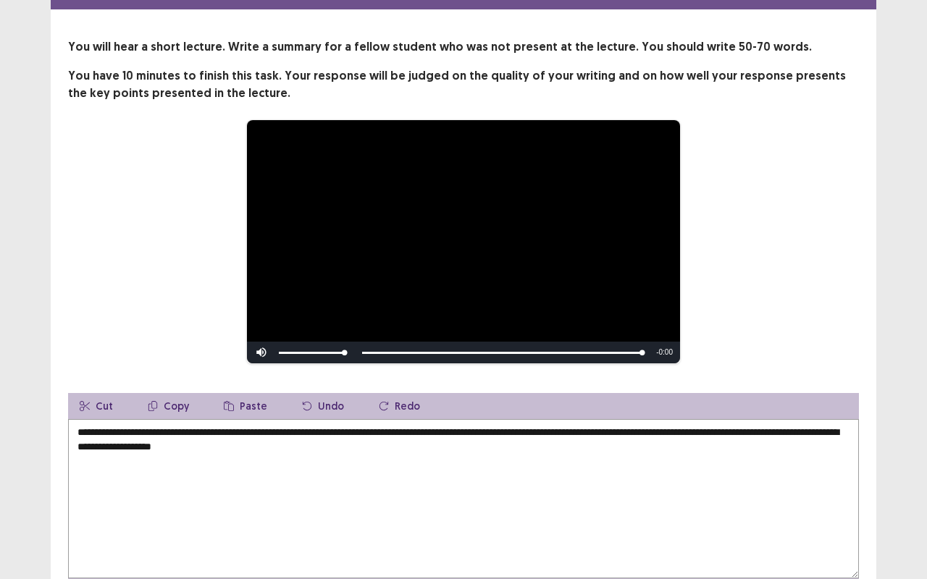
click at [235, 443] on textarea "**********" at bounding box center [463, 498] width 791 height 159
click at [350, 444] on textarea "**********" at bounding box center [463, 498] width 791 height 159
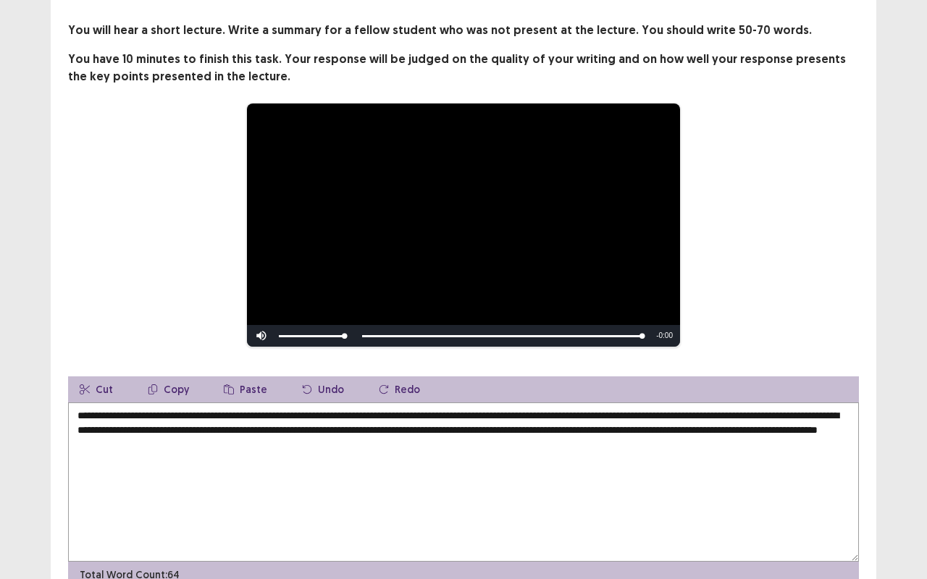
scroll to position [75, 0]
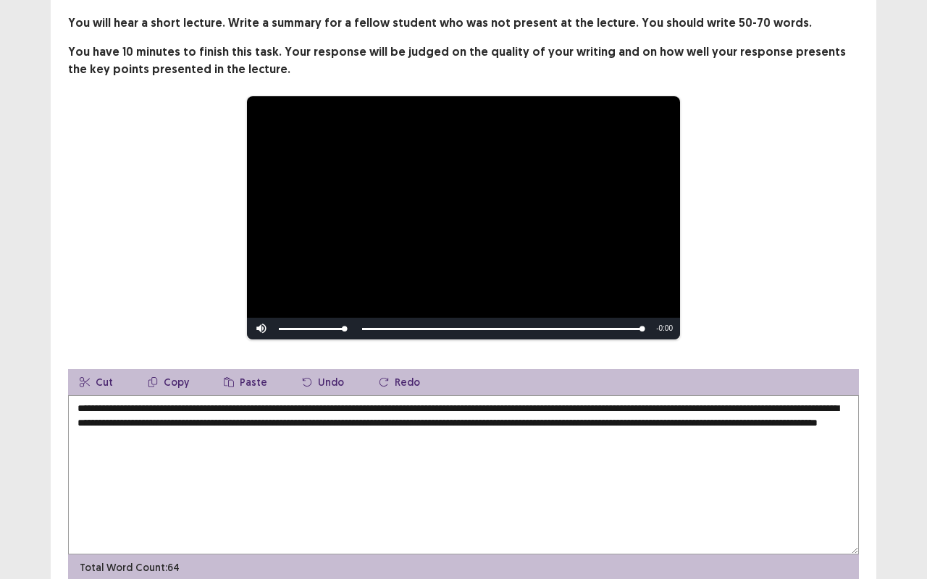
click at [665, 417] on textarea "**********" at bounding box center [463, 474] width 791 height 159
click at [658, 405] on textarea "**********" at bounding box center [463, 474] width 791 height 159
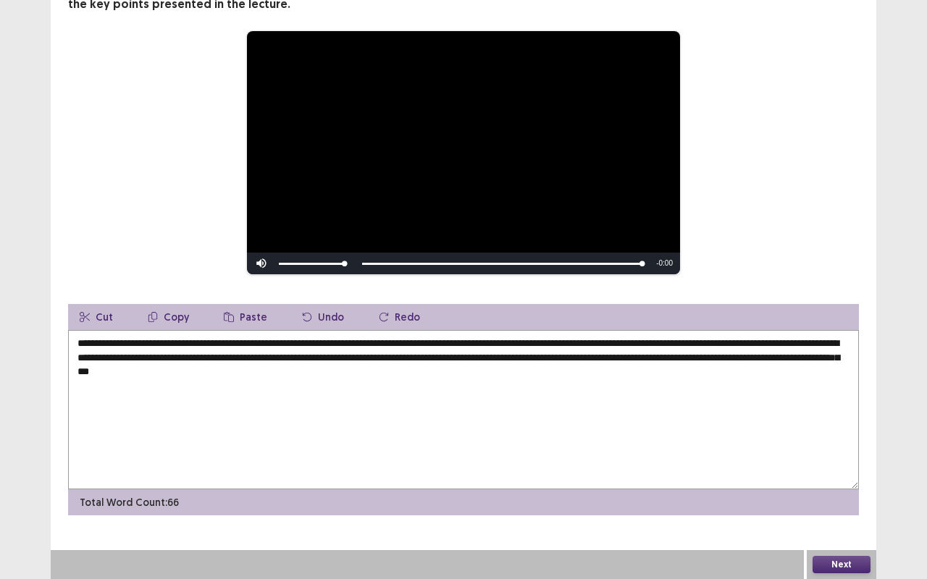
scroll to position [140, 0]
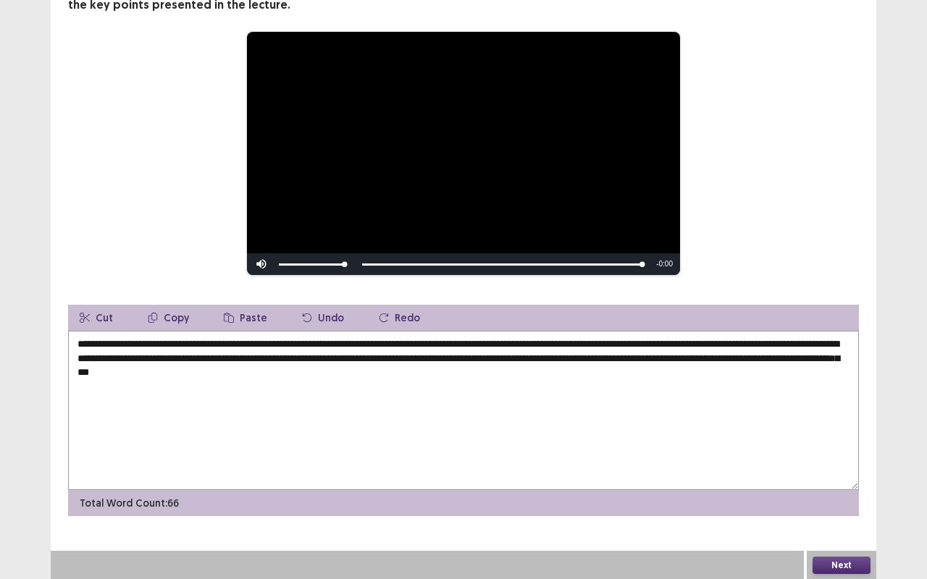
type textarea "**********"
click at [863, 481] on button "Next" at bounding box center [841, 565] width 58 height 17
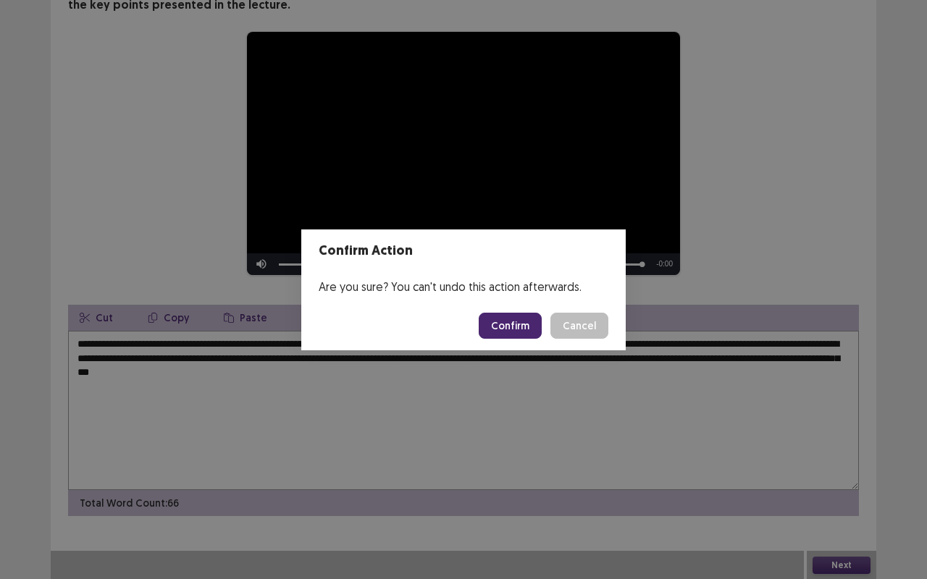
click at [511, 335] on button "Confirm" at bounding box center [510, 326] width 63 height 26
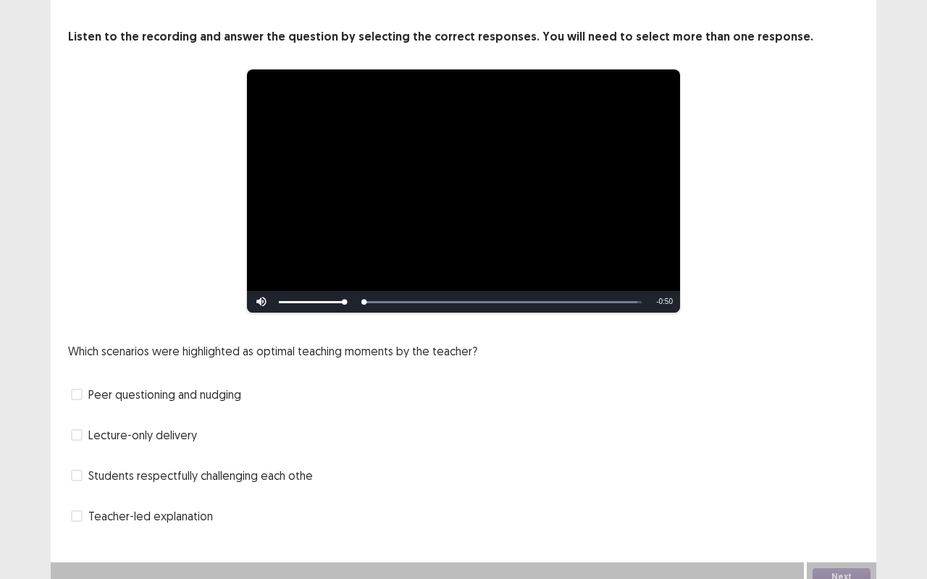
scroll to position [74, 0]
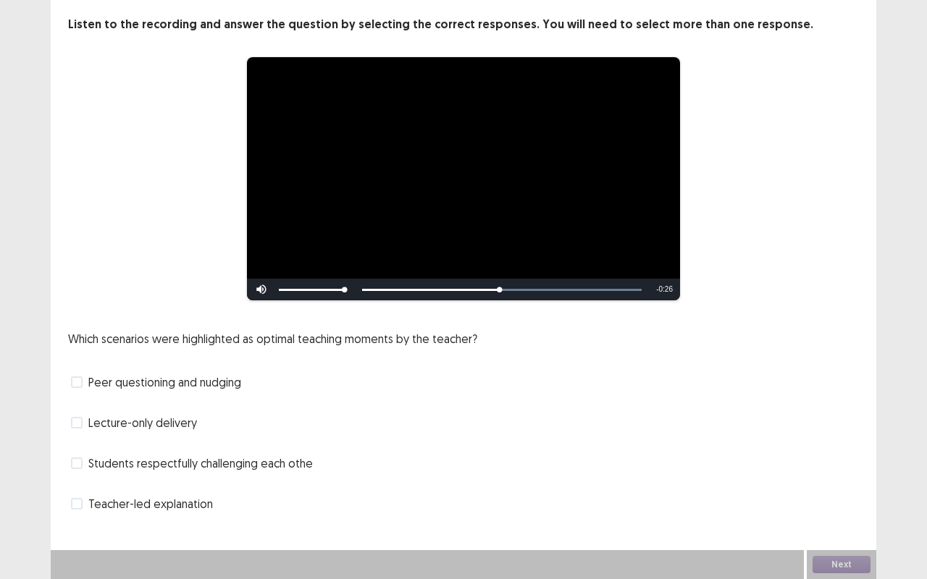
click at [77, 379] on span at bounding box center [77, 383] width 12 height 12
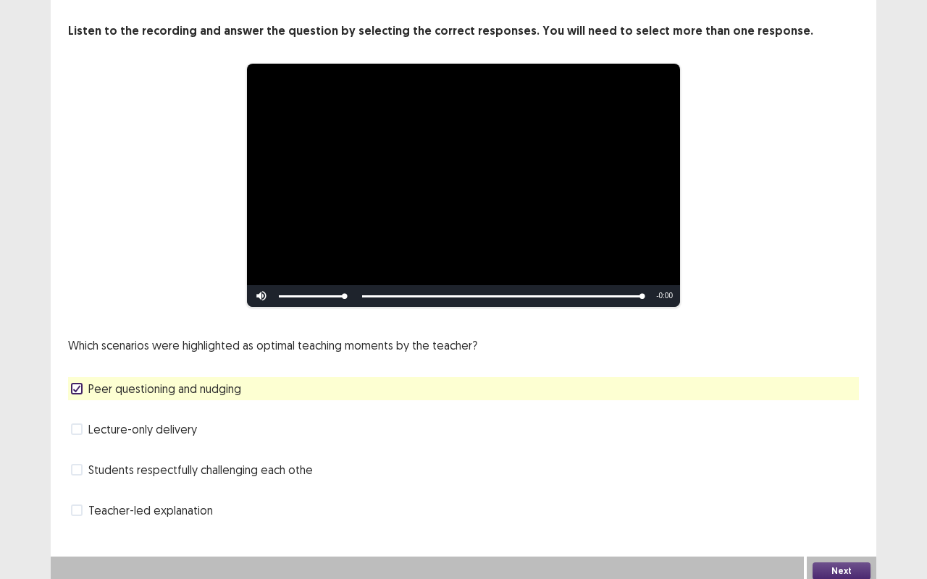
click at [90, 481] on span "Teacher-led explanation" at bounding box center [150, 510] width 125 height 17
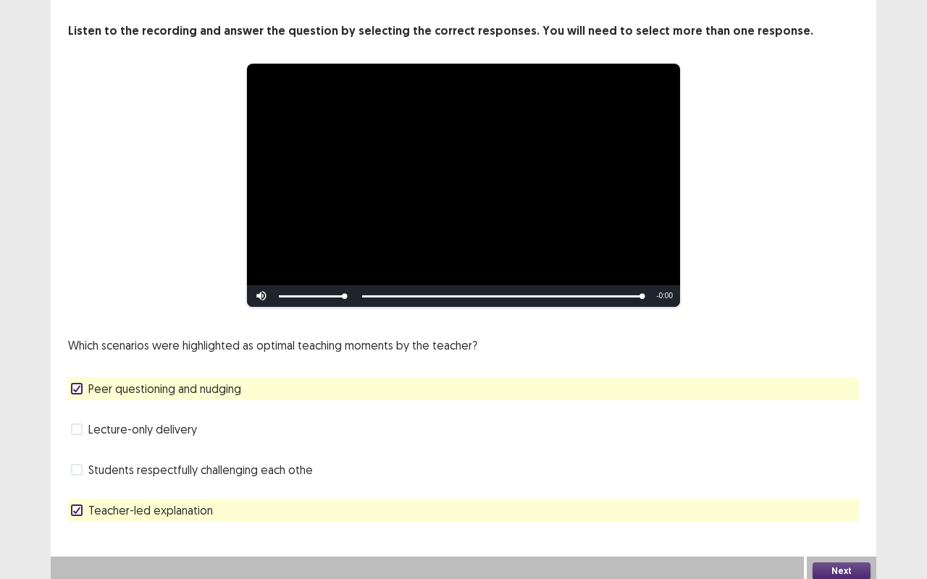
click at [852, 481] on button "Next" at bounding box center [841, 571] width 58 height 17
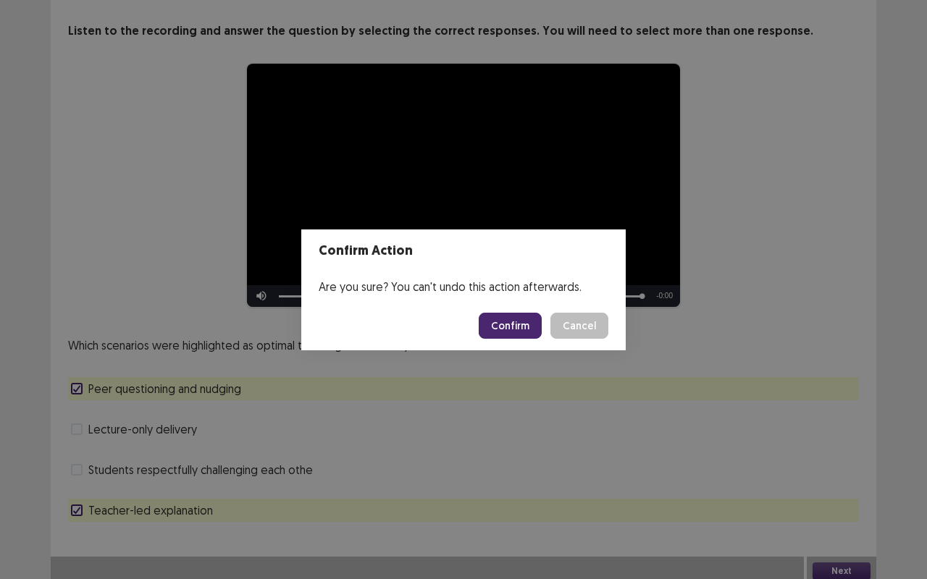
click at [513, 335] on button "Confirm" at bounding box center [510, 326] width 63 height 26
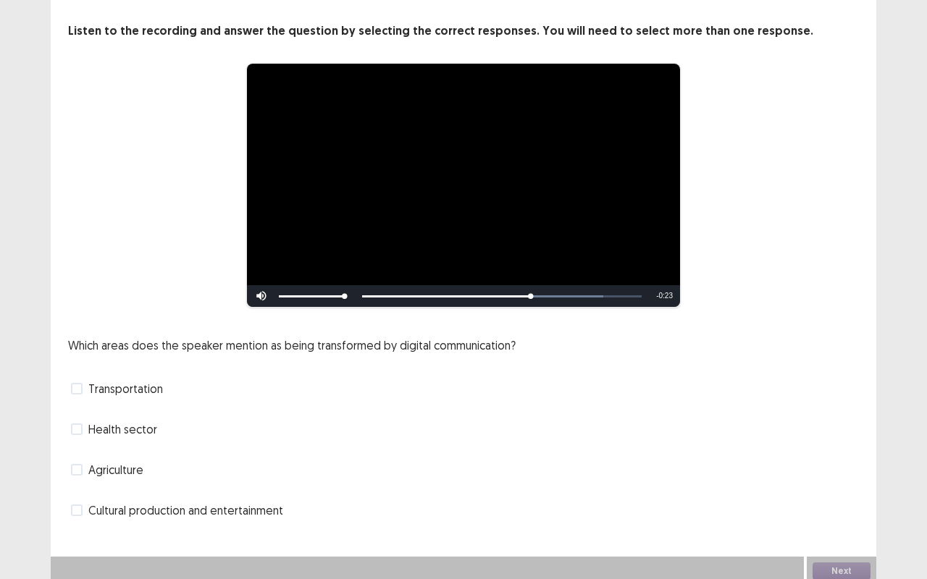
click at [87, 481] on label "Cultural production and entertainment" at bounding box center [177, 510] width 212 height 17
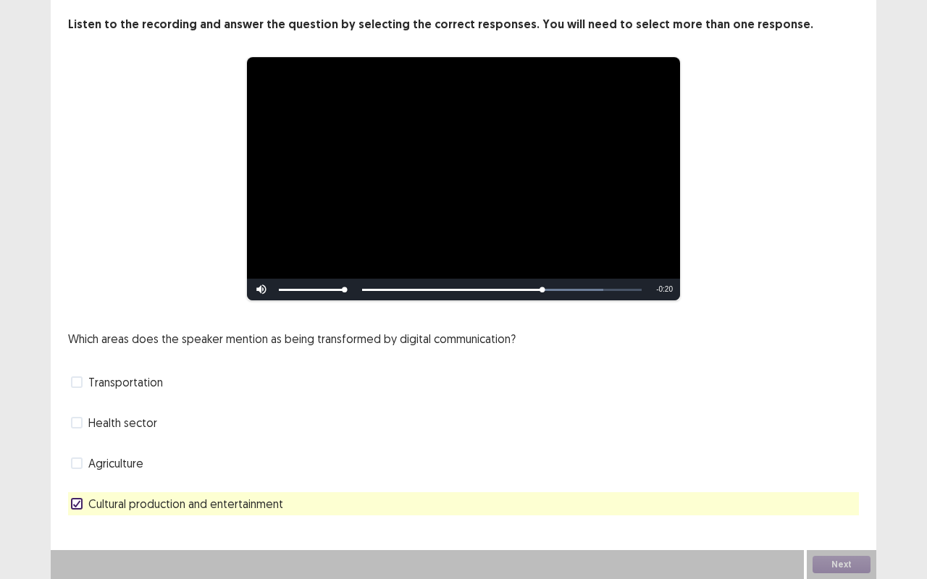
click at [81, 423] on span at bounding box center [77, 423] width 12 height 12
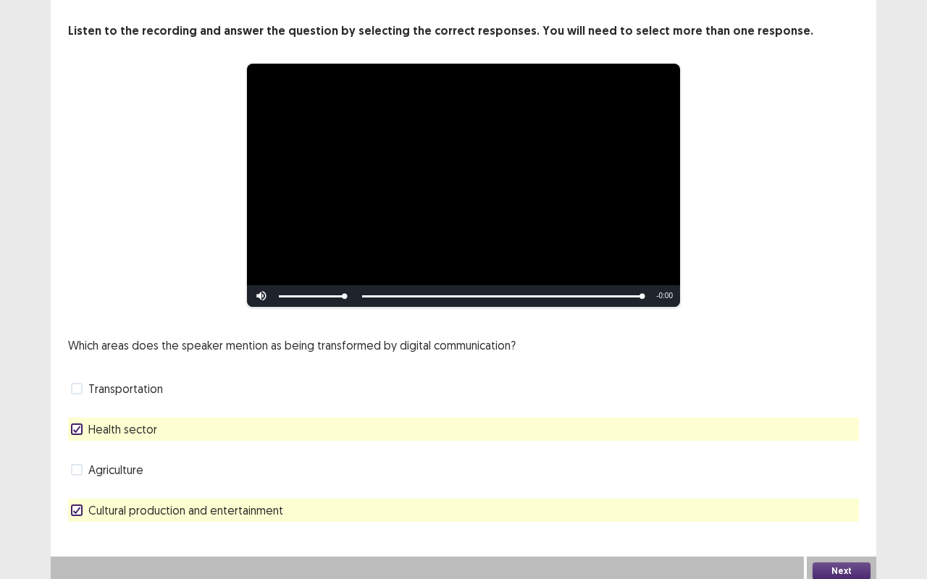
scroll to position [73, 0]
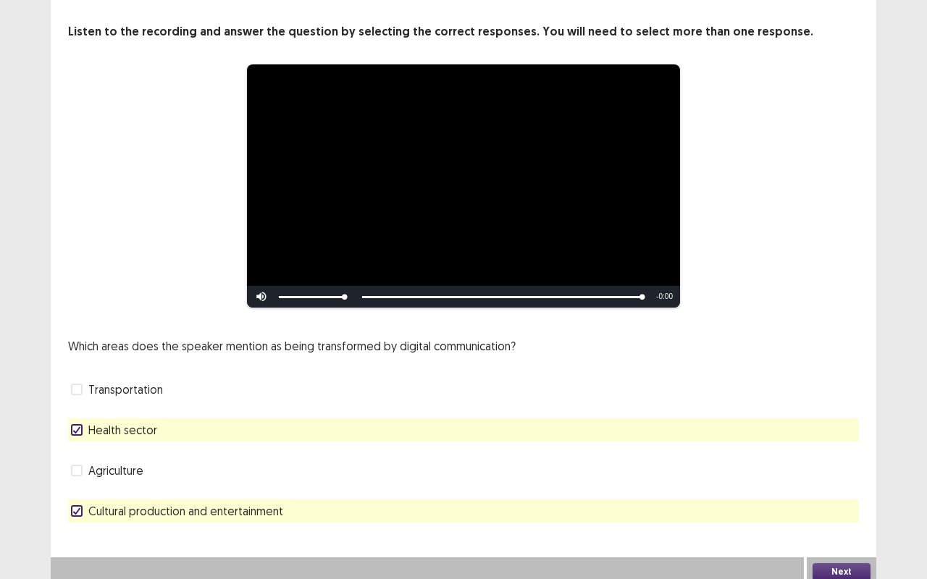
click at [860, 481] on button "Next" at bounding box center [841, 571] width 58 height 17
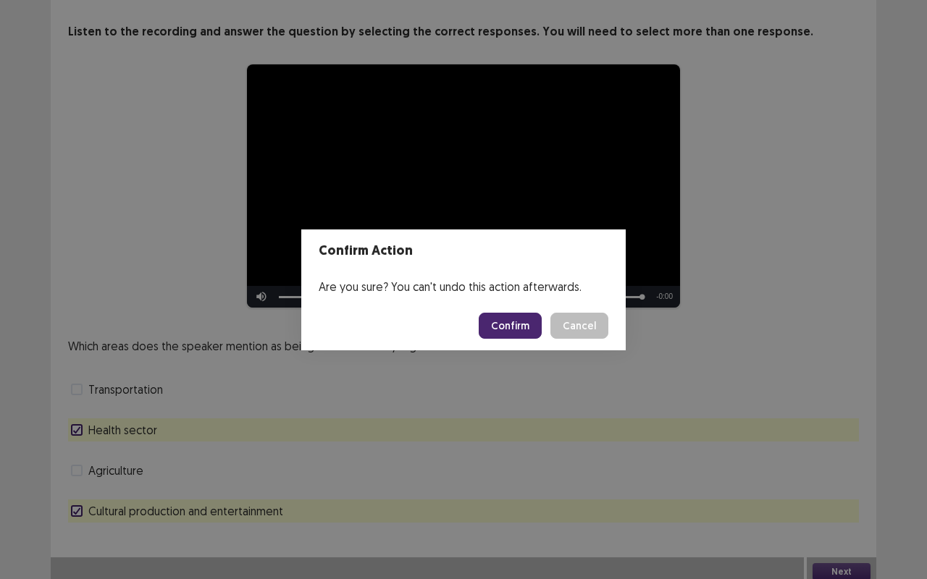
click at [511, 320] on button "Confirm" at bounding box center [510, 326] width 63 height 26
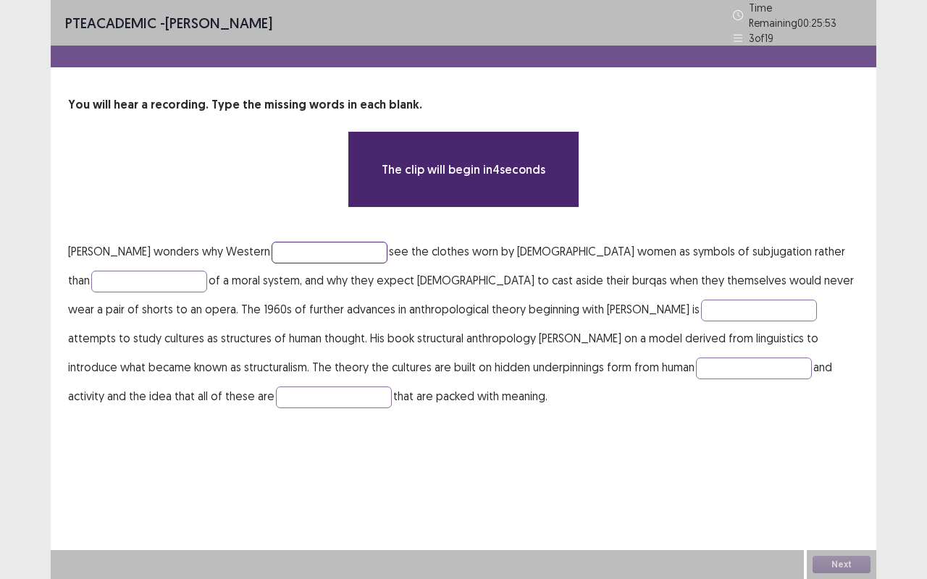
click at [287, 242] on input "text" at bounding box center [330, 253] width 116 height 22
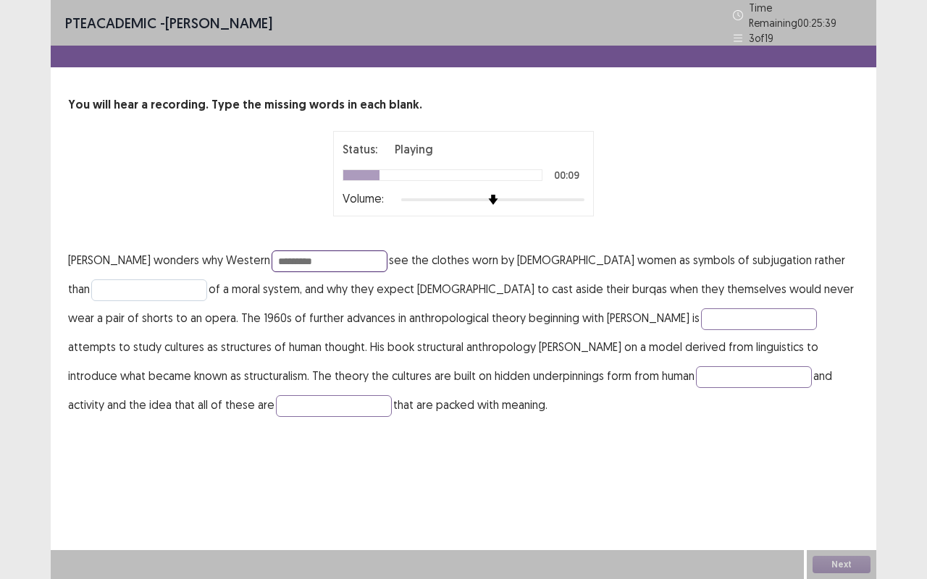
type input "*********"
click at [117, 287] on input "text" at bounding box center [149, 291] width 116 height 22
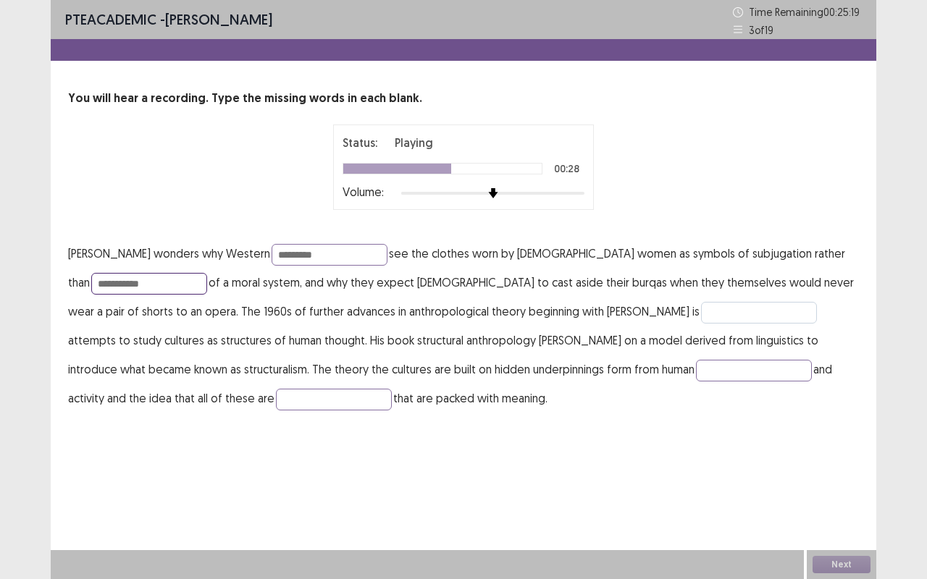
type input "**********"
click at [701, 315] on input "text" at bounding box center [759, 313] width 116 height 22
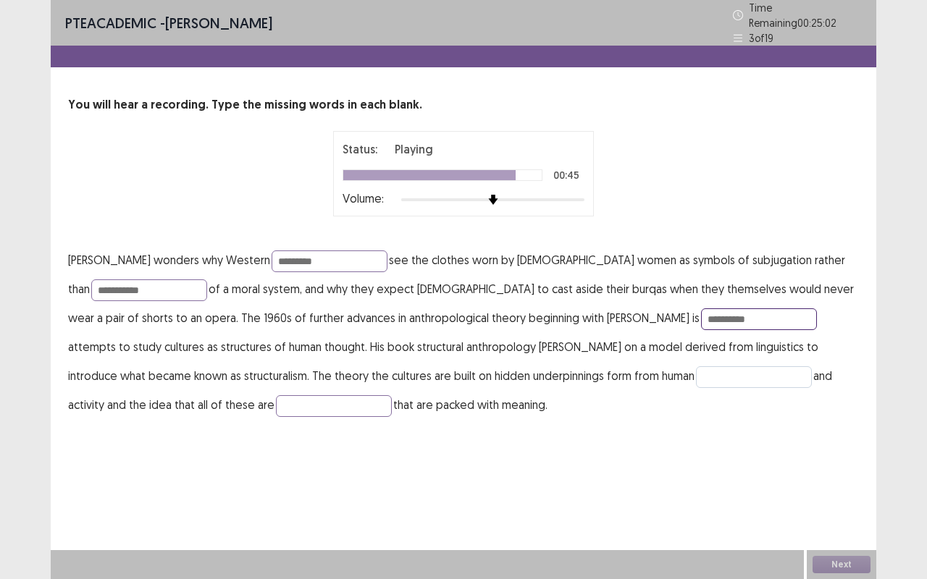
type input "**********"
click at [696, 371] on input "text" at bounding box center [754, 377] width 116 height 22
type input "**********"
click at [276, 397] on input "text" at bounding box center [334, 406] width 116 height 22
click at [344, 251] on input "*********" at bounding box center [330, 262] width 116 height 22
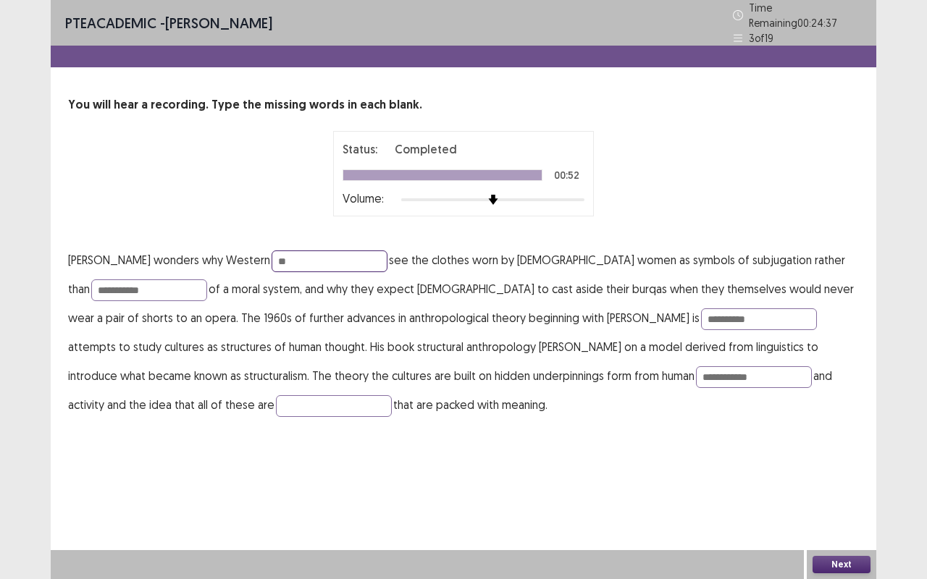
type input "*"
type input "********"
click at [169, 284] on input "**********" at bounding box center [149, 291] width 116 height 22
type input "**********"
click at [701, 315] on input "**********" at bounding box center [759, 319] width 116 height 22
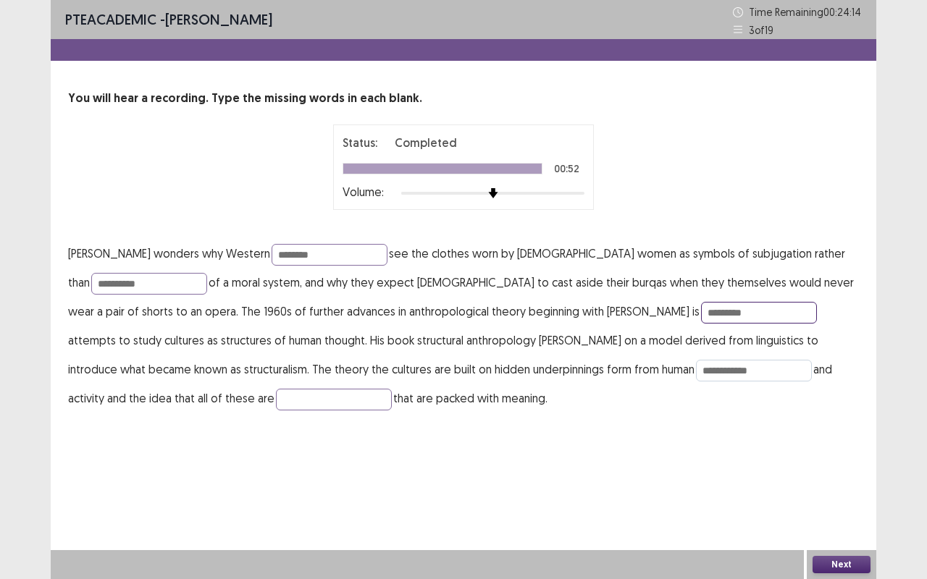
type input "*********"
click at [696, 371] on input "**********" at bounding box center [754, 371] width 116 height 22
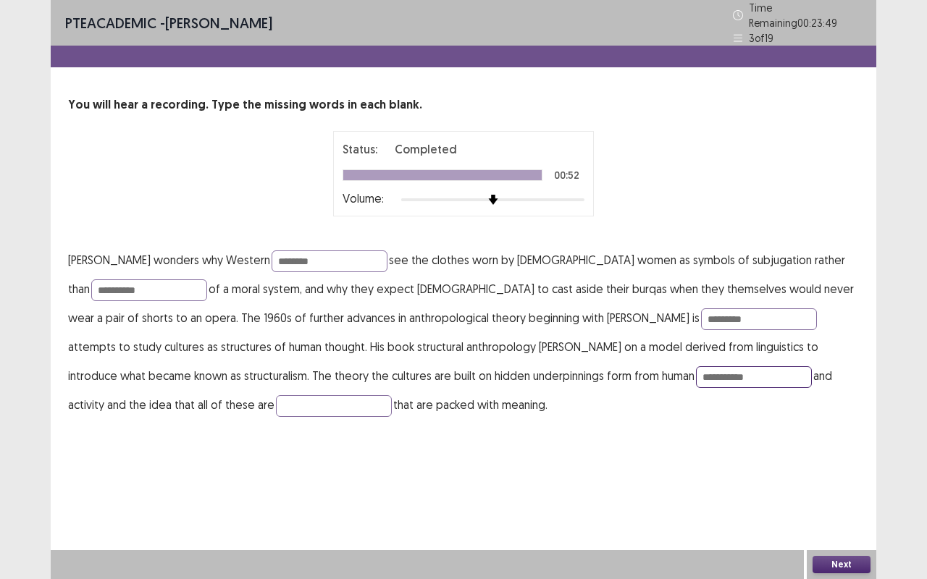
type input "**********"
click at [193, 379] on p "**********" at bounding box center [463, 332] width 791 height 174
click at [276, 403] on input "text" at bounding box center [334, 406] width 116 height 22
type input "*******"
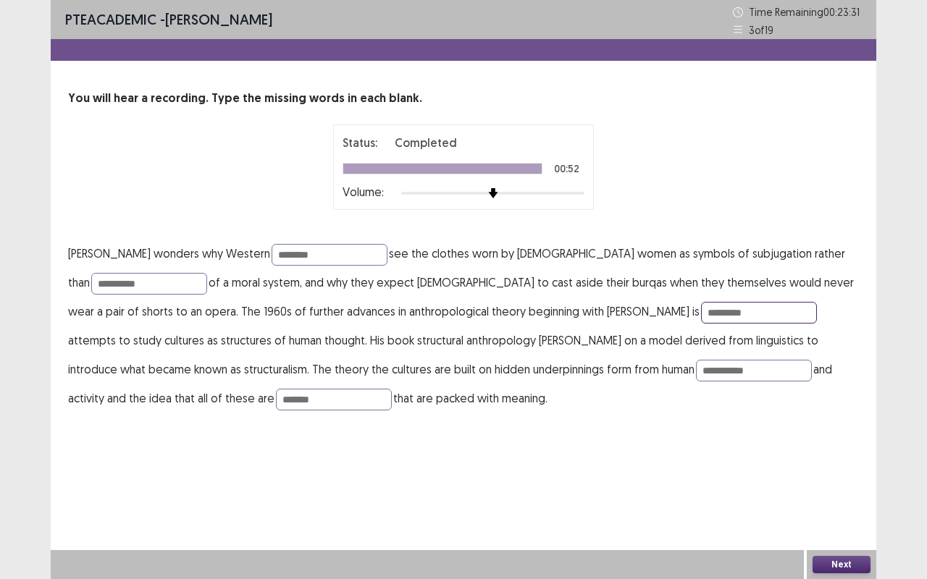
click at [701, 312] on input "*********" at bounding box center [759, 313] width 116 height 22
type input "*********"
click at [655, 403] on p "**********" at bounding box center [463, 326] width 791 height 174
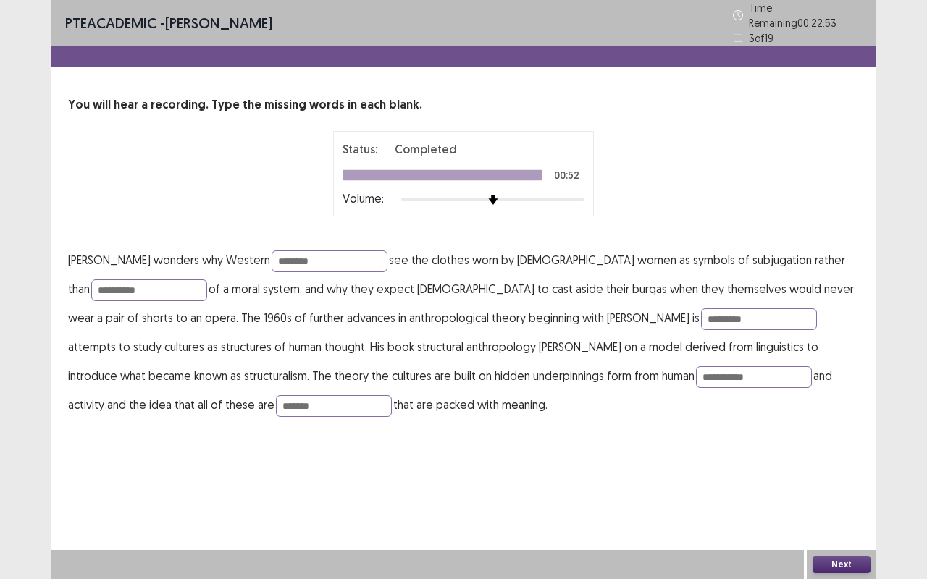
click at [828, 481] on button "Next" at bounding box center [841, 564] width 58 height 17
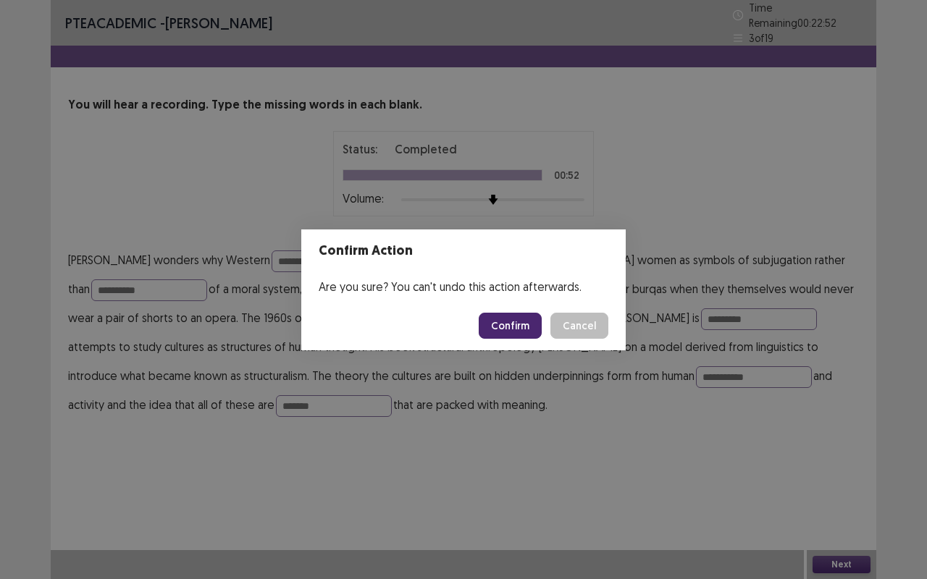
click at [524, 326] on button "Confirm" at bounding box center [510, 326] width 63 height 26
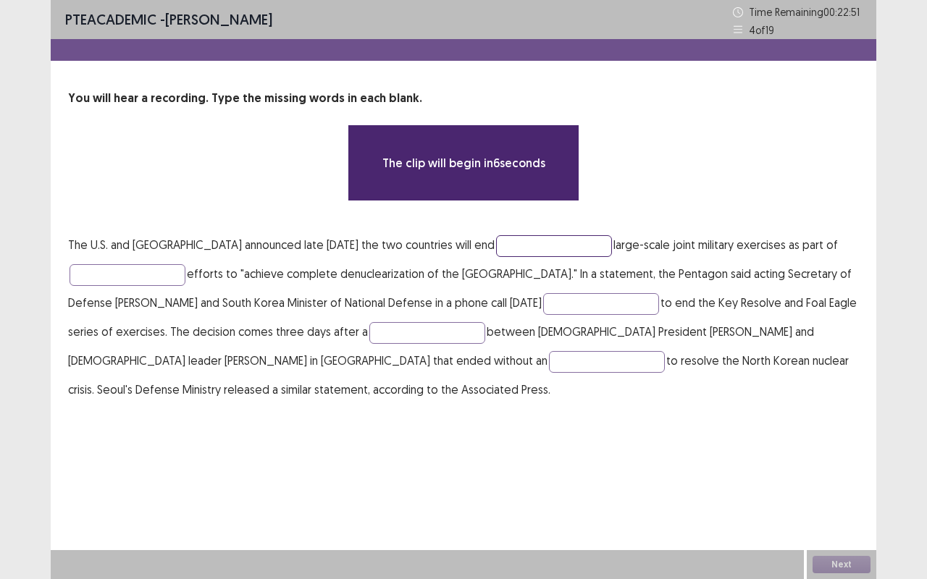
click at [496, 246] on input "text" at bounding box center [554, 246] width 116 height 22
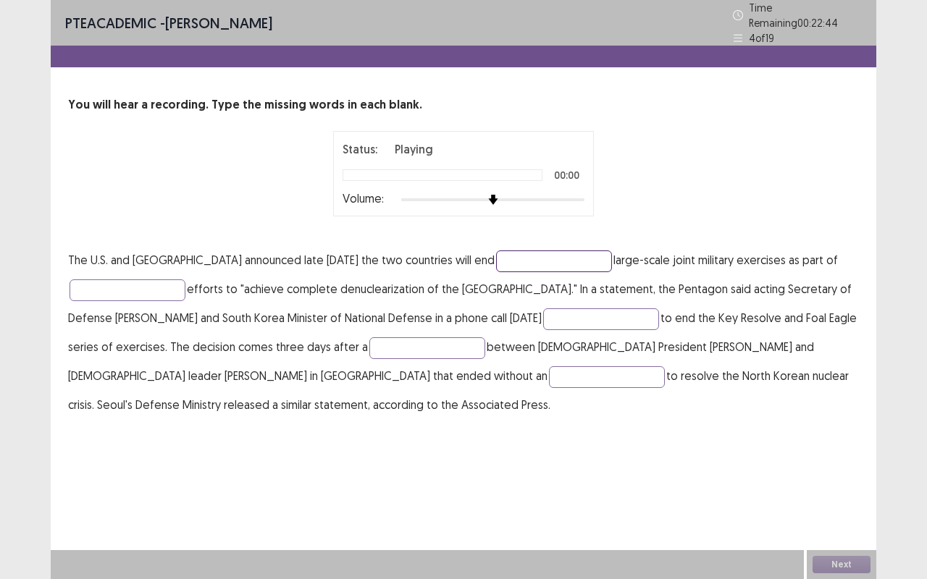
click at [496, 256] on input "text" at bounding box center [554, 262] width 116 height 22
type input "******"
click at [141, 282] on input "text" at bounding box center [128, 291] width 116 height 22
type input "*********"
click at [587, 312] on input "text" at bounding box center [601, 319] width 116 height 22
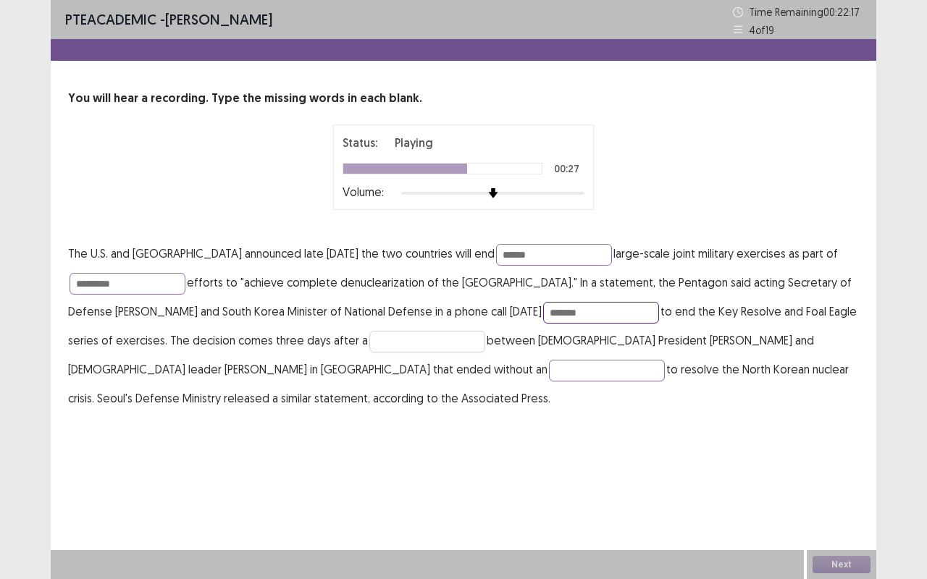
type input "*******"
click at [430, 350] on input "text" at bounding box center [427, 342] width 116 height 22
type input "******"
click at [549, 374] on input "text" at bounding box center [607, 371] width 116 height 22
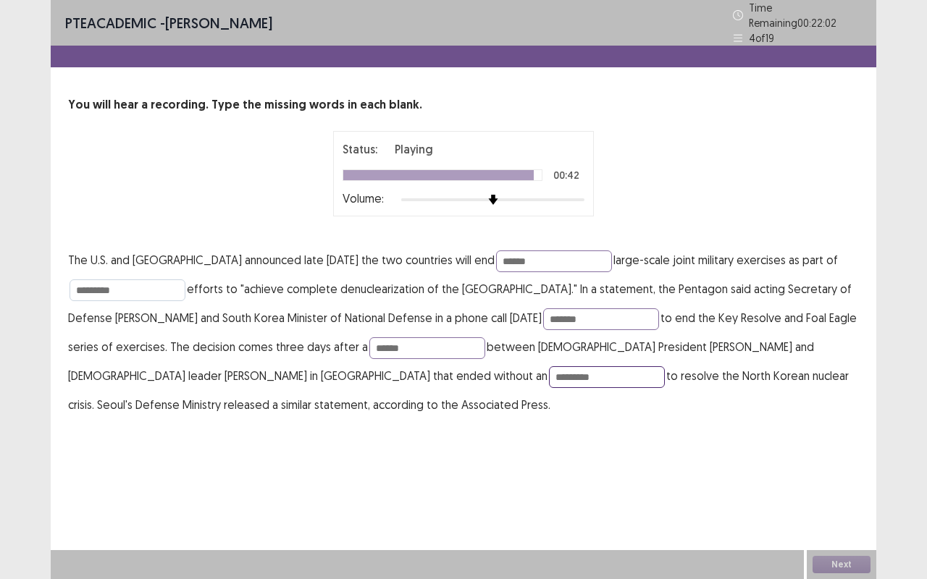
type input "*********"
click at [158, 281] on input "*********" at bounding box center [128, 291] width 116 height 22
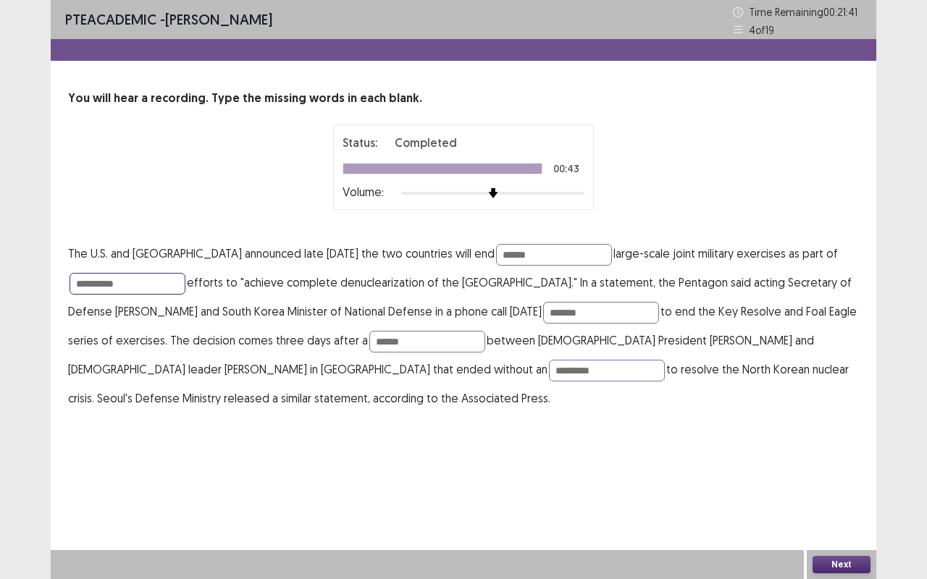
type input "**********"
click at [856, 481] on button "Next" at bounding box center [841, 564] width 58 height 17
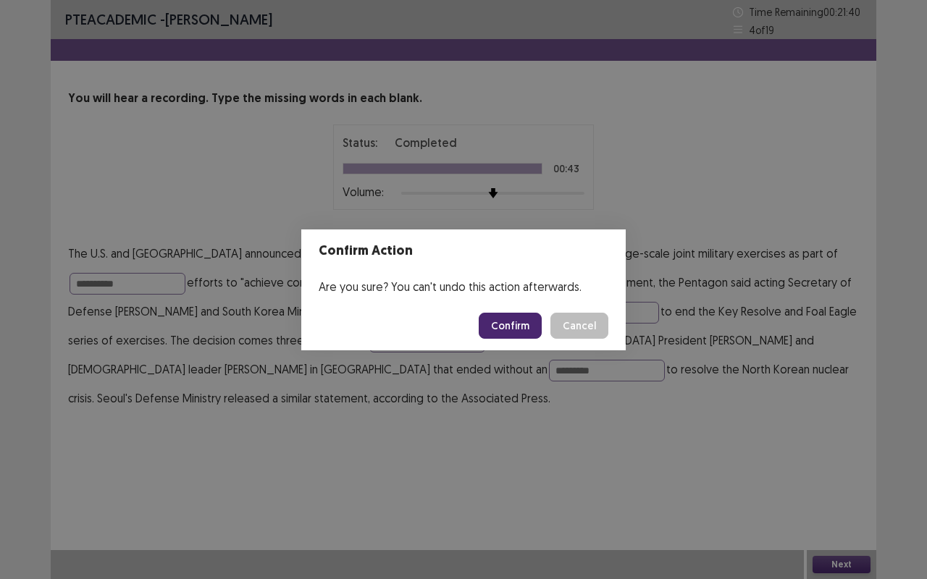
click at [492, 323] on button "Confirm" at bounding box center [510, 326] width 63 height 26
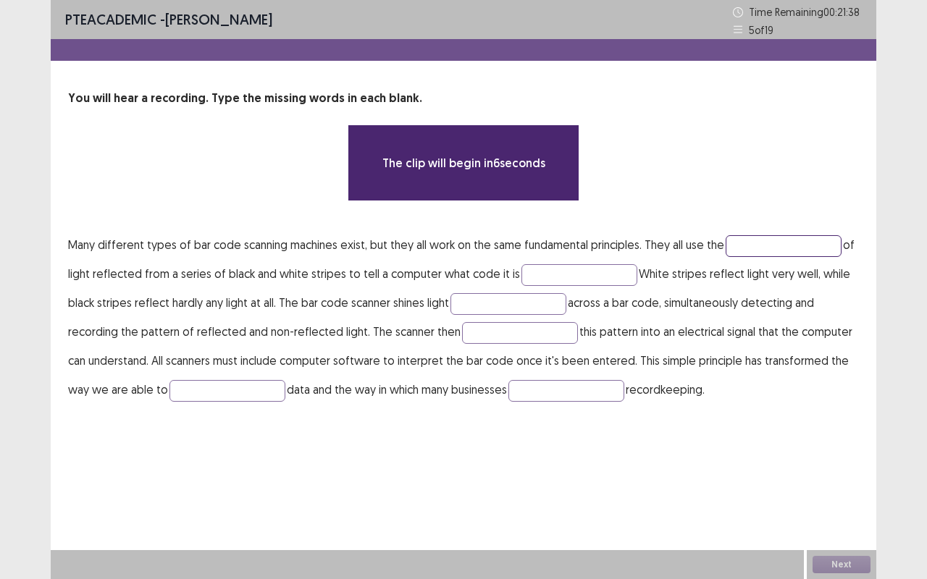
click at [759, 237] on input "text" at bounding box center [784, 246] width 116 height 22
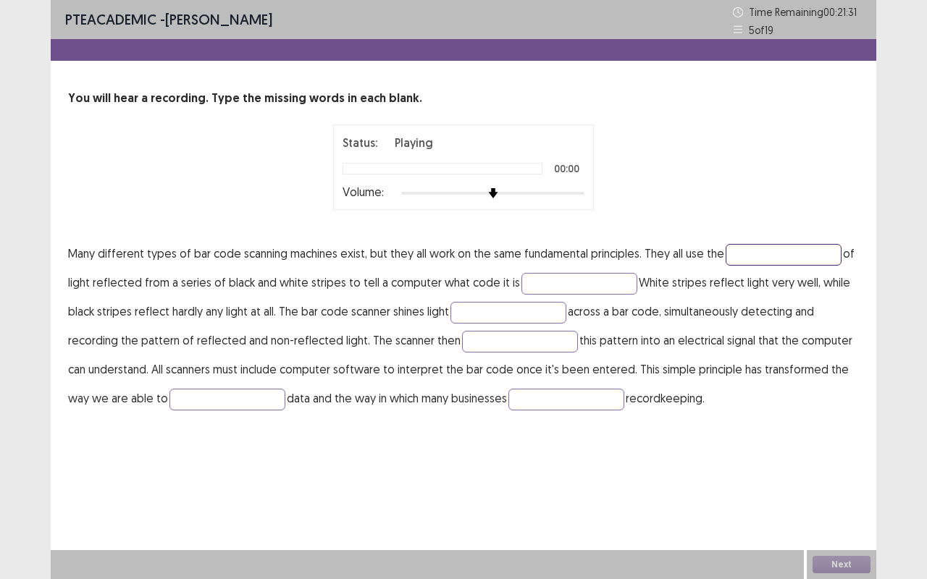
click at [749, 256] on input "text" at bounding box center [784, 255] width 116 height 22
type input "**********"
click at [546, 284] on input "text" at bounding box center [579, 284] width 116 height 22
type input "******"
click at [504, 312] on input "text" at bounding box center [508, 313] width 116 height 22
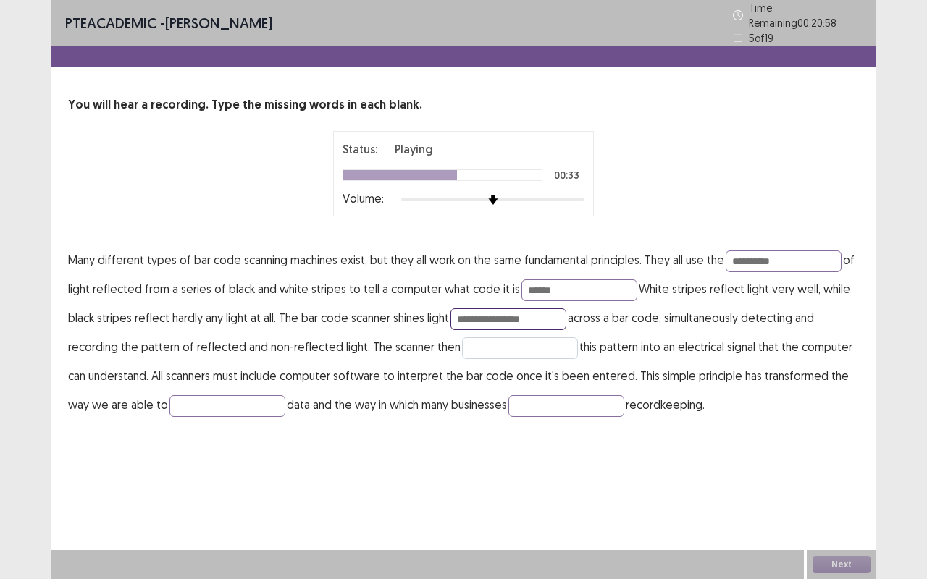
type input "**********"
click at [506, 340] on input "text" at bounding box center [520, 348] width 116 height 22
type input "**********"
click at [245, 399] on input "text" at bounding box center [227, 406] width 116 height 22
type input "**********"
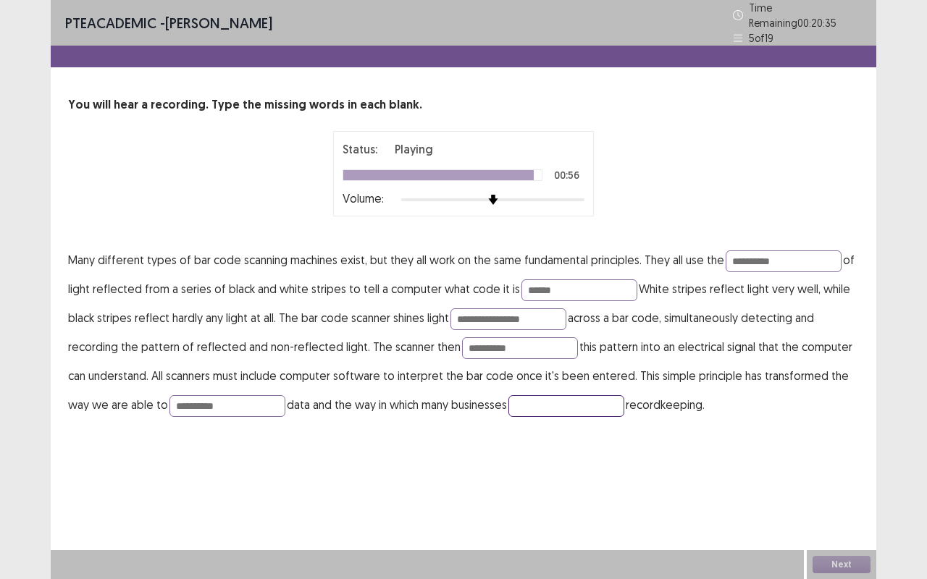
click at [552, 401] on input "text" at bounding box center [566, 406] width 116 height 22
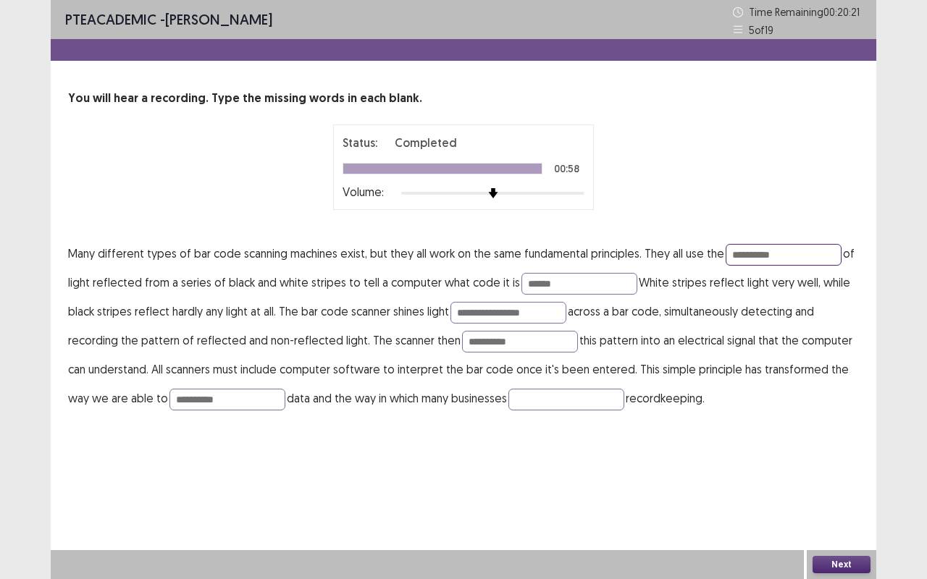
click at [785, 251] on input "**********" at bounding box center [784, 255] width 116 height 22
type input "*********"
click at [550, 313] on input "**********" at bounding box center [508, 313] width 116 height 22
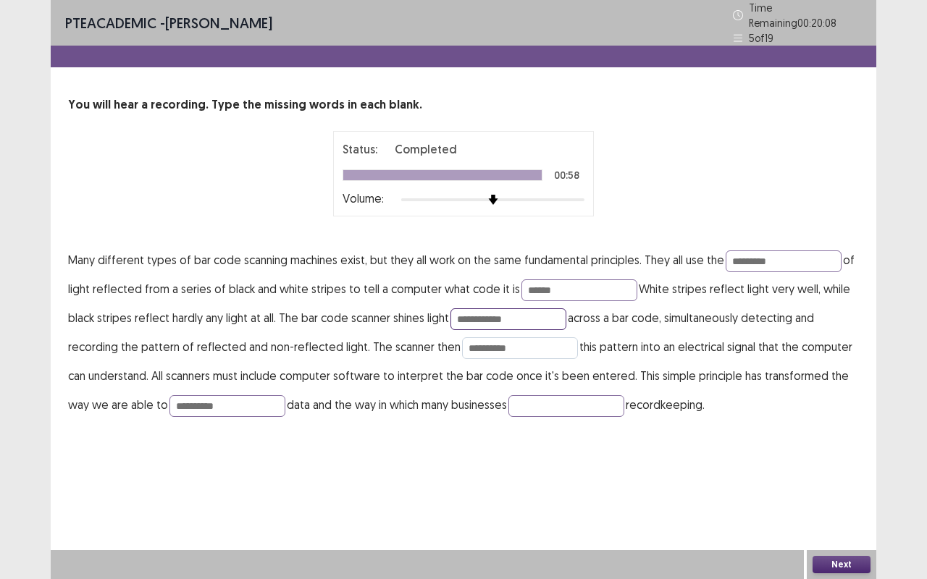
type input "**********"
click at [518, 343] on input "**********" at bounding box center [520, 348] width 116 height 22
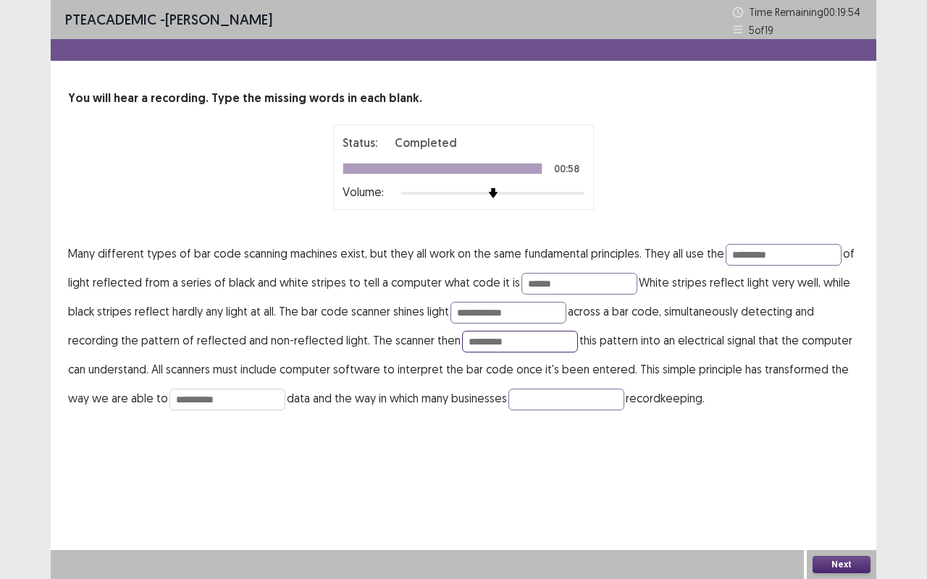
type input "*********"
click at [234, 400] on input "**********" at bounding box center [227, 400] width 116 height 22
type input "**********"
click at [277, 461] on div "**********" at bounding box center [464, 289] width 826 height 579
click at [559, 401] on input "text" at bounding box center [566, 400] width 116 height 22
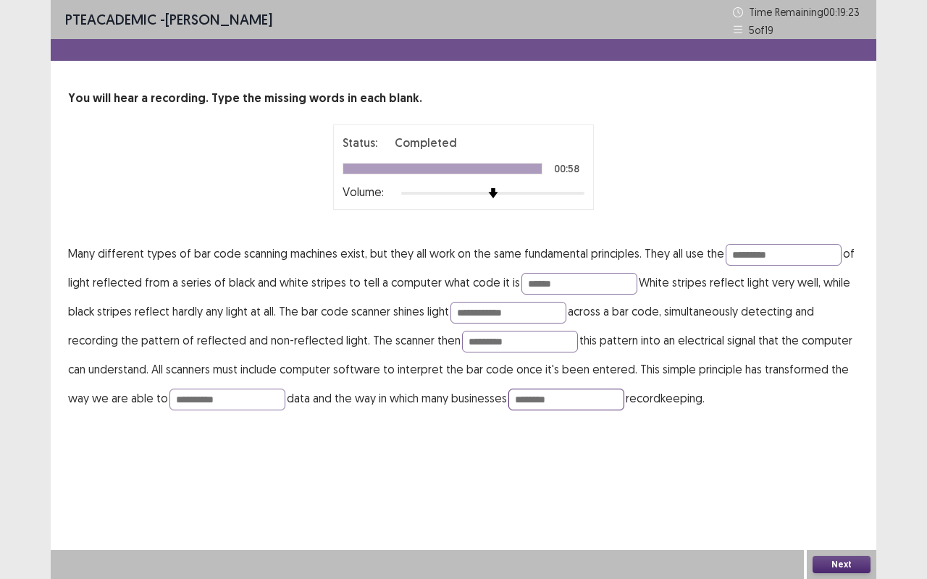
click at [560, 407] on input "********" at bounding box center [566, 400] width 116 height 22
type input "********"
click at [604, 471] on div "**********" at bounding box center [464, 289] width 826 height 579
click at [851, 481] on button "Next" at bounding box center [841, 564] width 58 height 17
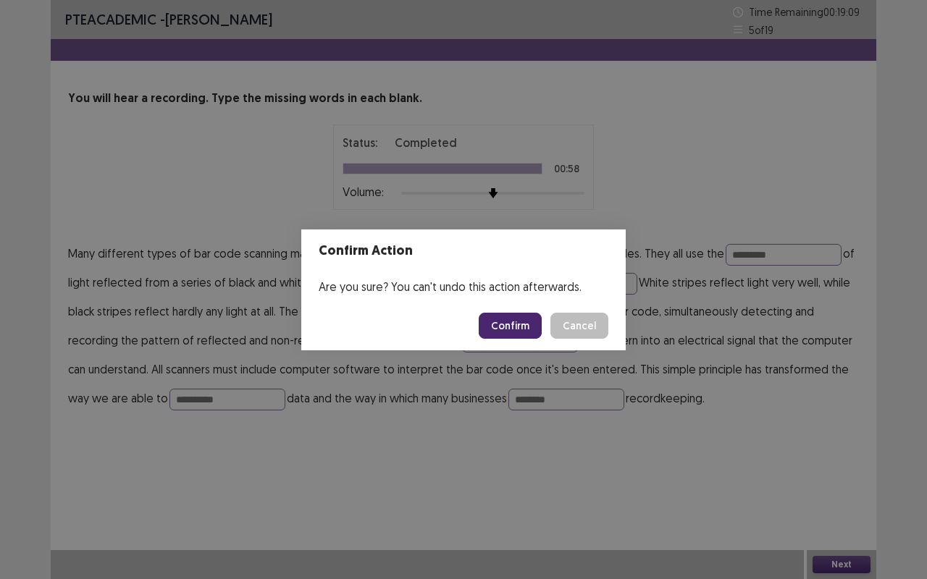
click at [529, 322] on button "Confirm" at bounding box center [510, 326] width 63 height 26
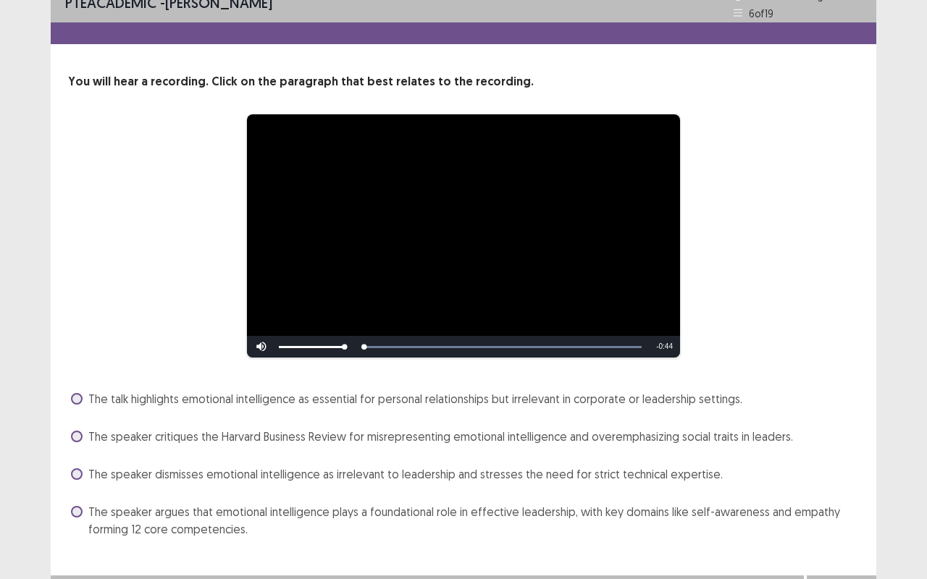
scroll to position [42, 0]
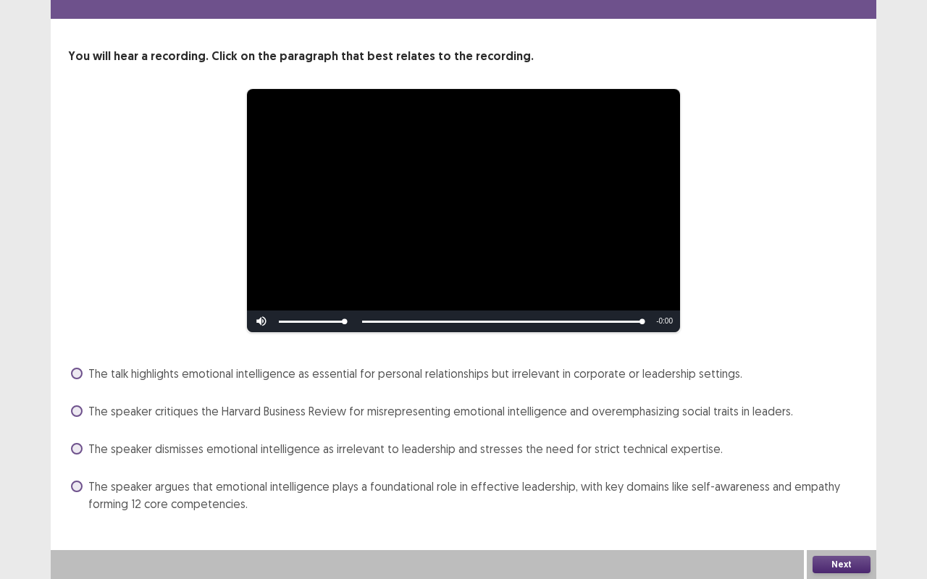
click at [80, 481] on span at bounding box center [77, 487] width 12 height 12
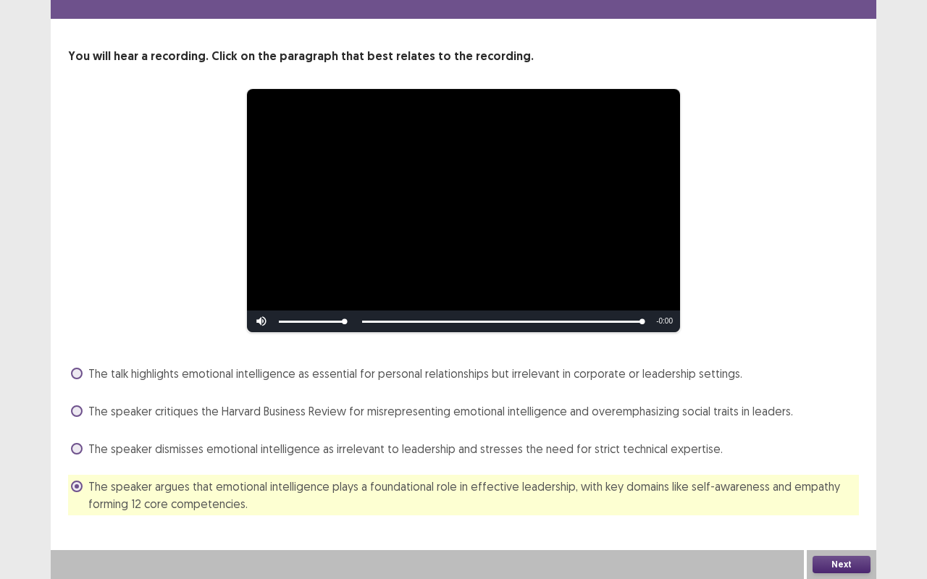
click at [829, 481] on button "Next" at bounding box center [841, 564] width 58 height 17
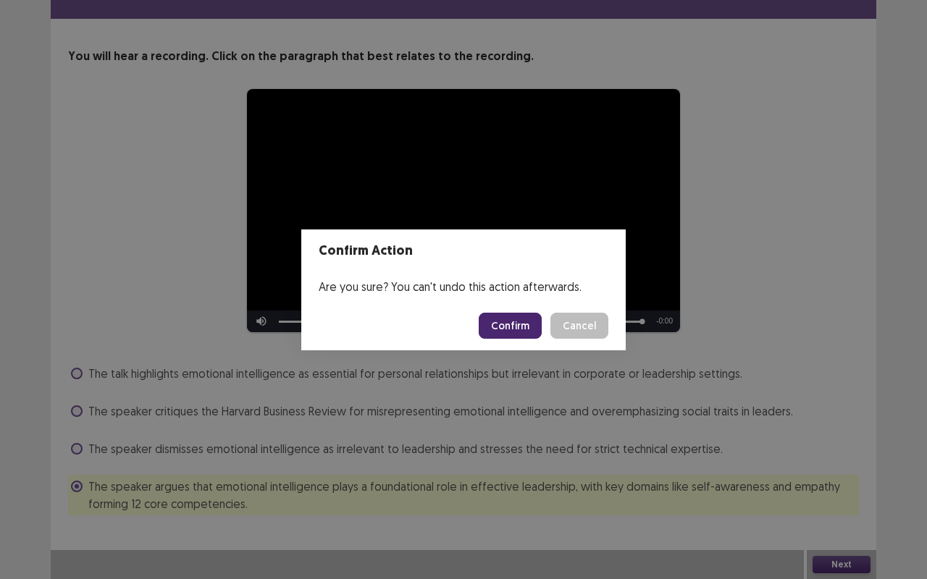
click at [540, 330] on button "Confirm" at bounding box center [510, 326] width 63 height 26
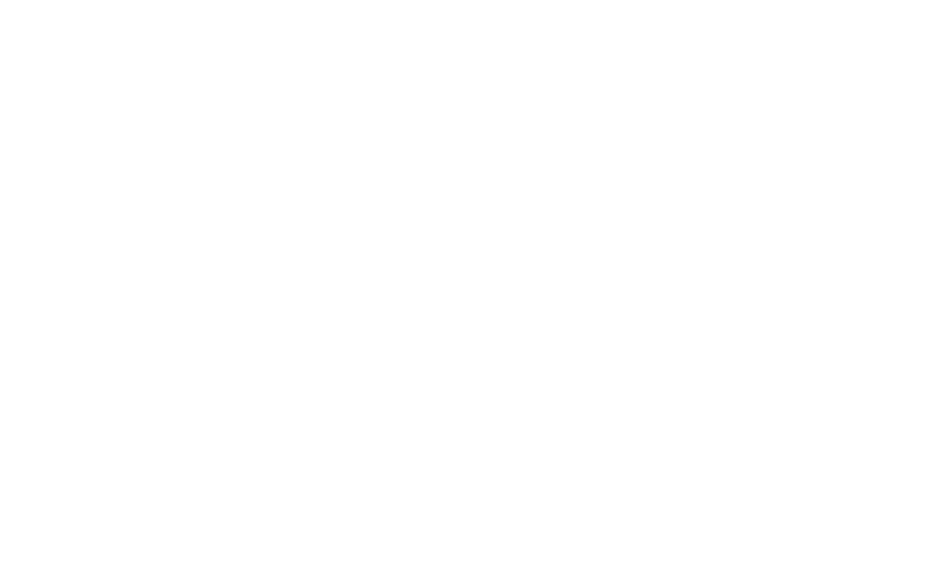
scroll to position [0, 0]
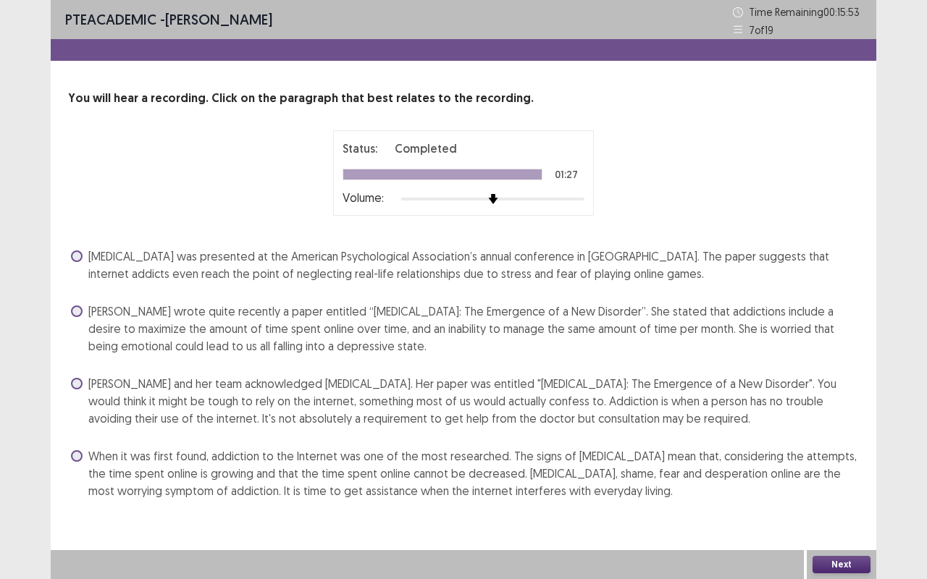
click at [72, 459] on span at bounding box center [77, 456] width 12 height 12
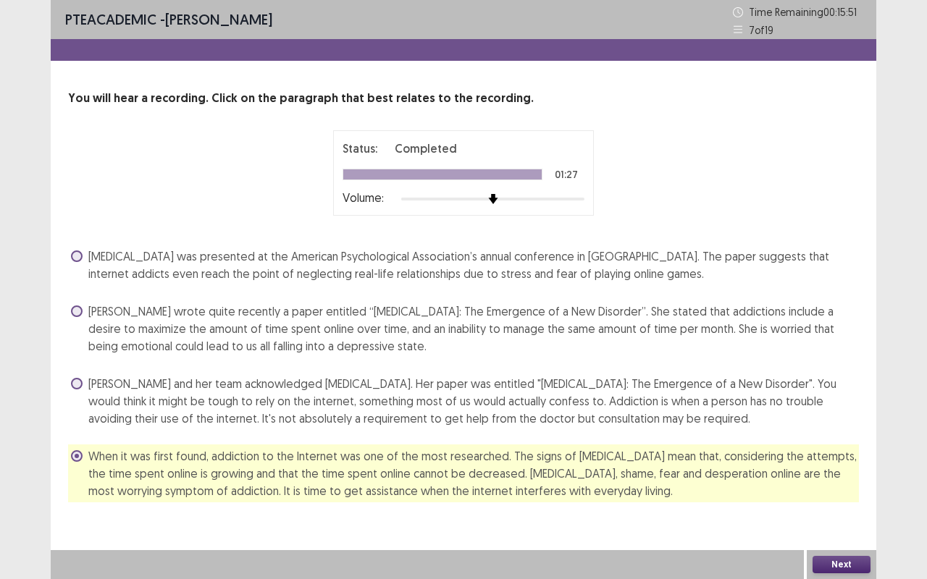
click at [840, 481] on button "Next" at bounding box center [841, 564] width 58 height 17
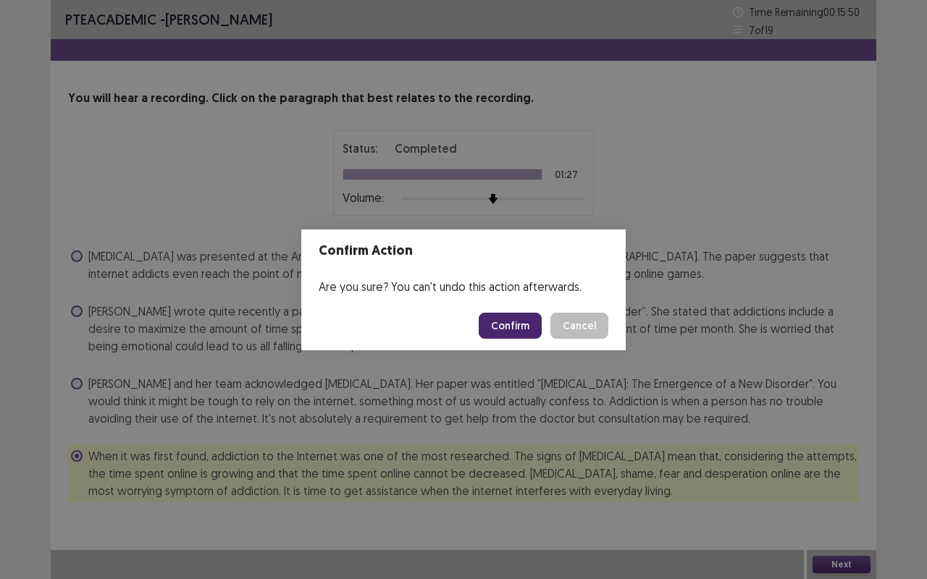
click at [514, 308] on footer "Confirm Cancel" at bounding box center [463, 325] width 324 height 49
click at [516, 316] on button "Confirm" at bounding box center [510, 326] width 63 height 26
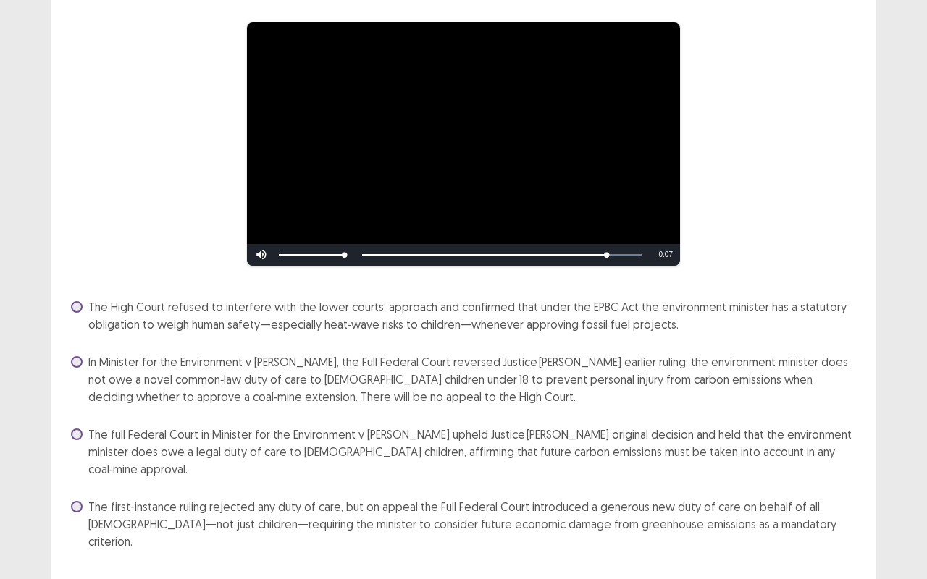
scroll to position [107, 0]
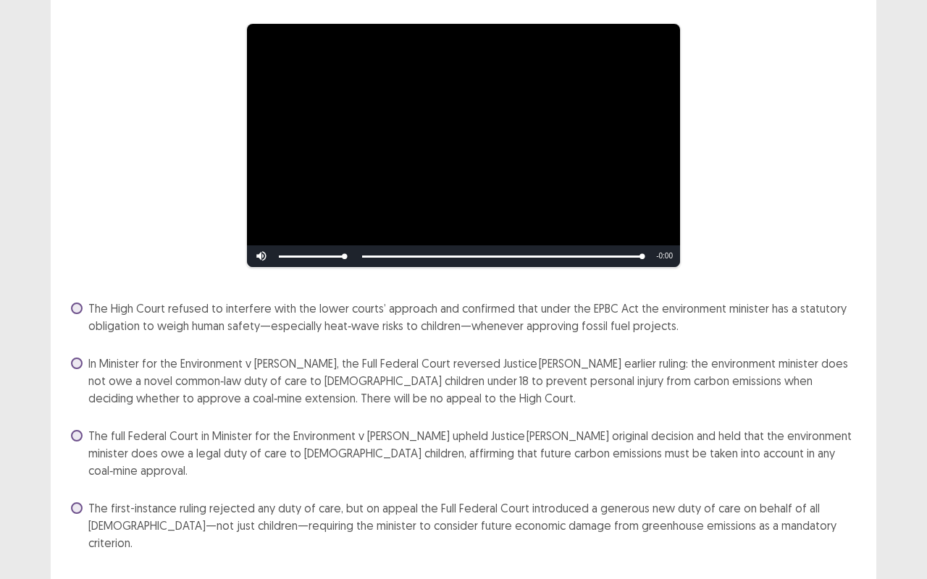
click at [75, 363] on span at bounding box center [77, 364] width 12 height 12
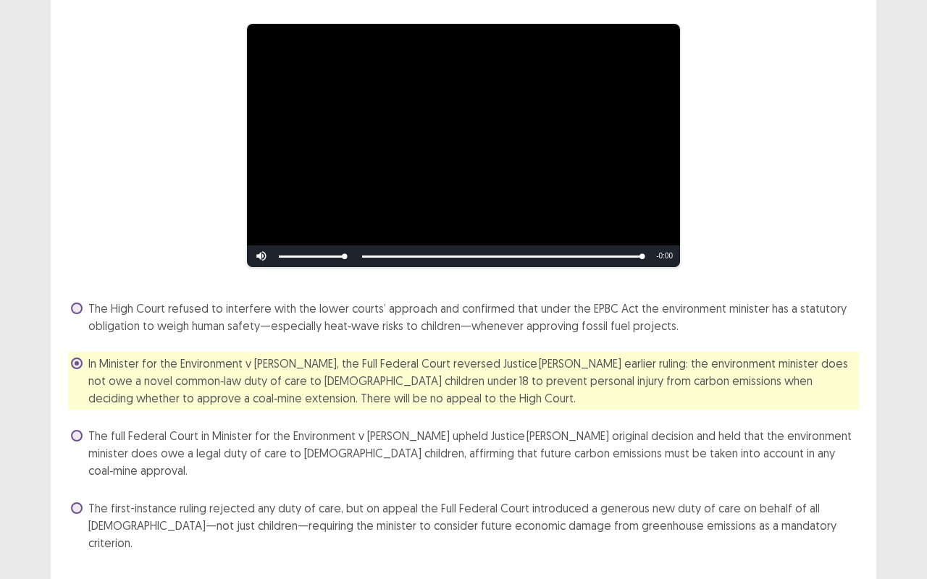
scroll to position [112, 0]
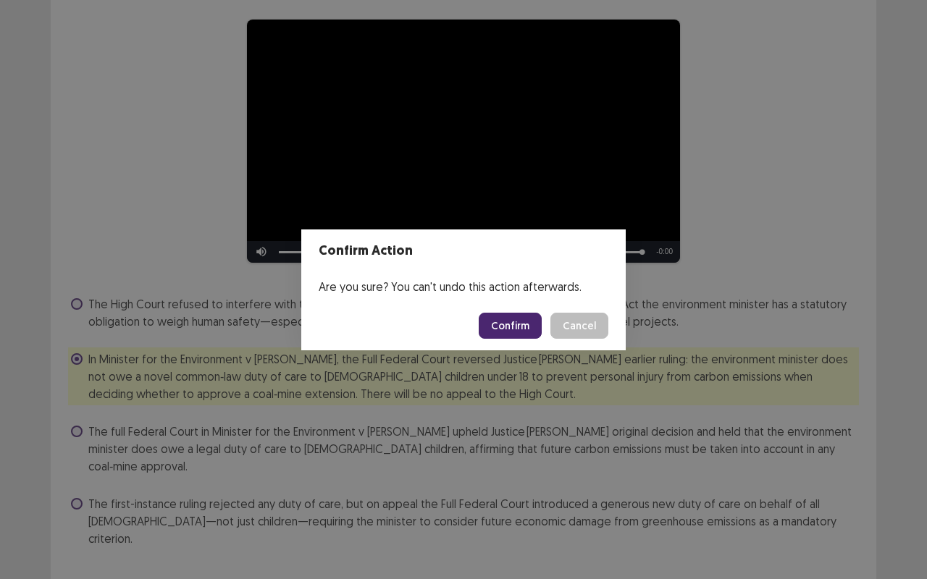
click at [489, 316] on button "Confirm" at bounding box center [510, 326] width 63 height 26
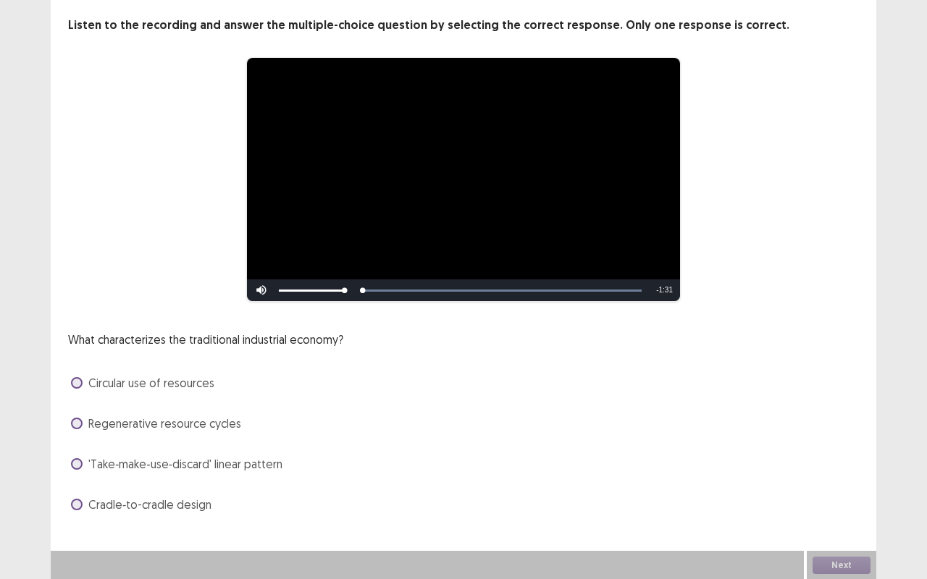
scroll to position [74, 0]
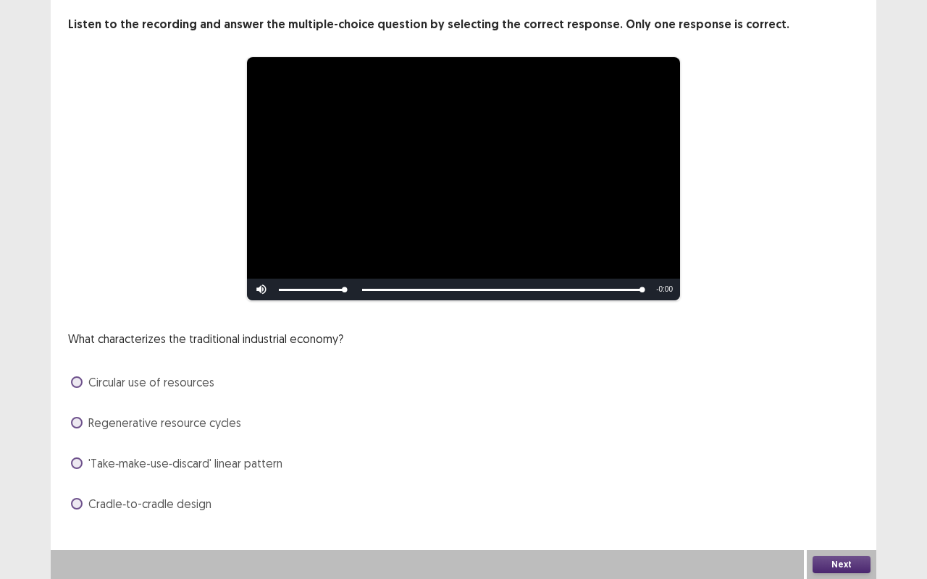
click at [77, 382] on span at bounding box center [77, 383] width 12 height 12
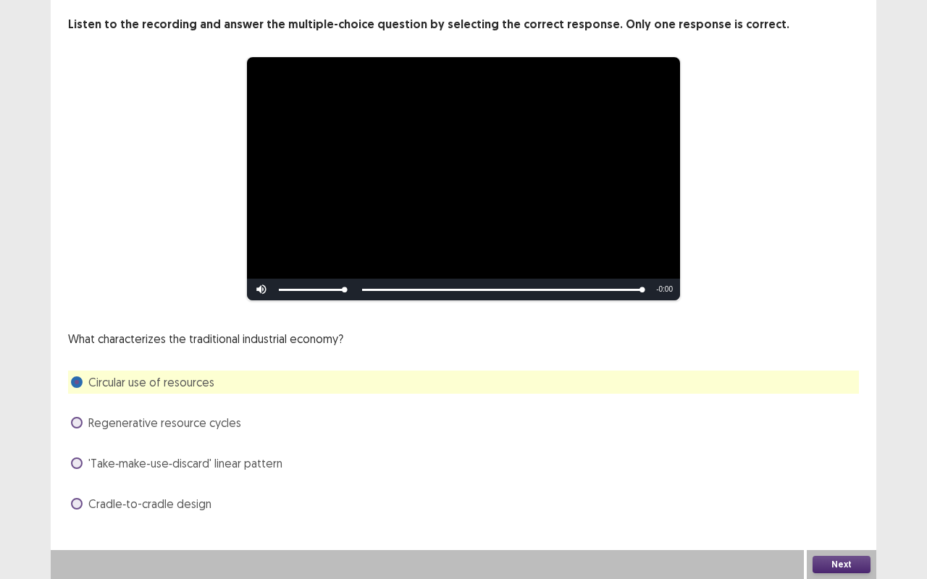
click at [841, 481] on button "Next" at bounding box center [841, 564] width 58 height 17
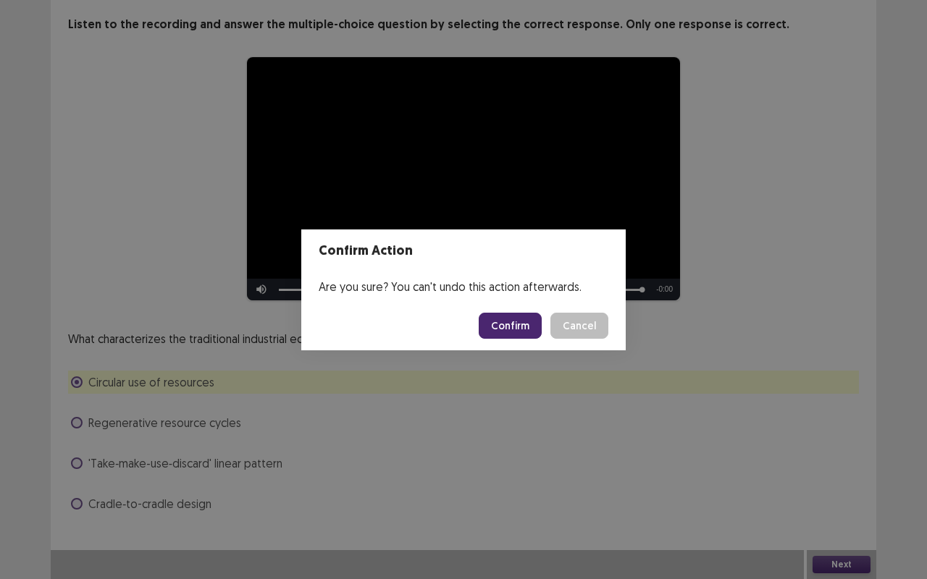
click at [516, 326] on button "Confirm" at bounding box center [510, 326] width 63 height 26
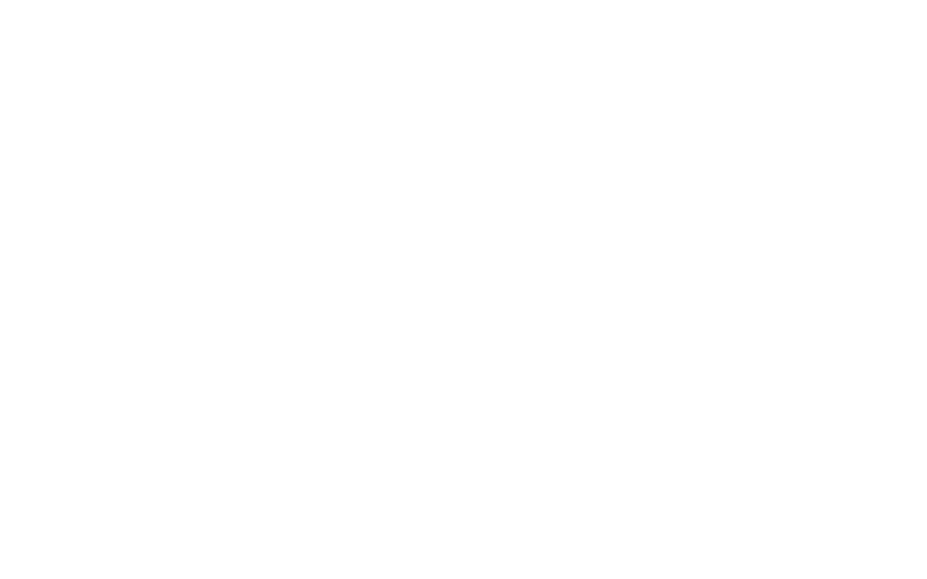
scroll to position [0, 0]
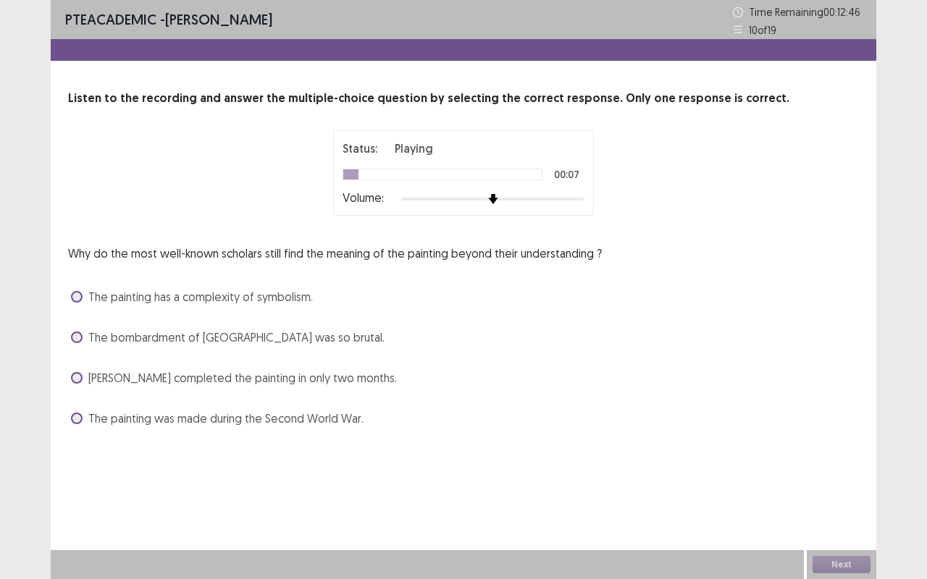
click at [498, 194] on img at bounding box center [493, 199] width 10 height 10
click at [77, 335] on span at bounding box center [77, 338] width 12 height 12
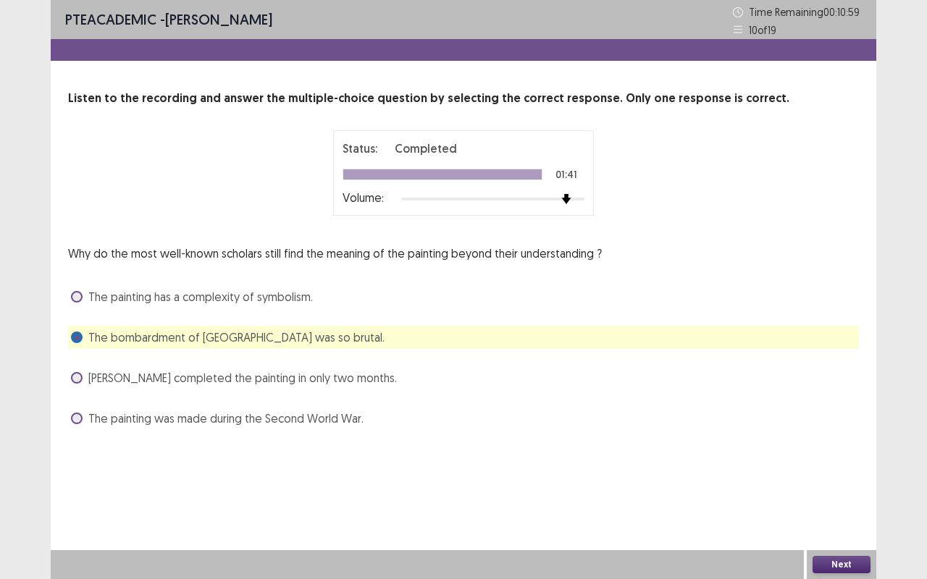
click at [837, 481] on button "Next" at bounding box center [841, 564] width 58 height 17
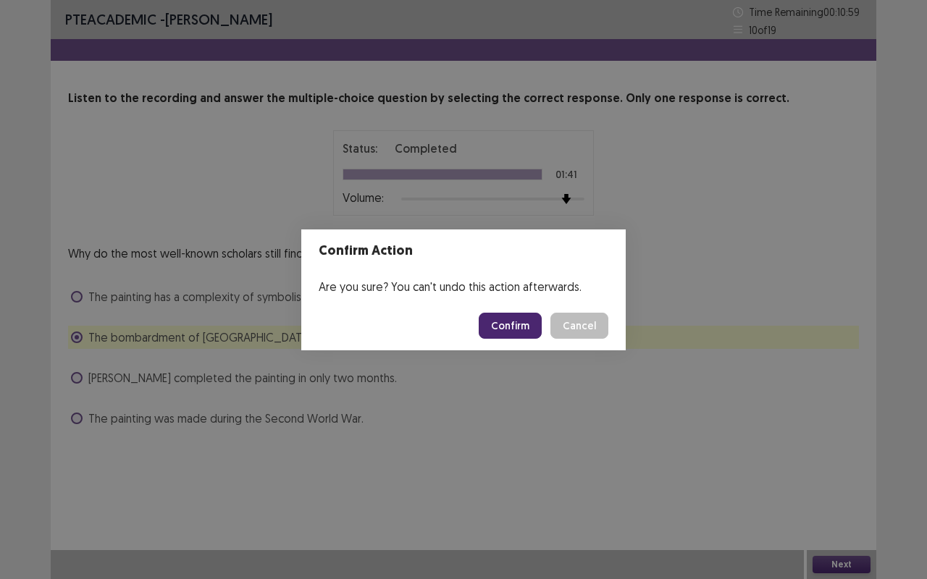
click at [496, 318] on button "Confirm" at bounding box center [510, 326] width 63 height 26
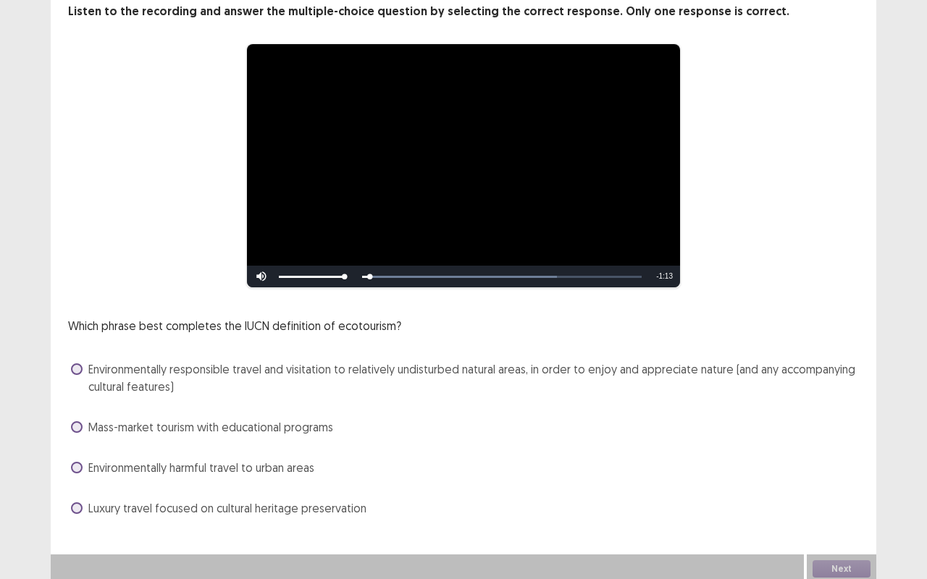
scroll to position [91, 0]
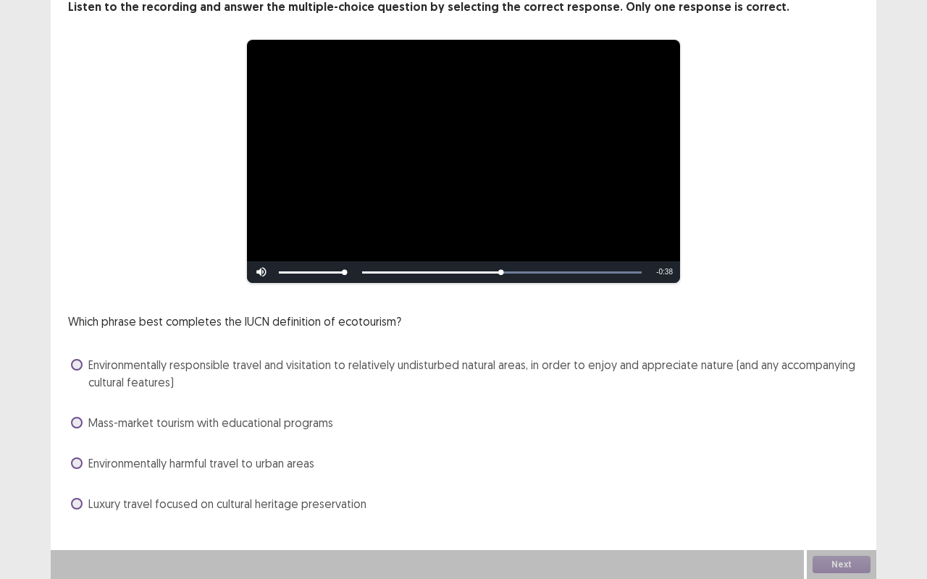
click at [77, 364] on span at bounding box center [77, 365] width 12 height 12
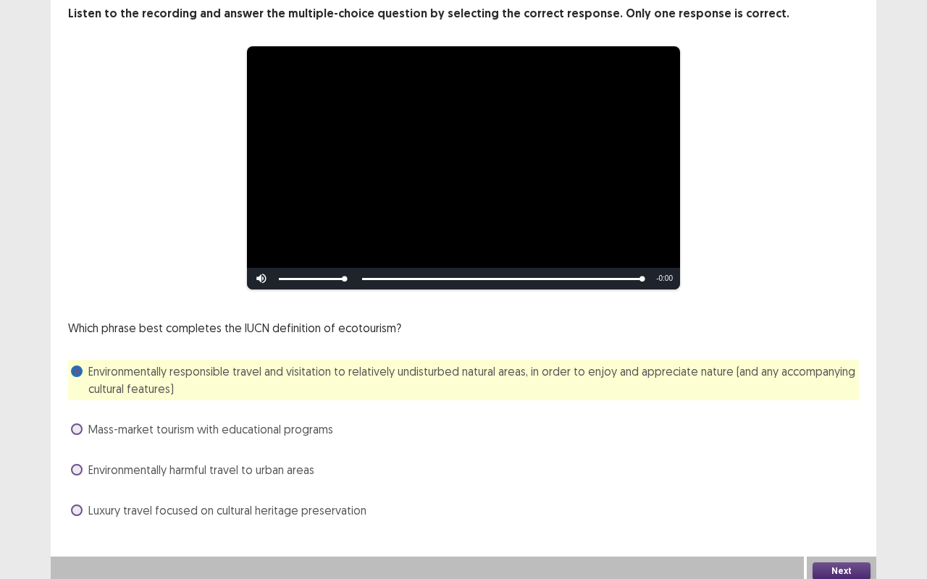
click at [849, 481] on button "Next" at bounding box center [841, 571] width 58 height 17
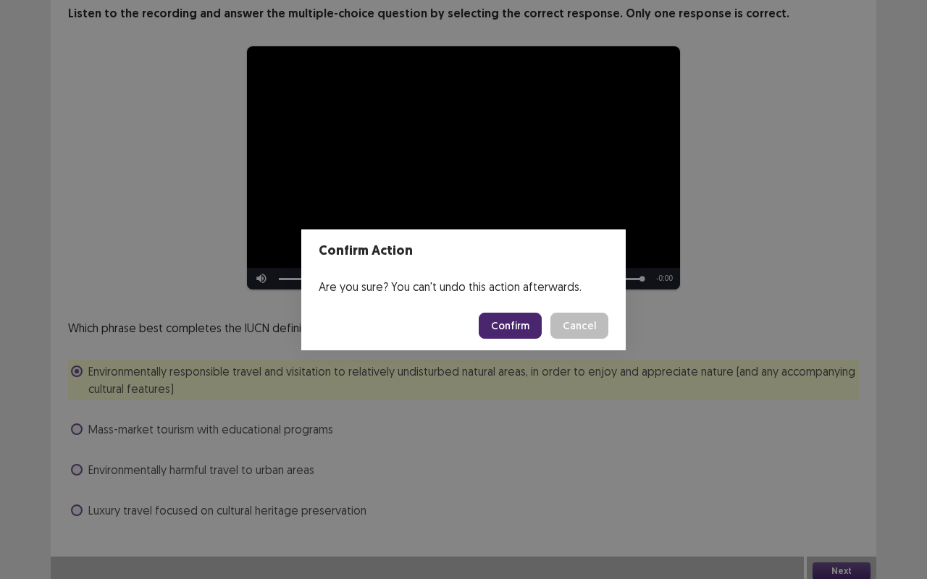
click at [517, 335] on button "Confirm" at bounding box center [510, 326] width 63 height 26
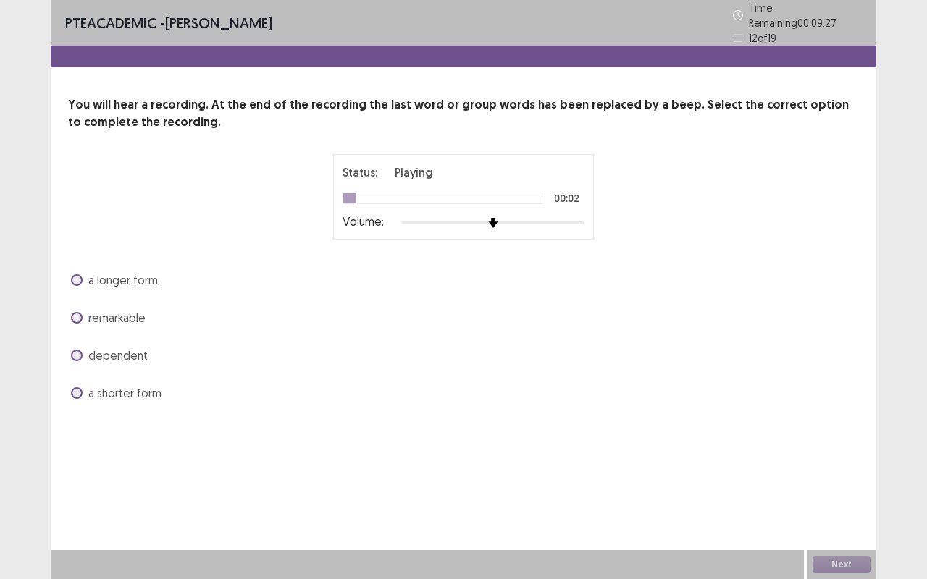
click at [575, 217] on div at bounding box center [492, 223] width 183 height 12
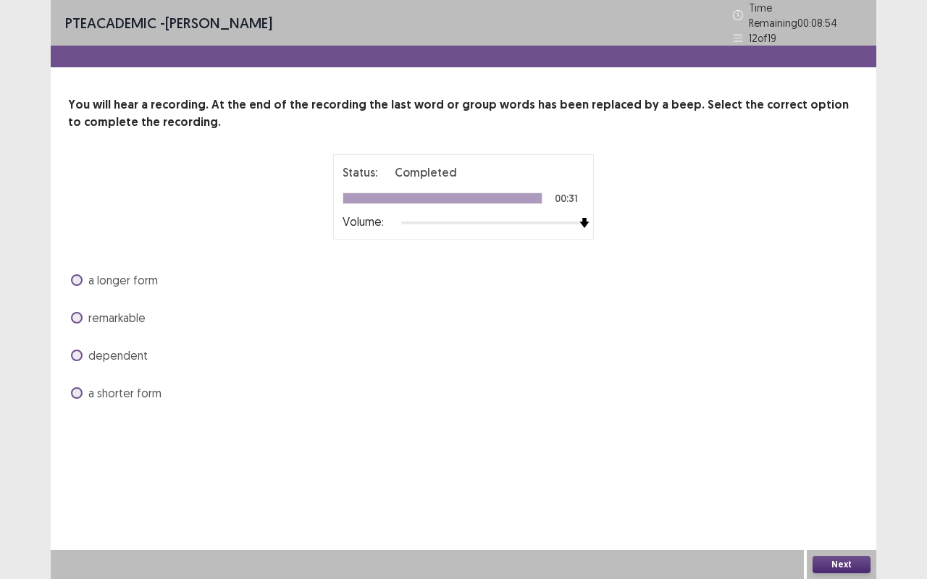
click at [77, 274] on span at bounding box center [77, 280] width 12 height 12
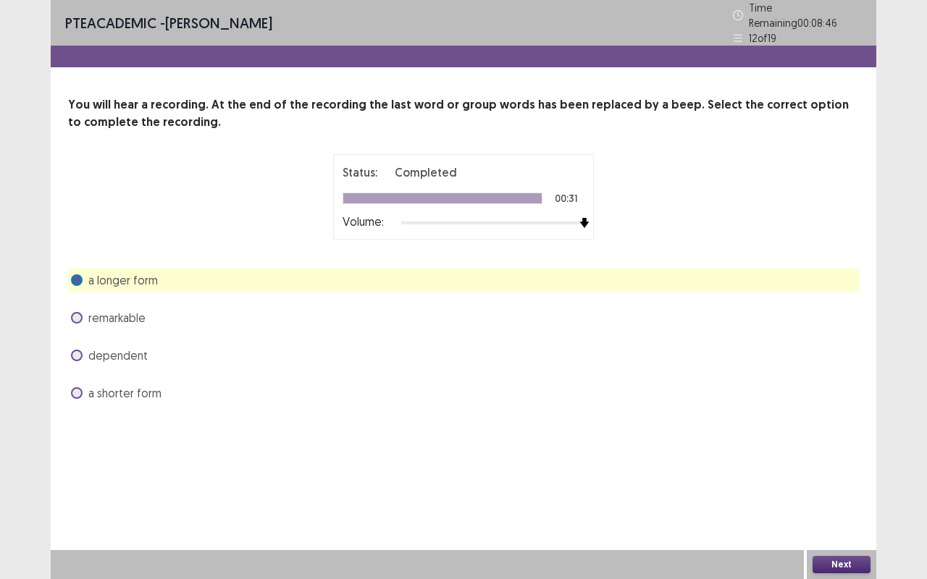
click at [844, 481] on button "Next" at bounding box center [841, 564] width 58 height 17
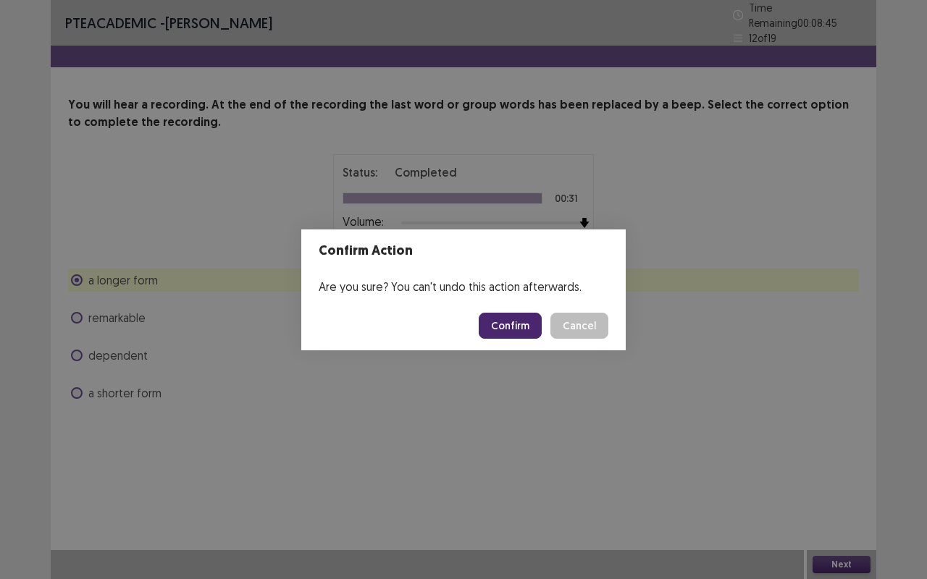
click at [518, 325] on button "Confirm" at bounding box center [510, 326] width 63 height 26
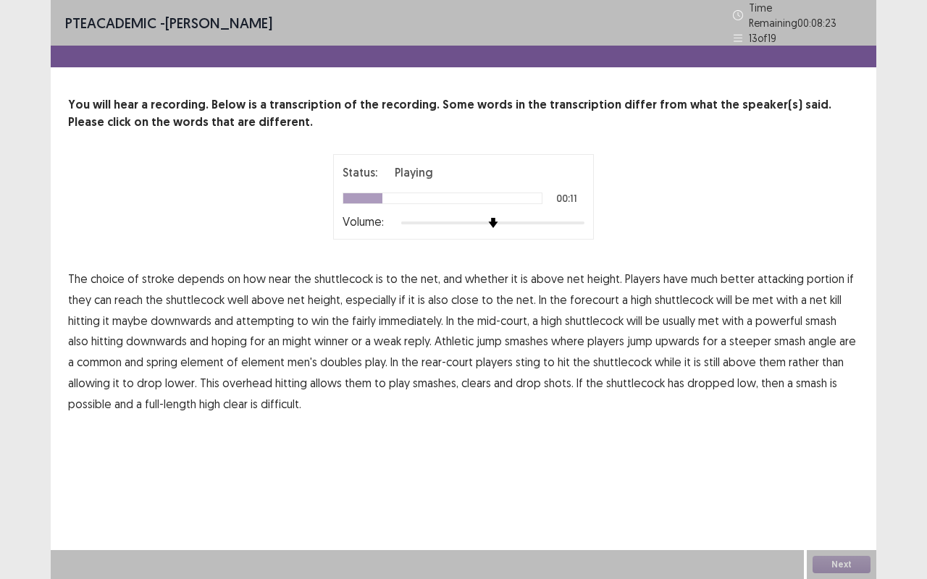
click at [815, 272] on span "portion" at bounding box center [826, 278] width 38 height 17
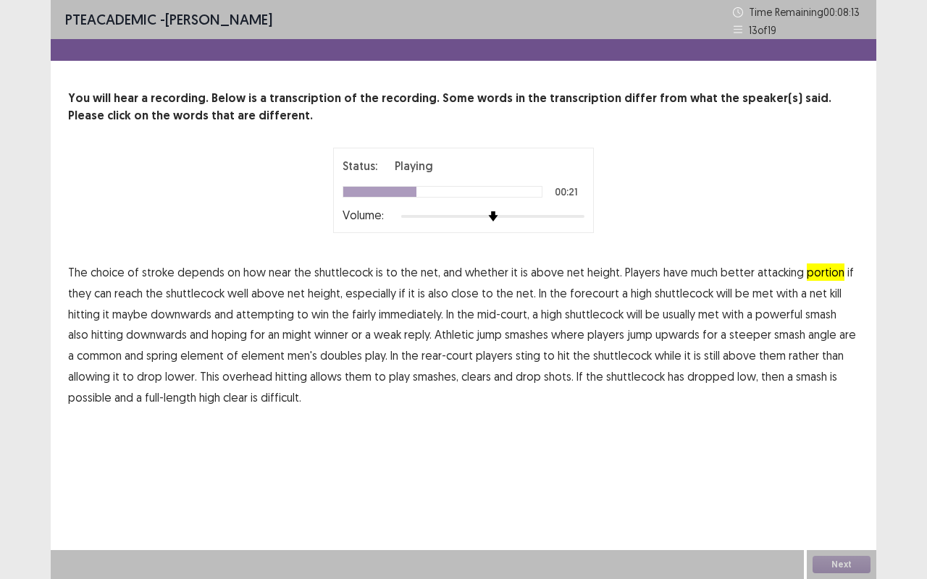
click at [139, 313] on span "maybe" at bounding box center [129, 314] width 35 height 17
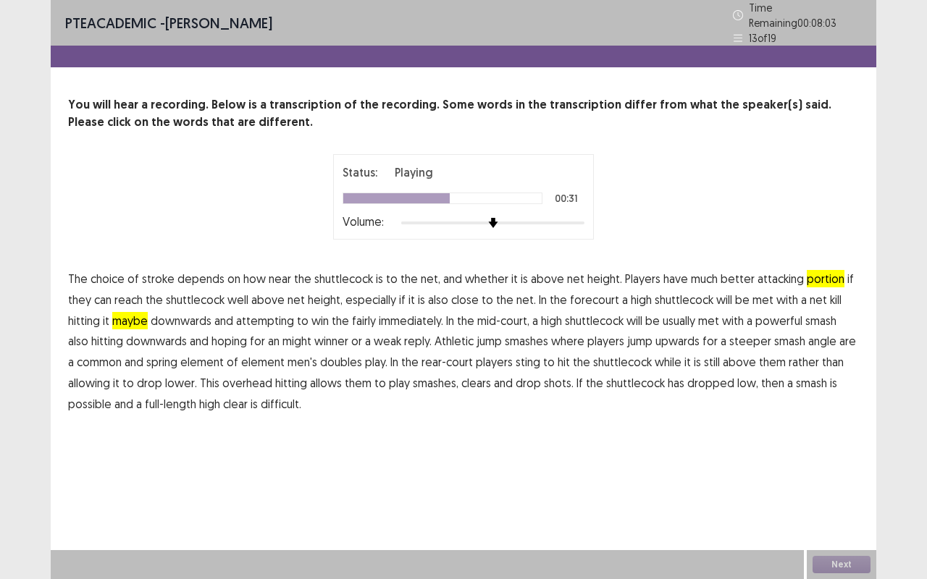
click at [282, 335] on span "might" at bounding box center [296, 340] width 29 height 17
click at [165, 354] on span "spring" at bounding box center [161, 361] width 31 height 17
click at [516, 353] on span "sting" at bounding box center [528, 361] width 25 height 17
click at [75, 398] on span "possible" at bounding box center [89, 403] width 43 height 17
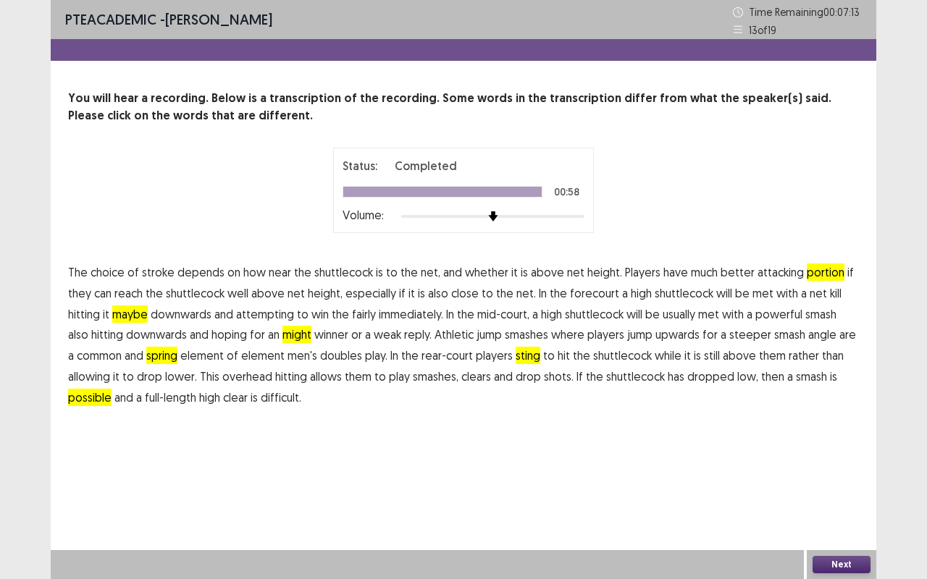
click at [846, 481] on button "Next" at bounding box center [841, 564] width 58 height 17
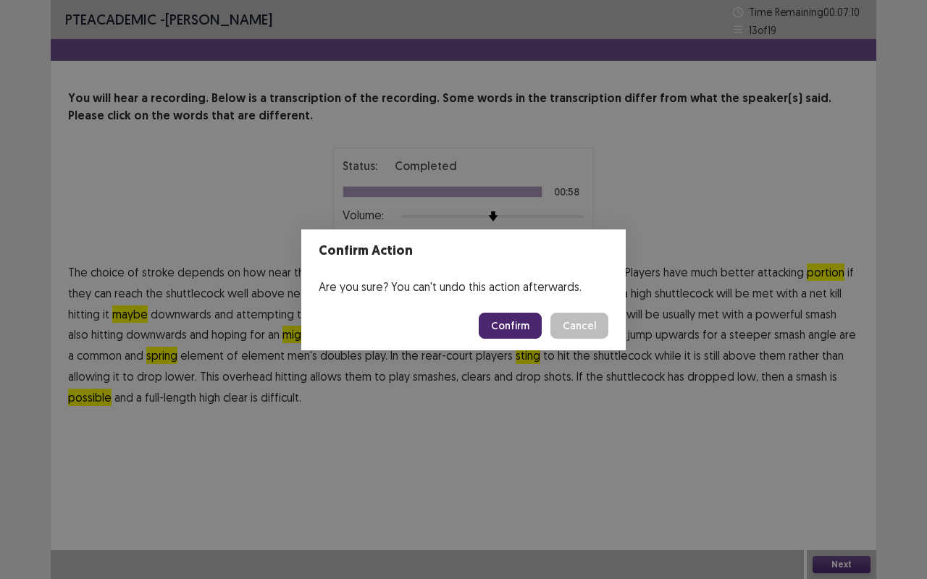
click at [516, 322] on button "Confirm" at bounding box center [510, 326] width 63 height 26
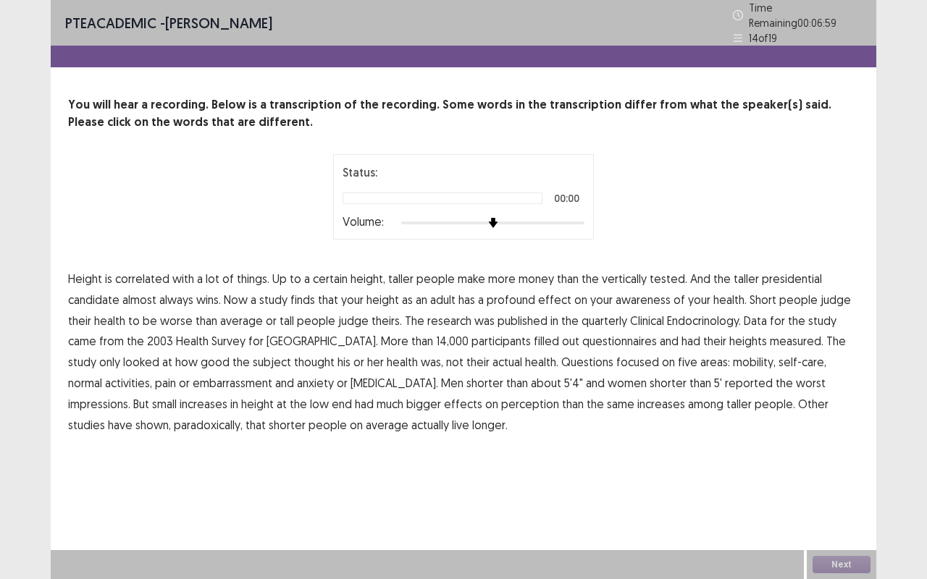
click at [493, 222] on div at bounding box center [447, 223] width 92 height 3
click at [651, 274] on span "tested." at bounding box center [669, 278] width 38 height 17
click at [639, 294] on span "awareness" at bounding box center [643, 299] width 55 height 17
click at [598, 320] on span "quarterly" at bounding box center [604, 320] width 46 height 17
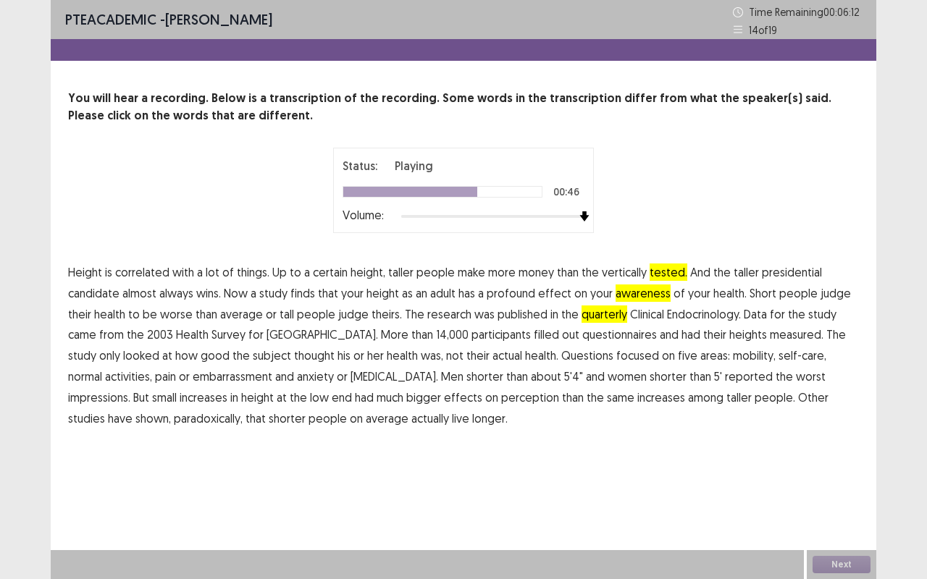
click at [193, 379] on span "embarrassment" at bounding box center [233, 376] width 80 height 17
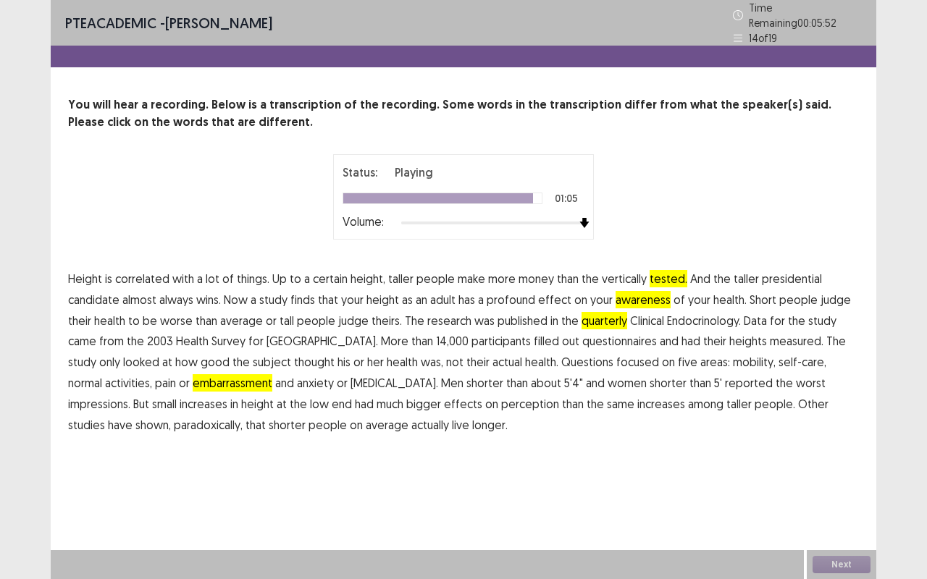
click at [174, 424] on span "paradoxically," at bounding box center [208, 424] width 69 height 17
click at [844, 481] on button "Next" at bounding box center [841, 564] width 58 height 17
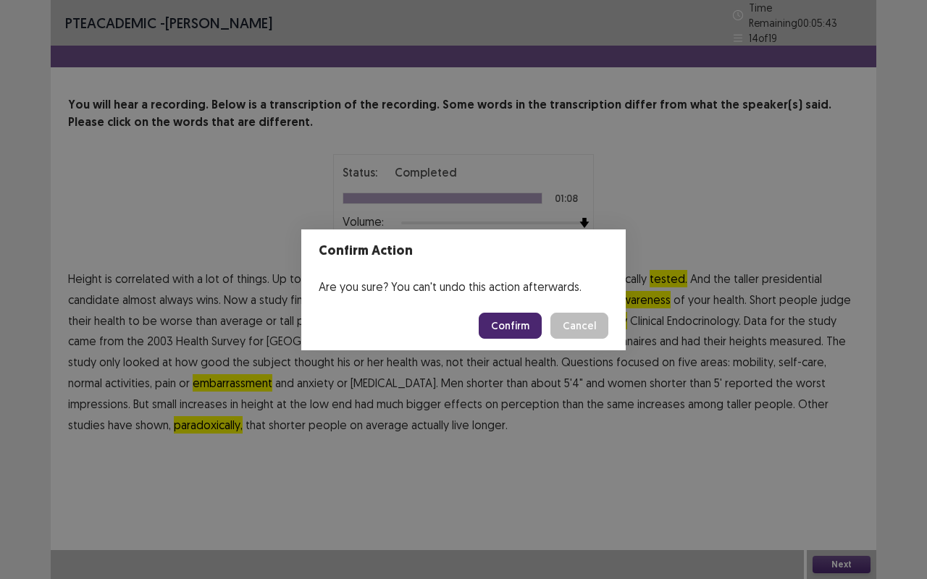
click at [532, 324] on button "Confirm" at bounding box center [510, 326] width 63 height 26
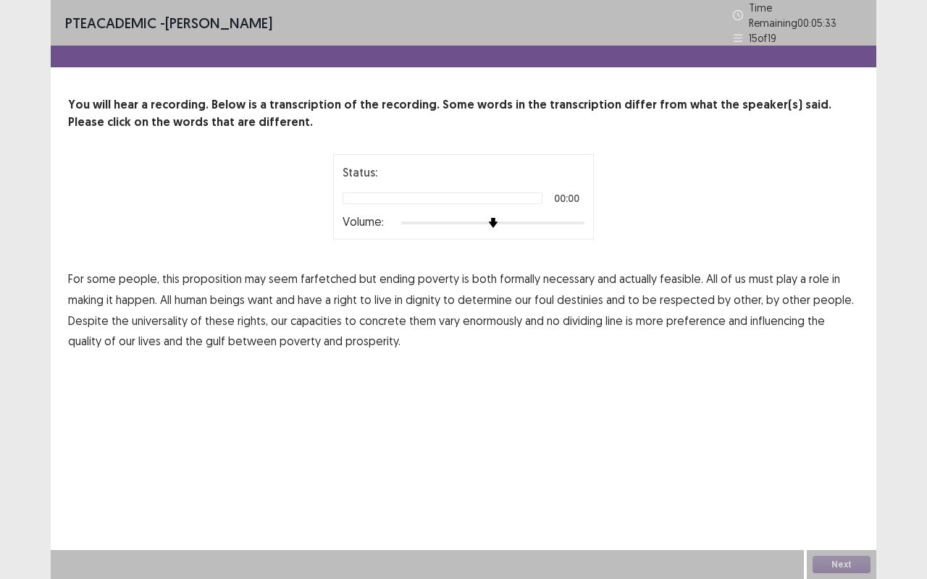
click at [498, 218] on img at bounding box center [493, 223] width 10 height 10
click at [505, 270] on span "formally" at bounding box center [520, 278] width 41 height 17
click at [550, 296] on span "foul" at bounding box center [544, 299] width 20 height 17
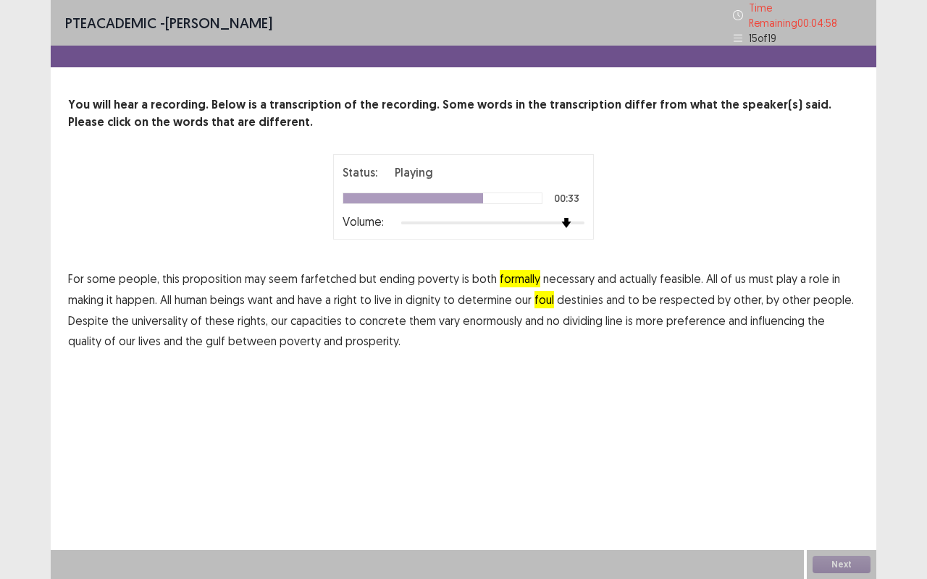
click at [371, 316] on span "concrete" at bounding box center [382, 320] width 47 height 17
click at [682, 316] on span "preference" at bounding box center [695, 320] width 59 height 17
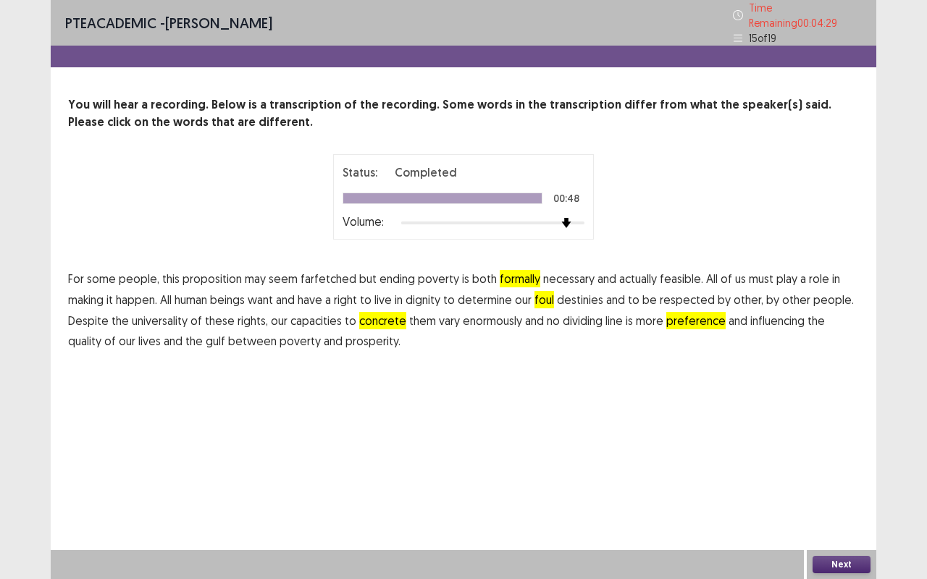
click at [854, 481] on button "Next" at bounding box center [841, 564] width 58 height 17
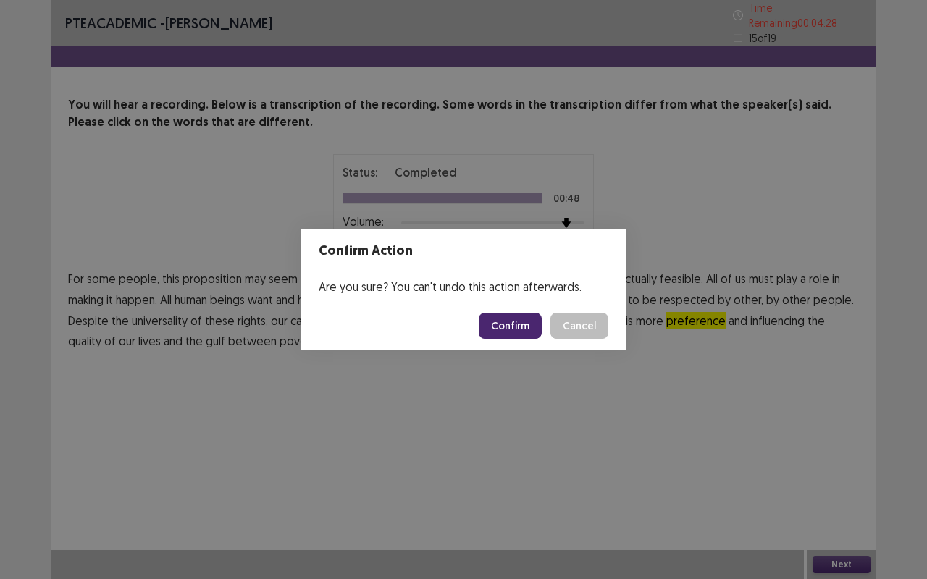
click at [479, 427] on div "Confirm Action Are you sure? You can't undo this action afterwards. Confirm Can…" at bounding box center [463, 289] width 927 height 579
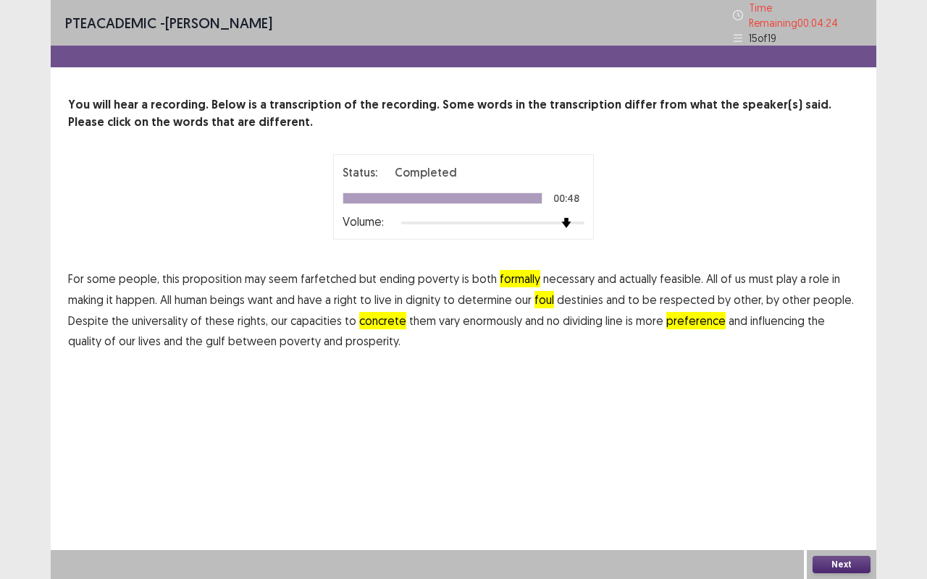
click at [859, 481] on button "Next" at bounding box center [841, 564] width 58 height 17
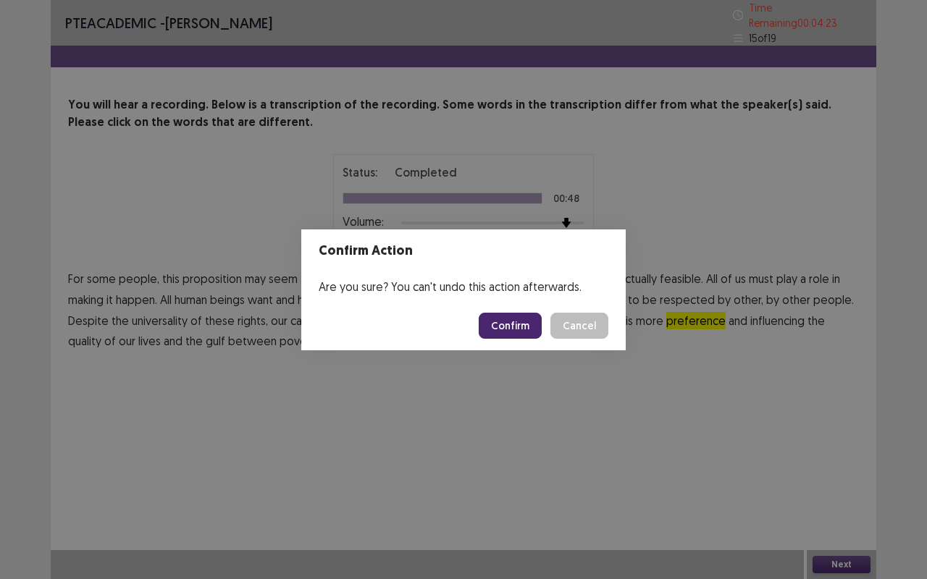
click at [524, 320] on button "Confirm" at bounding box center [510, 326] width 63 height 26
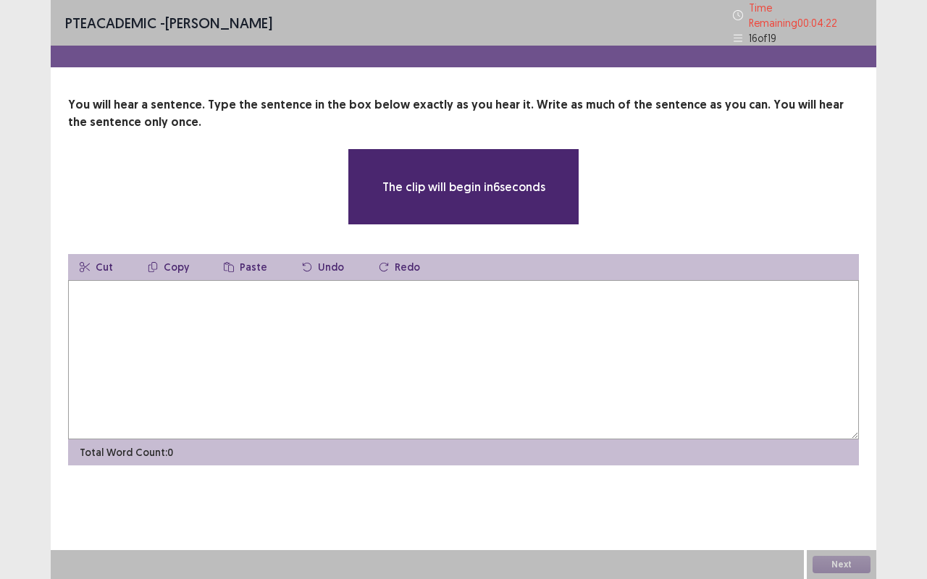
click at [255, 308] on textarea at bounding box center [463, 359] width 791 height 159
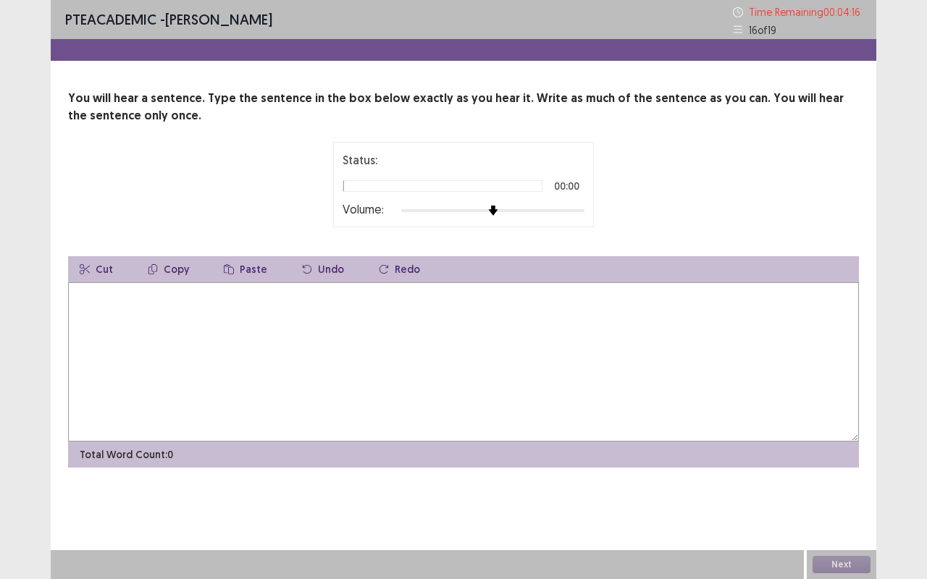
click at [555, 214] on div at bounding box center [492, 211] width 183 height 12
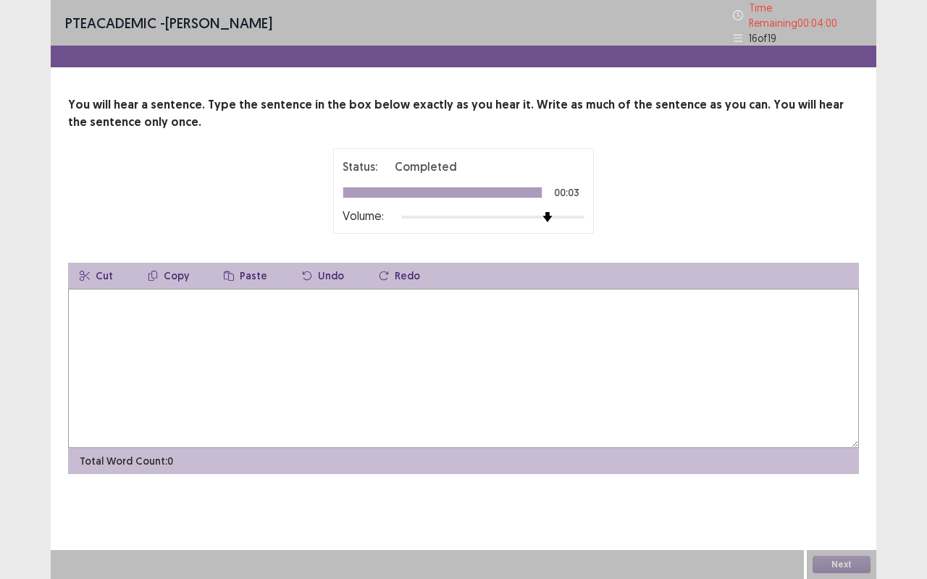
click at [90, 294] on textarea at bounding box center [463, 368] width 791 height 159
click at [132, 297] on textarea "**********" at bounding box center [463, 368] width 791 height 159
click at [92, 297] on textarea "**********" at bounding box center [463, 368] width 791 height 159
type textarea "**********"
click at [843, 481] on button "Next" at bounding box center [841, 564] width 58 height 17
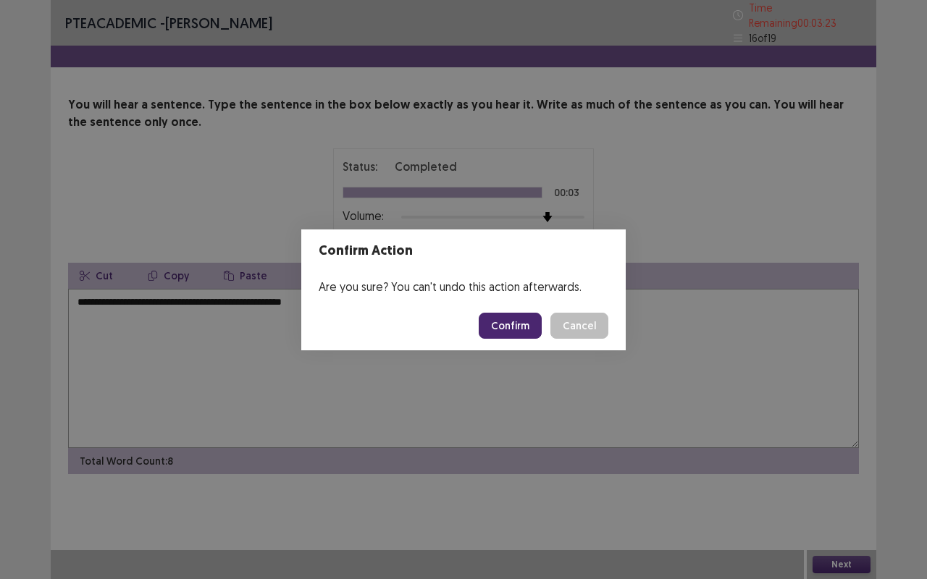
click at [534, 326] on button "Confirm" at bounding box center [510, 326] width 63 height 26
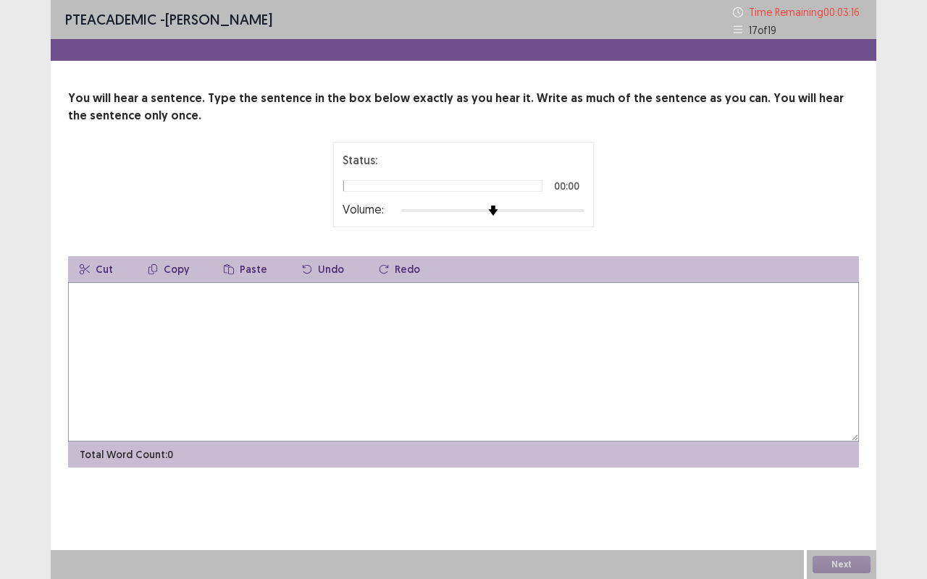
click at [498, 207] on img at bounding box center [493, 211] width 10 height 10
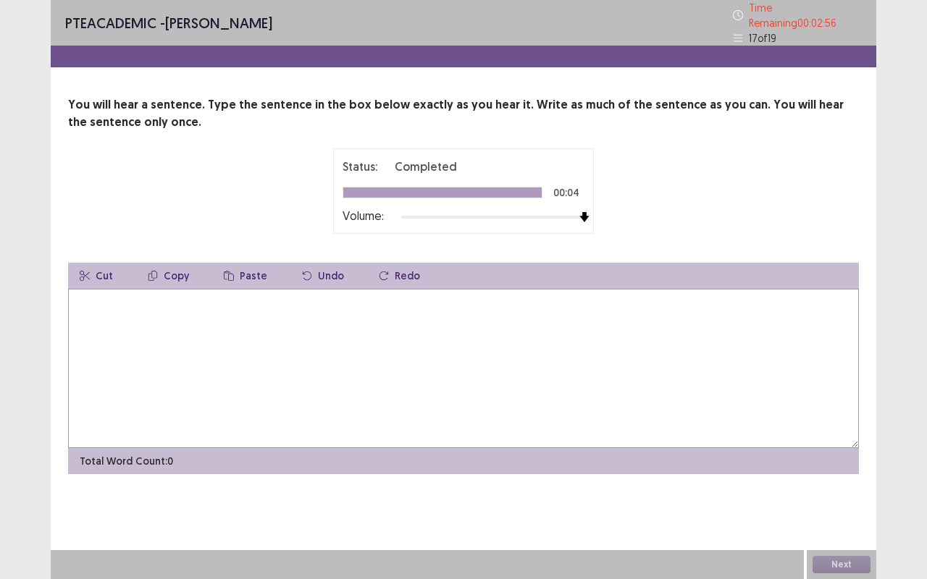
click at [287, 320] on textarea at bounding box center [463, 368] width 791 height 159
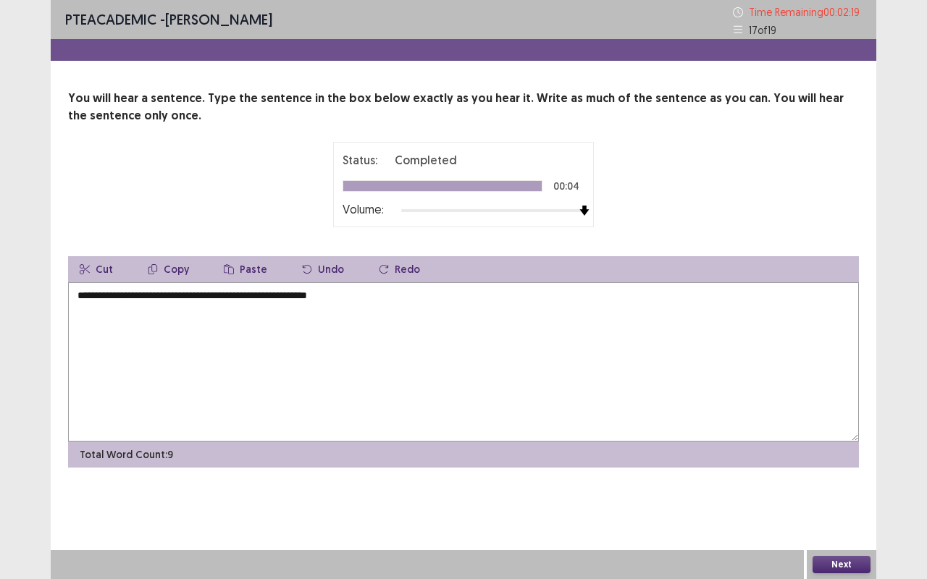
type textarea "**********"
click at [831, 481] on button "Next" at bounding box center [841, 564] width 58 height 17
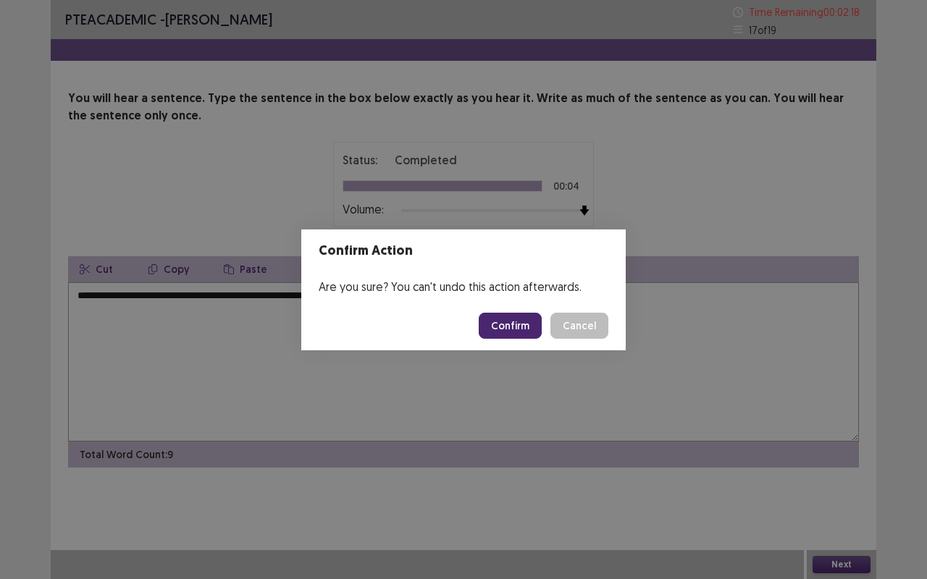
click at [526, 322] on button "Confirm" at bounding box center [510, 326] width 63 height 26
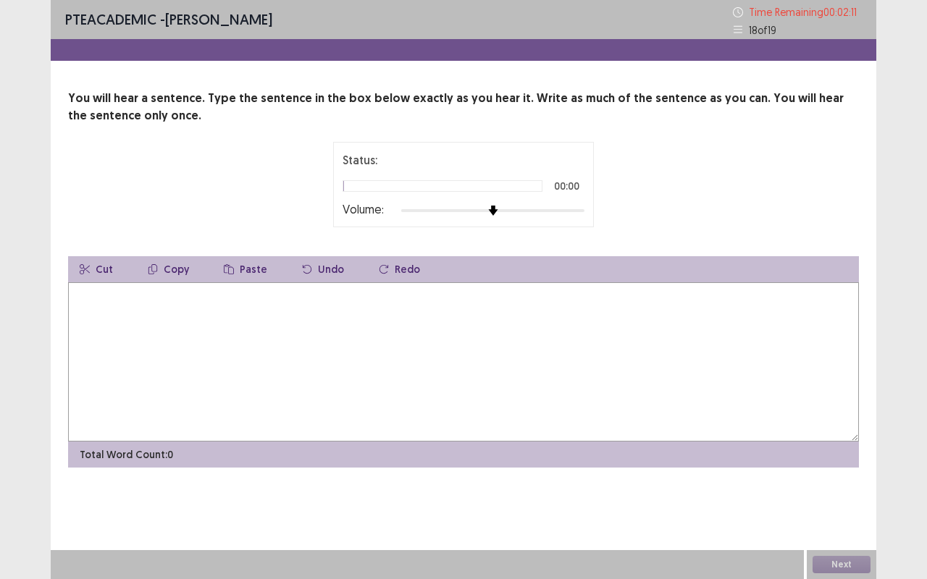
click at [498, 210] on img at bounding box center [493, 211] width 10 height 10
click at [416, 312] on textarea at bounding box center [463, 361] width 791 height 159
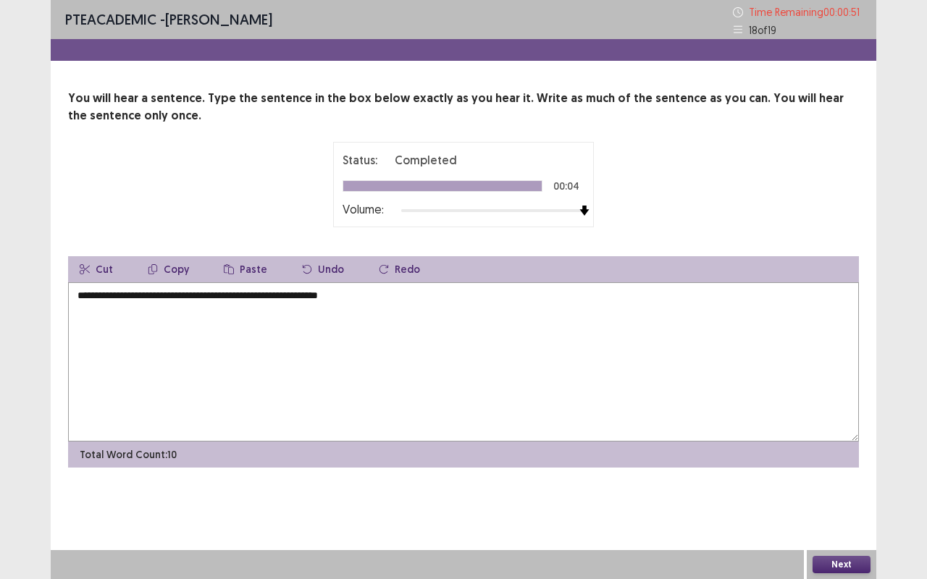
type textarea "**********"
click at [826, 481] on button "Next" at bounding box center [841, 564] width 58 height 17
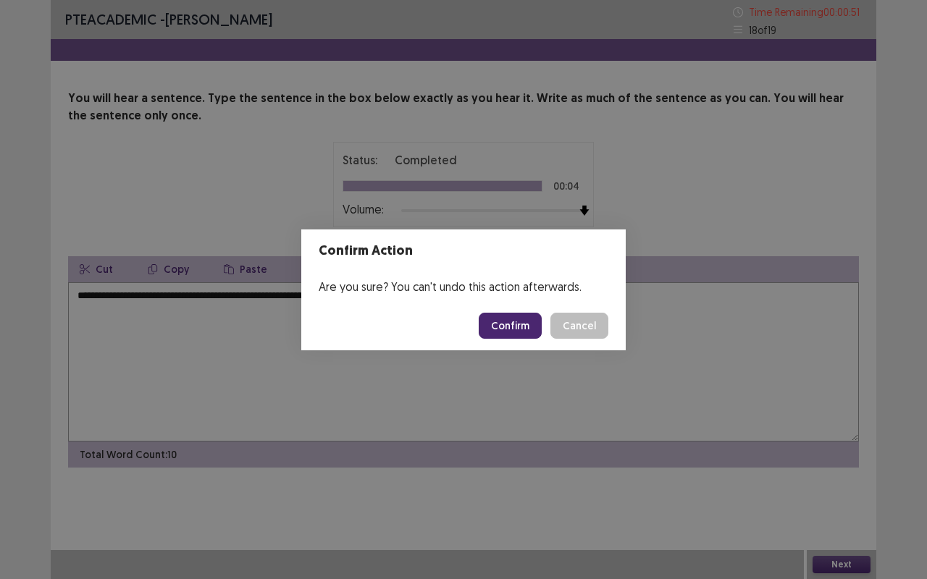
click at [521, 327] on button "Confirm" at bounding box center [510, 326] width 63 height 26
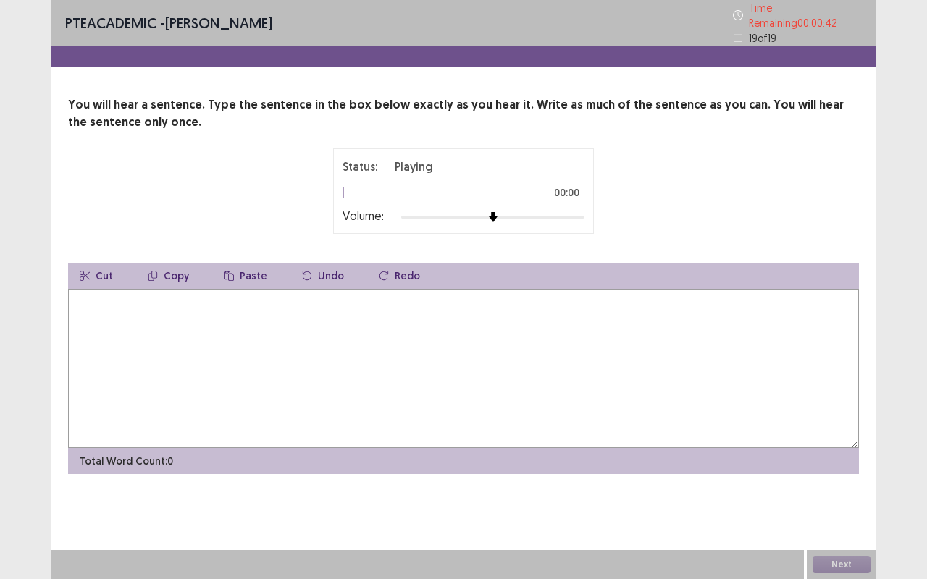
click at [498, 212] on img at bounding box center [493, 217] width 10 height 10
click at [222, 366] on textarea at bounding box center [463, 368] width 791 height 159
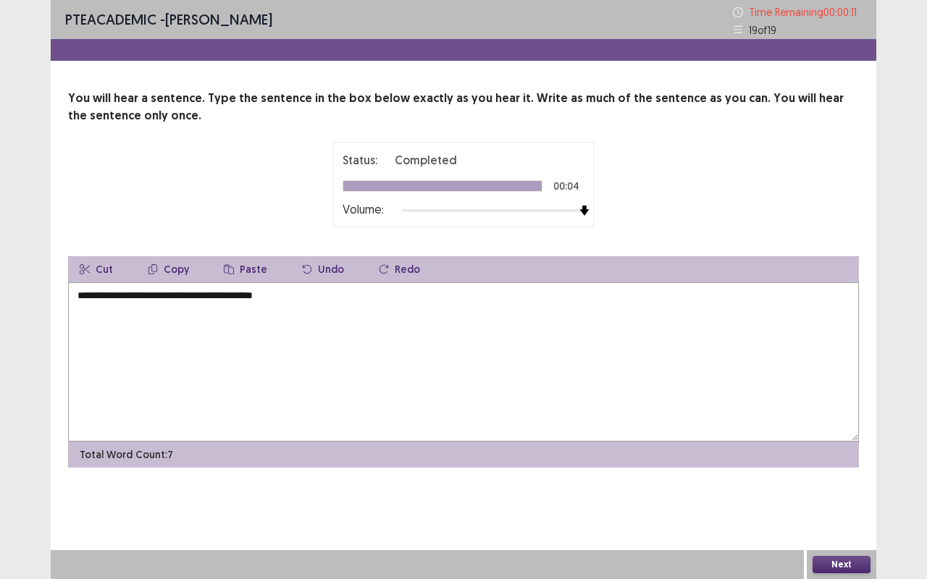
click at [119, 303] on textarea "**********" at bounding box center [463, 361] width 791 height 159
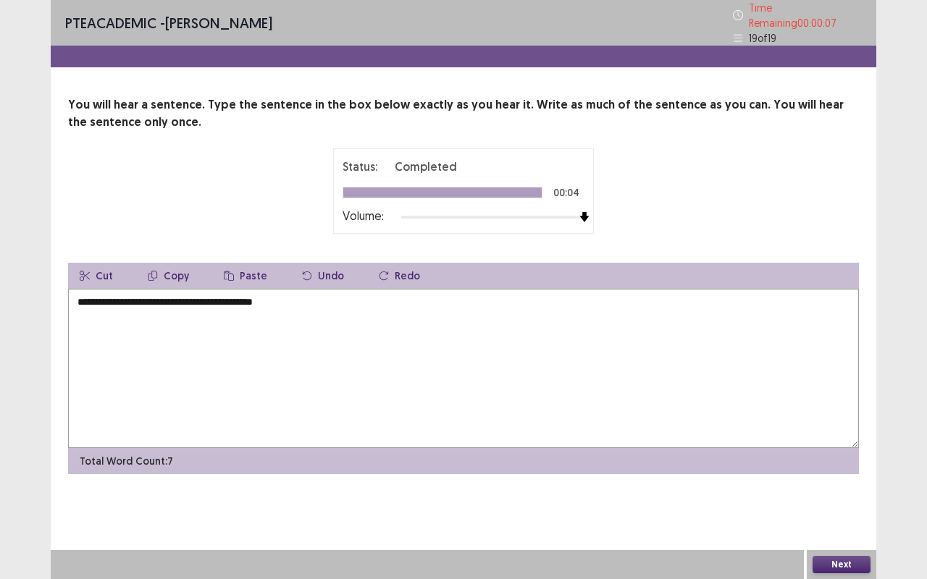
click at [191, 298] on textarea "**********" at bounding box center [463, 368] width 791 height 159
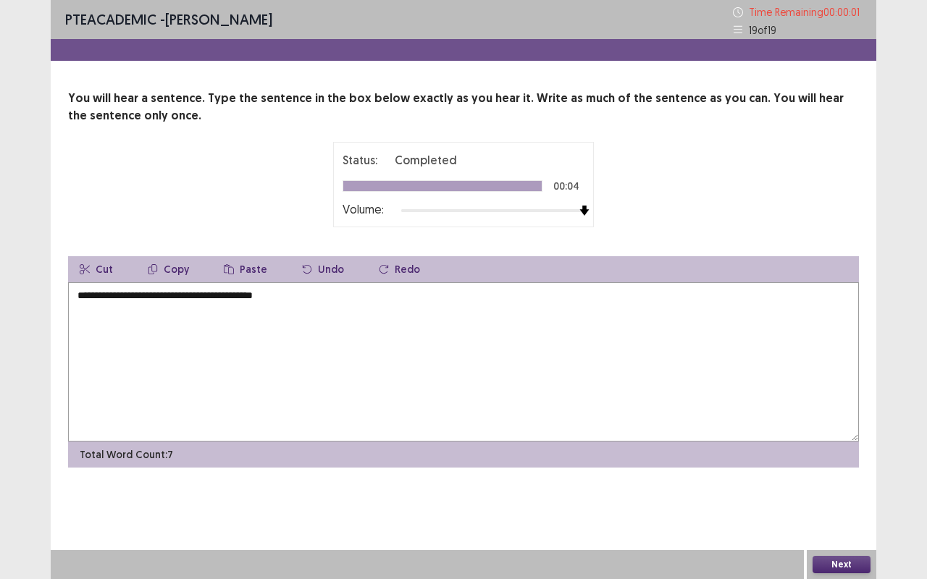
type textarea "**********"
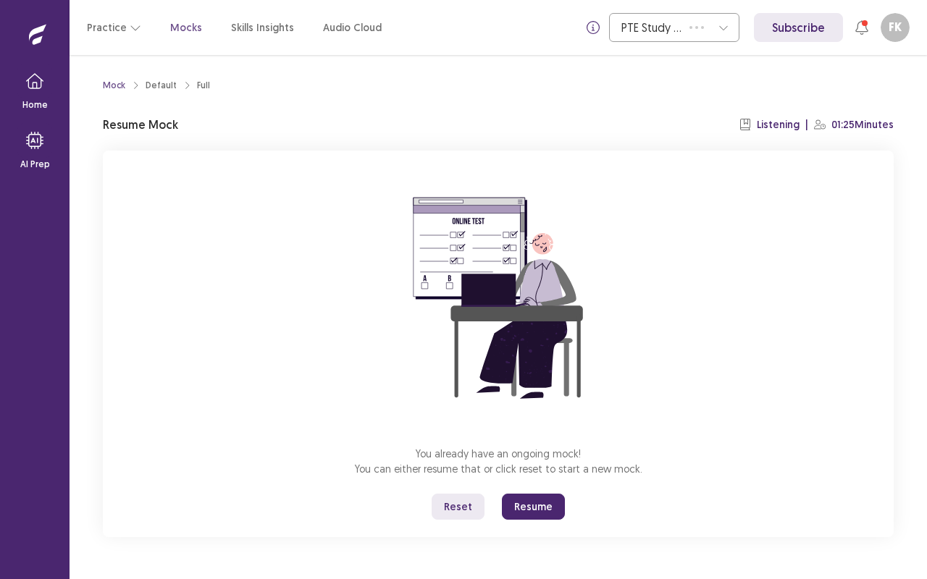
click at [539, 511] on button "Resume" at bounding box center [533, 507] width 63 height 26
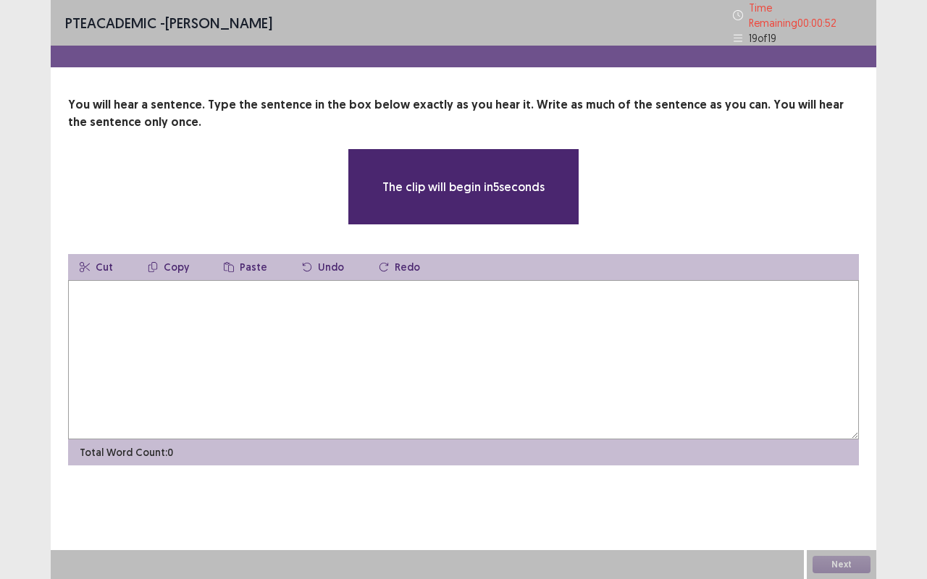
click at [251, 369] on textarea at bounding box center [463, 359] width 791 height 159
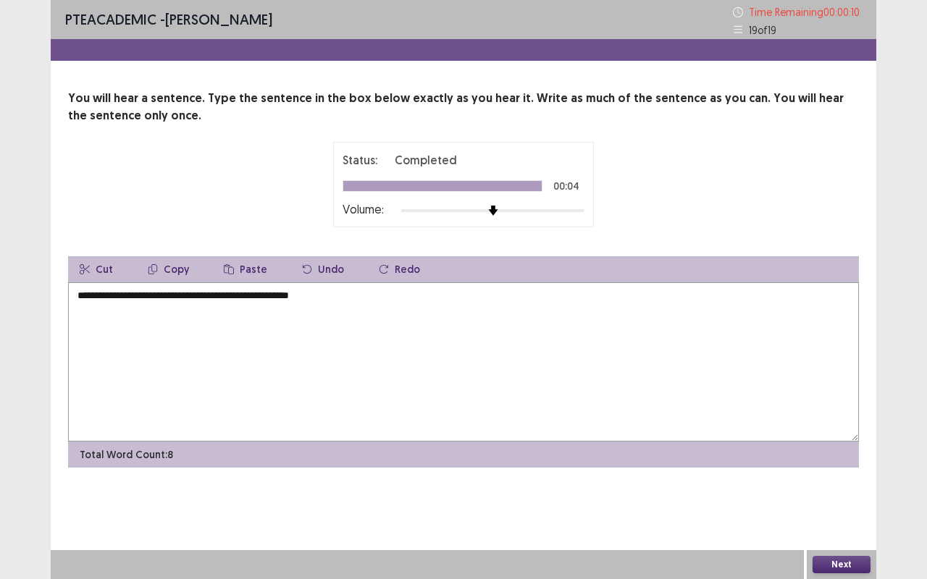
type textarea "**********"
click at [828, 566] on button "Next" at bounding box center [841, 564] width 58 height 17
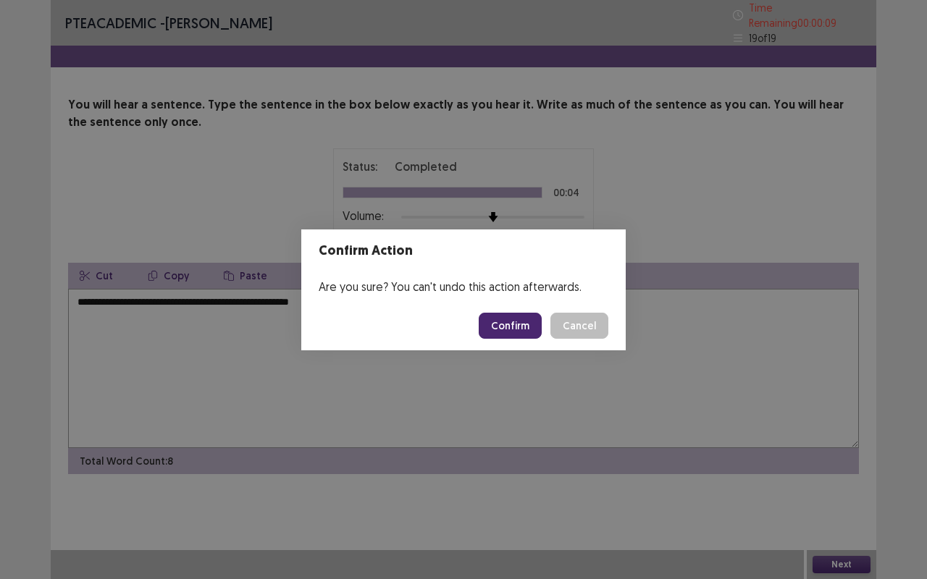
click at [532, 320] on button "Confirm" at bounding box center [510, 326] width 63 height 26
